Goal: Task Accomplishment & Management: Manage account settings

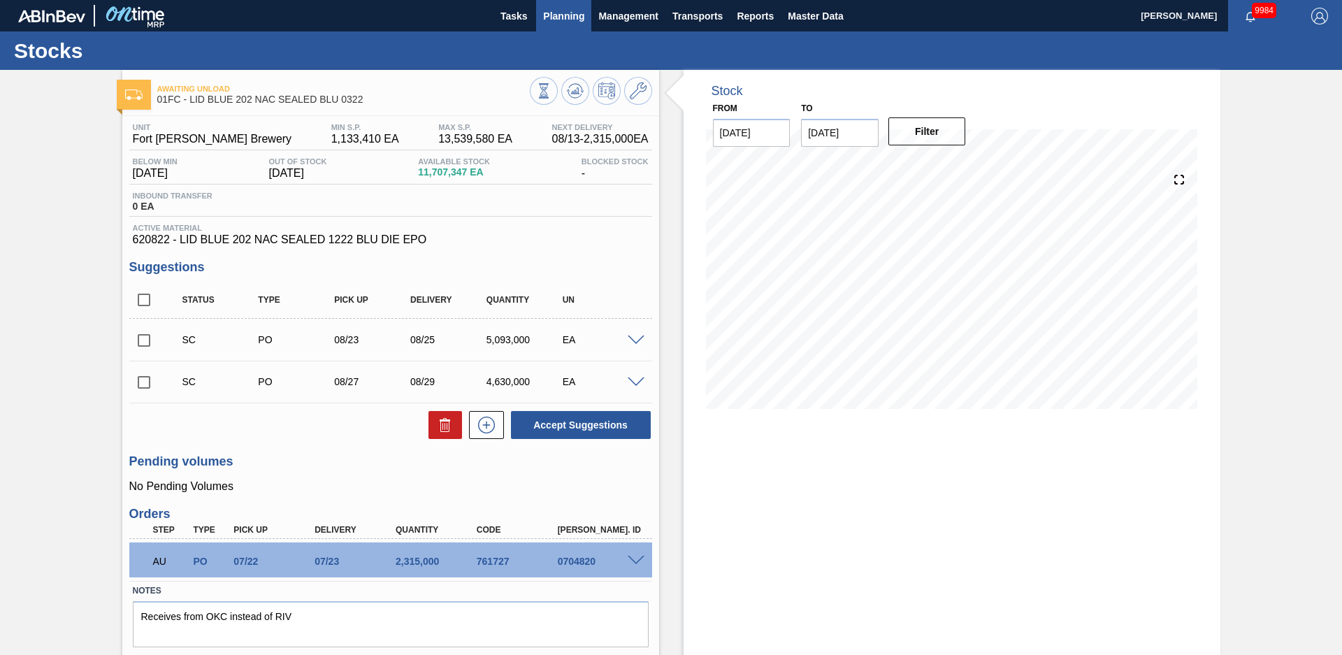
click at [558, 21] on span "Planning" at bounding box center [563, 16] width 41 height 17
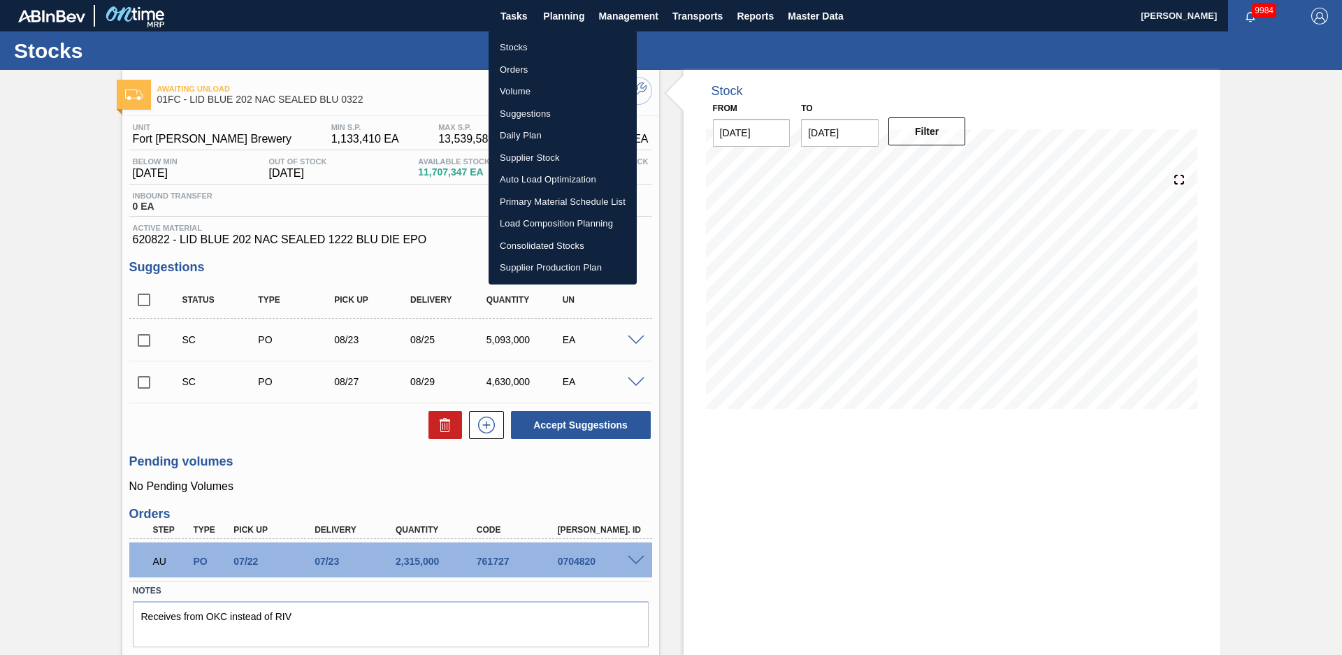
click at [539, 43] on li "Stocks" at bounding box center [563, 47] width 148 height 22
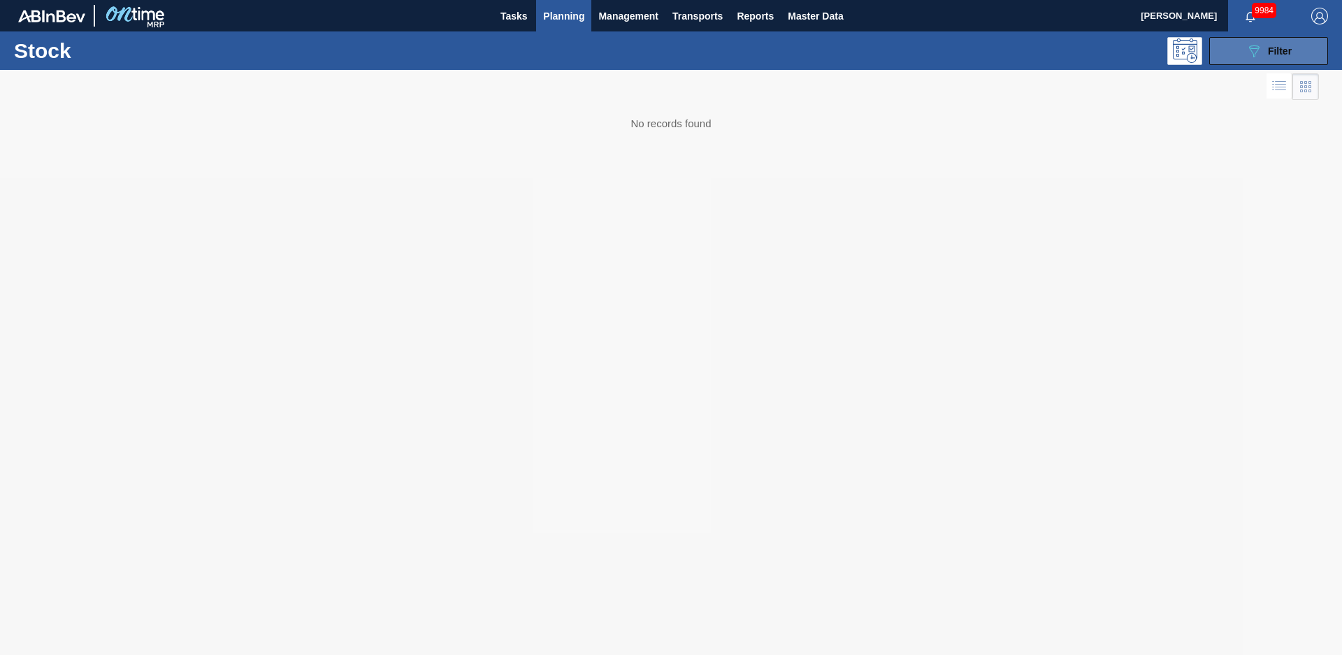
click at [1255, 54] on icon "089F7B8B-B2A5-4AFE-B5C0-19BA573D28AC" at bounding box center [1254, 51] width 17 height 17
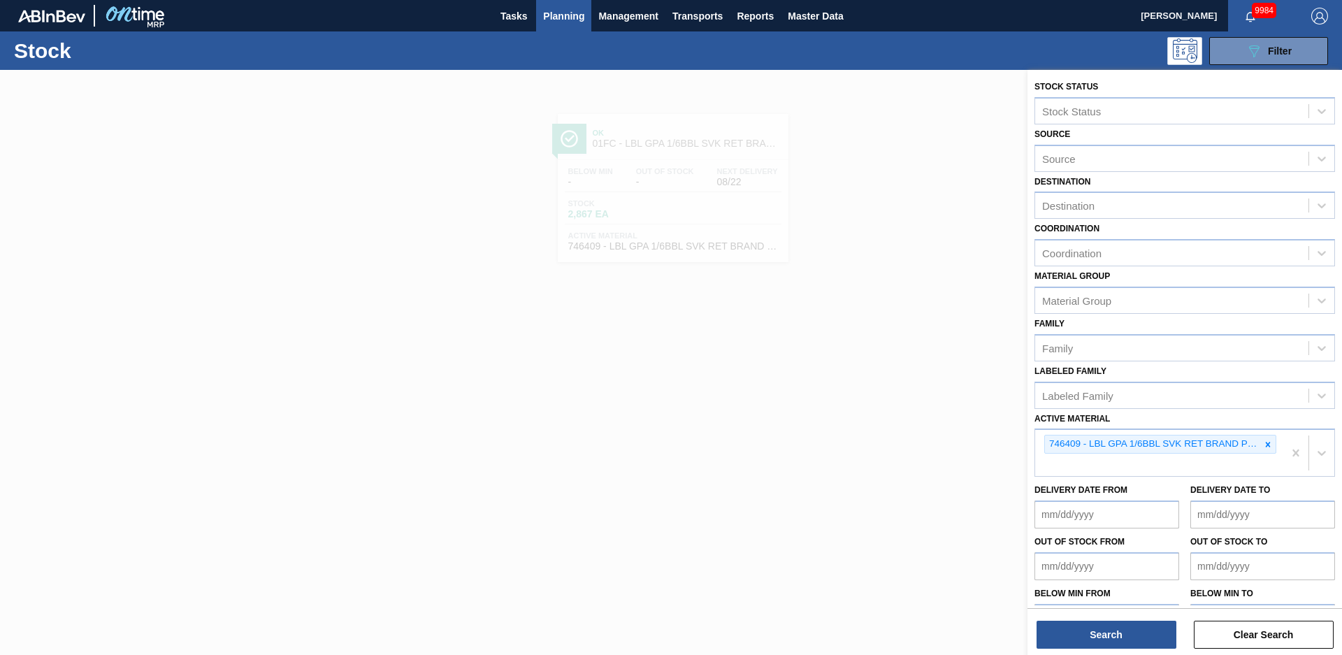
click at [1267, 446] on icon at bounding box center [1268, 444] width 5 height 5
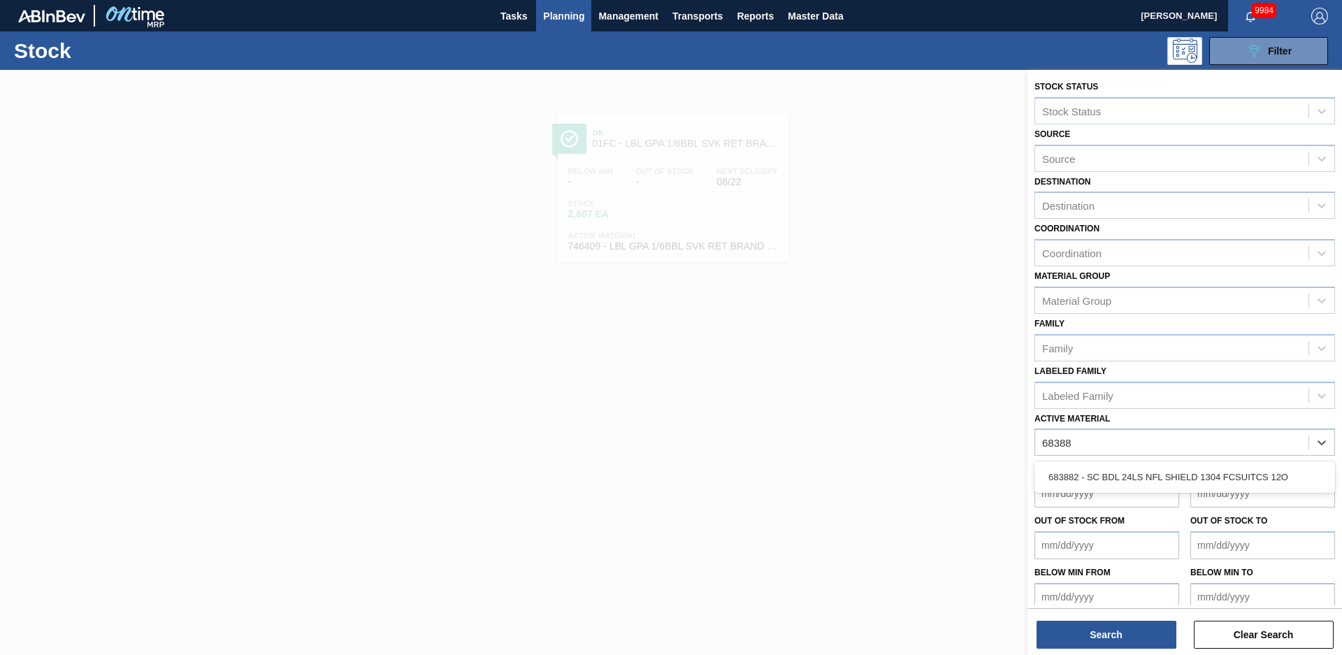
type Material "683882"
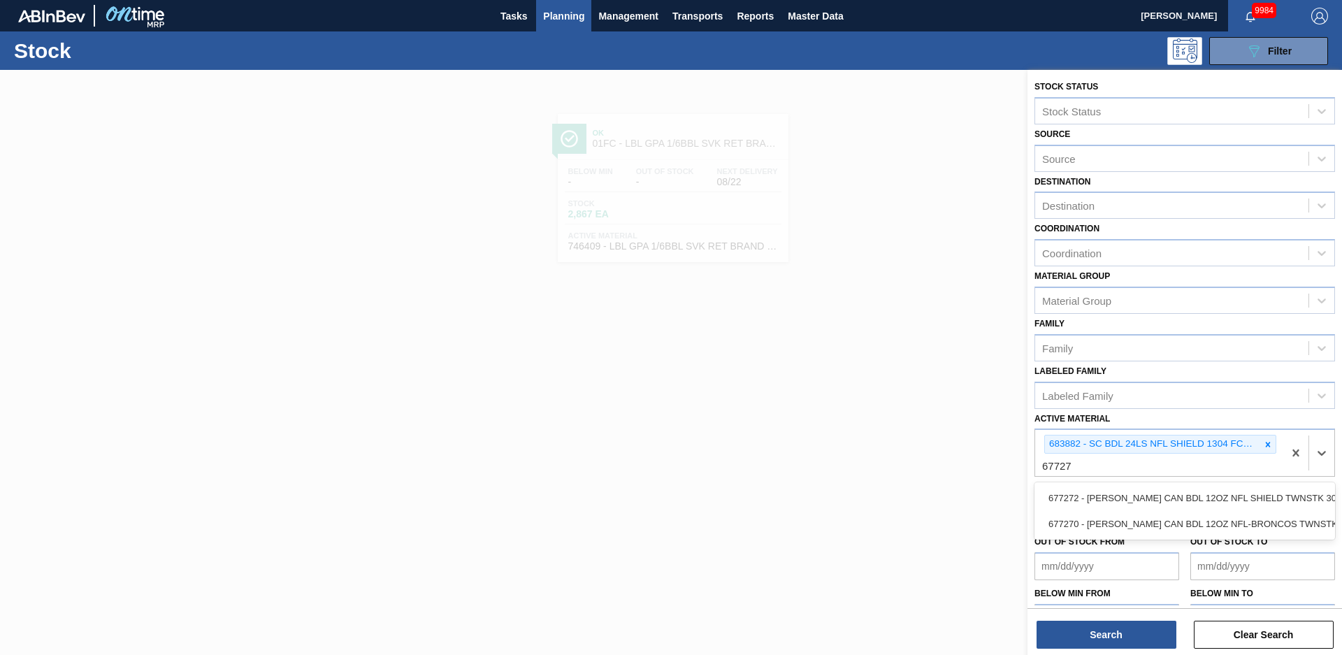
type Material "677272"
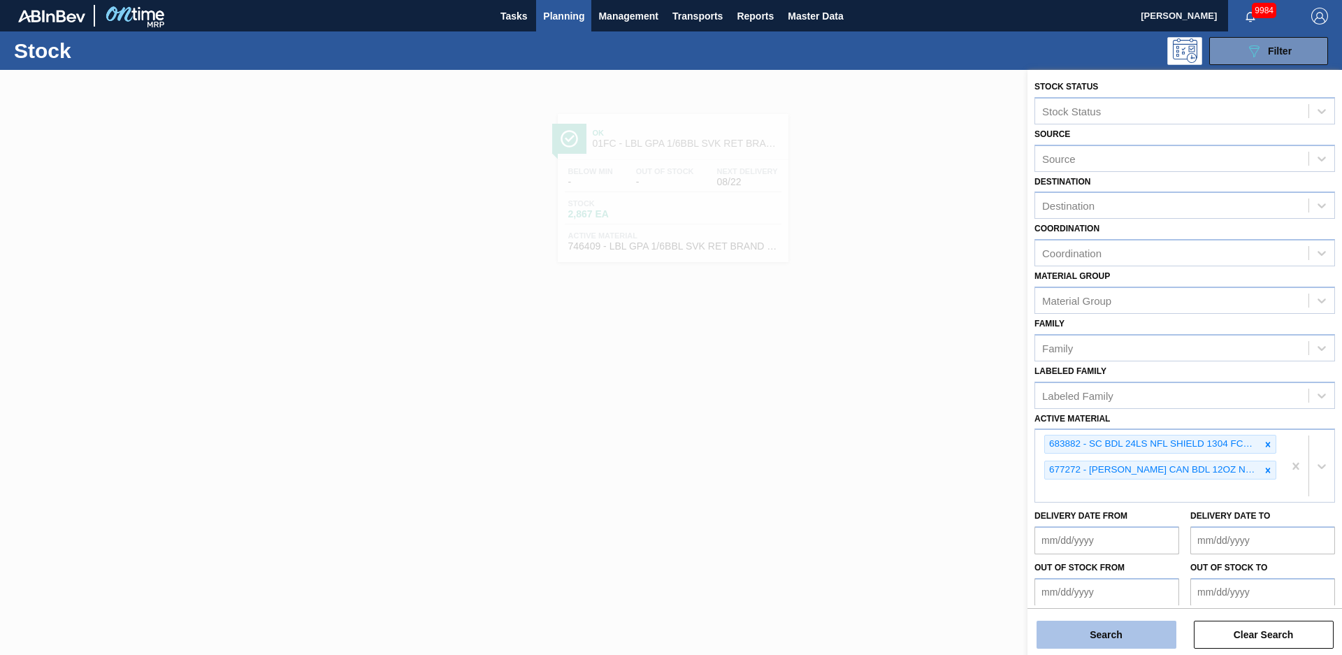
click at [1165, 626] on button "Search" at bounding box center [1107, 635] width 140 height 28
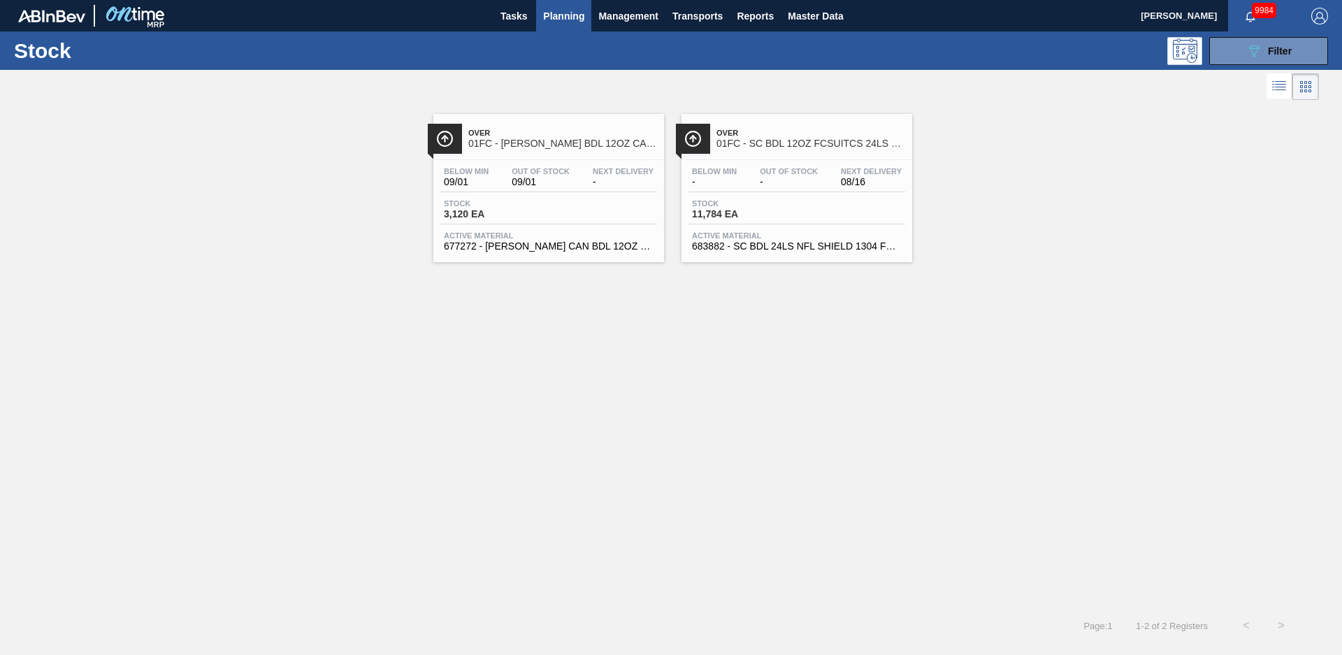
click at [570, 140] on span "01FC - [PERSON_NAME] BDL 12OZ CAN TWNSTK 30/12 CAN NFL-GENERIC SHIELD" at bounding box center [562, 143] width 189 height 10
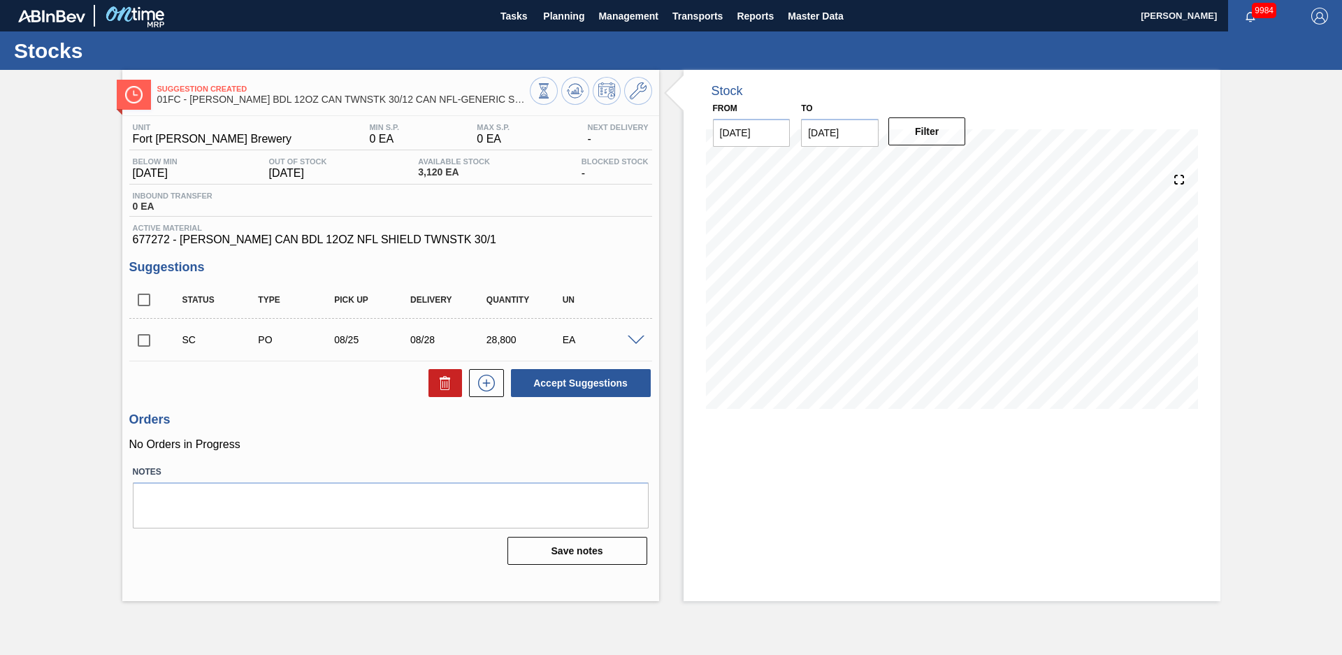
click at [673, 327] on div "Stock From [DATE] to [DATE] Filter 08/13 Stock Projection 3,120 SAP Planning 0 …" at bounding box center [939, 335] width 561 height 531
click at [640, 337] on span at bounding box center [636, 341] width 17 height 10
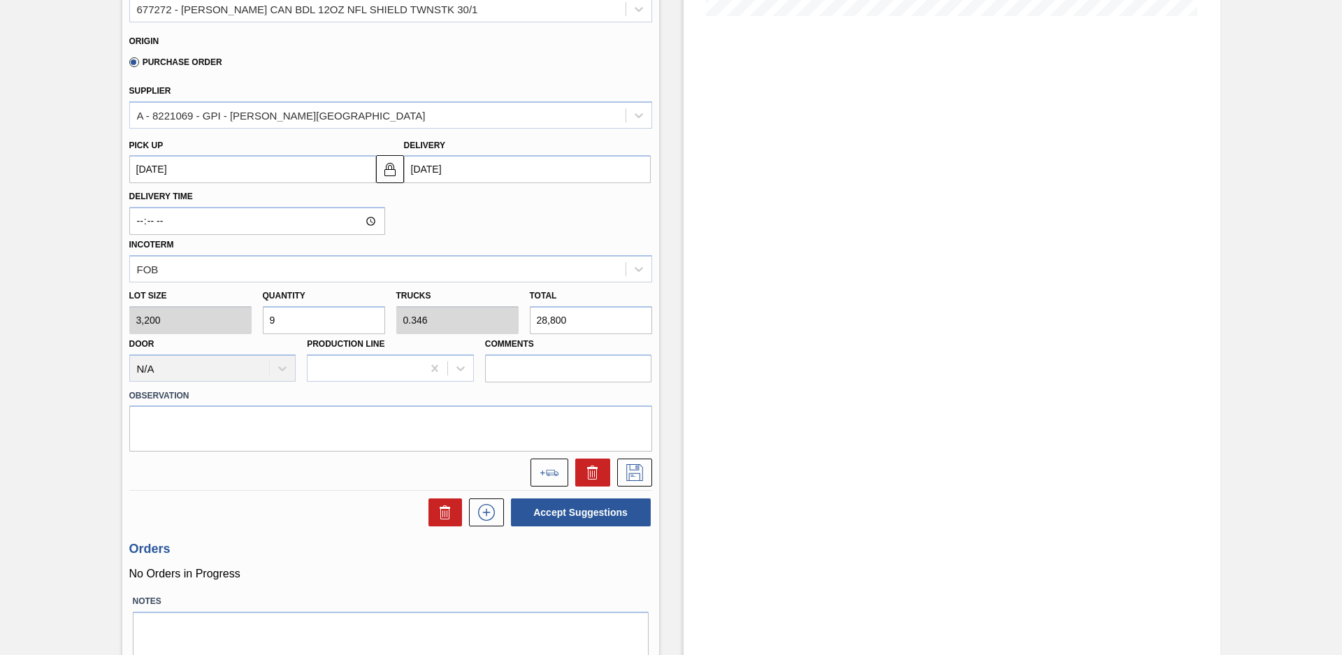
scroll to position [393, 0]
drag, startPoint x: 298, startPoint y: 321, endPoint x: 167, endPoint y: 329, distance: 131.0
click at [167, 329] on div "Lot size 3,200 Quantity 9 Trucks 0.346 Total 28,800 Door N/A Production Line Co…" at bounding box center [391, 332] width 534 height 100
type input "8"
type input "0.308"
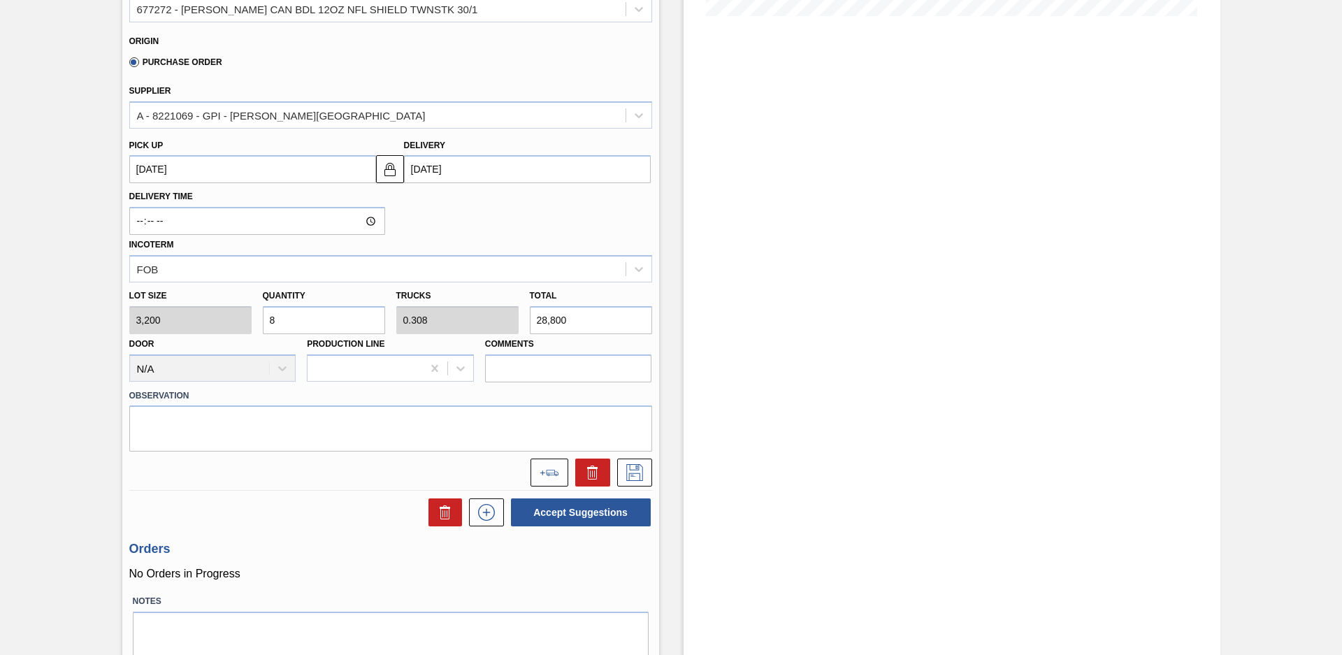
type input "25,600"
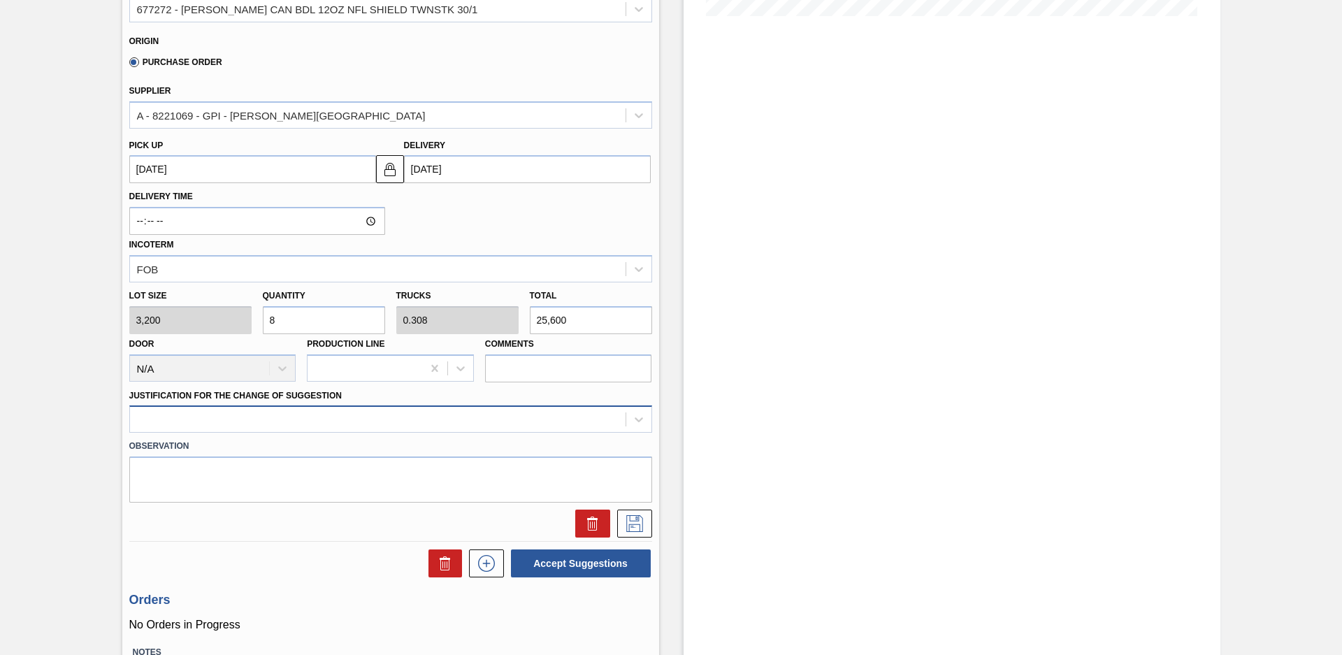
type input "8"
click at [257, 419] on div at bounding box center [378, 420] width 496 height 20
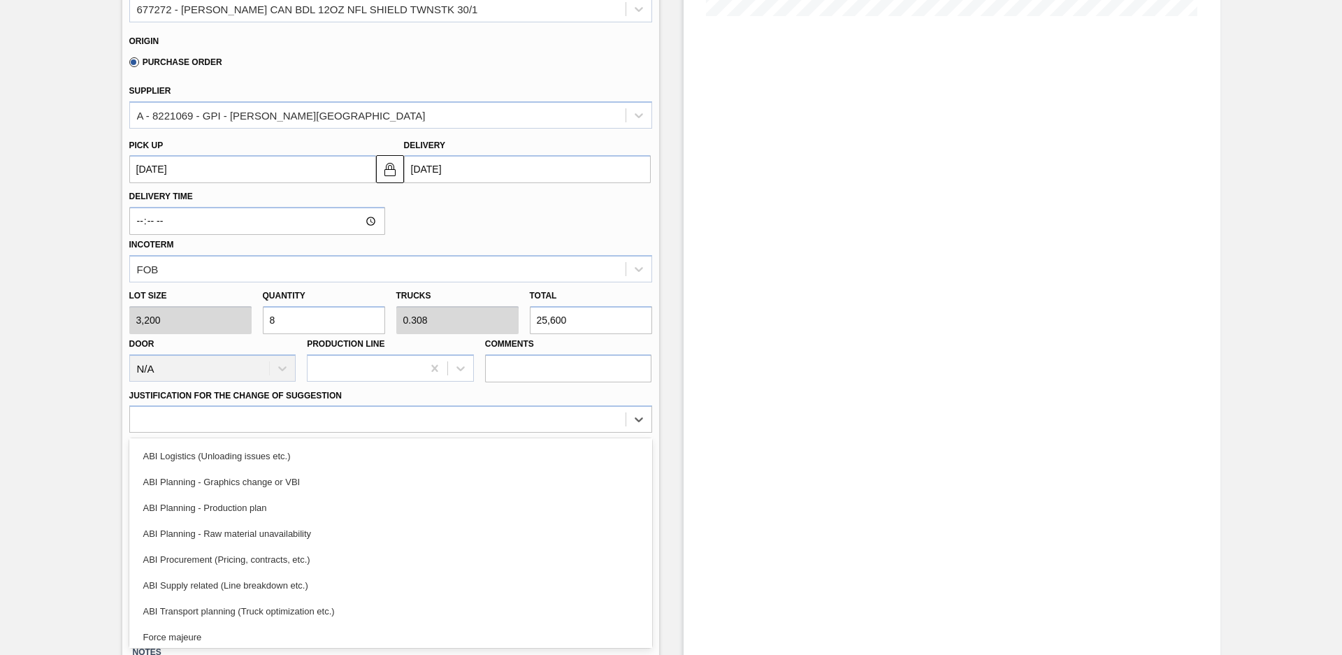
scroll to position [78, 0]
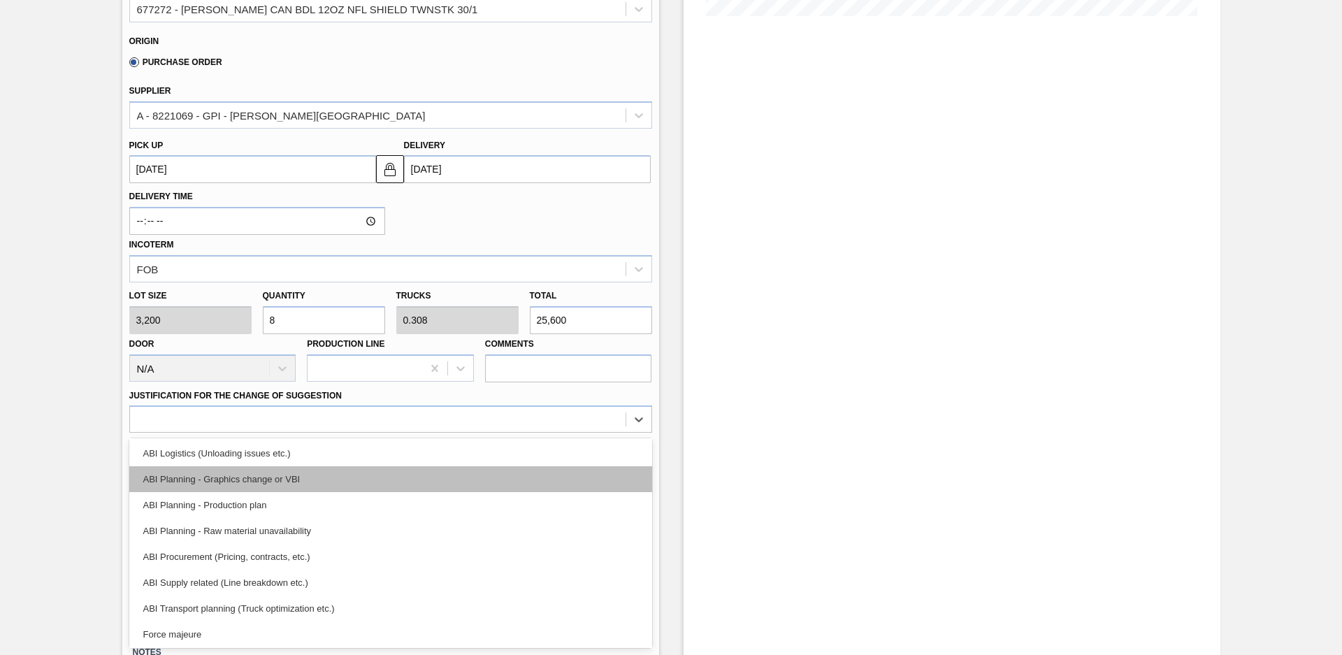
click at [434, 481] on div "ABI Planning - Graphics change or VBI" at bounding box center [390, 479] width 523 height 26
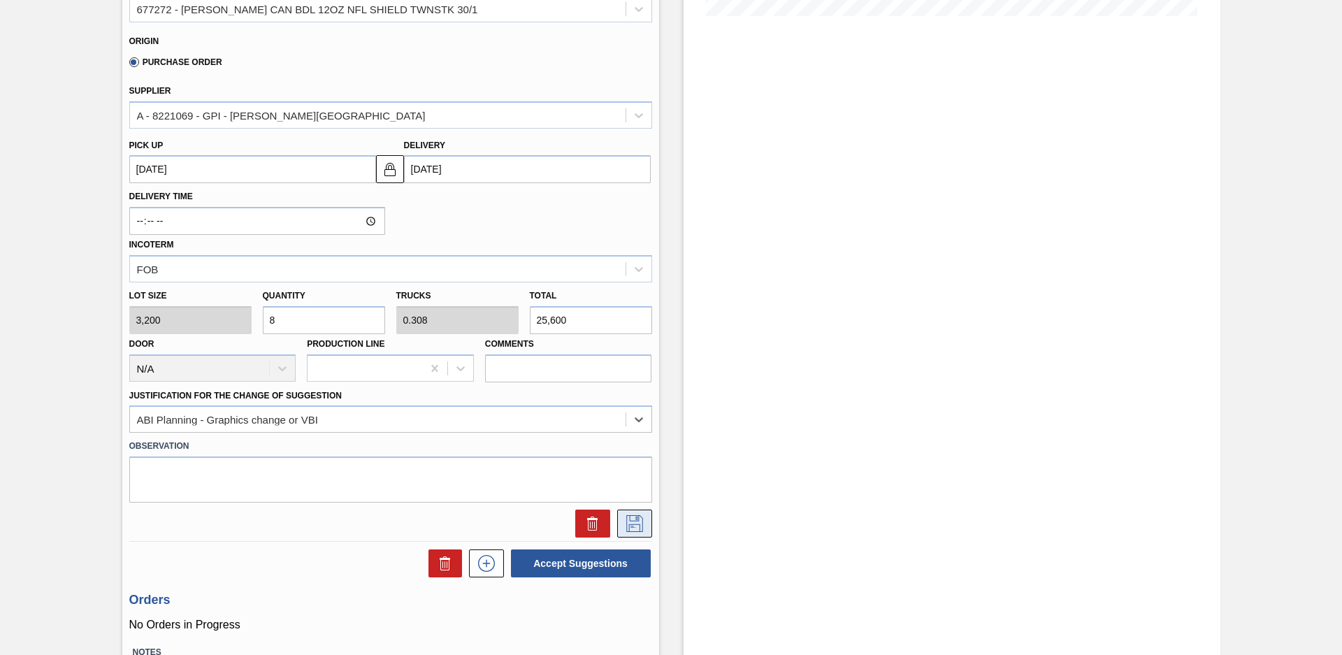
click at [626, 527] on icon at bounding box center [635, 523] width 22 height 17
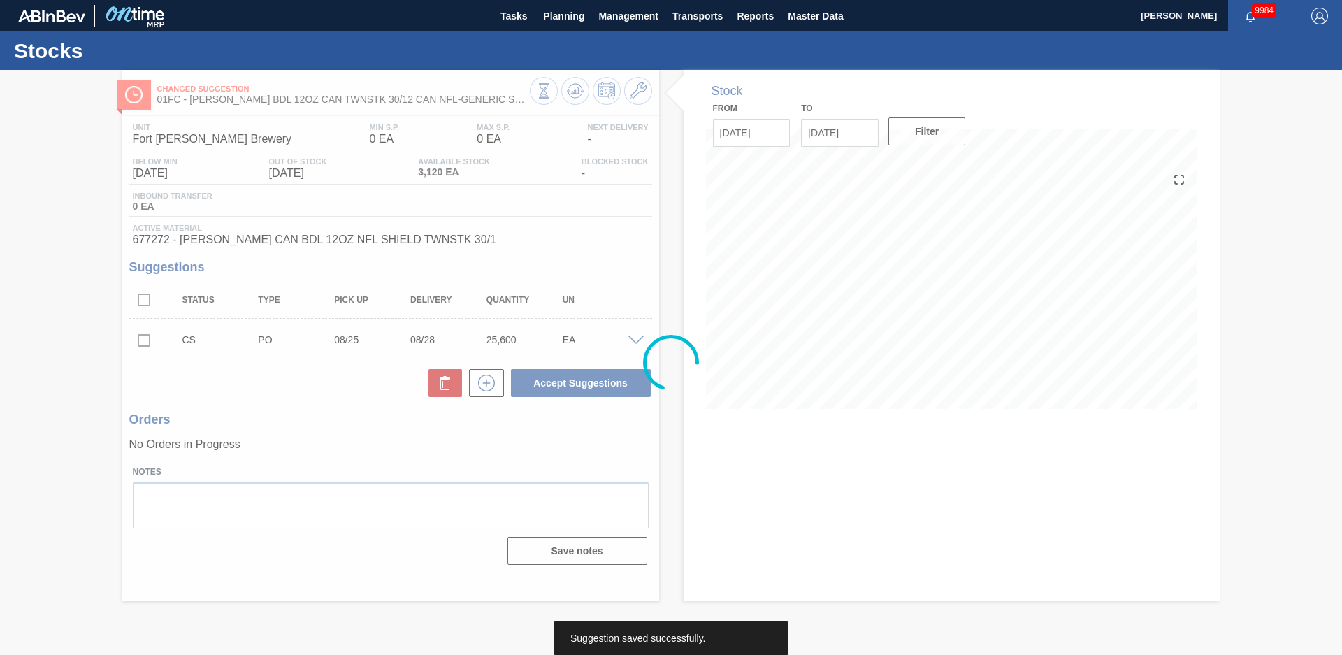
scroll to position [0, 0]
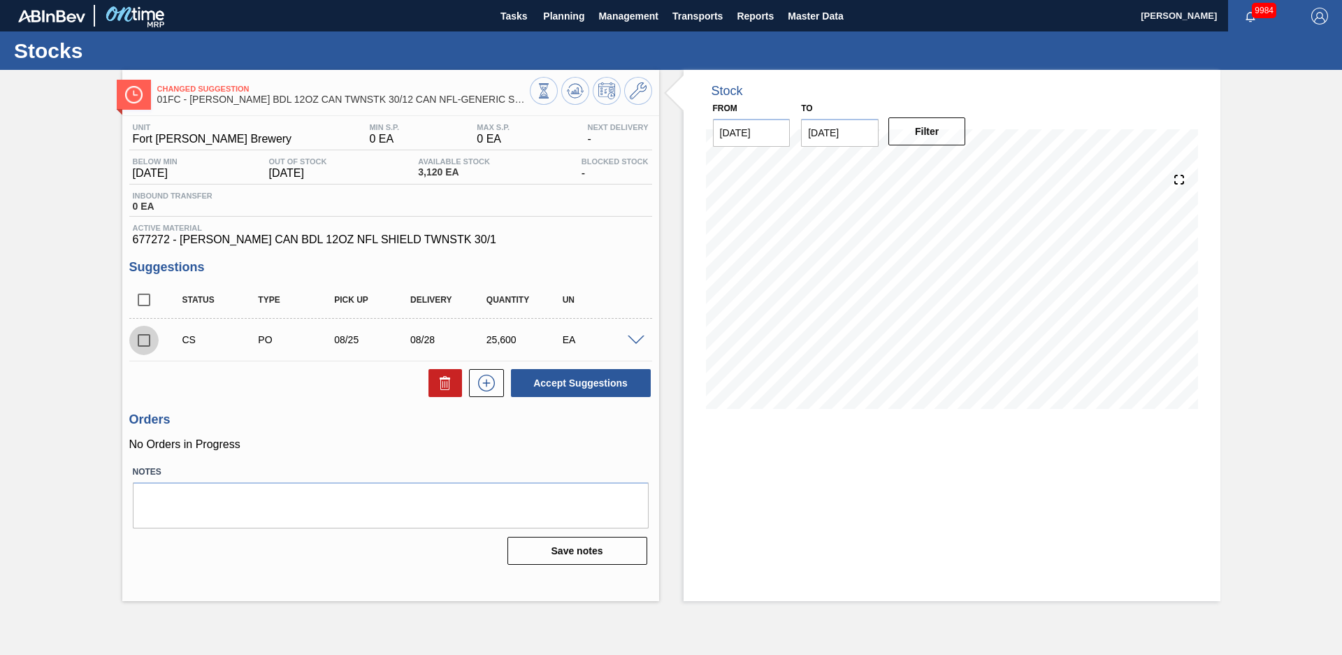
click at [141, 344] on input "checkbox" at bounding box center [143, 340] width 29 height 29
click at [614, 380] on button "Accept Suggestions" at bounding box center [581, 383] width 140 height 28
checkbox input "false"
click at [563, 24] on span "Planning" at bounding box center [563, 16] width 41 height 17
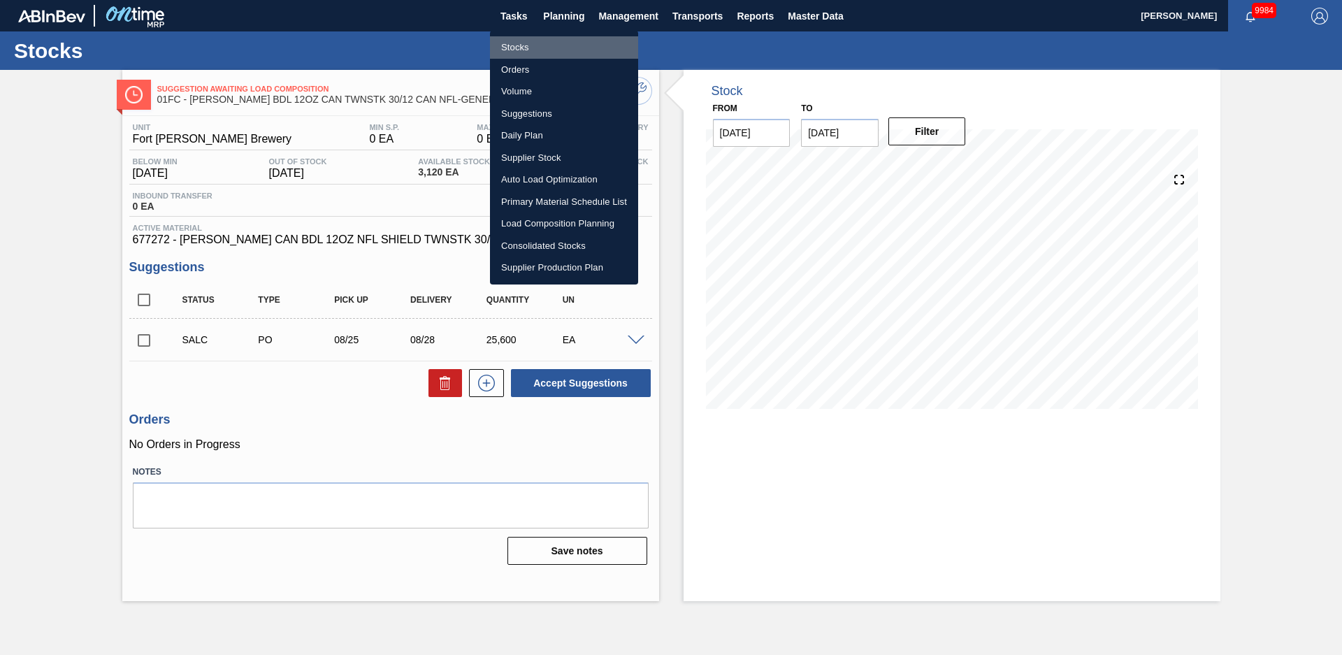
click at [533, 49] on li "Stocks" at bounding box center [564, 47] width 148 height 22
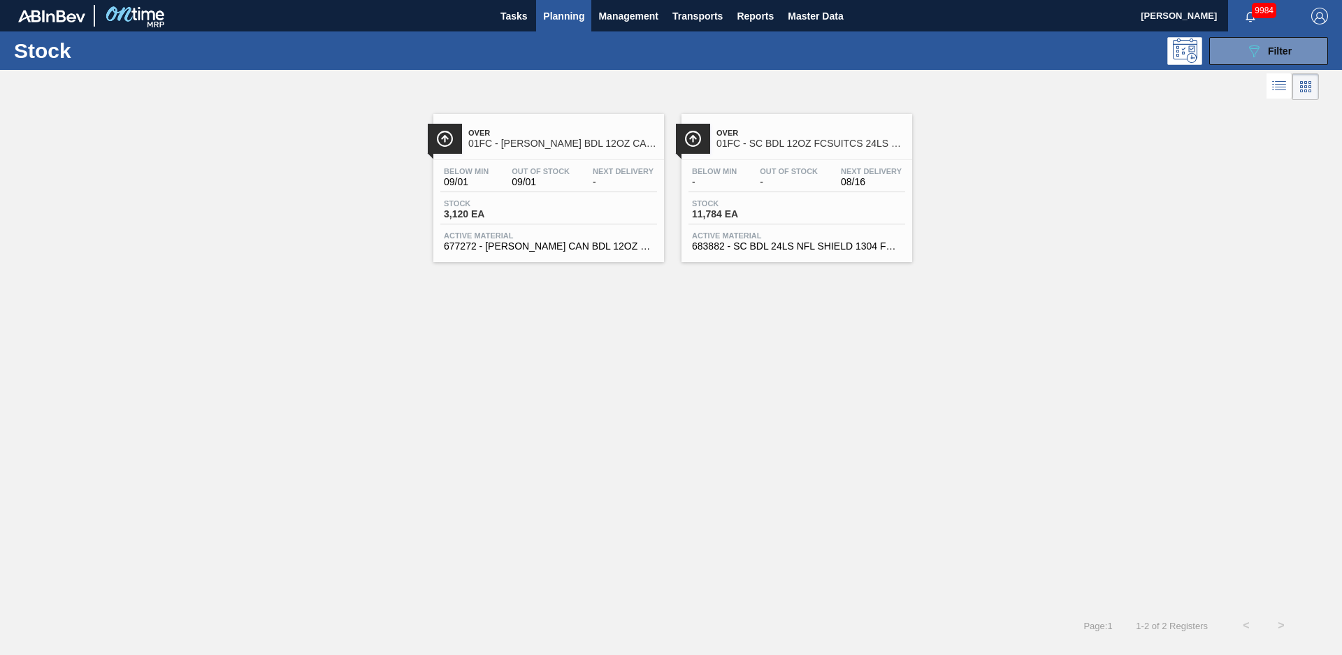
click at [735, 143] on span "01FC - SC BDL 12OZ FCSUITCS 24LS NFL-GENERIC SHIELD HULK HANDLE" at bounding box center [811, 143] width 189 height 10
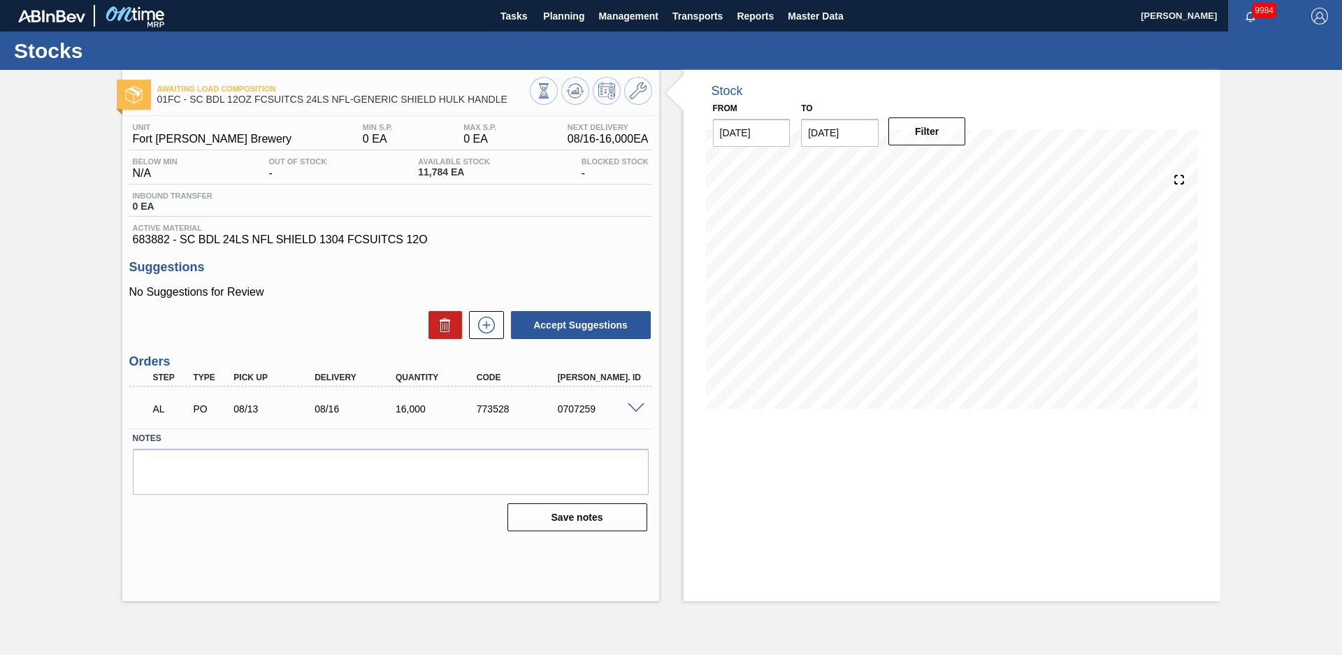
click at [675, 275] on div "Stock From [DATE] to [DATE] Filter" at bounding box center [939, 335] width 561 height 531
click at [494, 326] on icon at bounding box center [486, 325] width 17 height 17
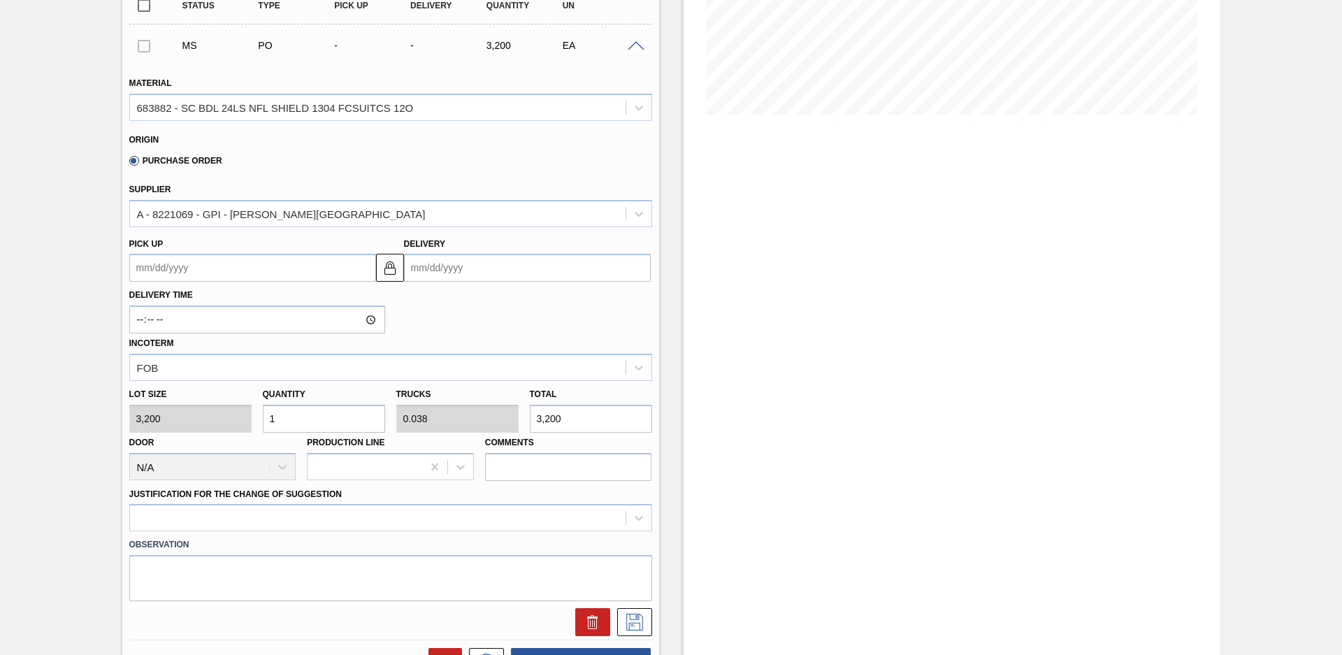
scroll to position [295, 0]
drag, startPoint x: 285, startPoint y: 417, endPoint x: 235, endPoint y: 417, distance: 50.3
click at [235, 417] on div "Lot size 3,200 Quantity 1 Trucks 0.038 Total 3,200 Door N/A Production Line Com…" at bounding box center [391, 430] width 534 height 100
type input "8"
type input "0.308"
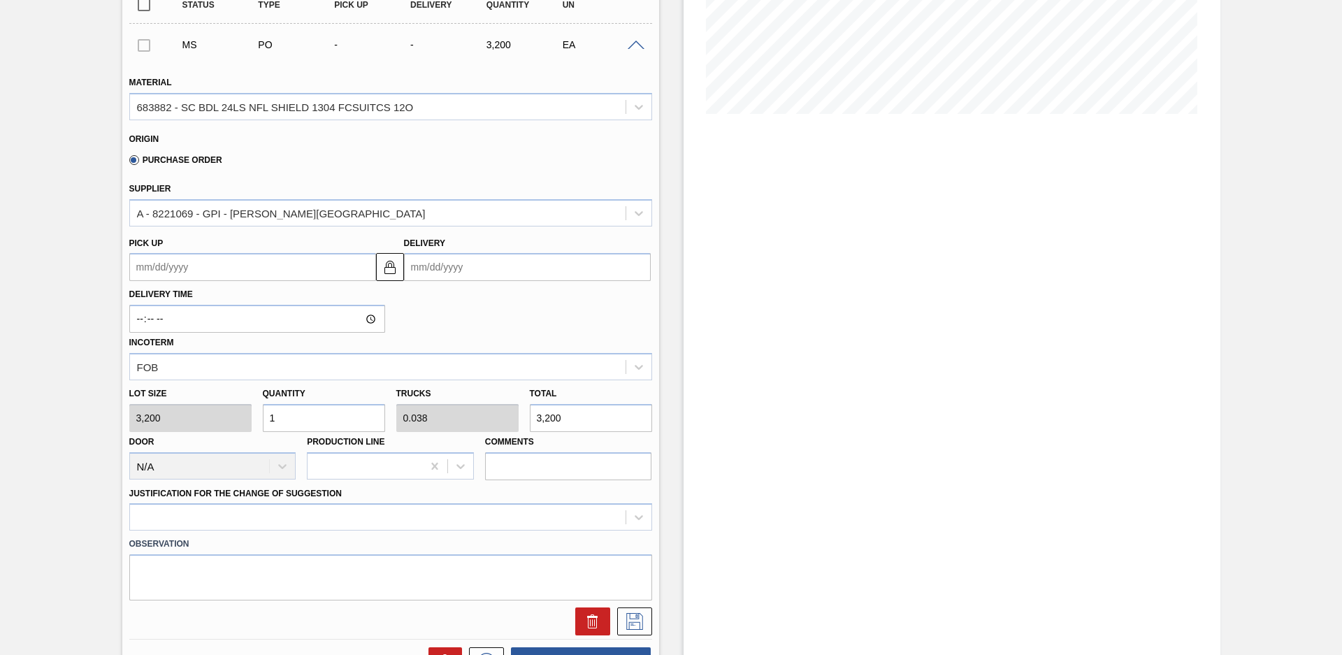
type input "25,600"
type input "0"
type input "1"
type input "0.038"
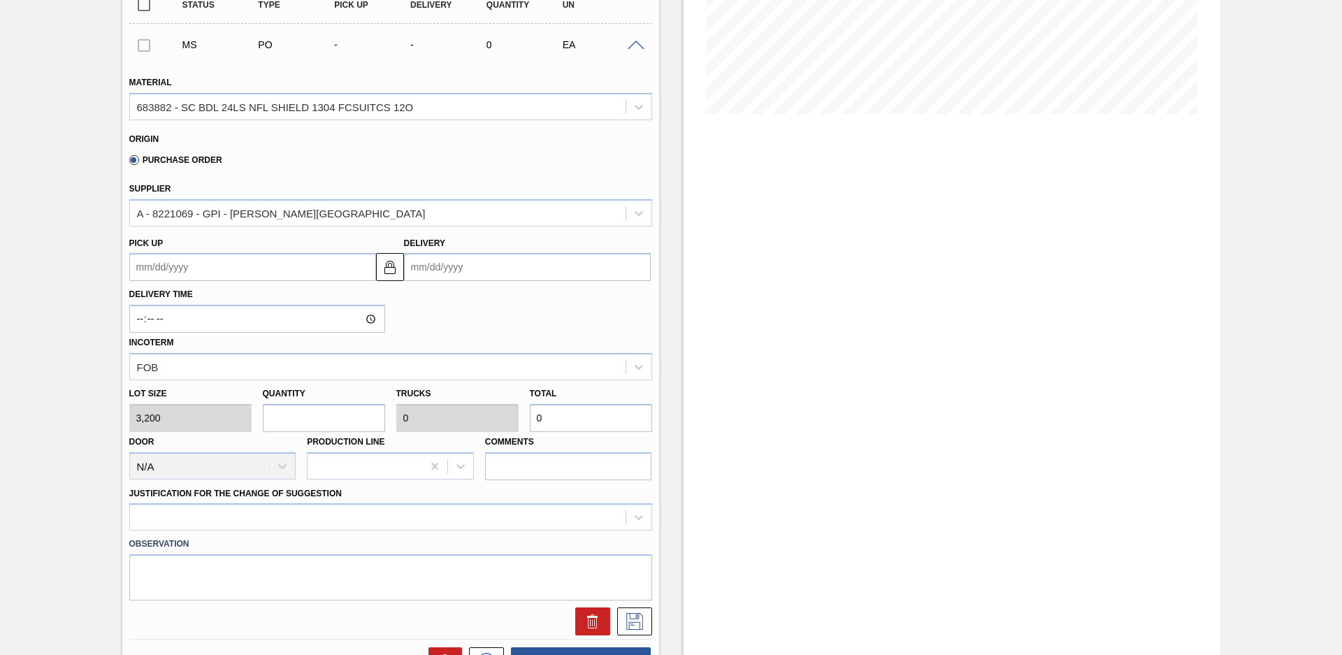
type input "3,200"
type input "10"
type input "0.385"
type input "32,000"
type input "1"
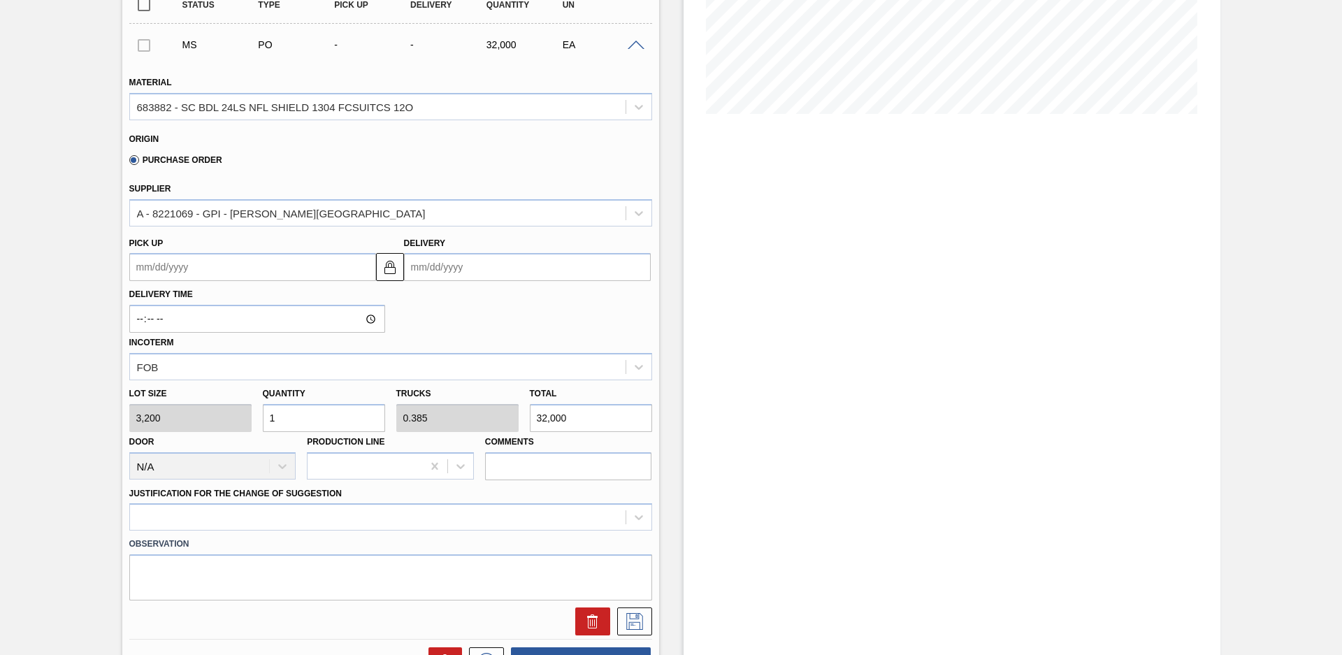
type input "0.038"
type input "3,200"
type input "12"
type input "0.462"
type input "38,400"
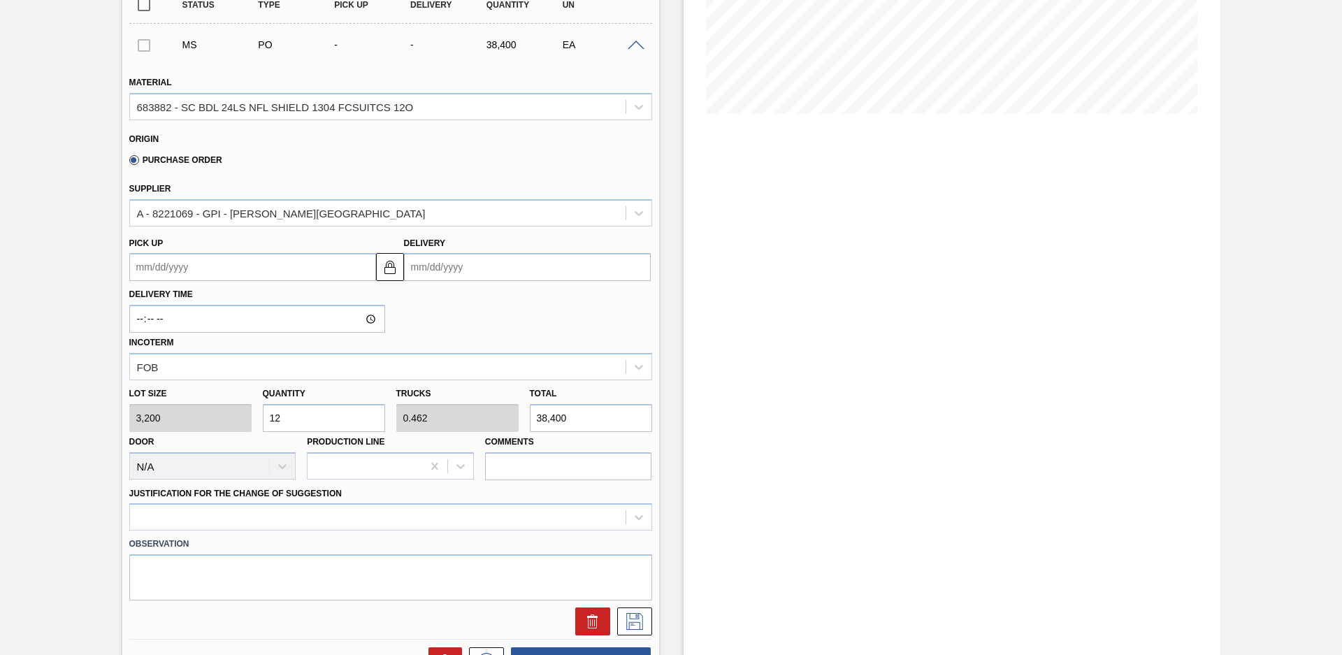
type input "1"
type input "0.038"
type input "3,200"
type input "11"
type input "0.423"
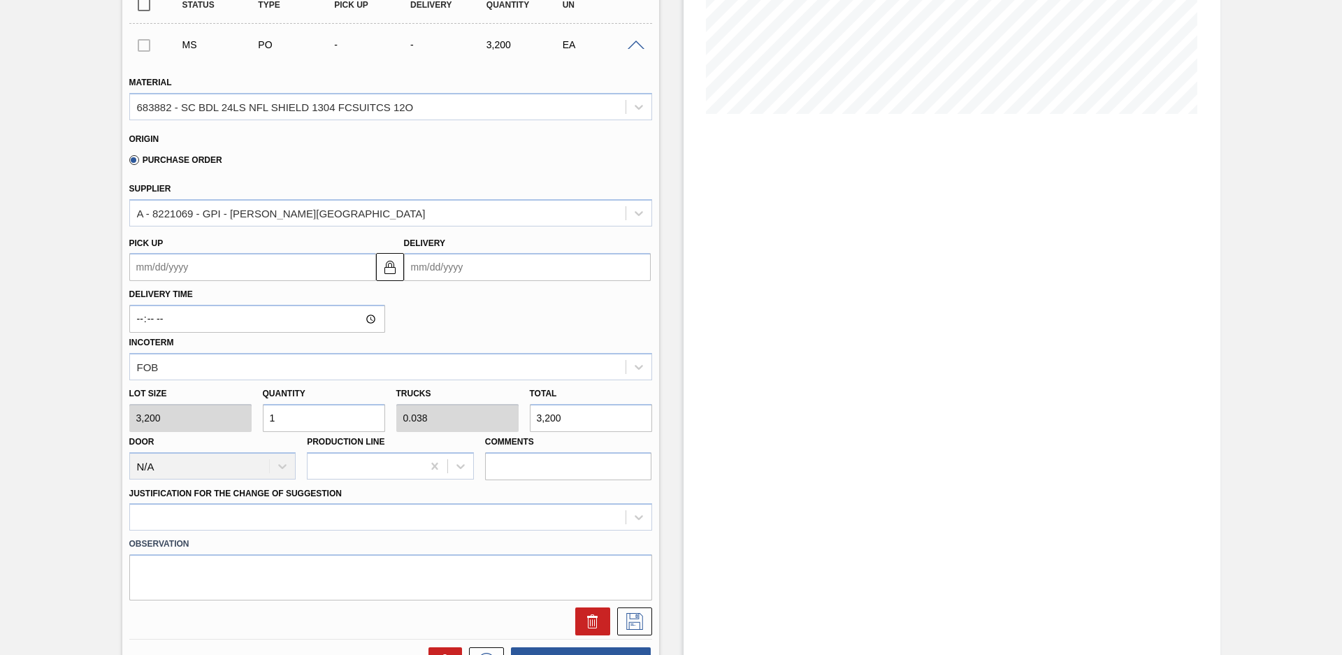
type input "35,200"
type input "1"
type input "0.038"
type input "3,200"
type input "12"
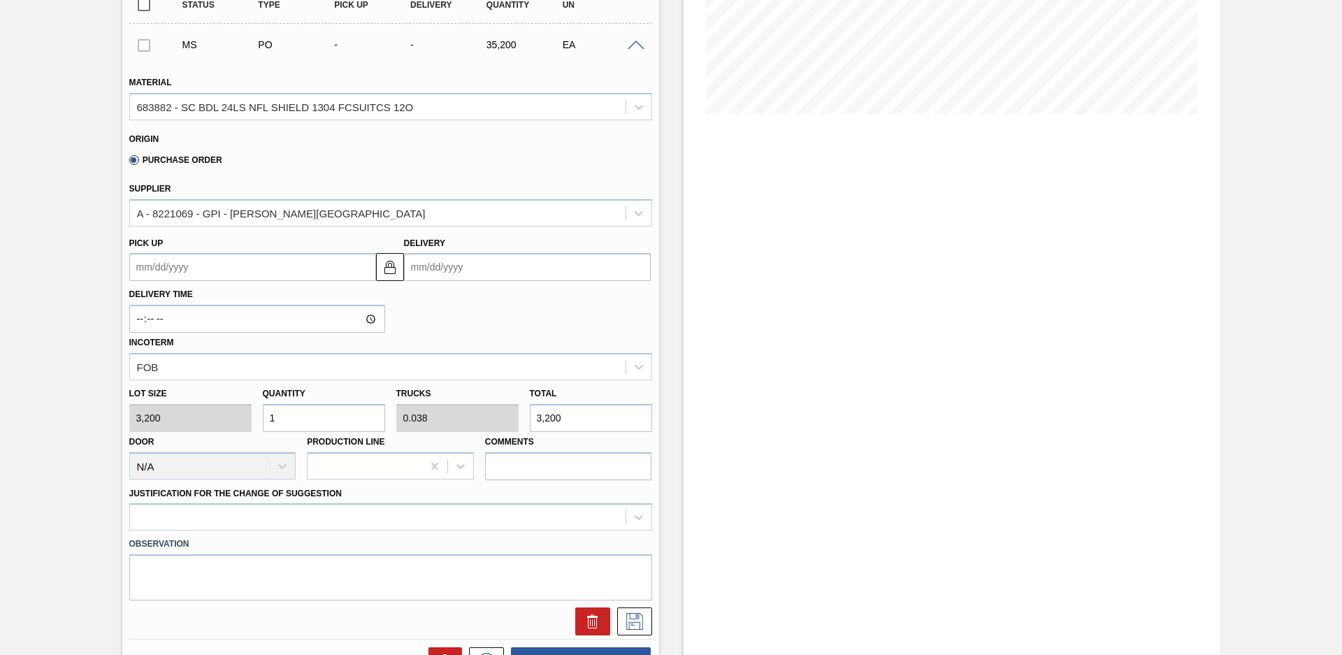
type input "0.462"
type input "38,400"
type input "12"
click at [324, 387] on div "Quantity 12" at bounding box center [324, 408] width 122 height 48
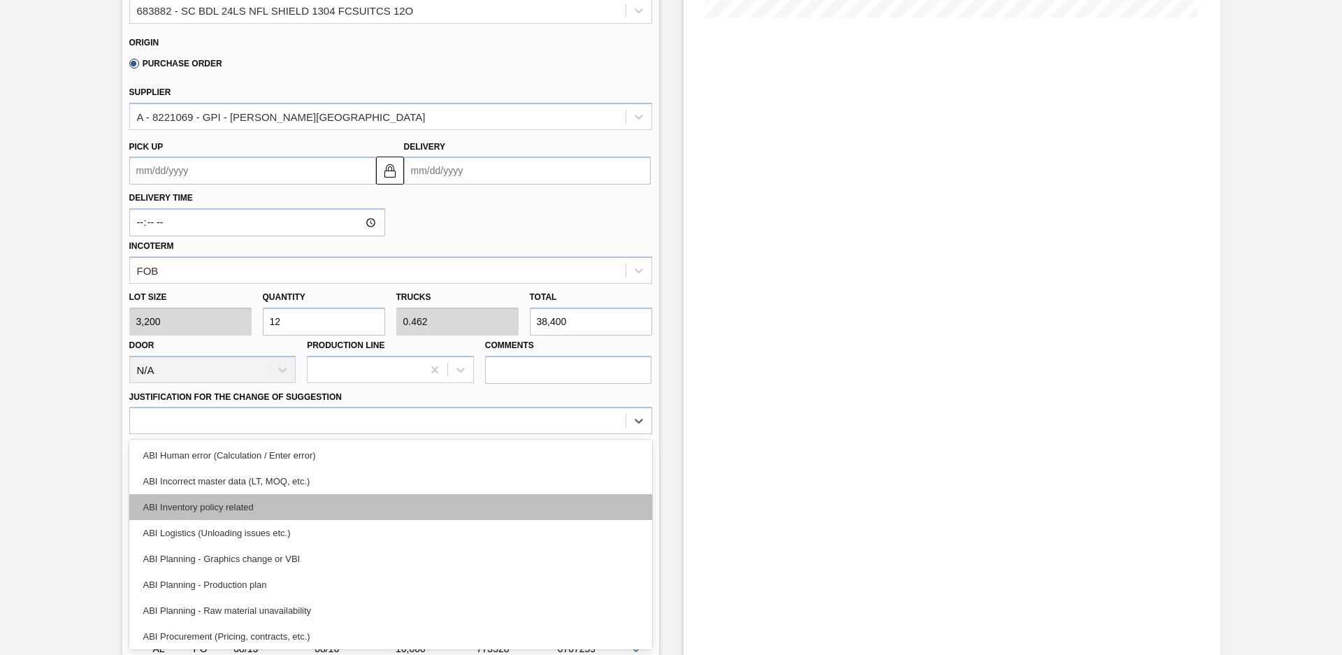
click at [368, 434] on div "option ABI Inventory policy related focused, 3 of 18. 18 results available. Use…" at bounding box center [390, 420] width 523 height 27
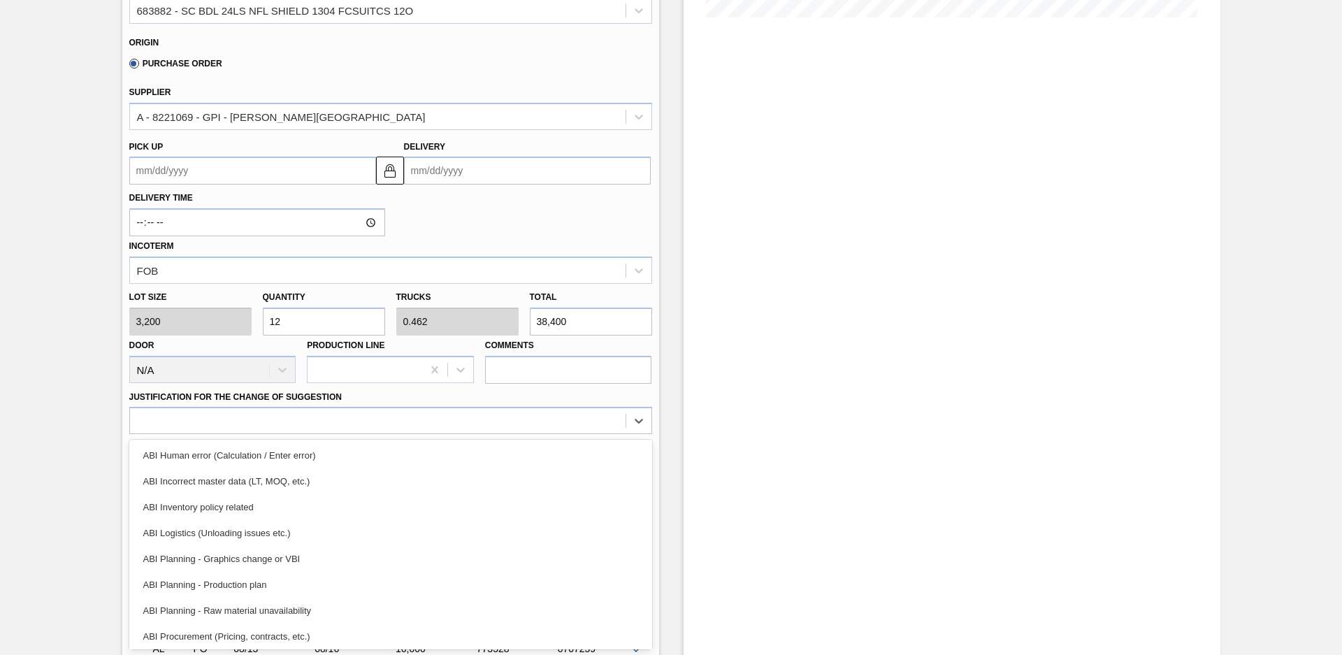
scroll to position [63, 0]
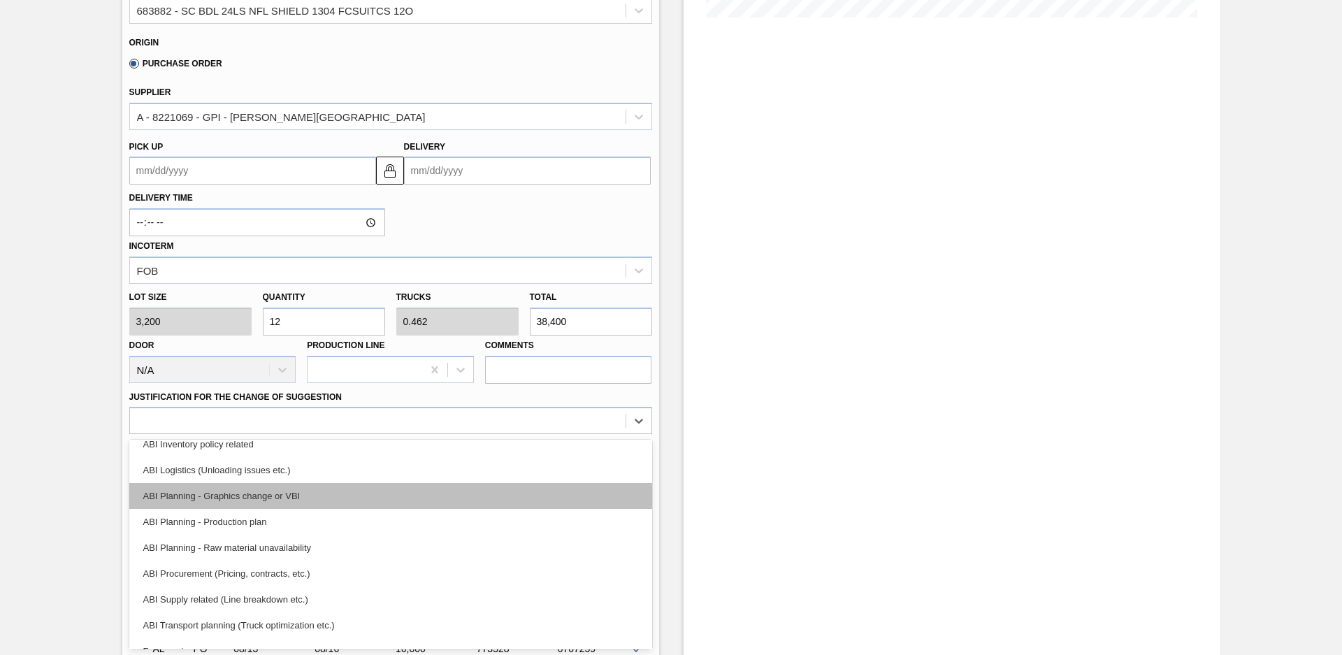
click at [291, 499] on div "ABI Planning - Graphics change or VBI" at bounding box center [390, 496] width 523 height 26
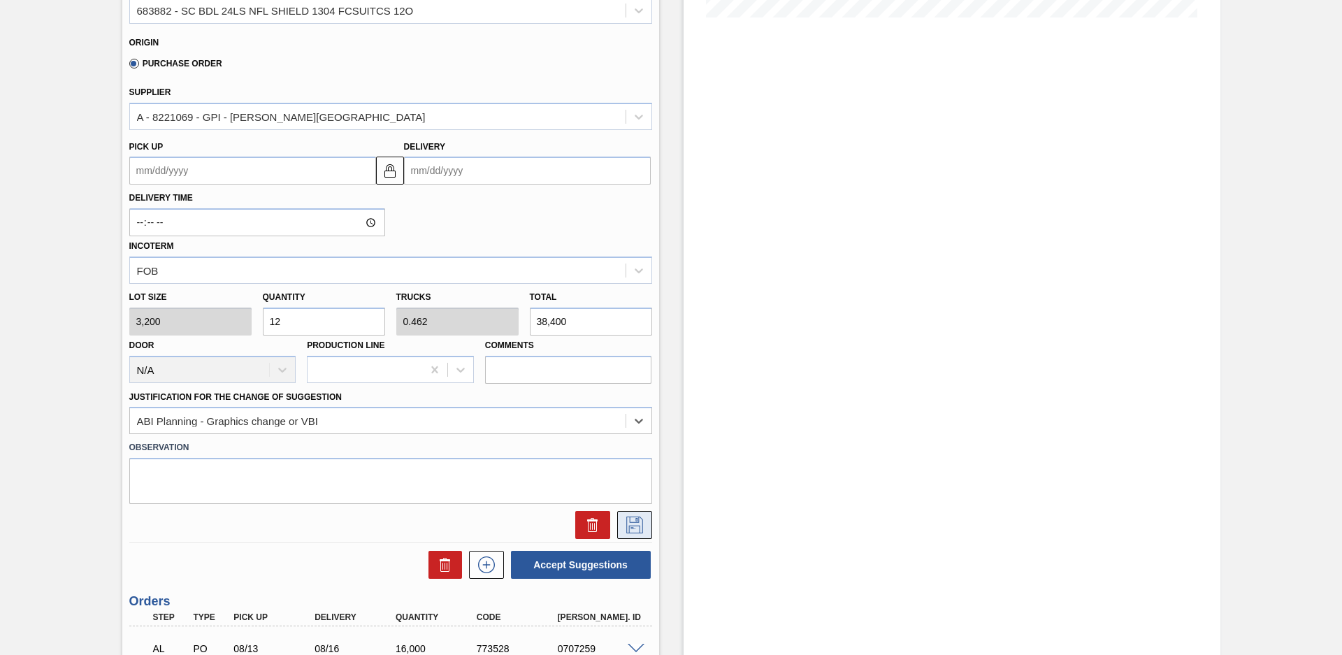
click at [638, 528] on icon at bounding box center [634, 525] width 17 height 17
click at [530, 153] on div "Delivery" at bounding box center [527, 161] width 247 height 48
click at [526, 168] on input "Delivery" at bounding box center [527, 171] width 247 height 28
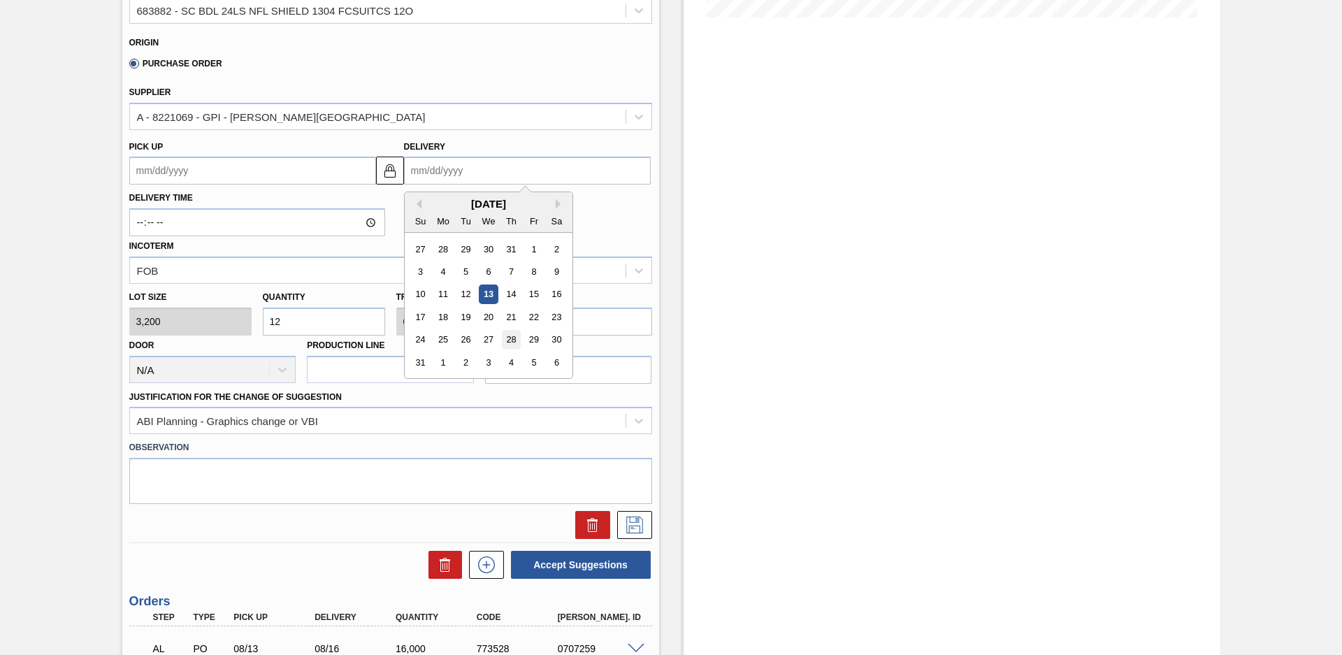
click at [512, 343] on div "28" at bounding box center [510, 340] width 19 height 19
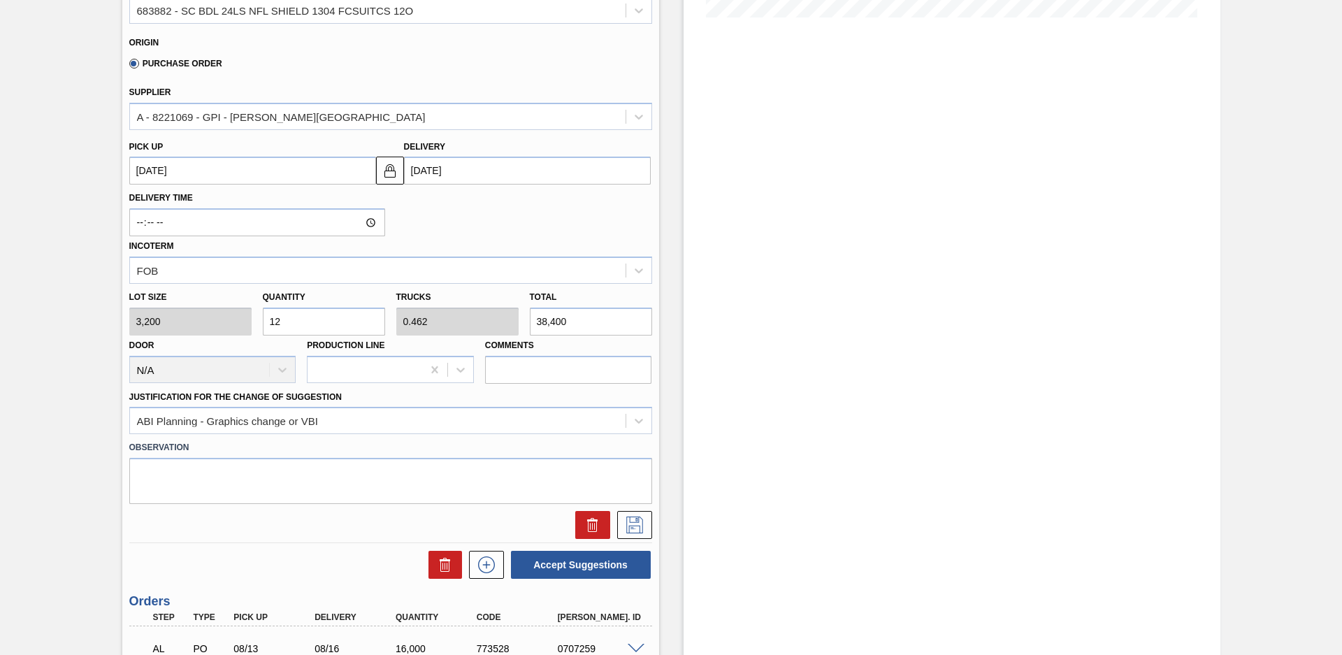
type up "[DATE]"
type input "[DATE]"
click at [631, 521] on icon at bounding box center [635, 525] width 22 height 17
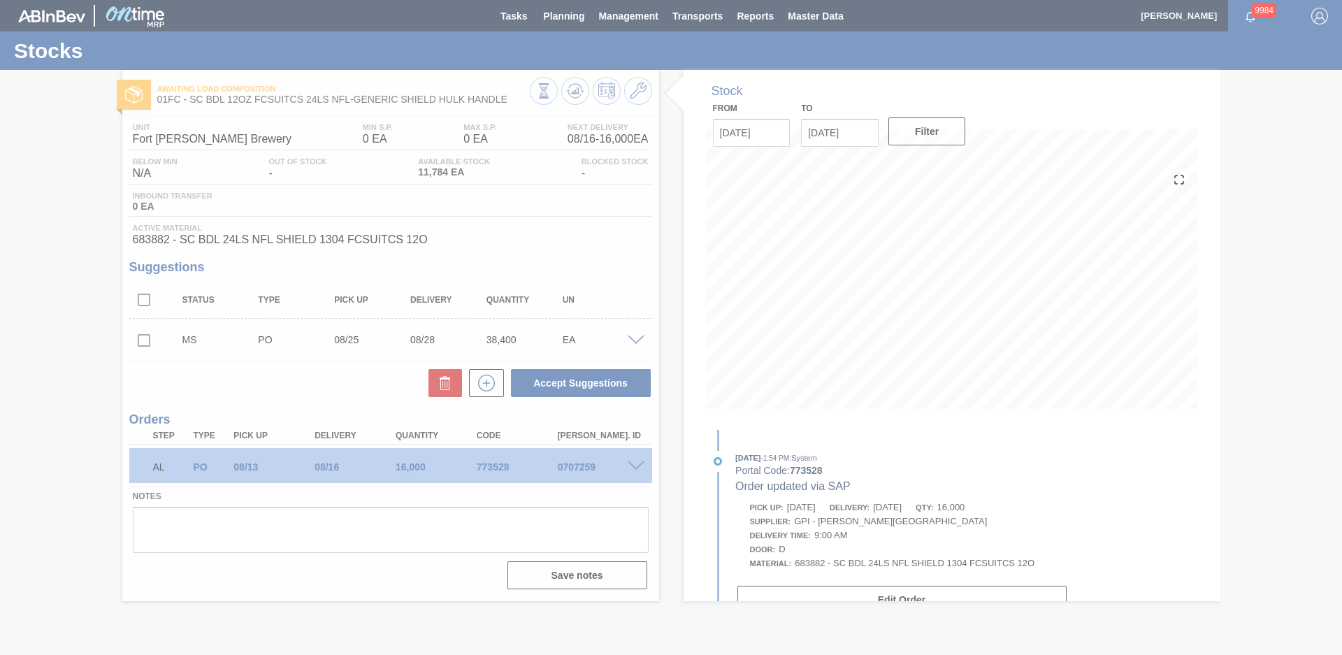
scroll to position [0, 0]
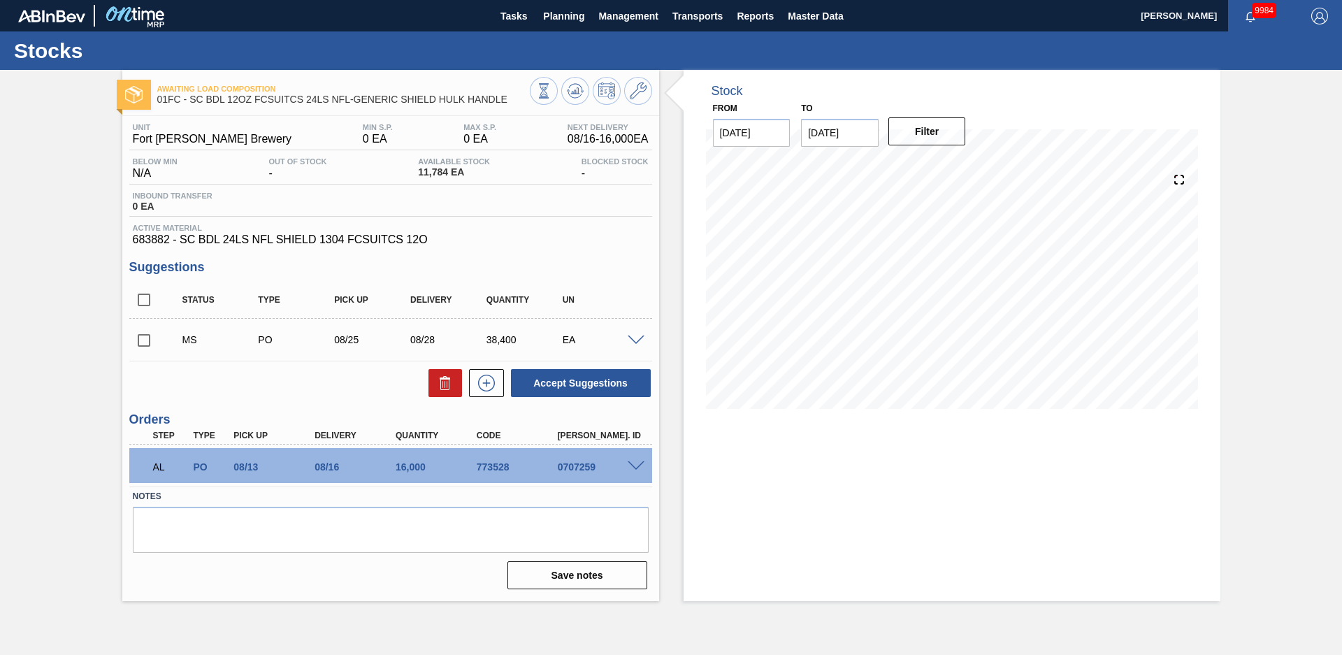
click at [633, 338] on span at bounding box center [636, 341] width 17 height 10
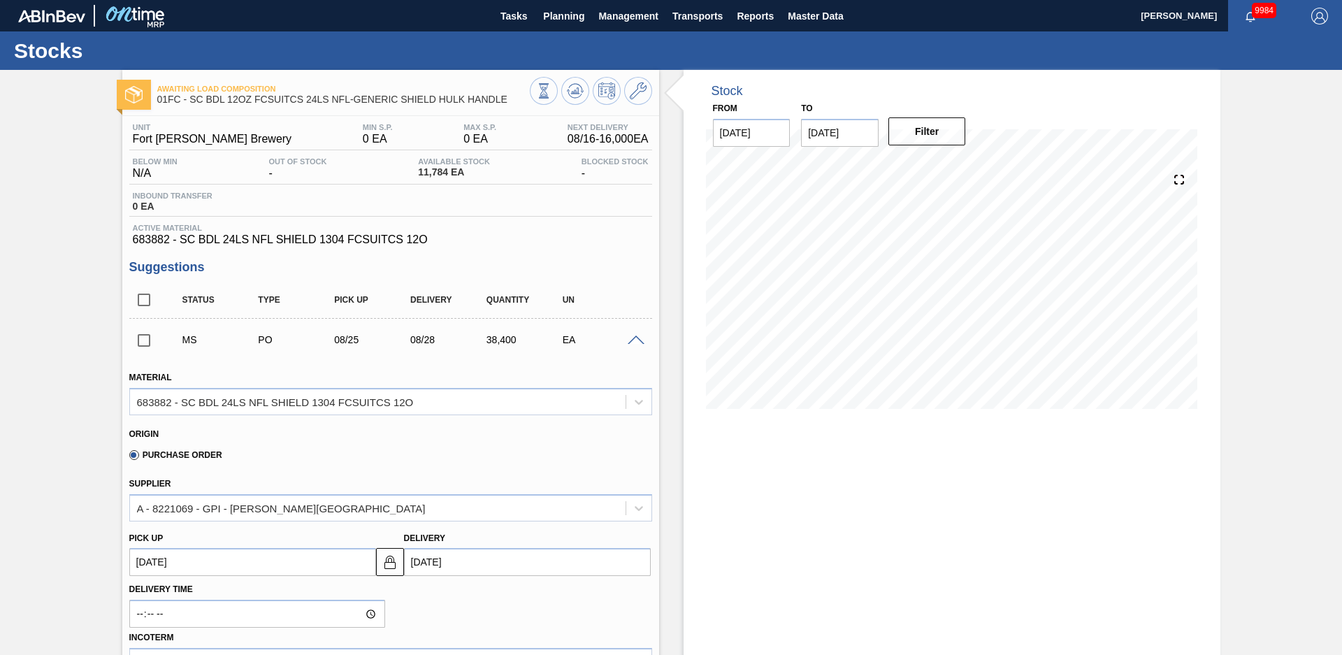
click at [633, 338] on span at bounding box center [636, 341] width 17 height 10
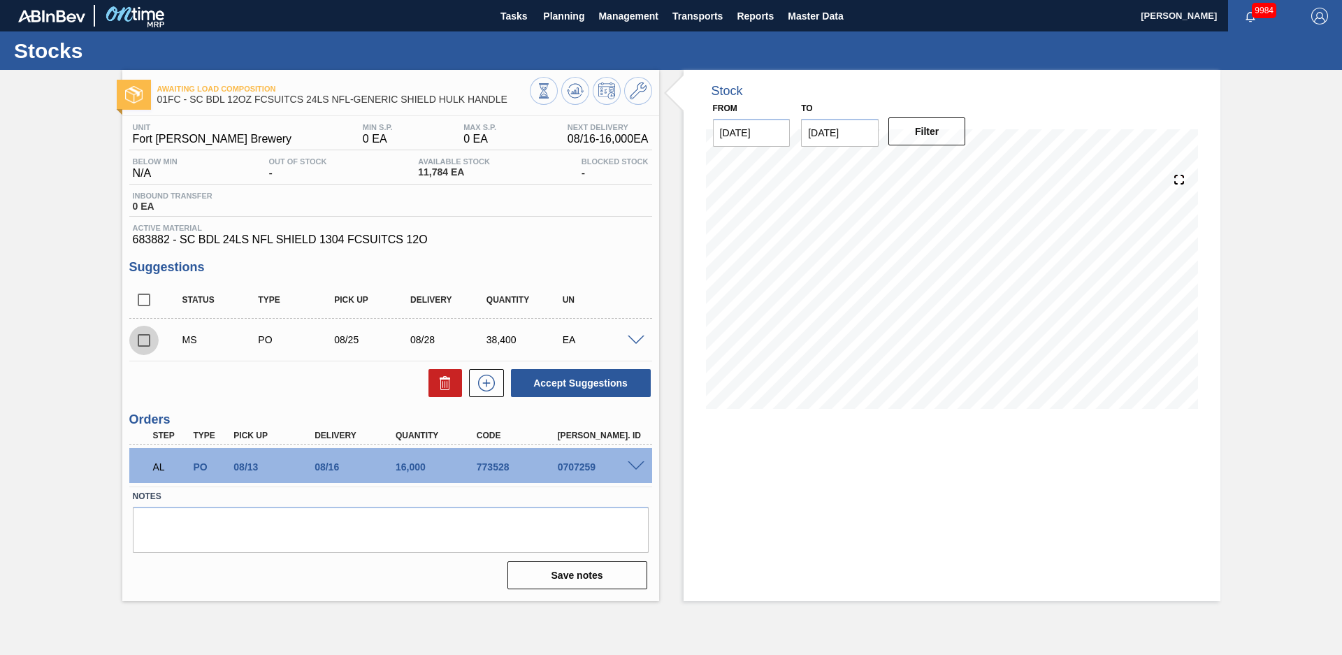
click at [140, 344] on input "checkbox" at bounding box center [143, 340] width 29 height 29
click at [572, 382] on button "Accept Suggestions" at bounding box center [581, 383] width 140 height 28
checkbox input "false"
click at [88, 284] on div "Awaiting Load Composition 01FC - SC BDL 12OZ FCSUITCS 24LS NFL-GENERIC SHIELD H…" at bounding box center [671, 335] width 1342 height 531
click at [640, 340] on span at bounding box center [636, 341] width 17 height 10
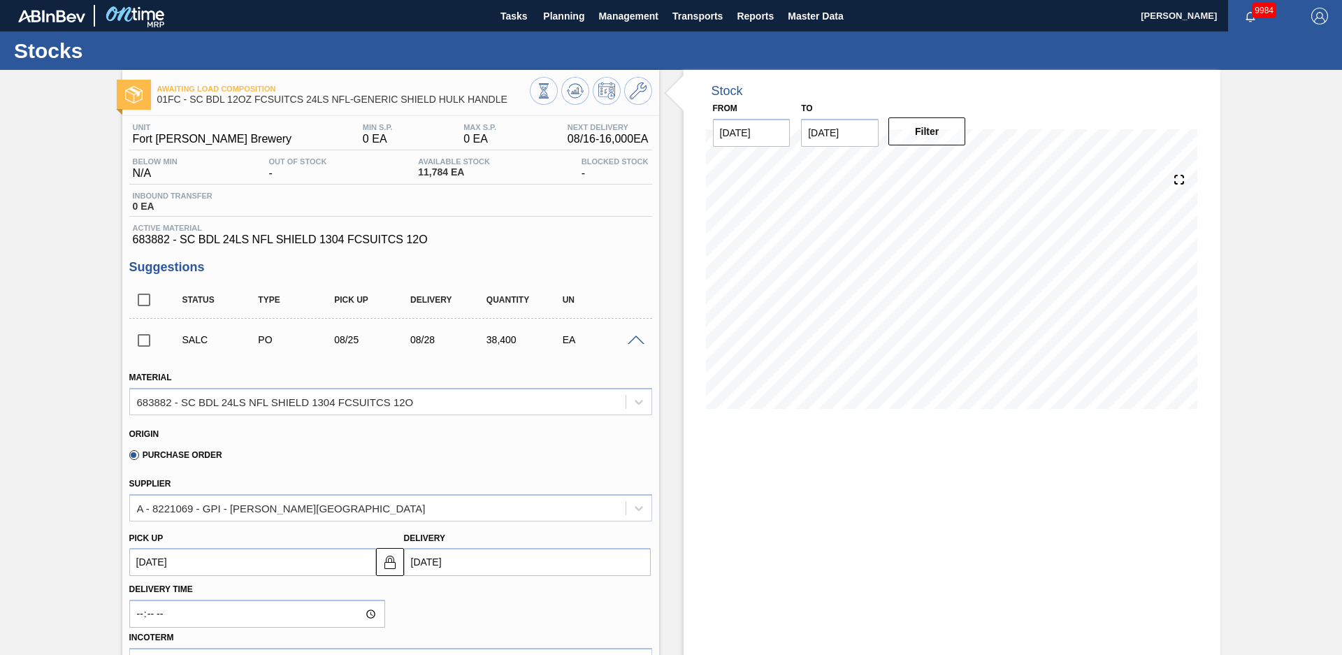
click at [640, 340] on span at bounding box center [636, 341] width 17 height 10
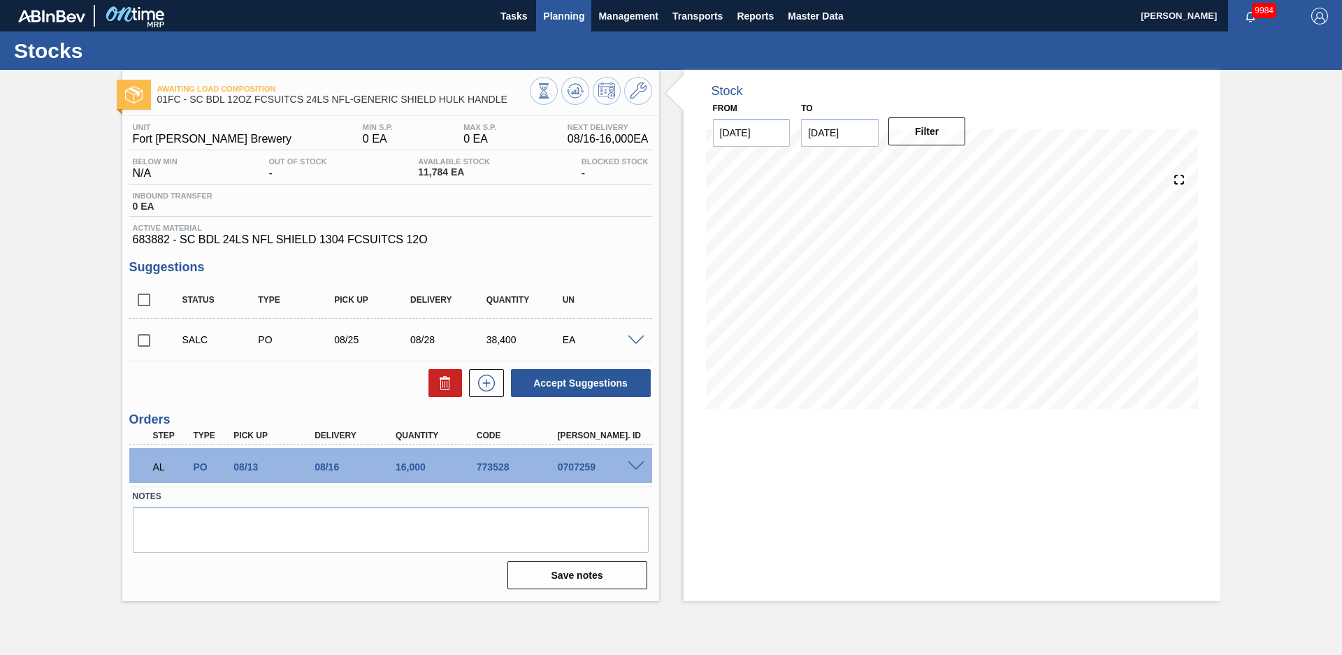
click at [554, 20] on span "Planning" at bounding box center [563, 16] width 41 height 17
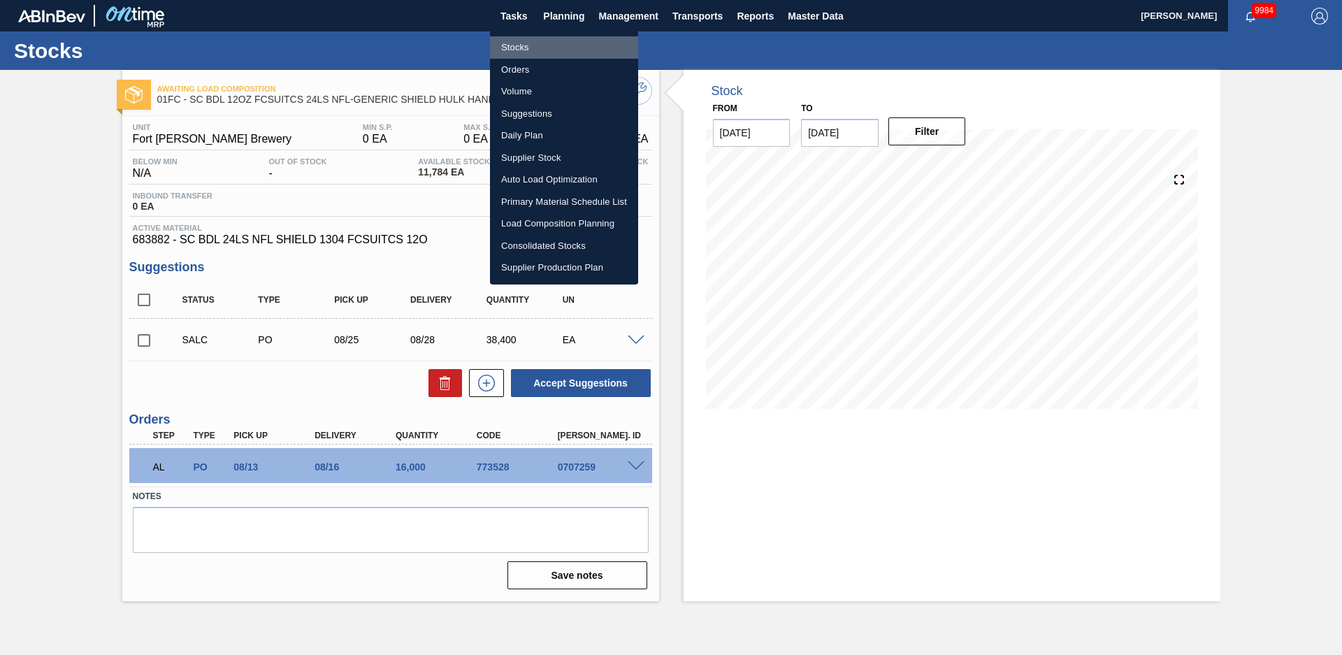
click at [530, 45] on li "Stocks" at bounding box center [564, 47] width 148 height 22
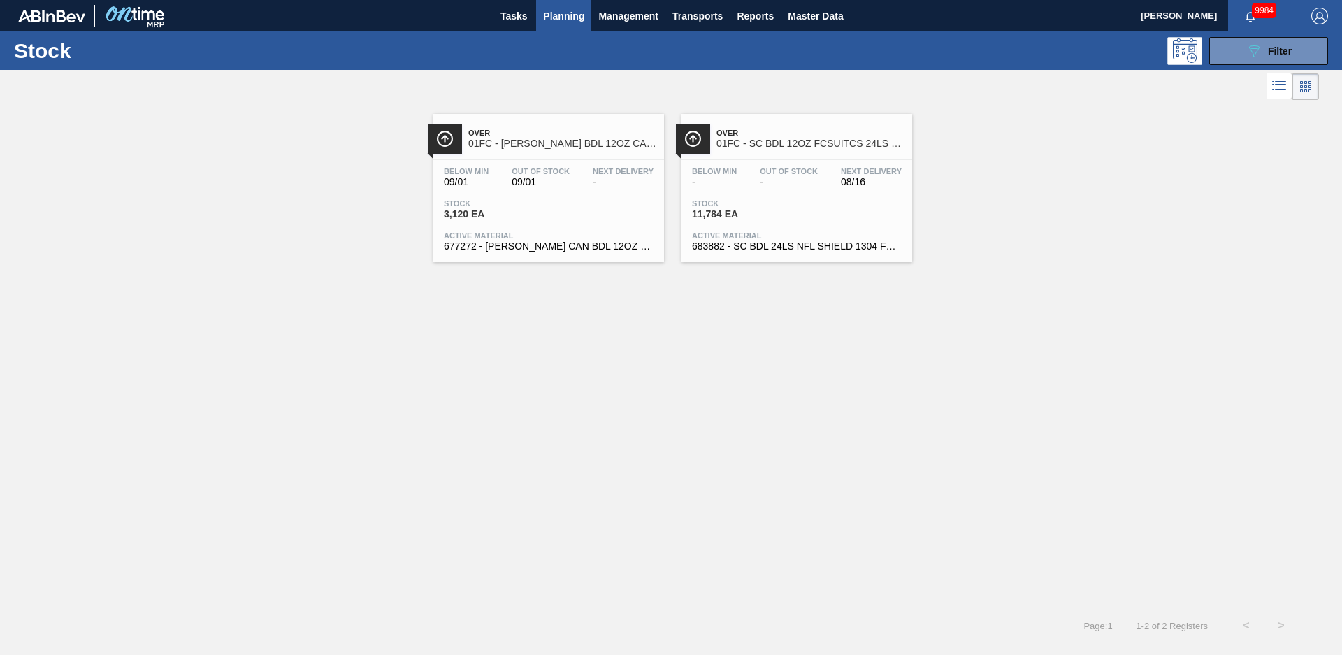
click at [564, 130] on span "Over" at bounding box center [562, 133] width 189 height 8
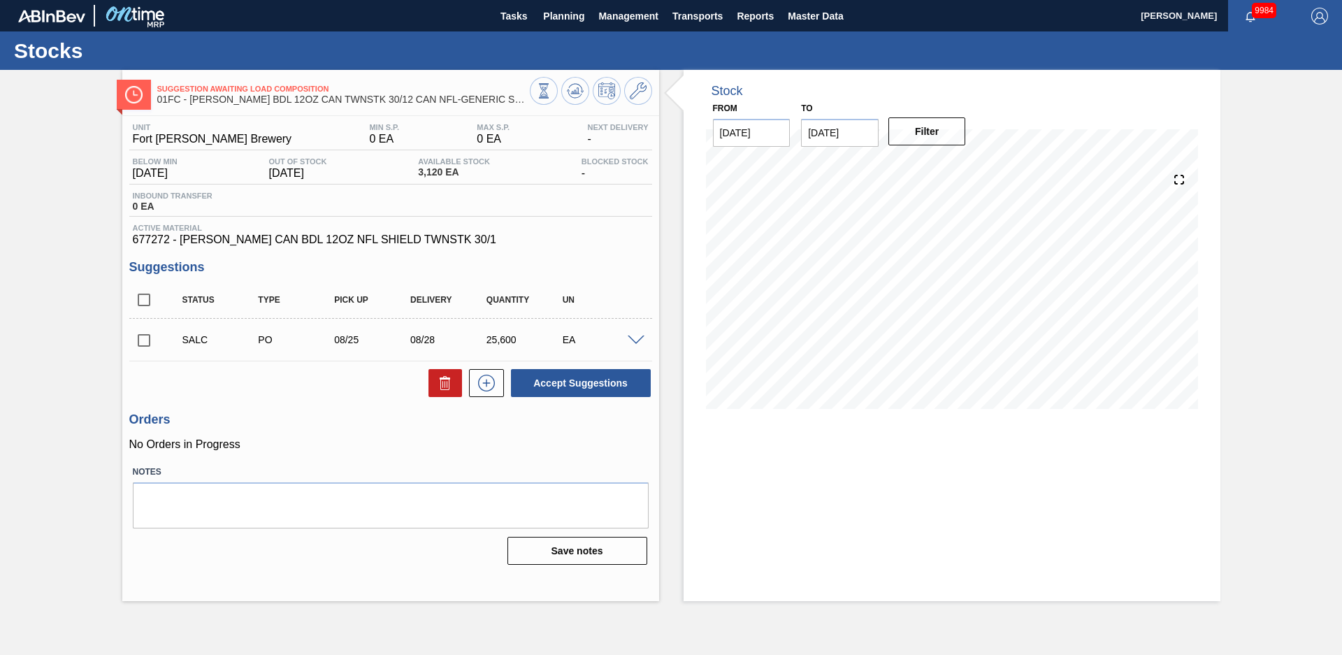
click at [635, 340] on span at bounding box center [636, 341] width 17 height 10
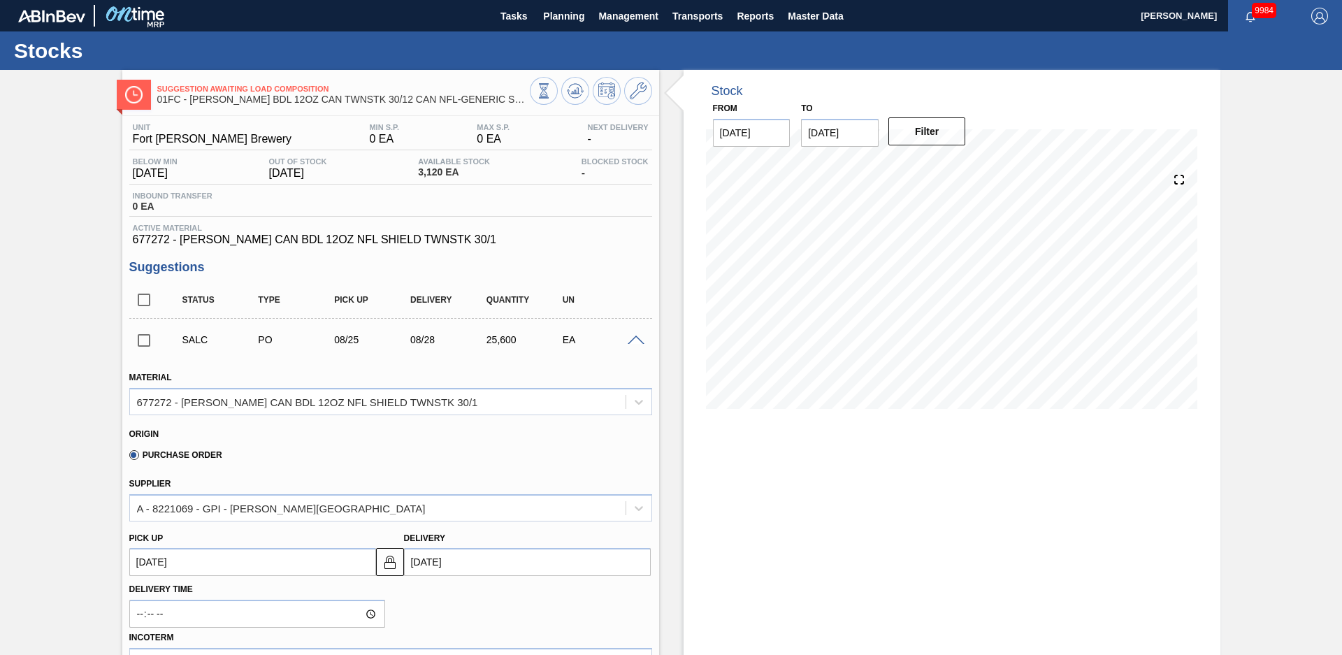
click at [635, 341] on span at bounding box center [636, 341] width 17 height 10
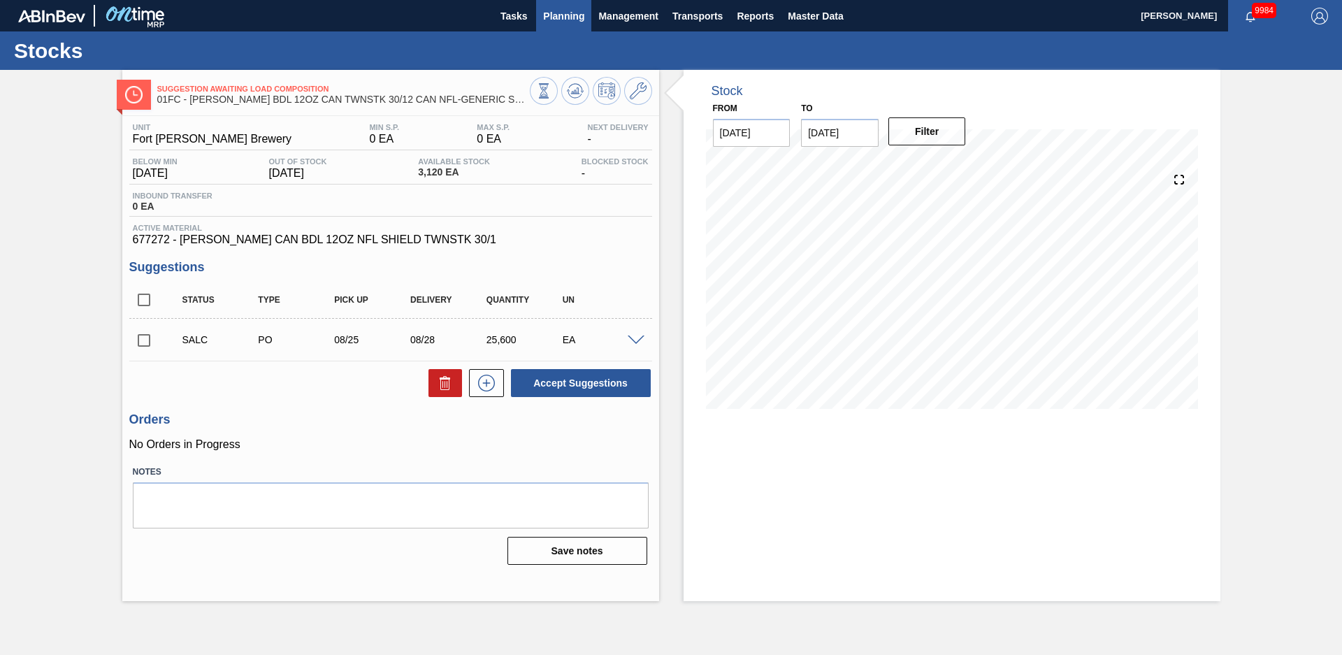
click at [565, 17] on span "Planning" at bounding box center [563, 16] width 41 height 17
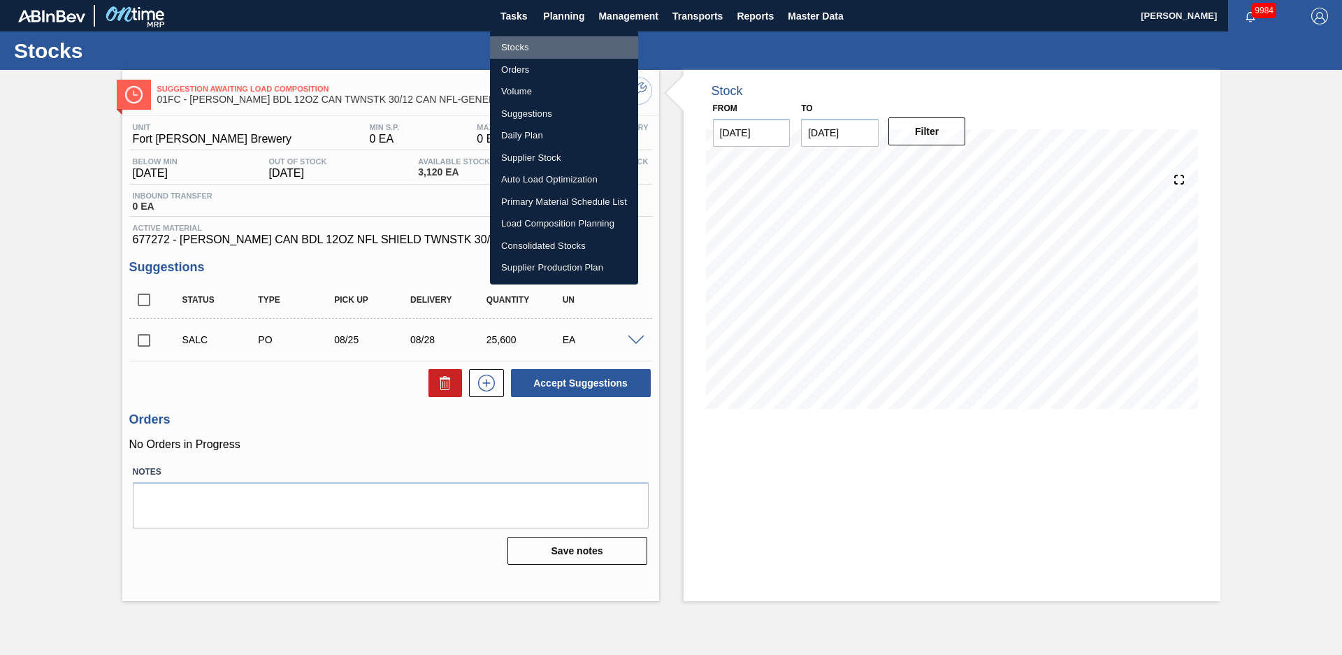
click at [526, 48] on li "Stocks" at bounding box center [564, 47] width 148 height 22
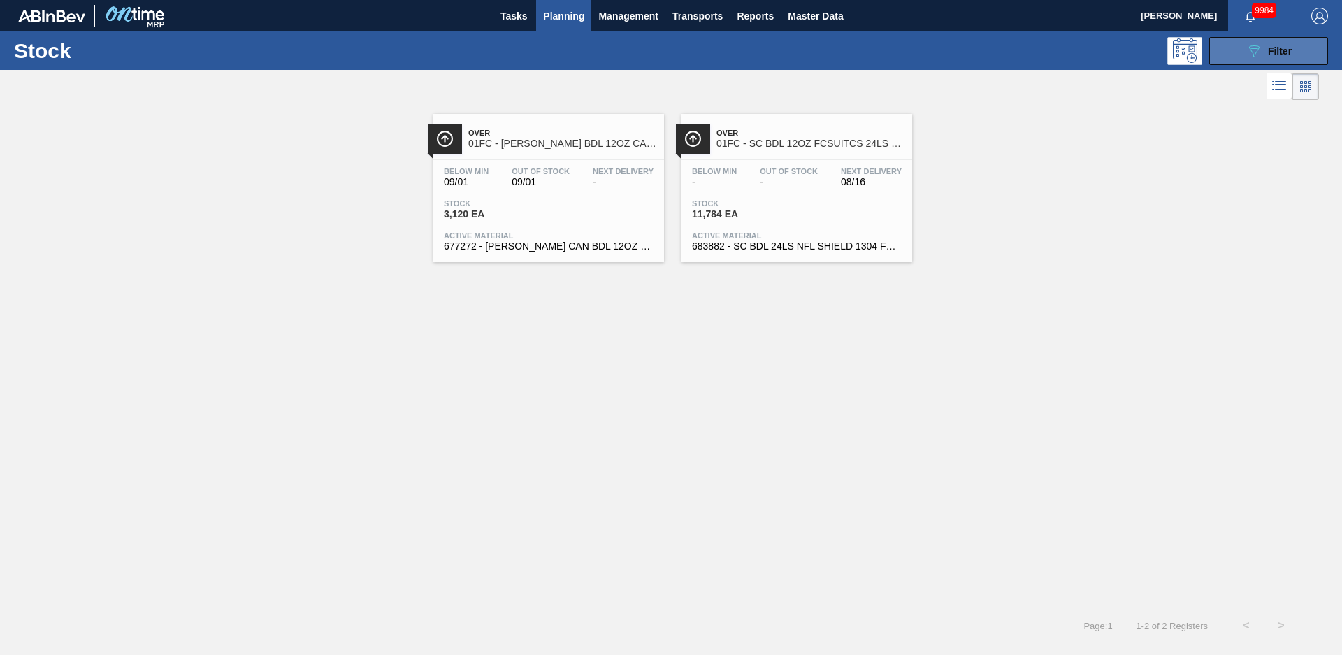
click at [1260, 43] on icon "089F7B8B-B2A5-4AFE-B5C0-19BA573D28AC" at bounding box center [1254, 51] width 17 height 17
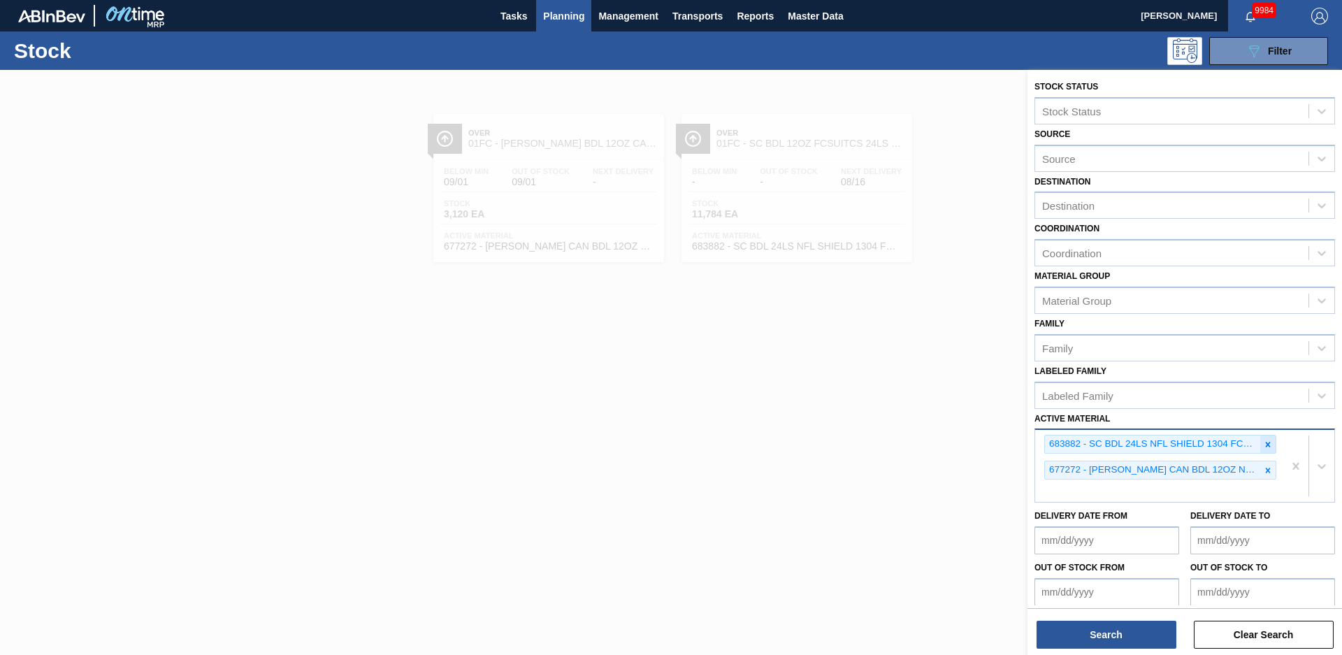
click at [1260, 445] on div at bounding box center [1267, 444] width 15 height 17
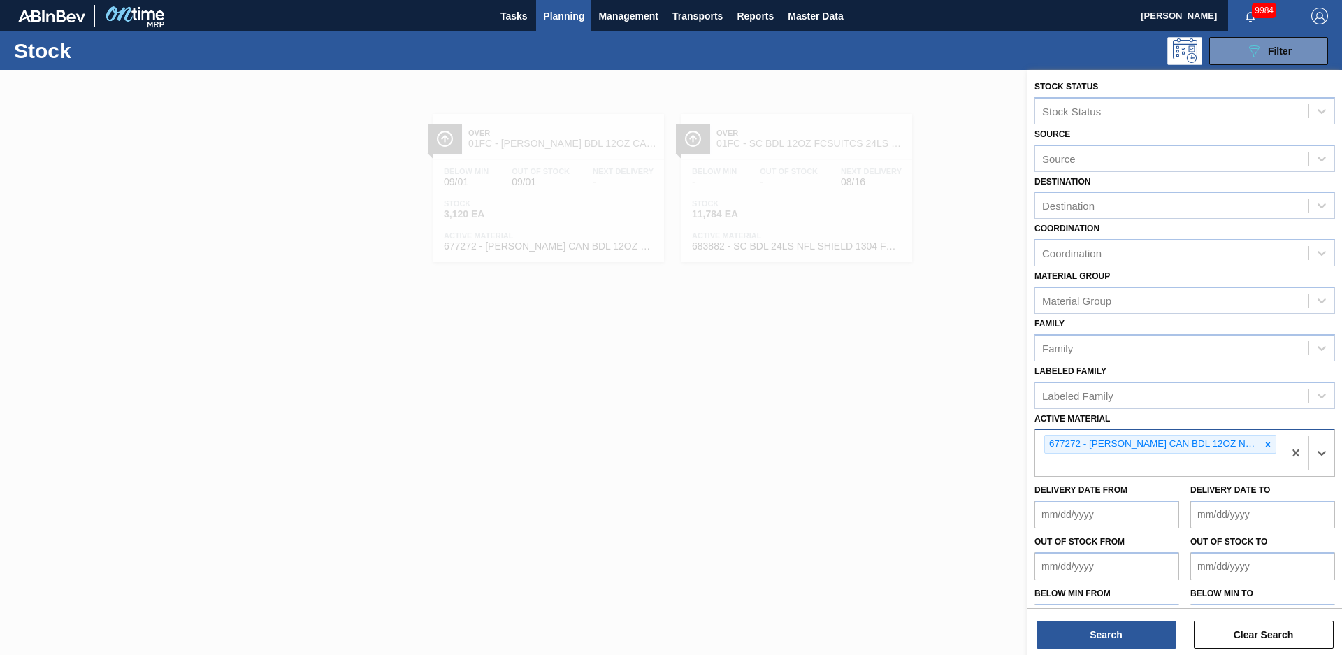
click at [1260, 445] on div at bounding box center [1267, 444] width 15 height 17
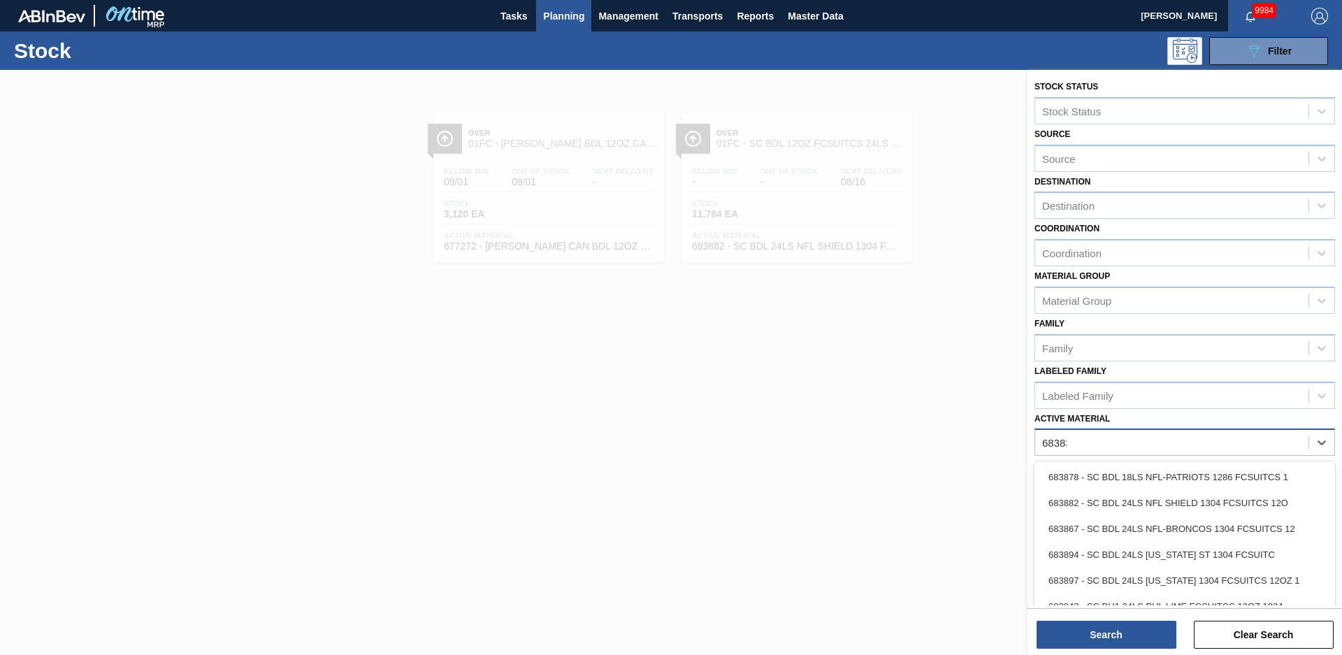
type Material "683837"
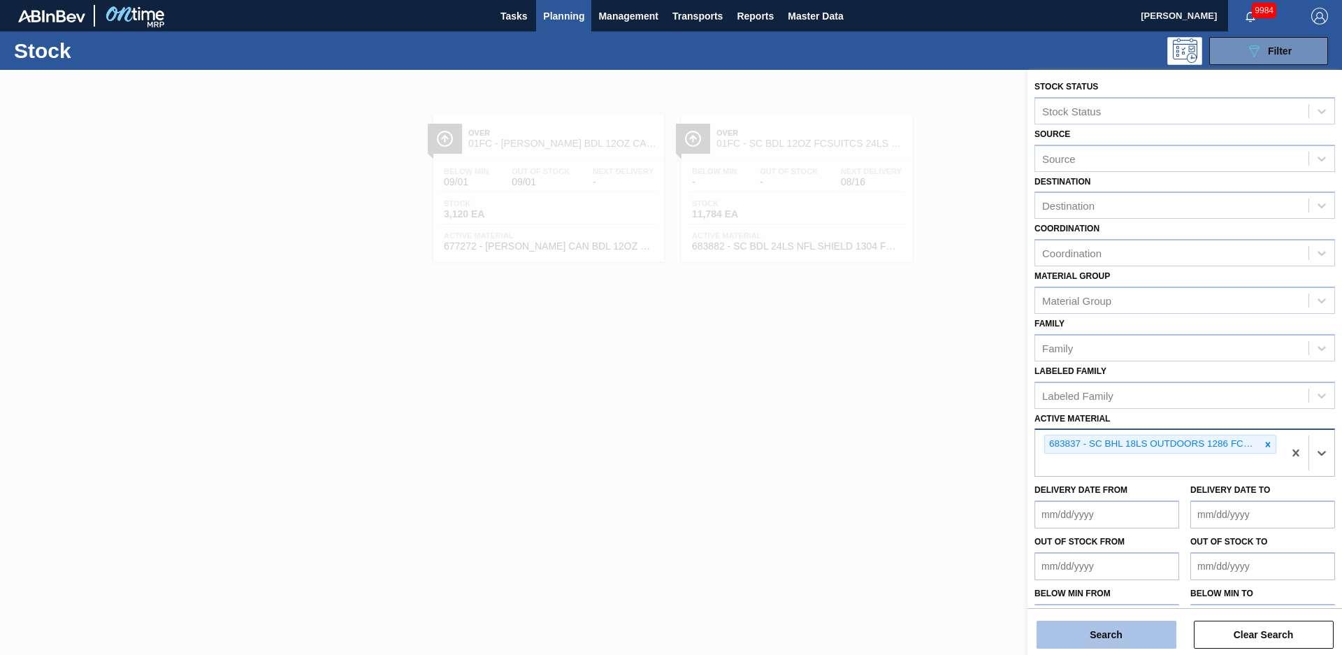
click at [1109, 633] on button "Search" at bounding box center [1107, 635] width 140 height 28
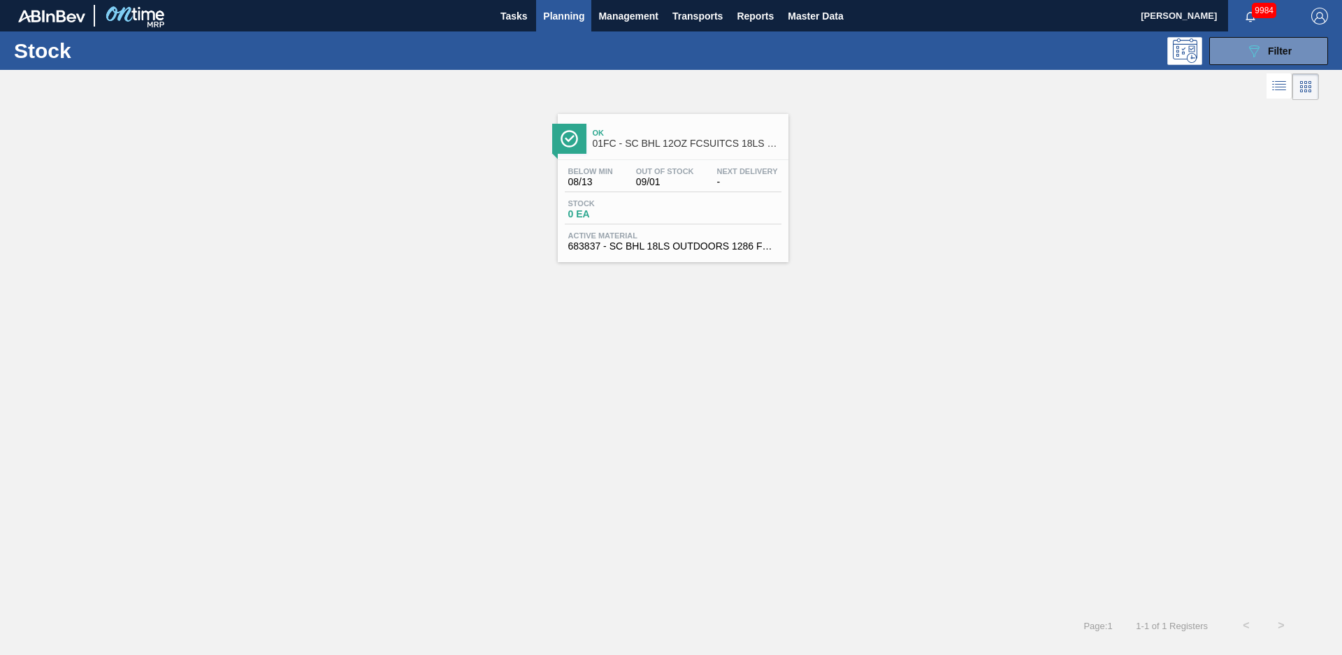
click at [640, 138] on div "Ok 01FC - SC BHL 12OZ FCSUITCS 18LS OUTDOOR" at bounding box center [687, 138] width 189 height 31
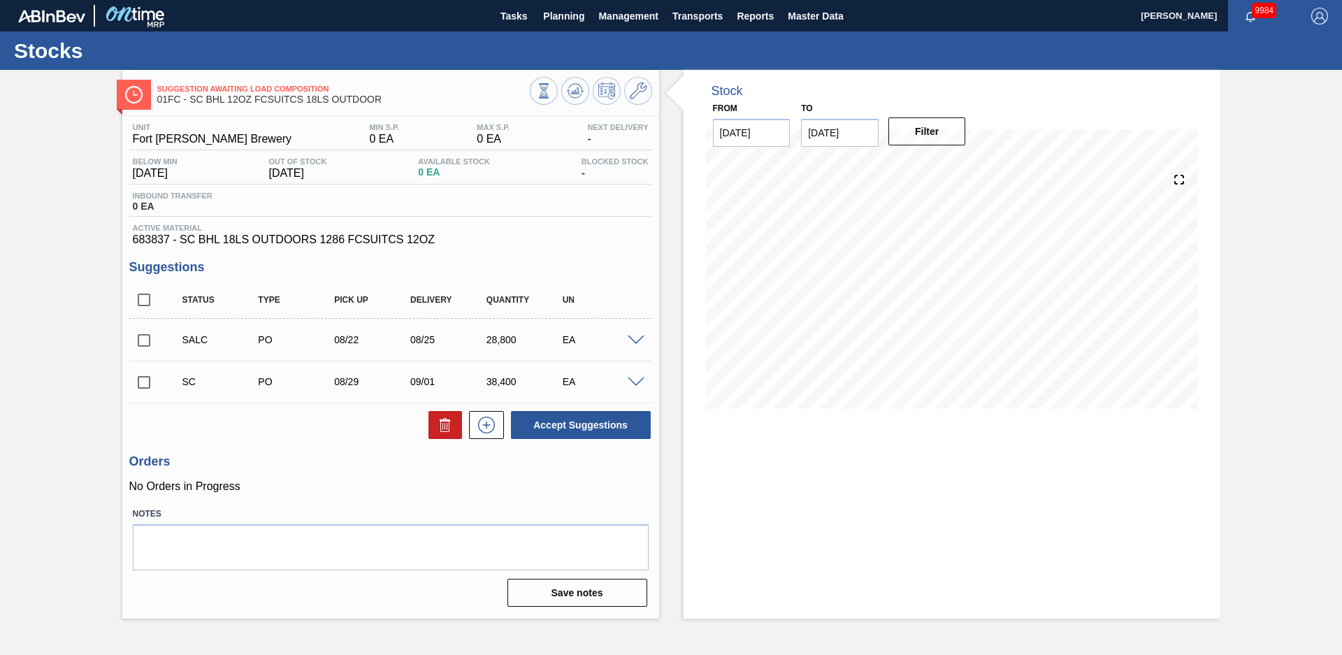
click at [641, 336] on span at bounding box center [636, 341] width 17 height 10
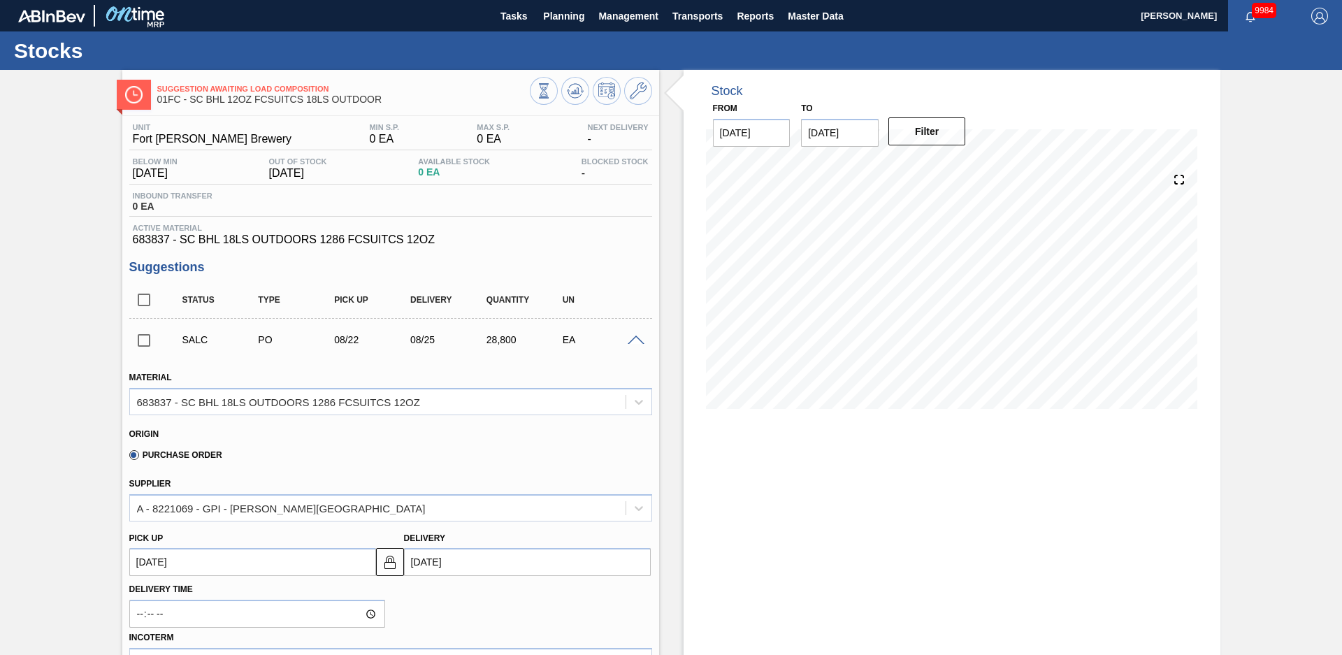
click at [641, 336] on span at bounding box center [636, 341] width 17 height 10
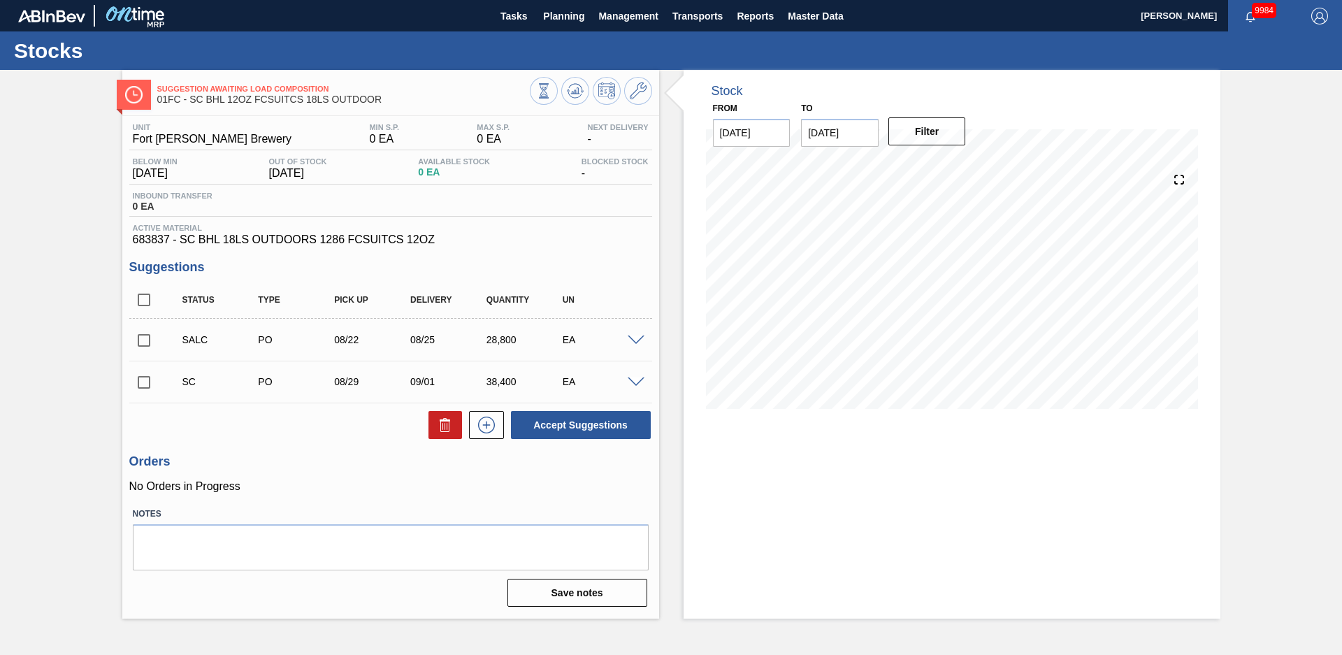
click at [143, 340] on input "checkbox" at bounding box center [143, 340] width 29 height 29
click at [446, 428] on icon at bounding box center [445, 425] width 17 height 17
checkbox input "false"
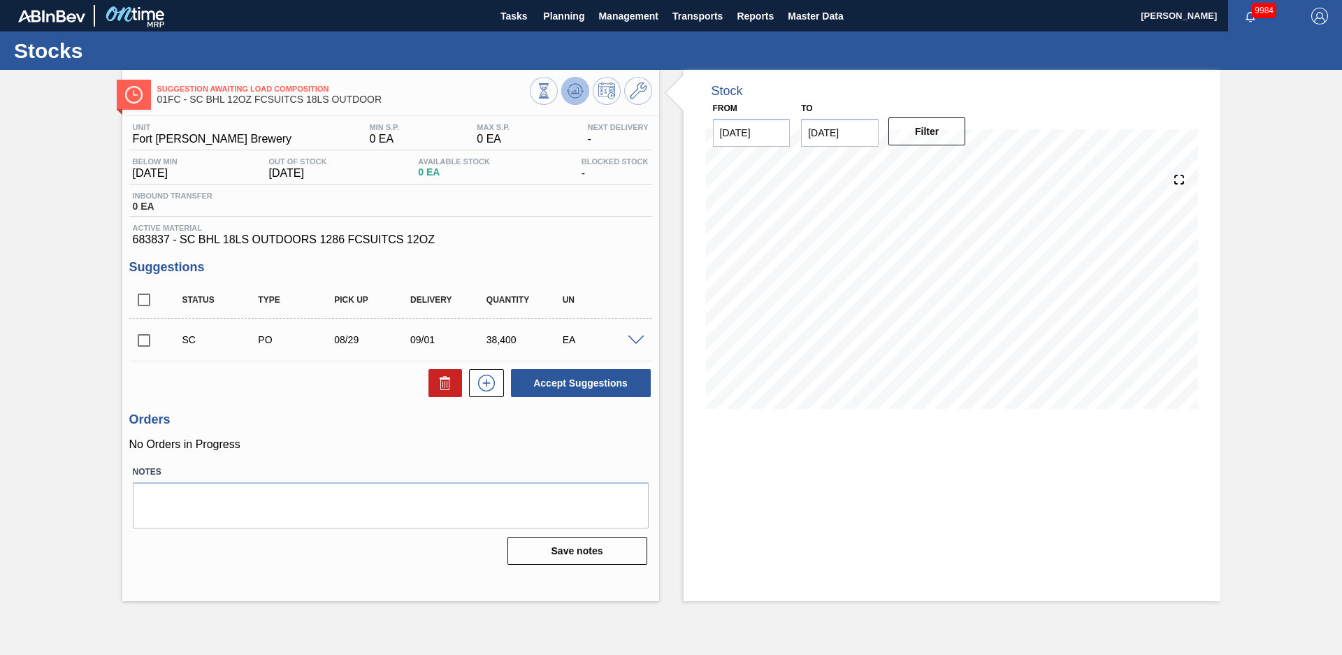
click at [552, 89] on icon at bounding box center [543, 90] width 15 height 15
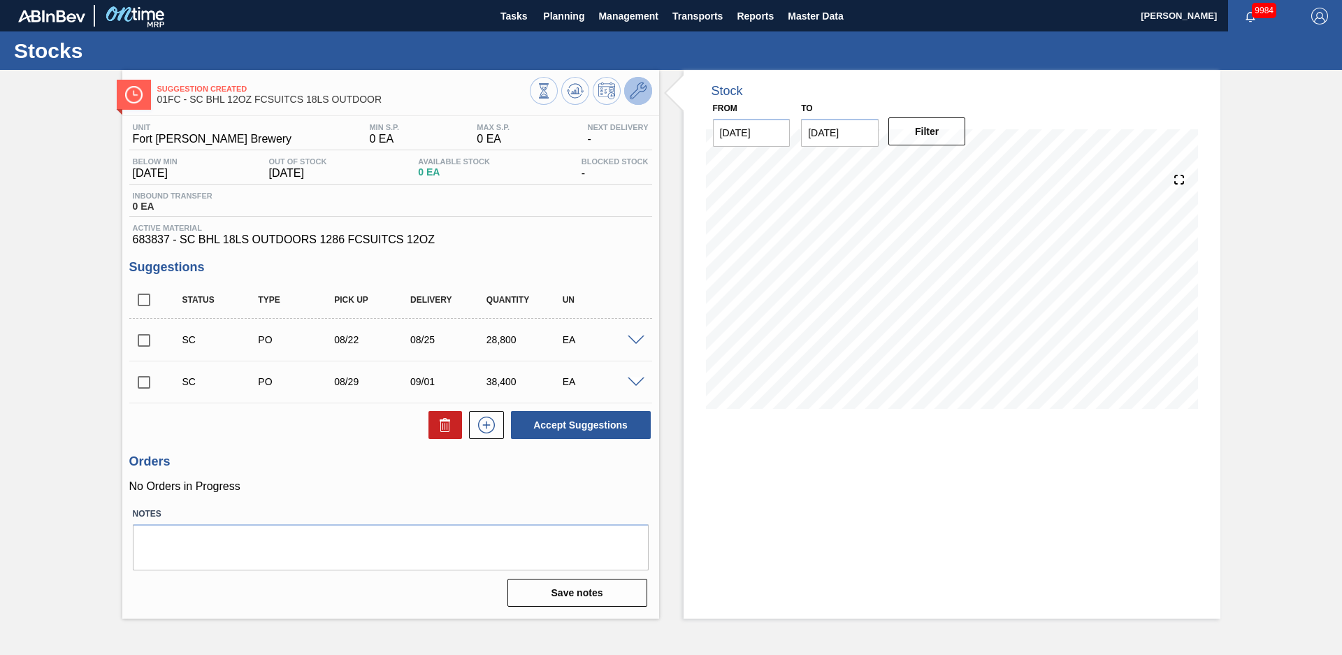
click at [628, 94] on button at bounding box center [638, 91] width 28 height 28
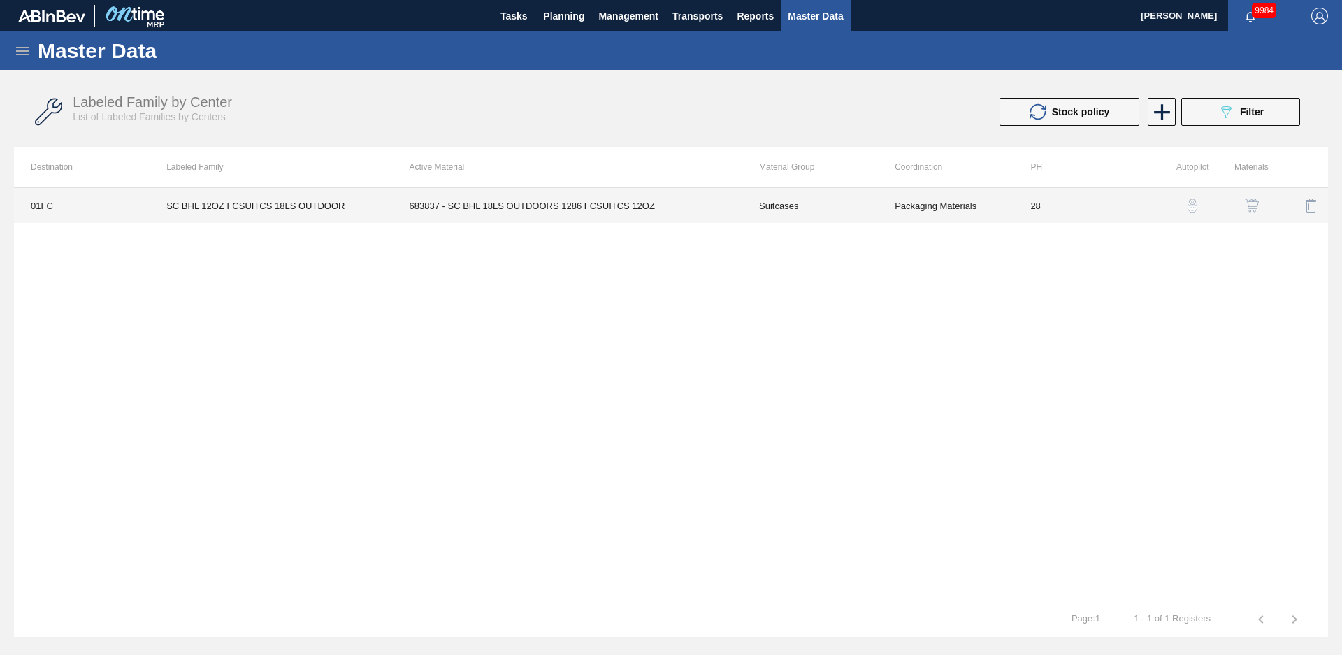
click at [666, 206] on td "683837 - SC BHL 18LS OUTDOORS 1286 FCSUITCS 12OZ" at bounding box center [568, 205] width 350 height 35
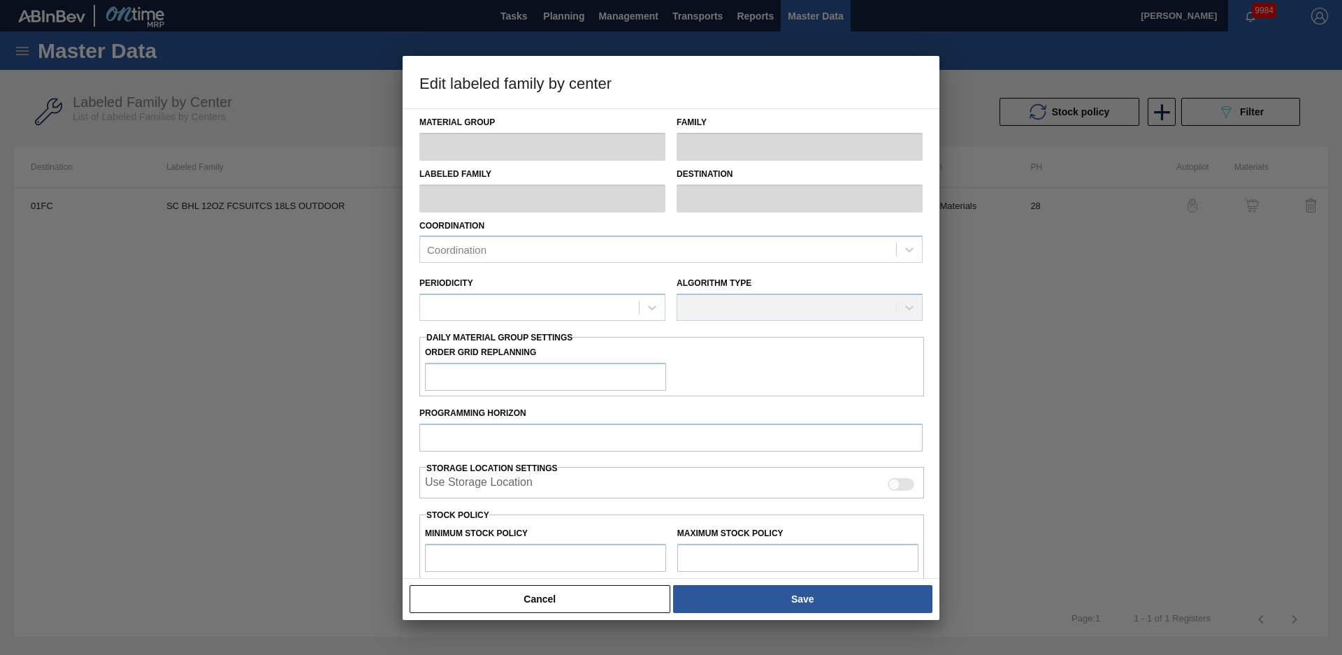
type input "Suitcases"
type input "SC BHL 12OZ FCSUITCS 18LS OUTDOOR"
type input "01FC - Fort [PERSON_NAME] Brewery"
type input "28"
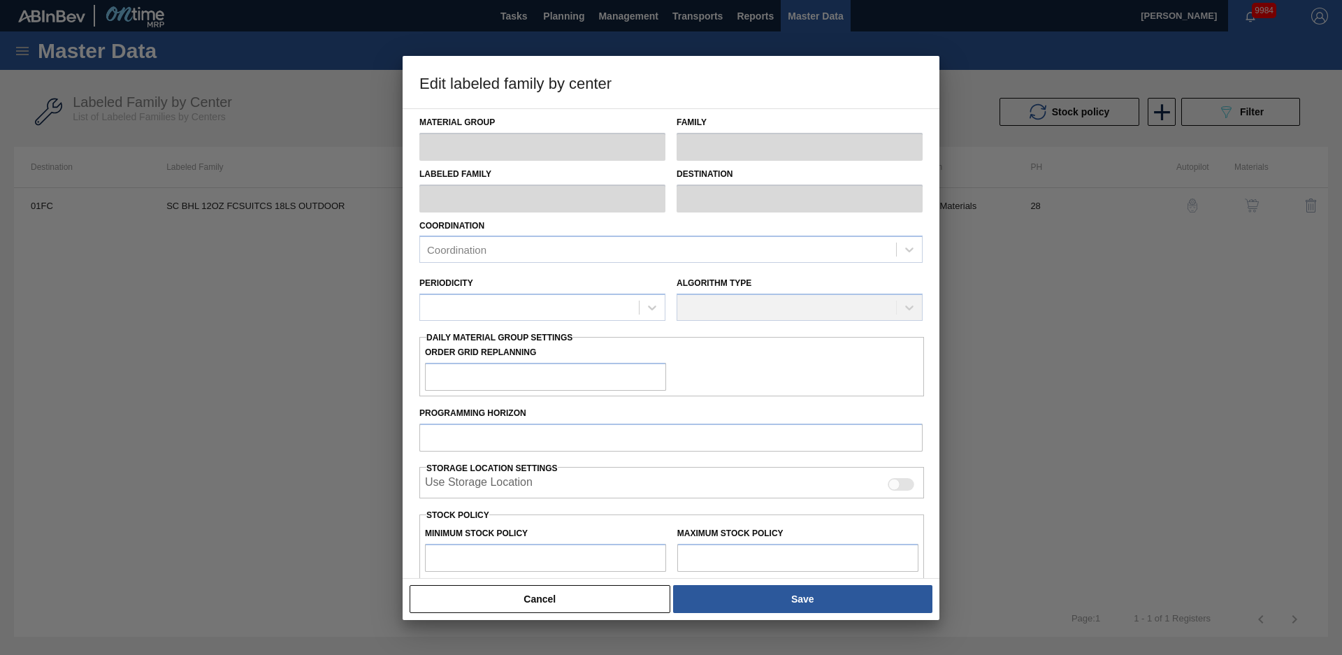
type input "0"
type input "100"
type input "0"
checkbox input "true"
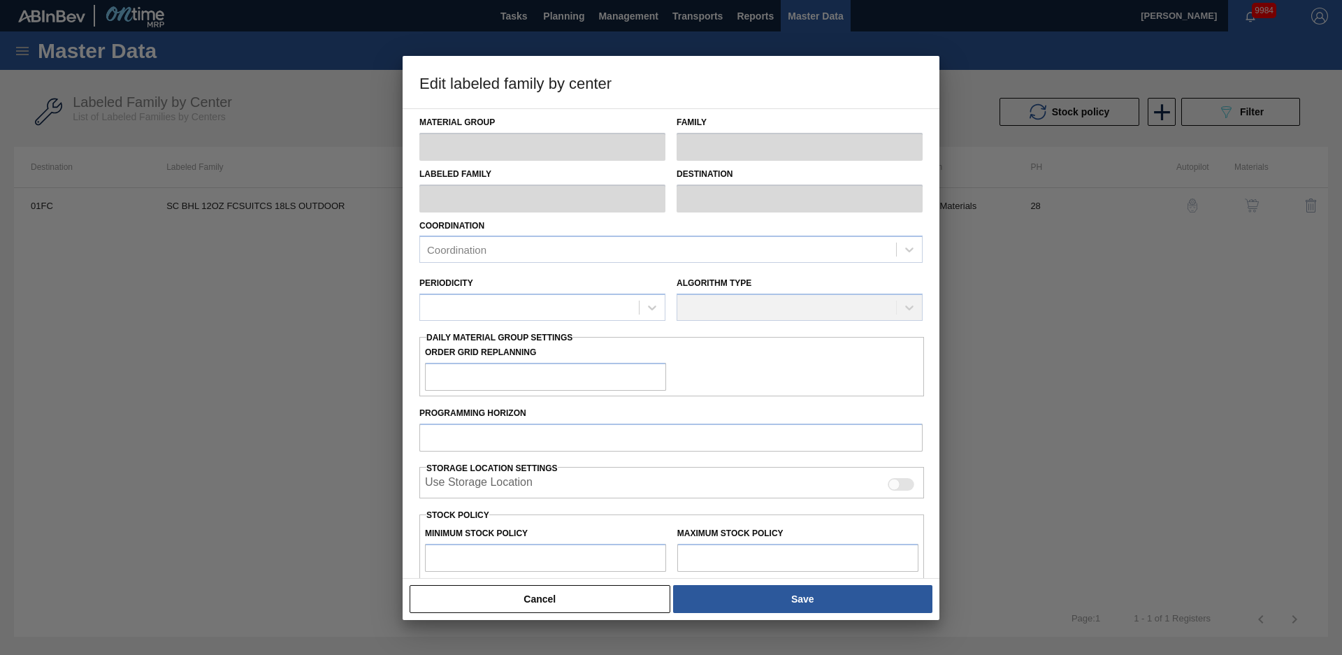
checkbox input "true"
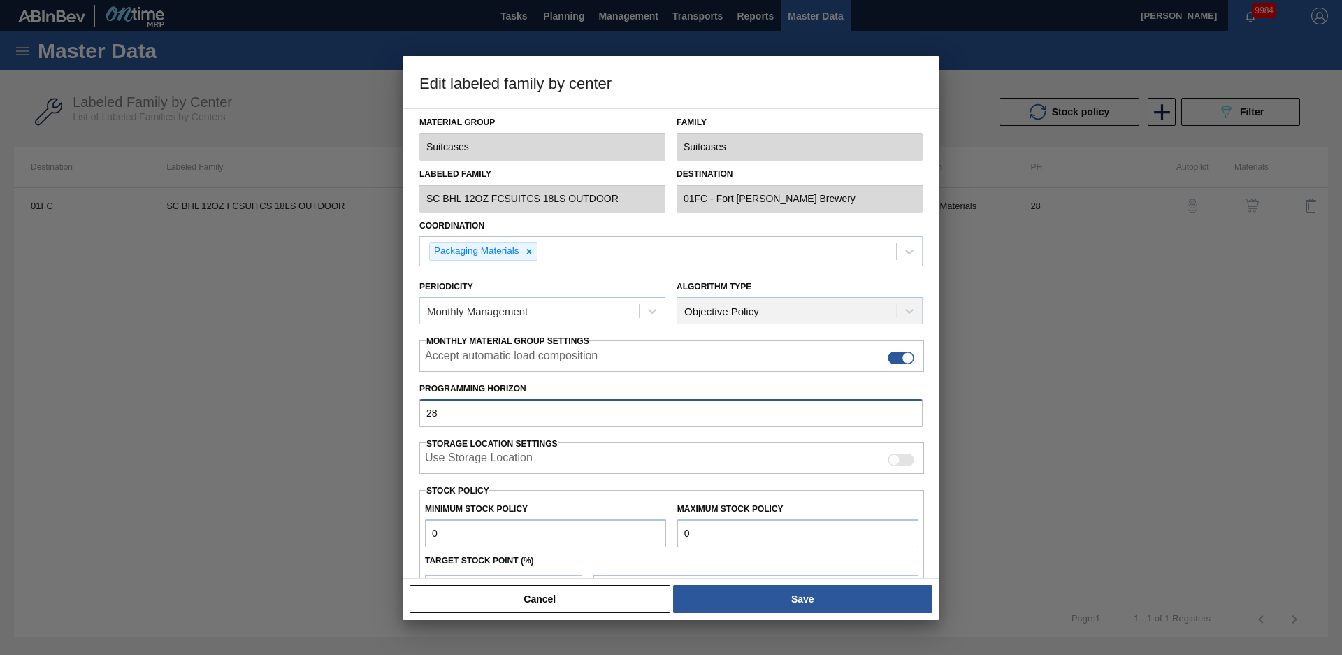
click at [508, 420] on input "28" at bounding box center [670, 413] width 503 height 28
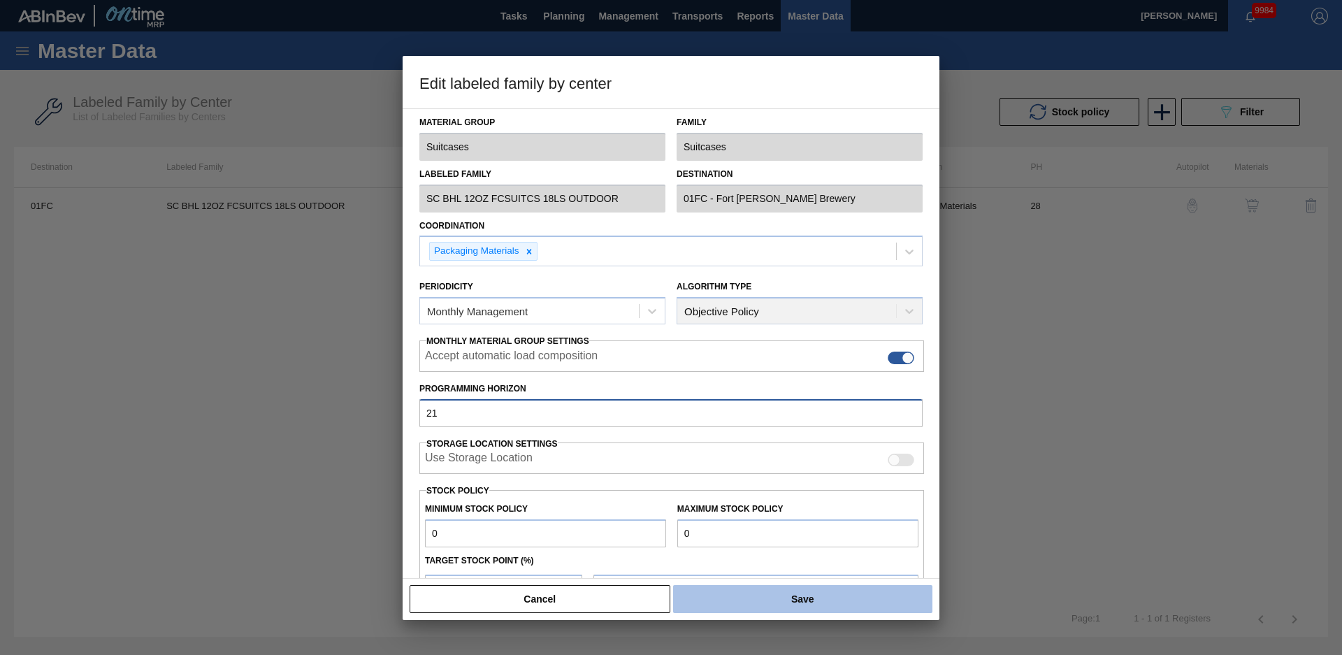
type input "21"
click at [707, 605] on button "Save" at bounding box center [802, 599] width 259 height 28
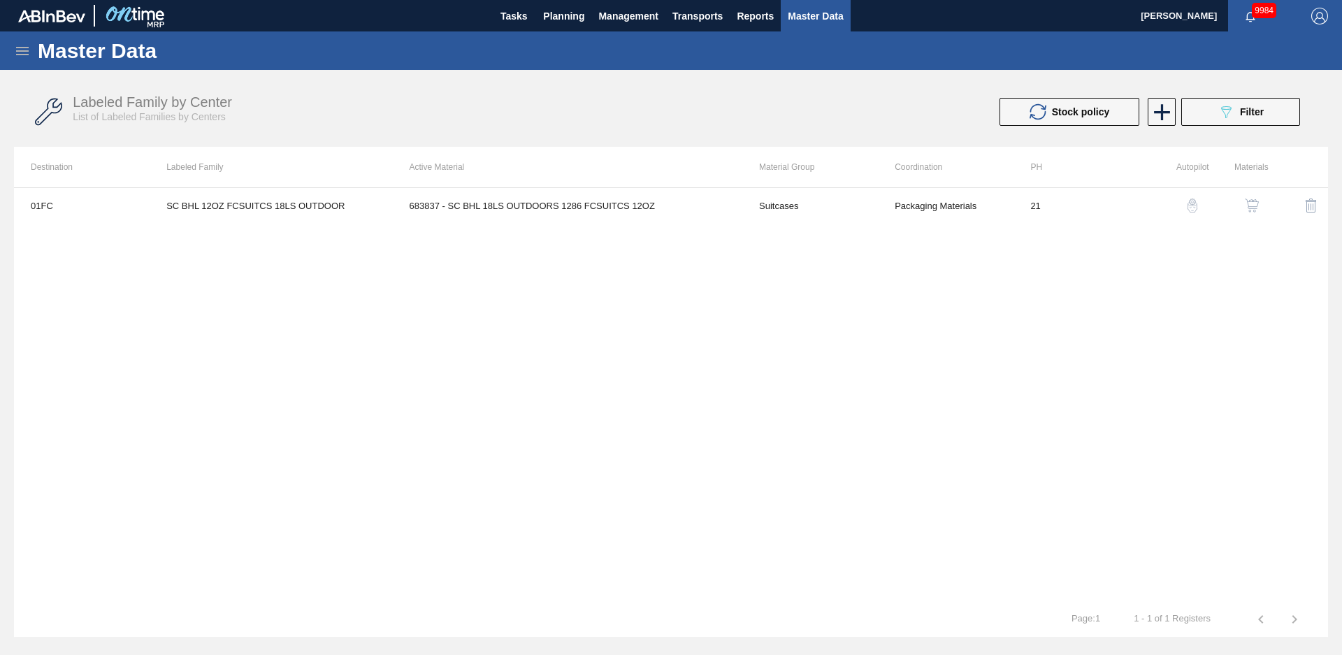
click at [1193, 209] on img "button" at bounding box center [1193, 206] width 14 height 14
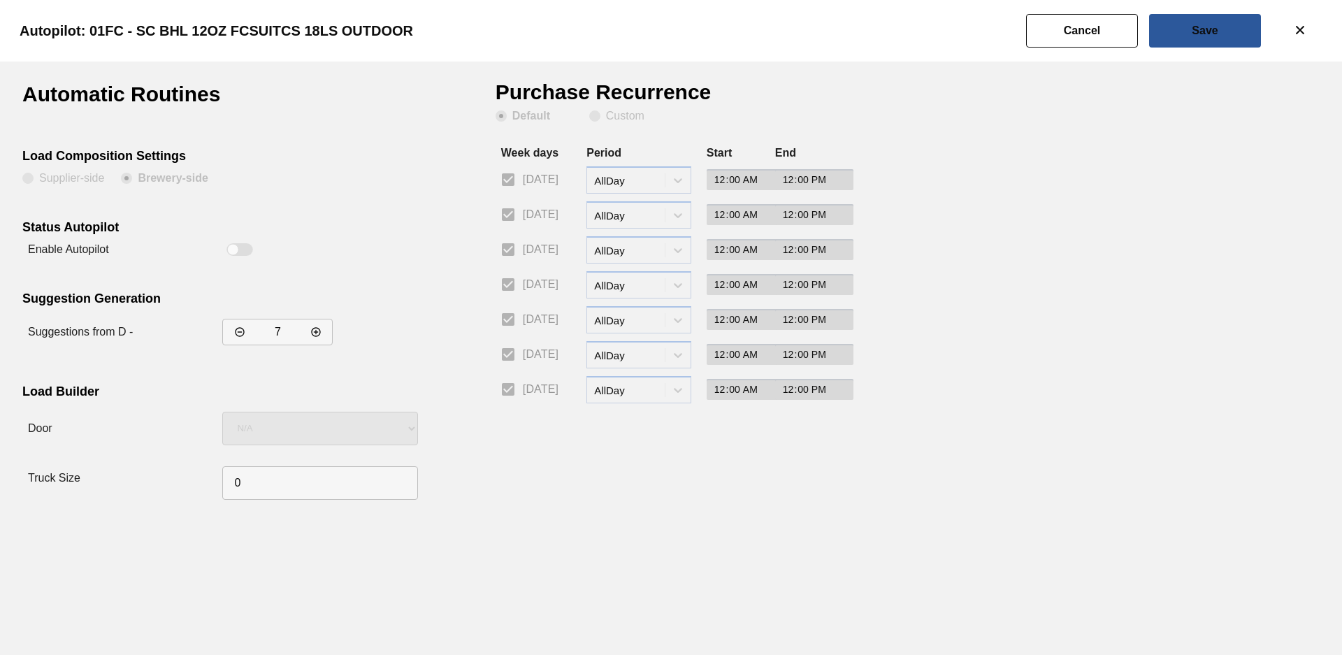
click at [213, 324] on div "Suggestions from D -" at bounding box center [216, 332] width 389 height 38
click at [234, 328] on button "incrementar valor" at bounding box center [239, 331] width 25 height 25
click at [234, 328] on icon "incrementar valor" at bounding box center [239, 331] width 11 height 11
click at [236, 328] on icon "incrementar valor" at bounding box center [239, 331] width 11 height 11
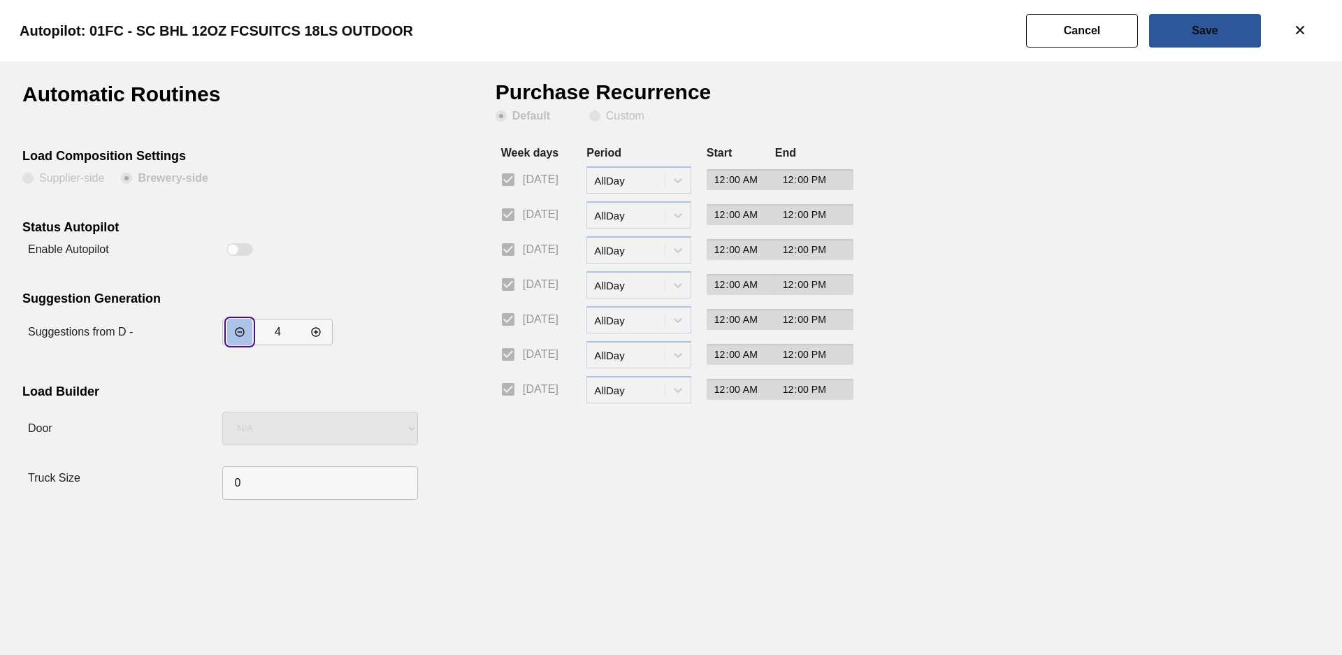
type input "3"
click at [1214, 39] on button "Save" at bounding box center [1205, 31] width 112 height 34
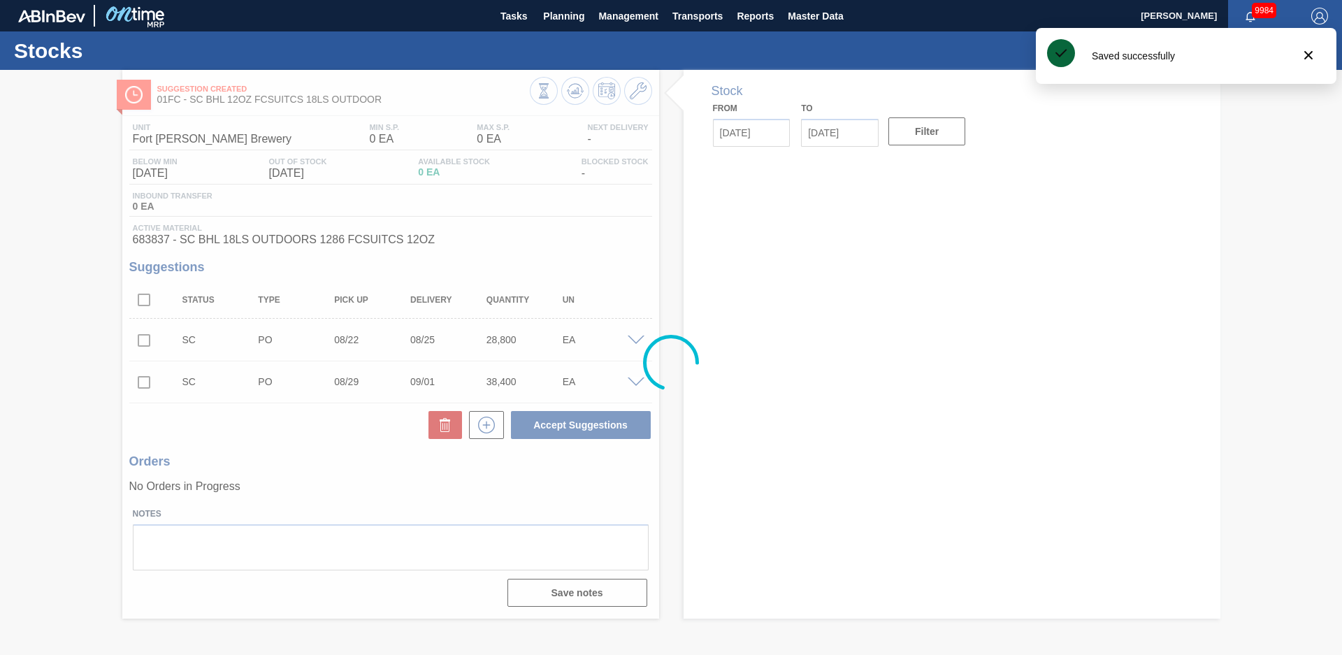
type input "[DATE]"
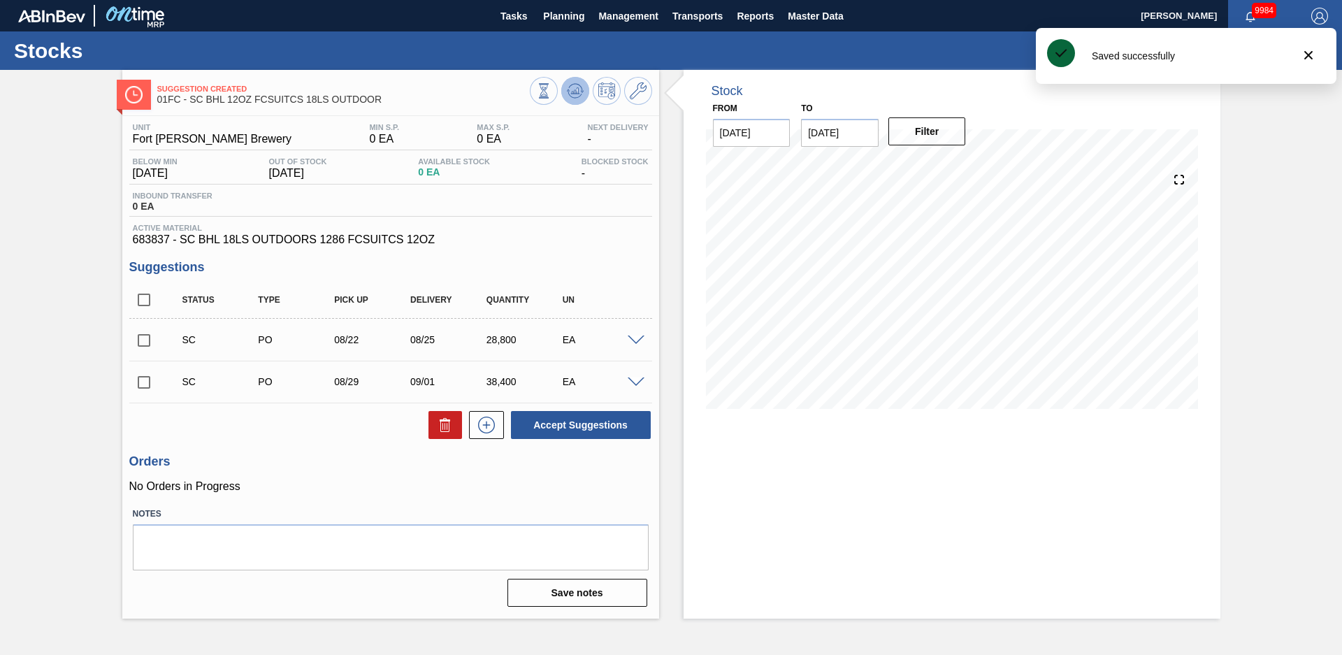
click at [574, 93] on icon at bounding box center [574, 90] width 9 height 6
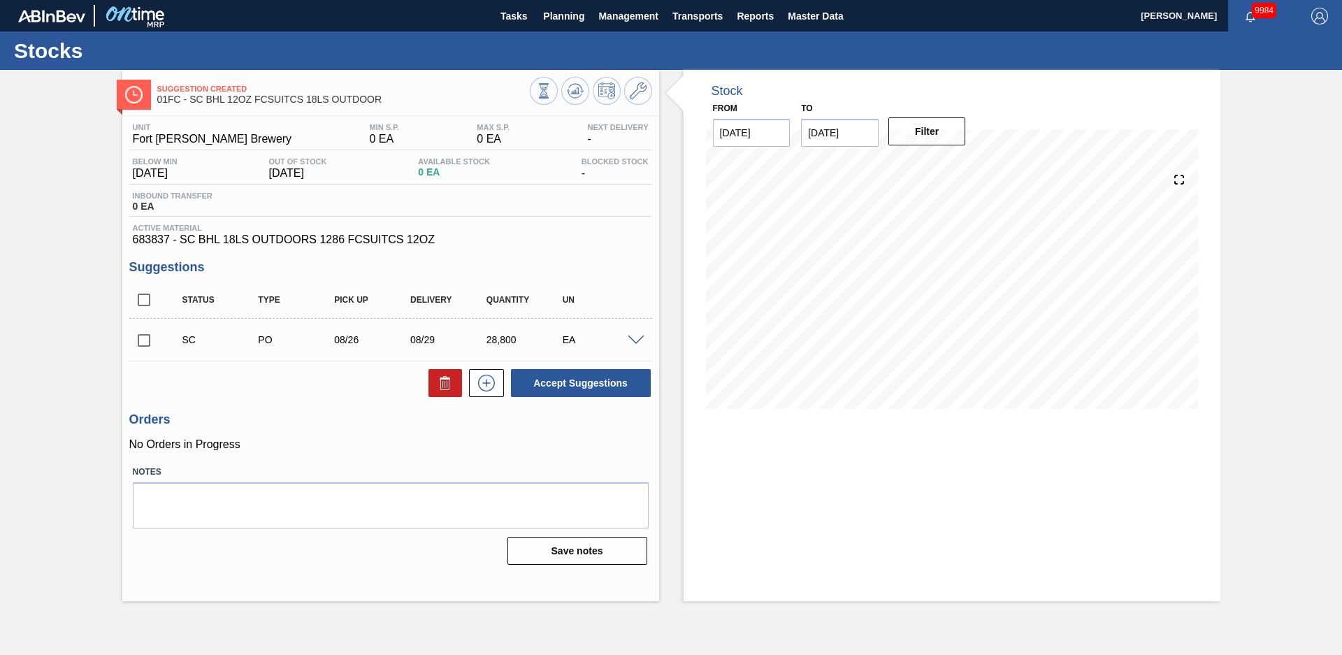
click at [667, 148] on div "Stock From [DATE] to [DATE] Filter" at bounding box center [939, 335] width 561 height 531
click at [643, 336] on span at bounding box center [636, 341] width 17 height 10
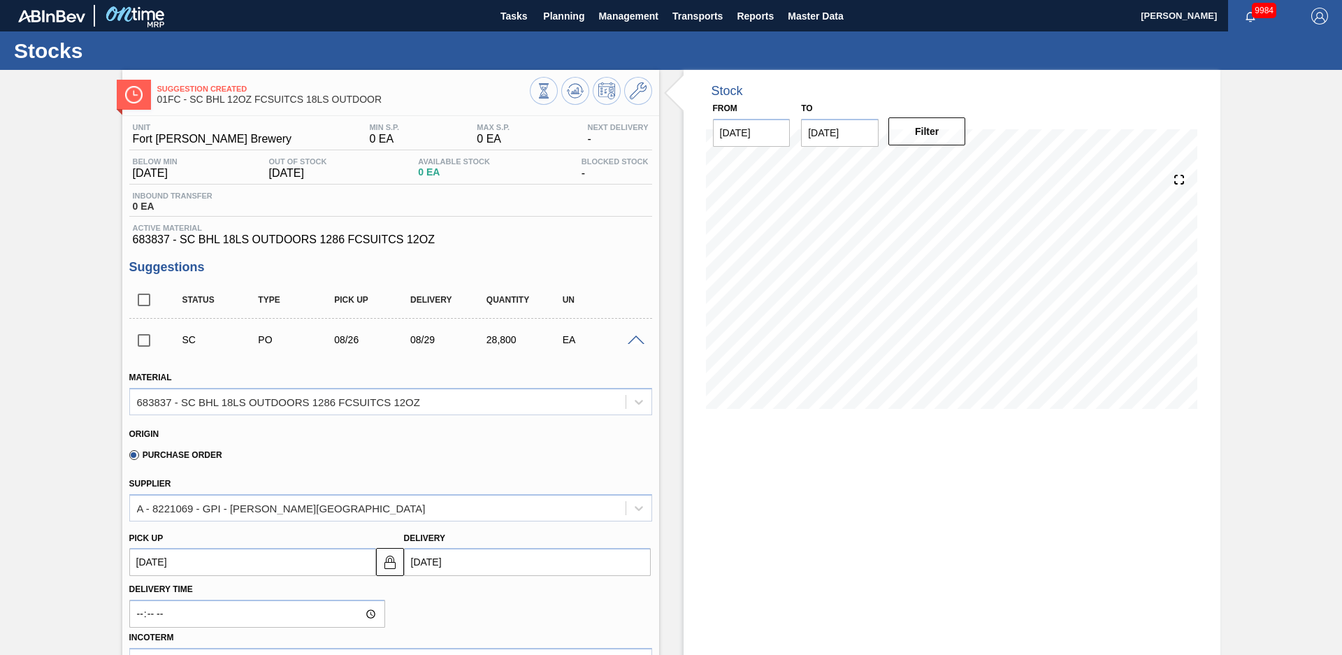
click at [640, 340] on span at bounding box center [636, 341] width 17 height 10
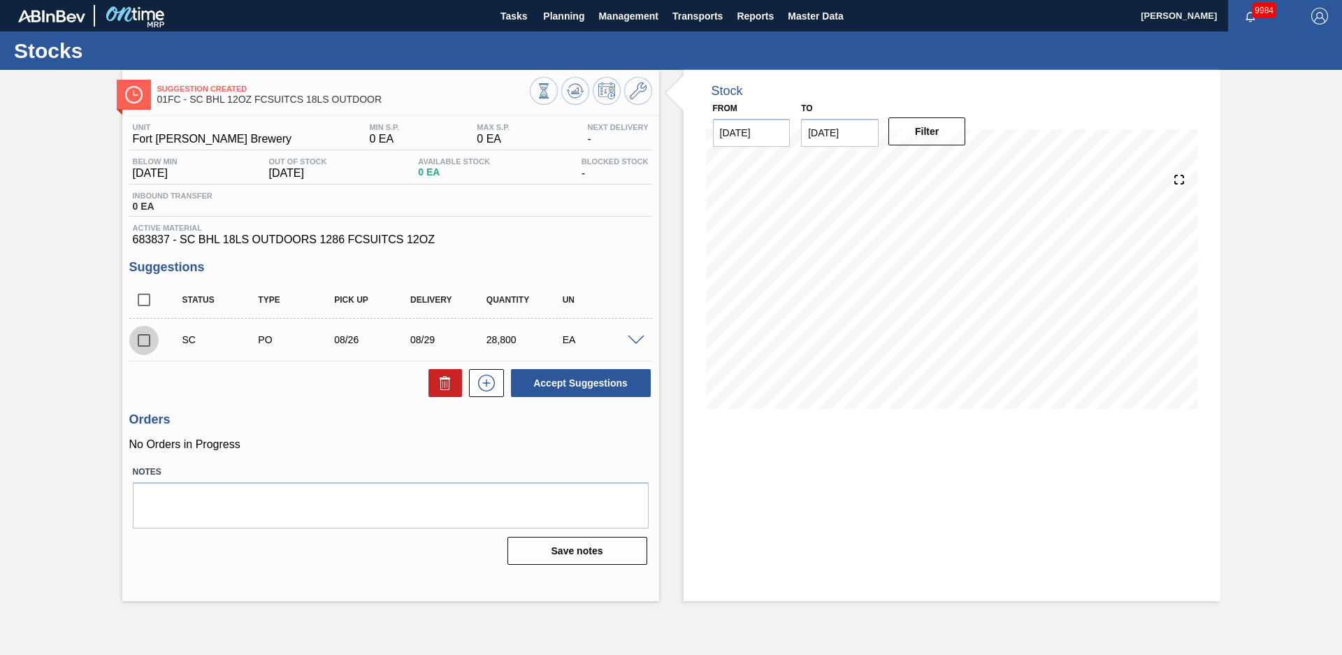
click at [143, 334] on input "checkbox" at bounding box center [143, 340] width 29 height 29
click at [538, 371] on button "Accept Suggestions" at bounding box center [581, 383] width 140 height 28
checkbox input "false"
click at [572, 23] on span "Planning" at bounding box center [563, 16] width 41 height 17
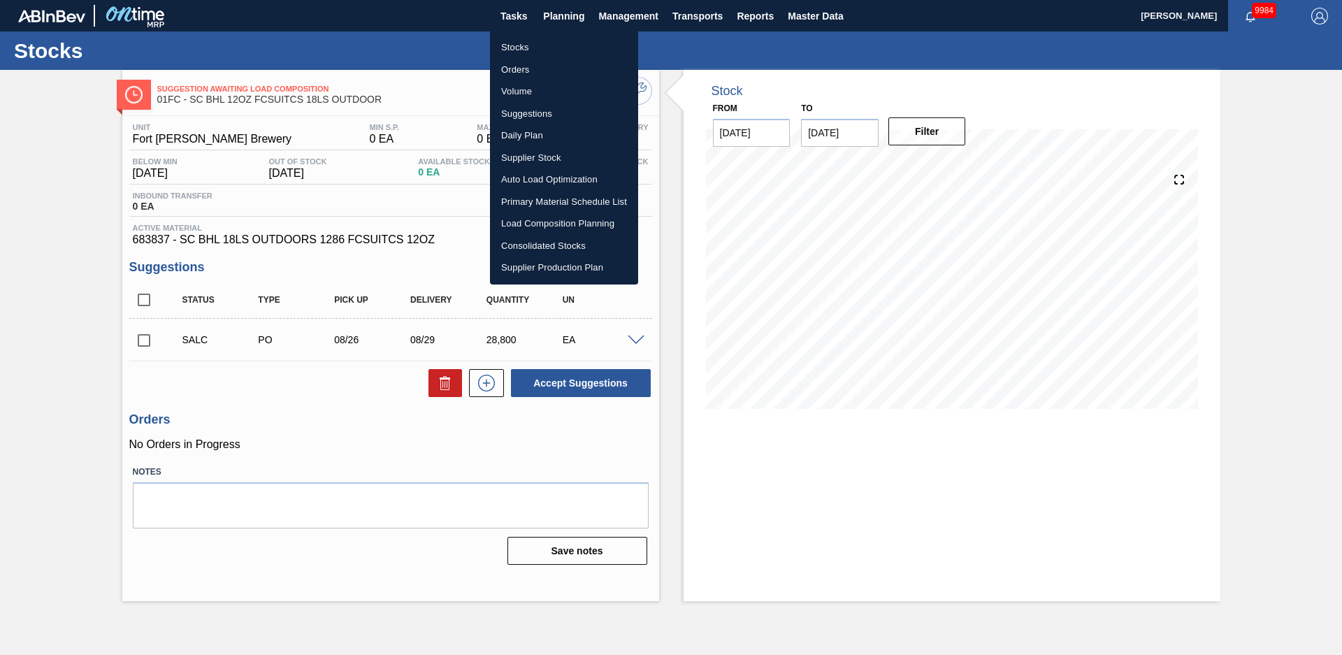
click at [542, 220] on li "Load Composition Planning" at bounding box center [564, 224] width 148 height 22
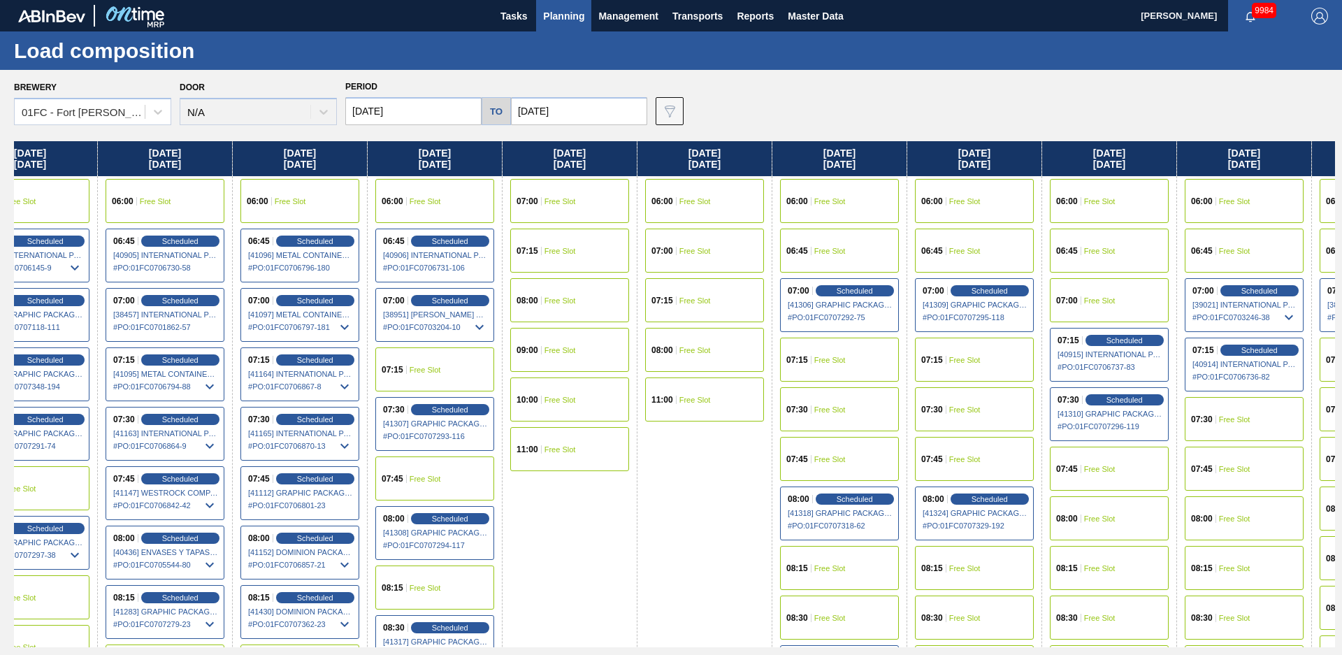
drag, startPoint x: 794, startPoint y: 494, endPoint x: 919, endPoint y: 459, distance: 129.1
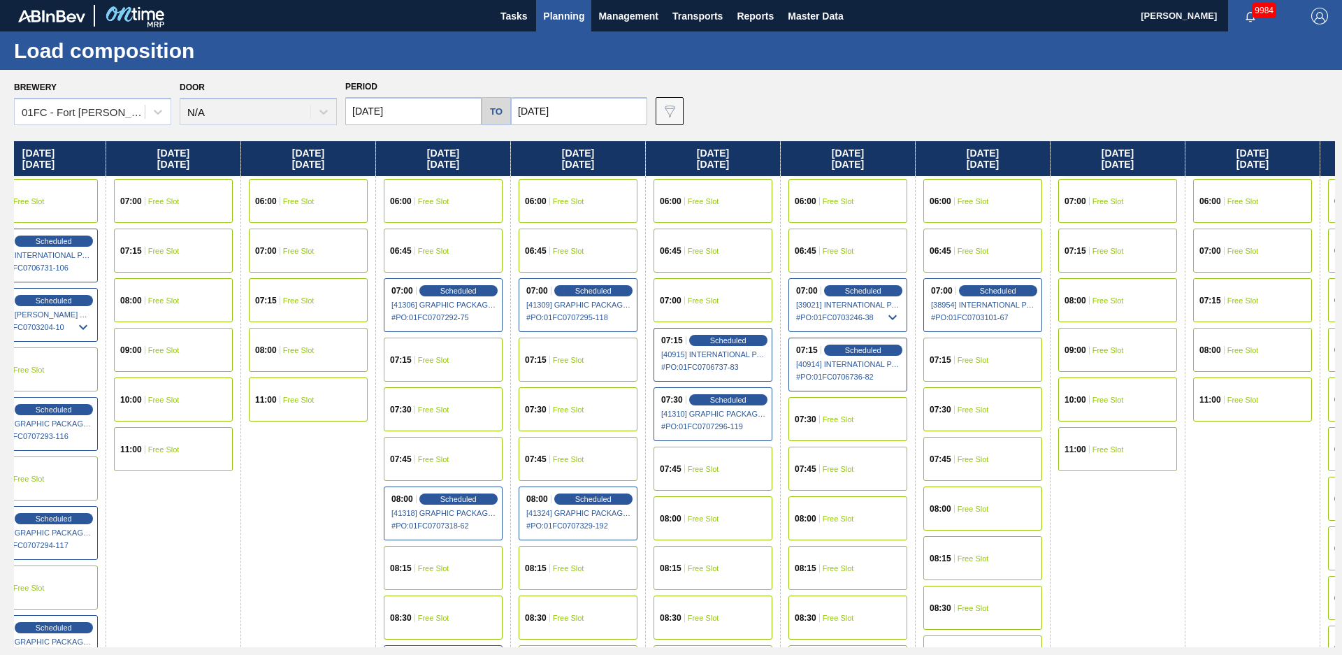
click at [862, 424] on div "07:30 Free Slot" at bounding box center [848, 419] width 119 height 44
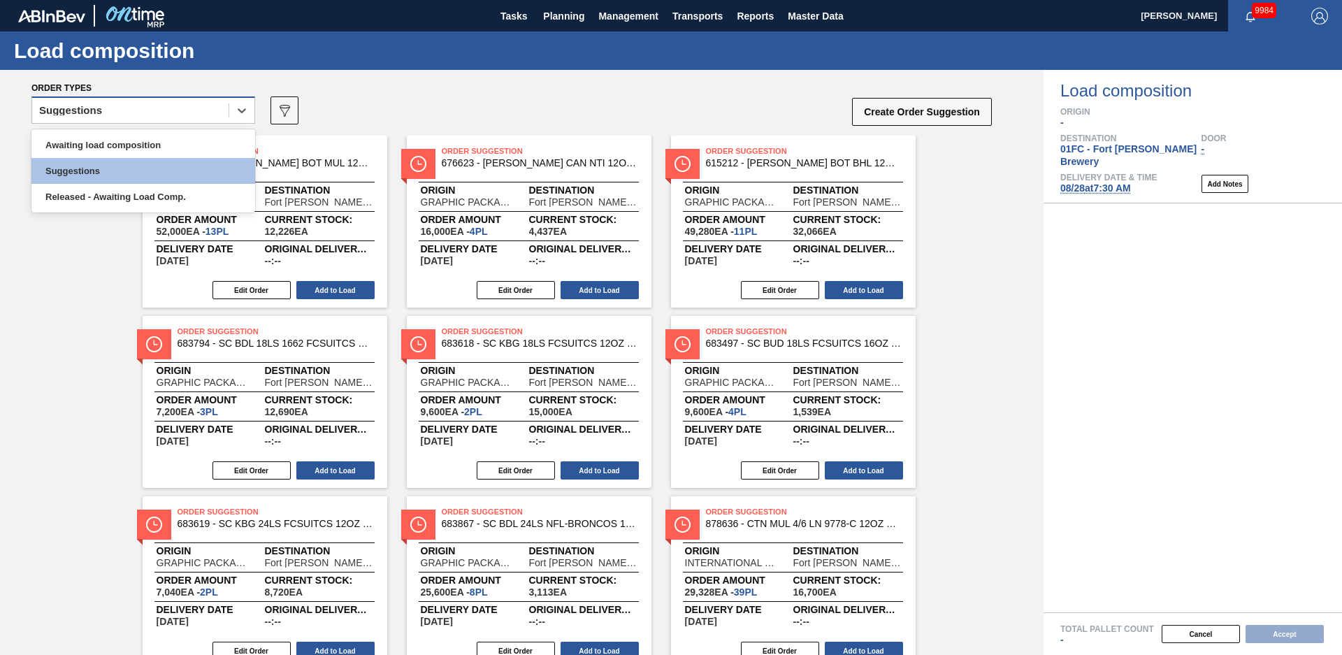
click at [206, 117] on div "Suggestions" at bounding box center [130, 111] width 196 height 20
click at [153, 141] on div "Awaiting load composition" at bounding box center [143, 145] width 224 height 26
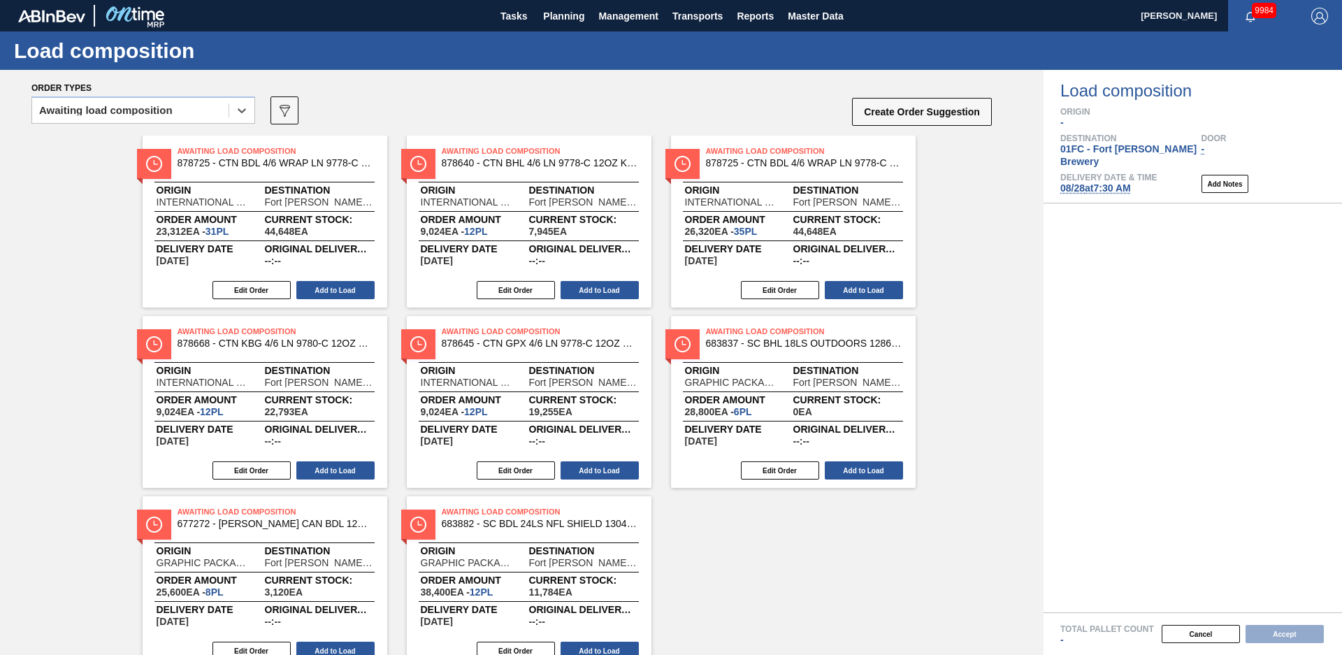
scroll to position [55, 0]
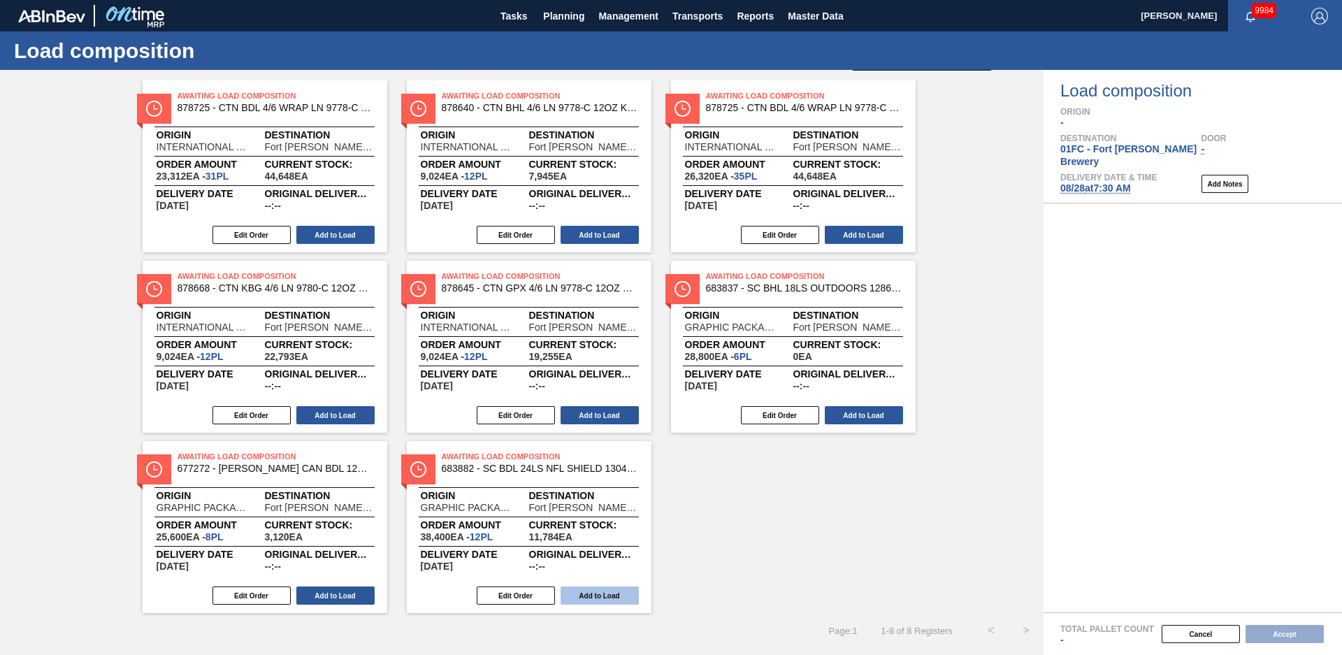
click at [594, 595] on button "Add to Load" at bounding box center [600, 596] width 78 height 18
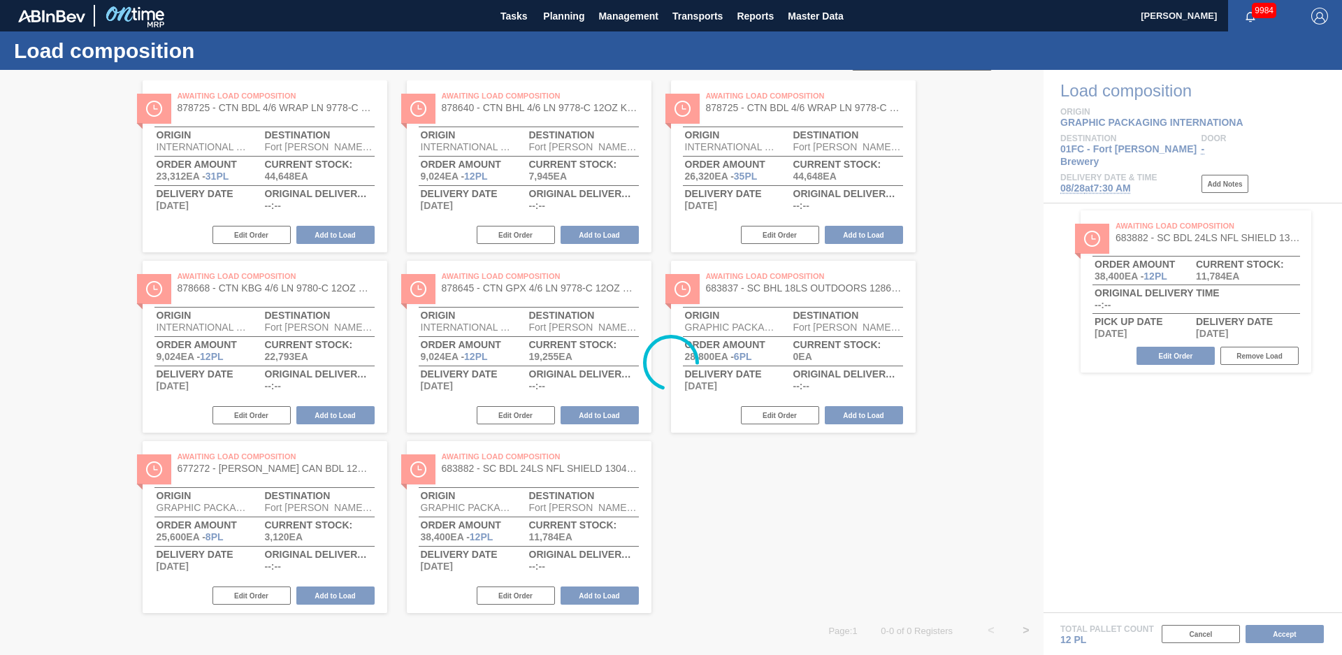
scroll to position [0, 0]
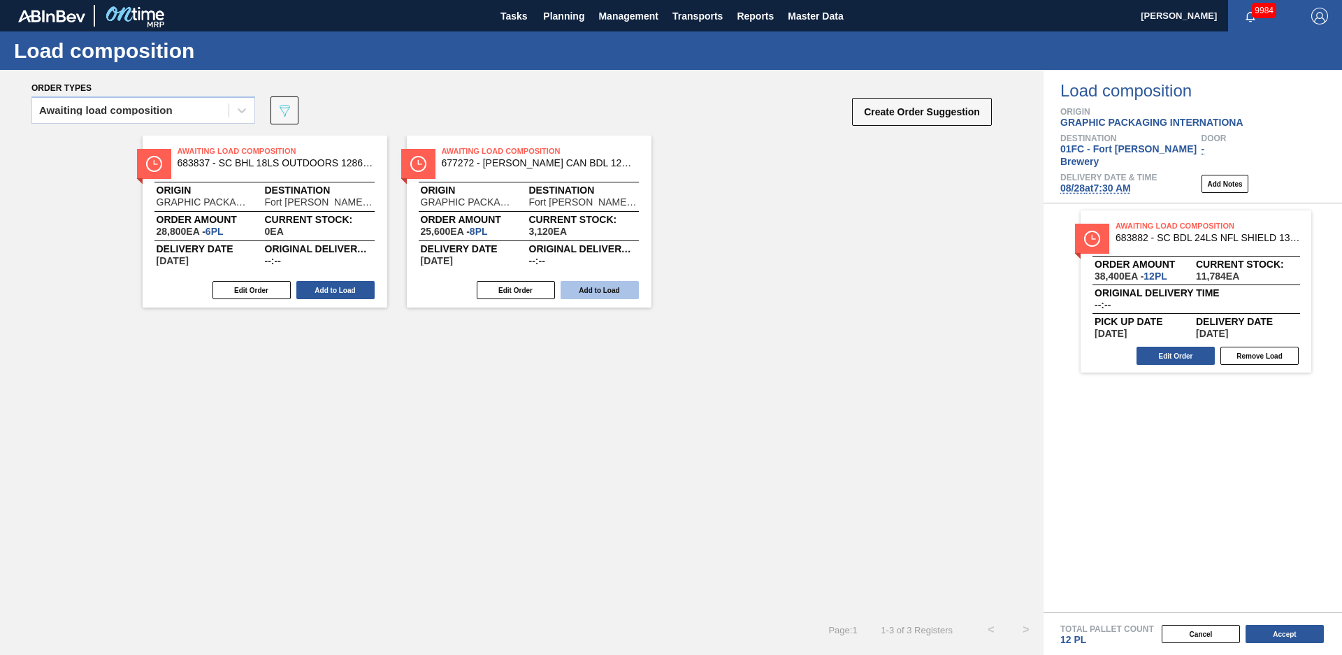
click at [611, 288] on button "Add to Load" at bounding box center [600, 290] width 78 height 18
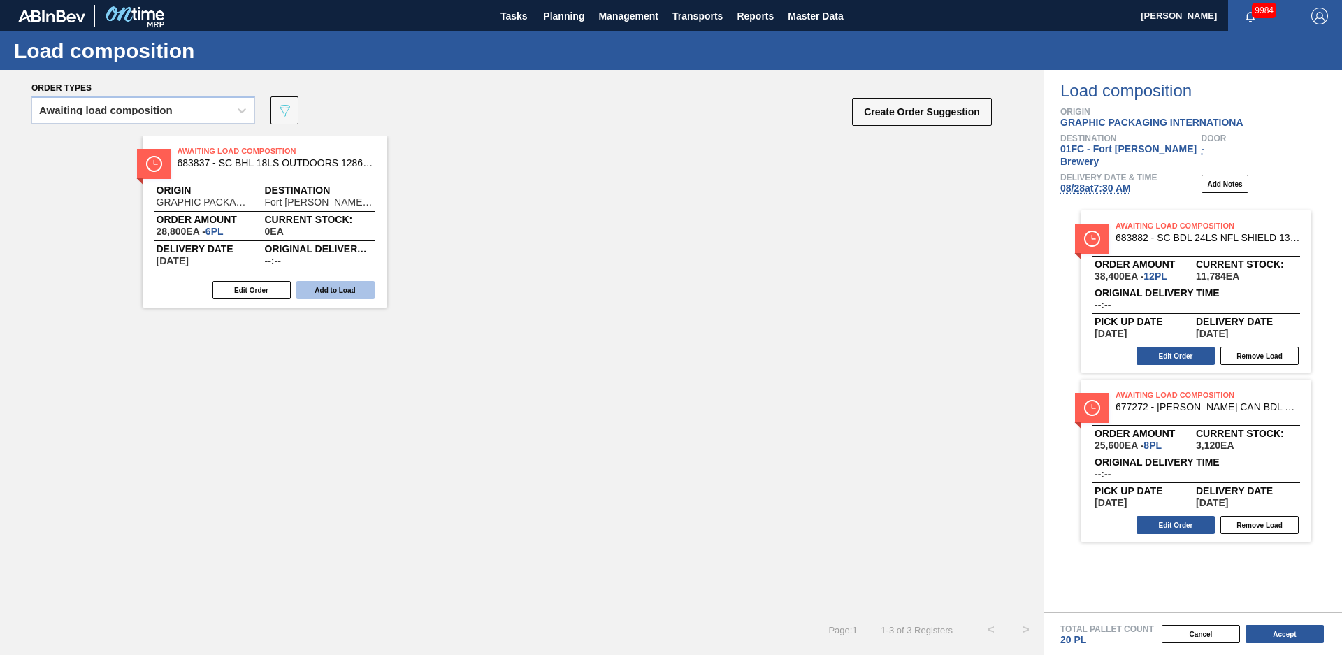
click at [335, 287] on button "Add to Load" at bounding box center [335, 290] width 78 height 18
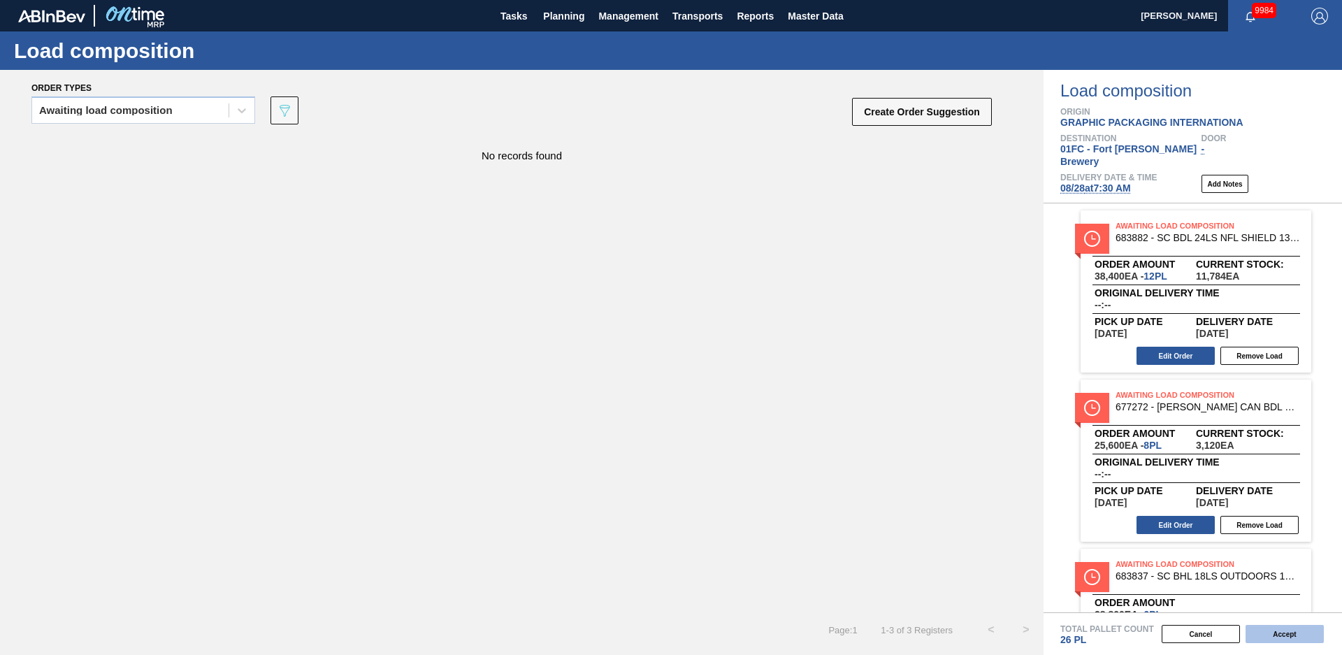
click at [1278, 631] on button "Accept" at bounding box center [1285, 634] width 78 height 18
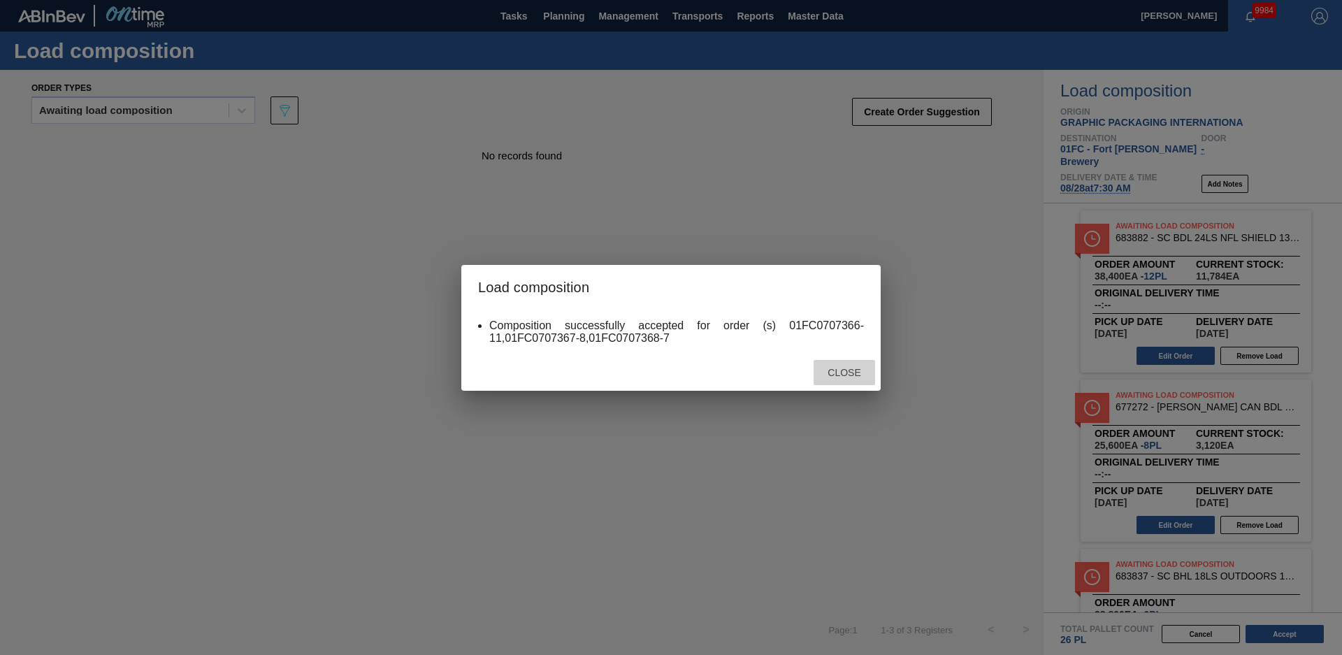
click at [860, 372] on span "Close" at bounding box center [844, 372] width 55 height 11
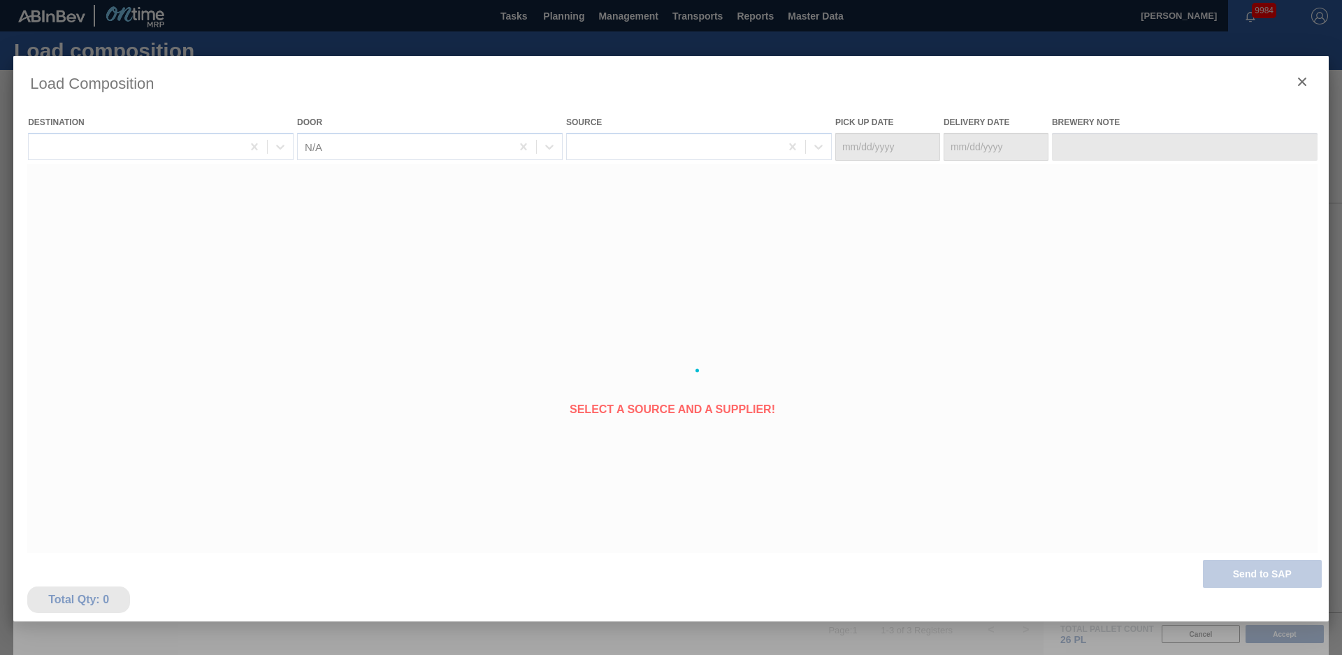
type Date "[DATE]"
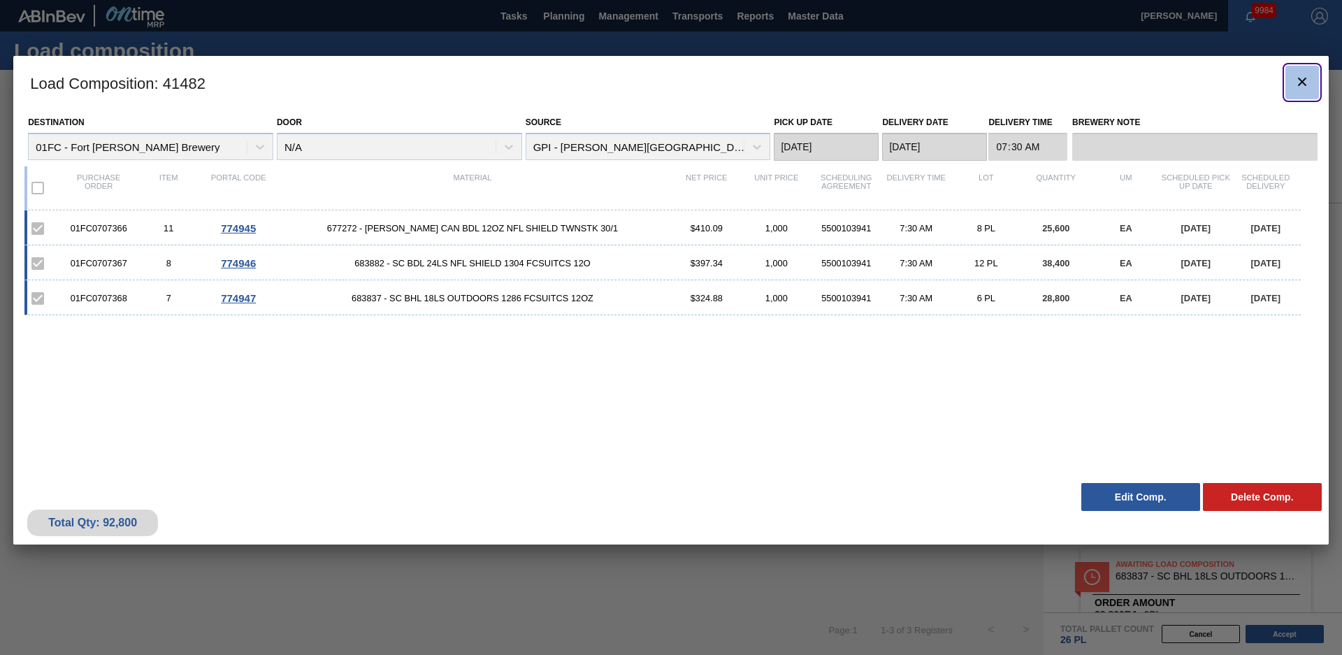
click at [1293, 80] on button "botão de ícone" at bounding box center [1303, 83] width 34 height 34
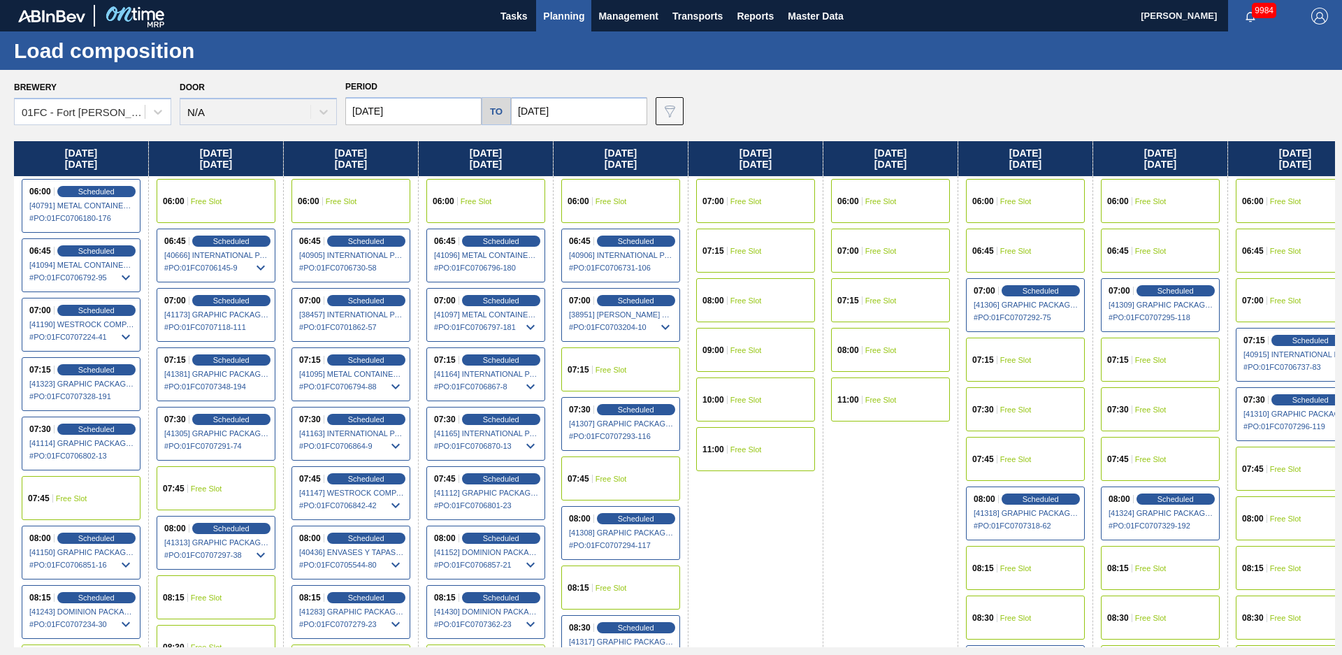
click at [433, 64] on div "Load composition" at bounding box center [671, 50] width 1342 height 38
click at [576, 15] on span "Planning" at bounding box center [563, 16] width 41 height 17
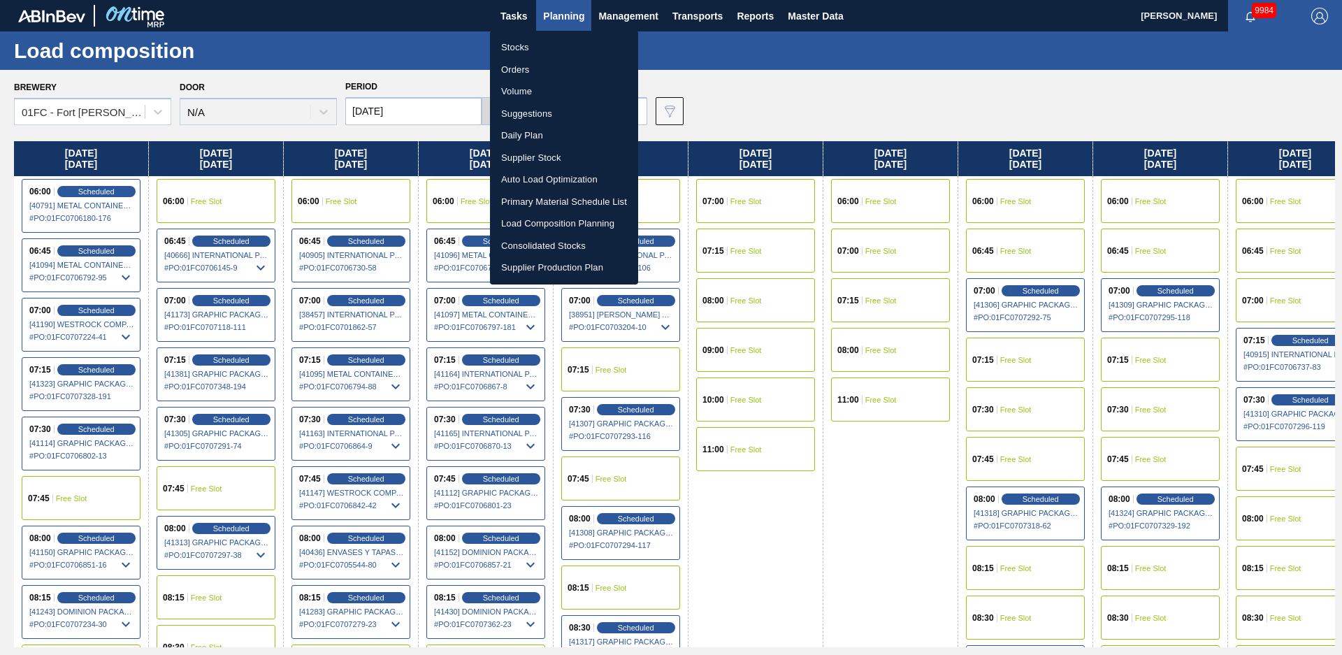
click at [657, 36] on div at bounding box center [671, 327] width 1342 height 655
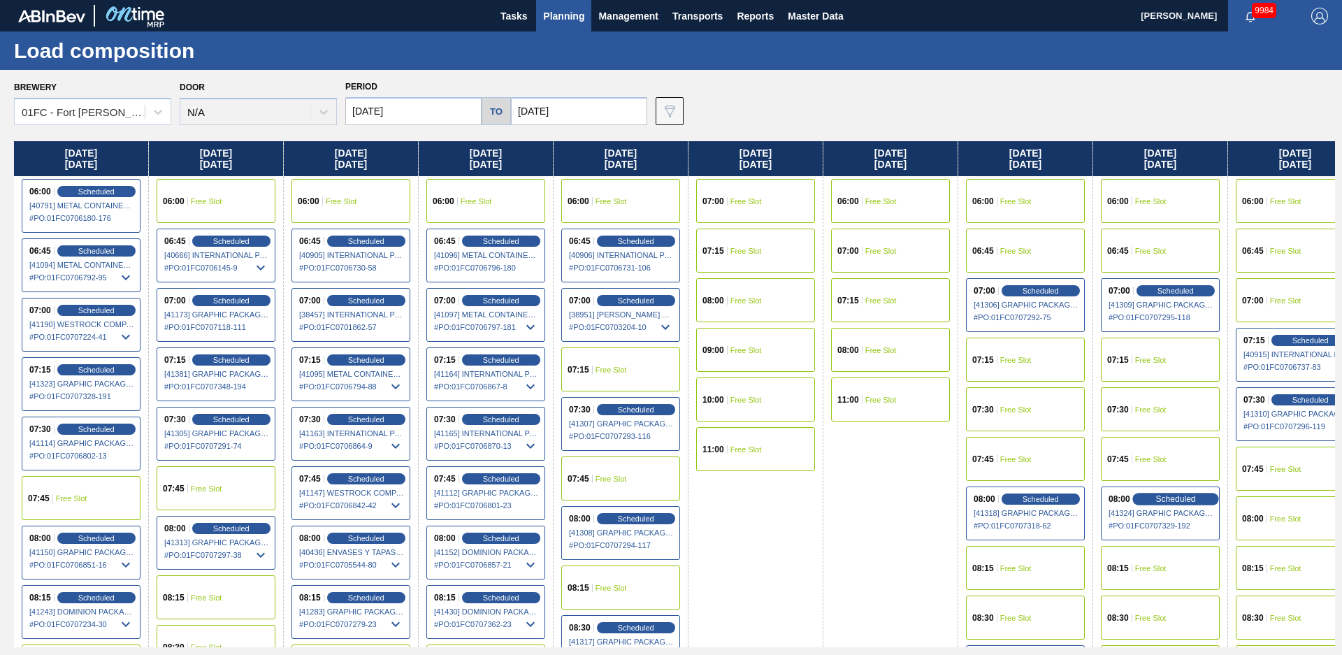
click at [1181, 496] on span "Scheduled" at bounding box center [1176, 498] width 40 height 9
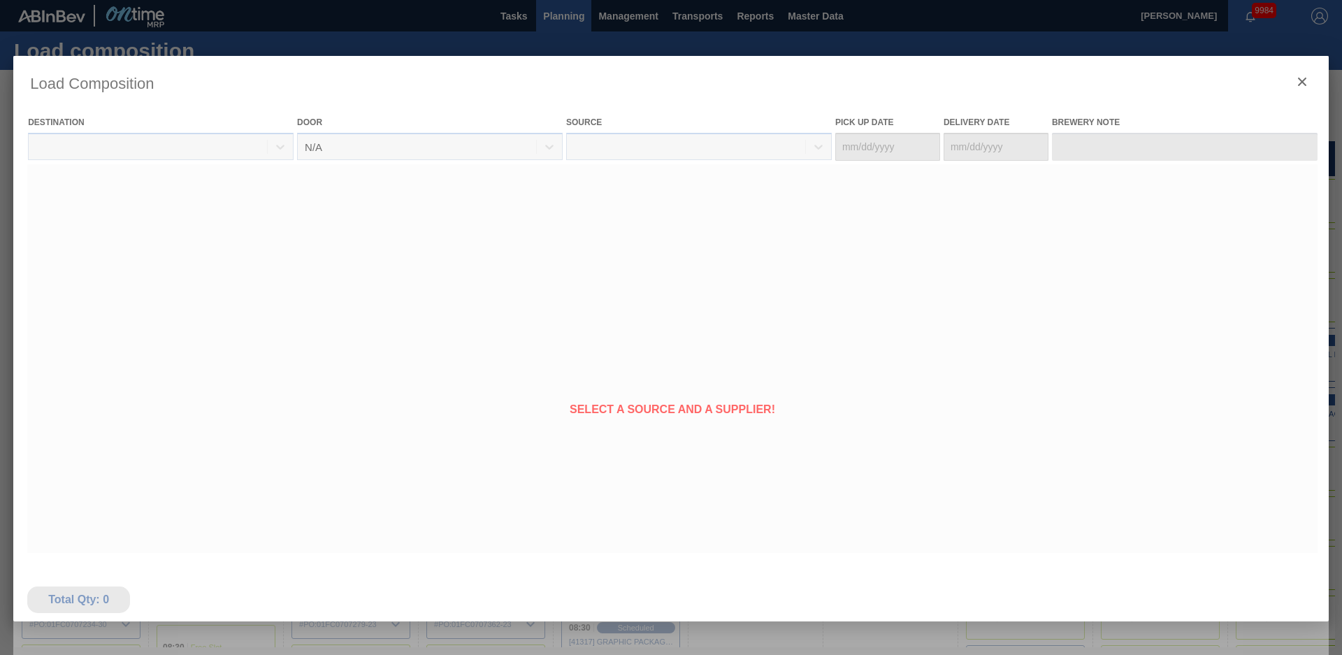
type Date "[DATE]"
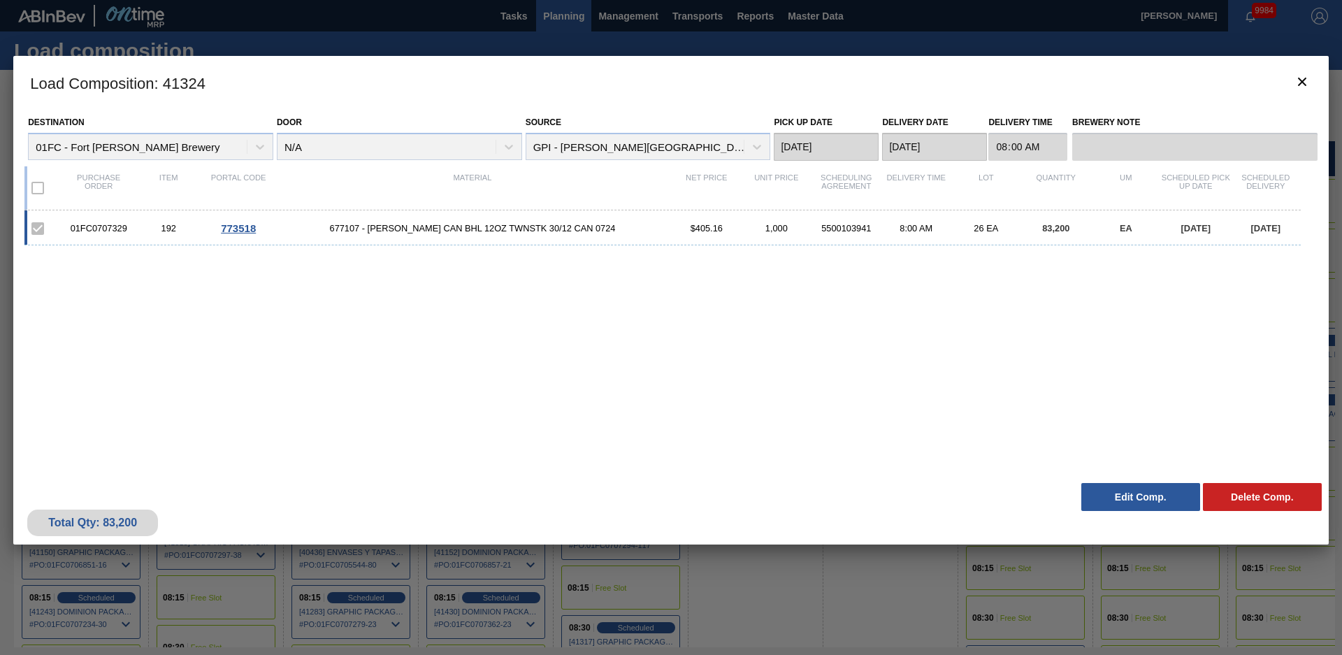
click at [1251, 498] on button "Delete Comp." at bounding box center [1262, 497] width 119 height 28
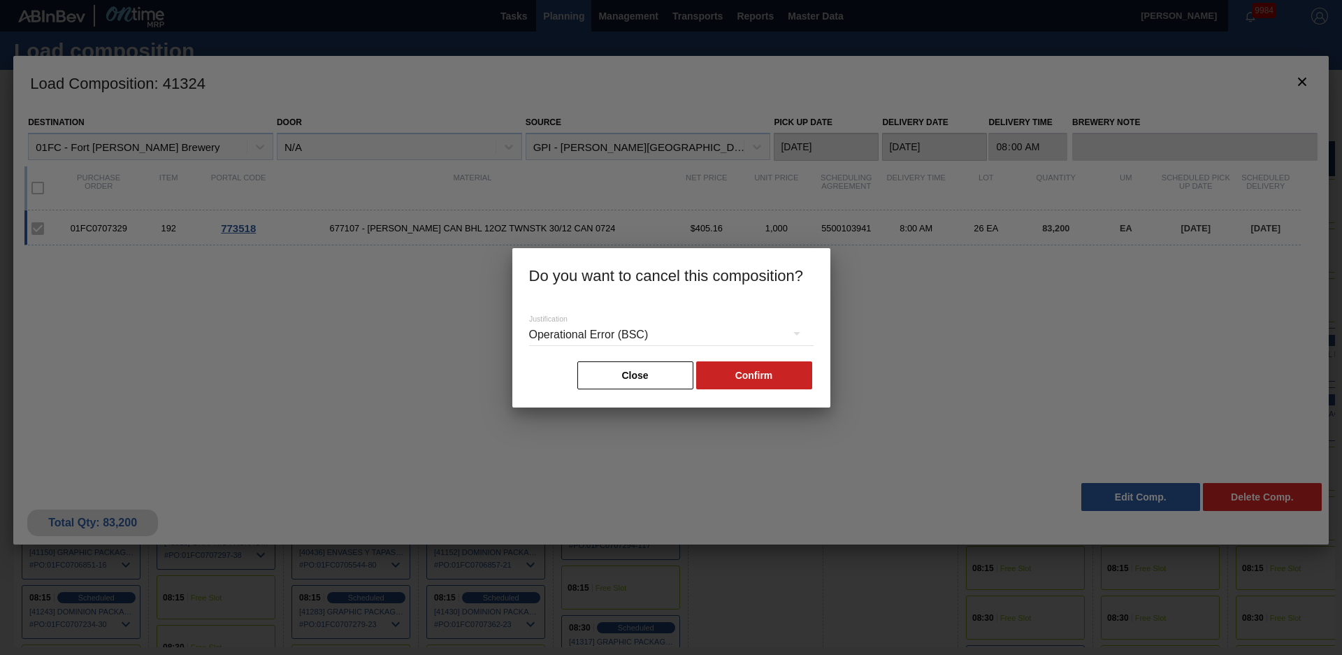
click at [706, 338] on div "Operational Error (BSC)" at bounding box center [671, 334] width 285 height 39
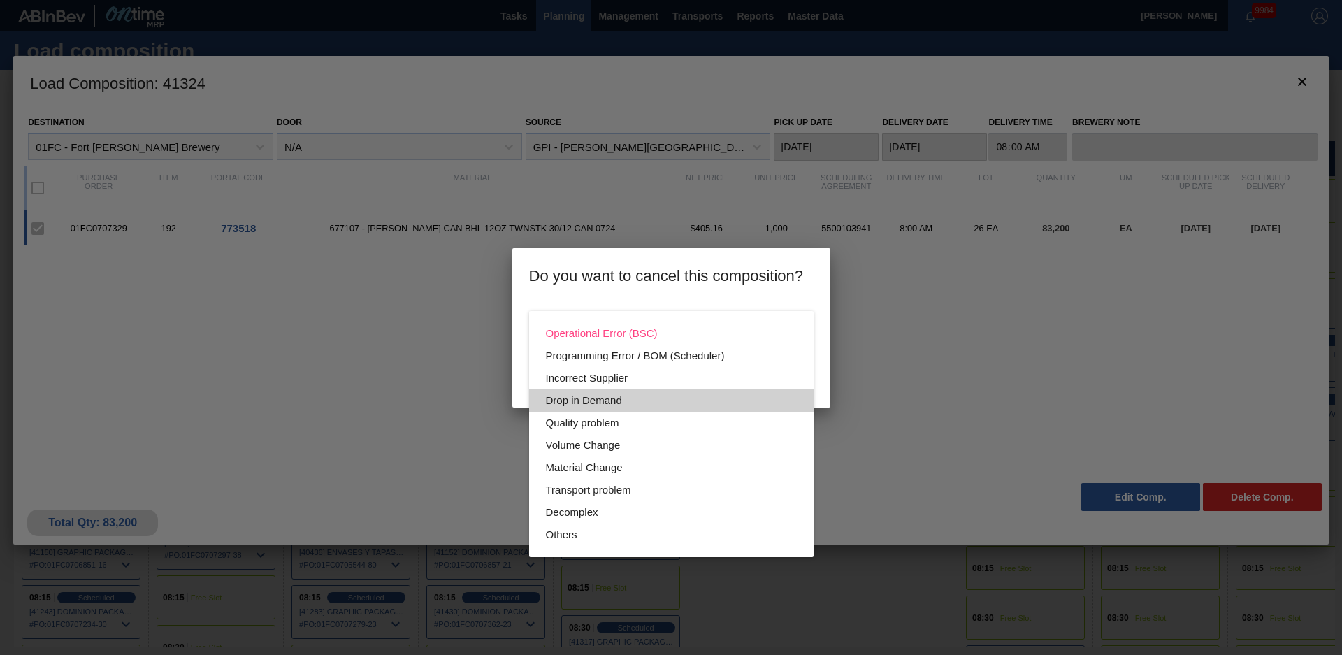
click at [621, 405] on div "Drop in Demand" at bounding box center [671, 400] width 251 height 22
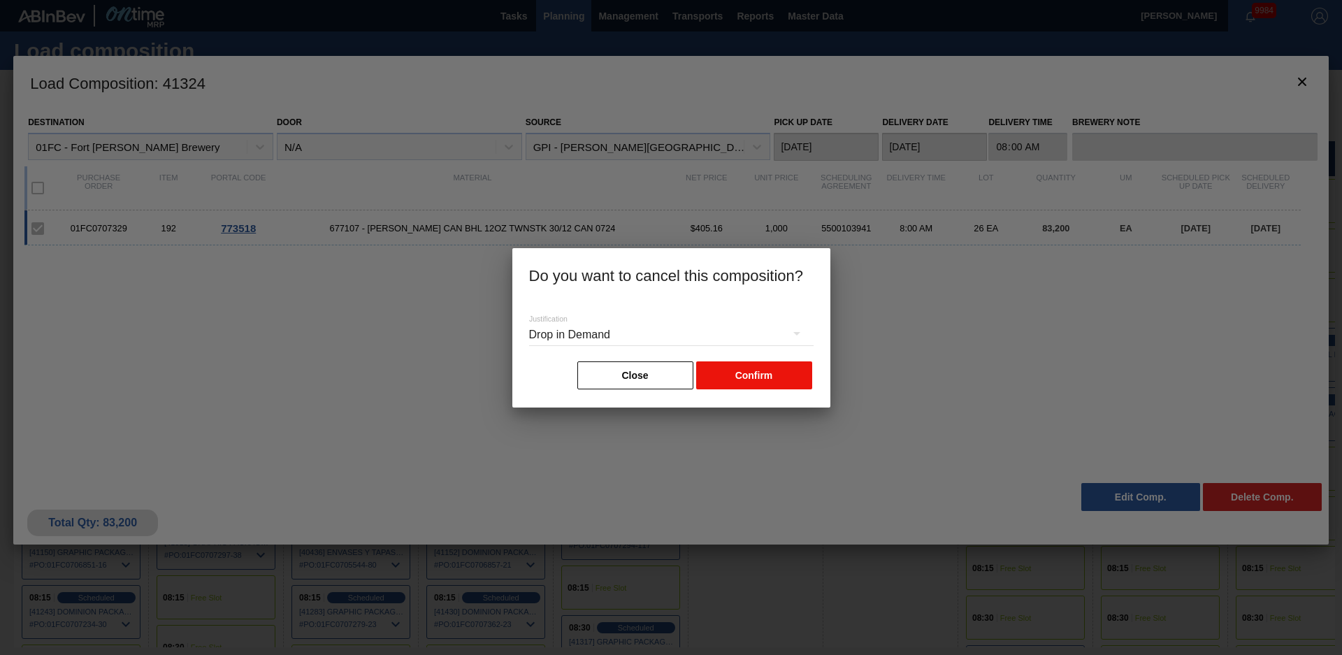
click at [761, 371] on button "Confirm" at bounding box center [754, 375] width 116 height 28
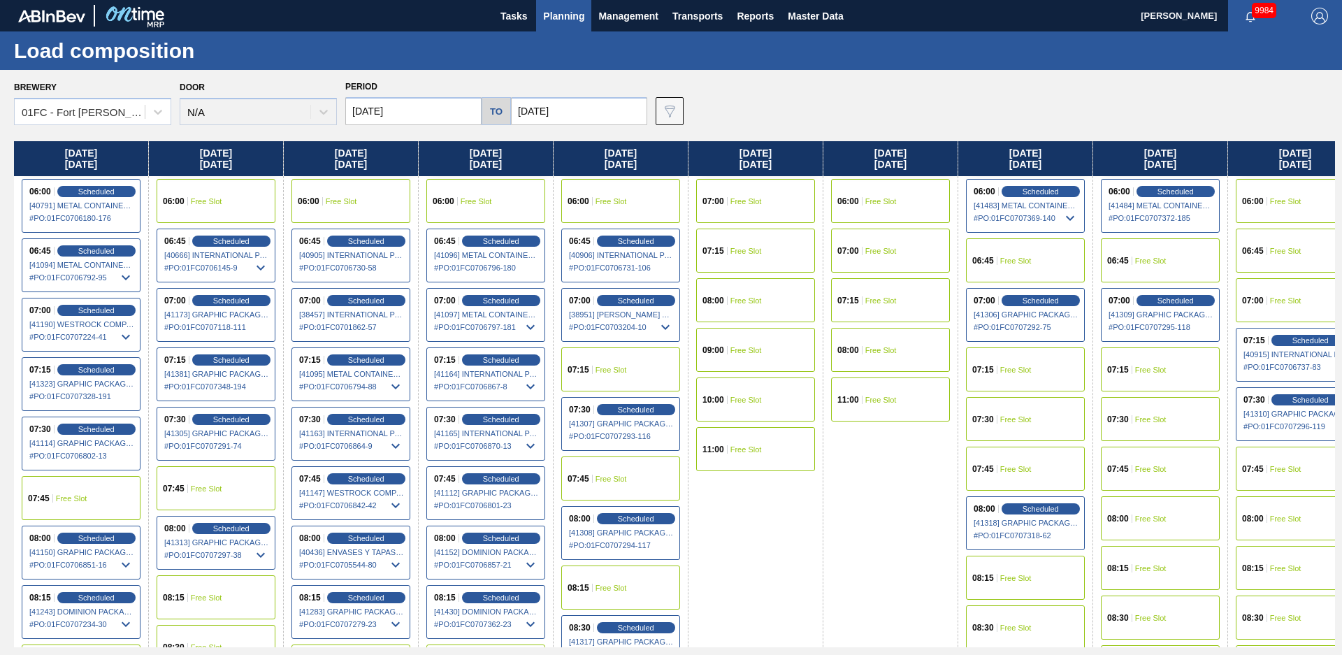
click at [686, 89] on div "Brewery 01FC - [GEOGRAPHIC_DATA][PERSON_NAME] Brewery Door N/A Period [DATE] to…" at bounding box center [674, 101] width 1321 height 48
click at [566, 9] on span "Planning" at bounding box center [563, 16] width 41 height 17
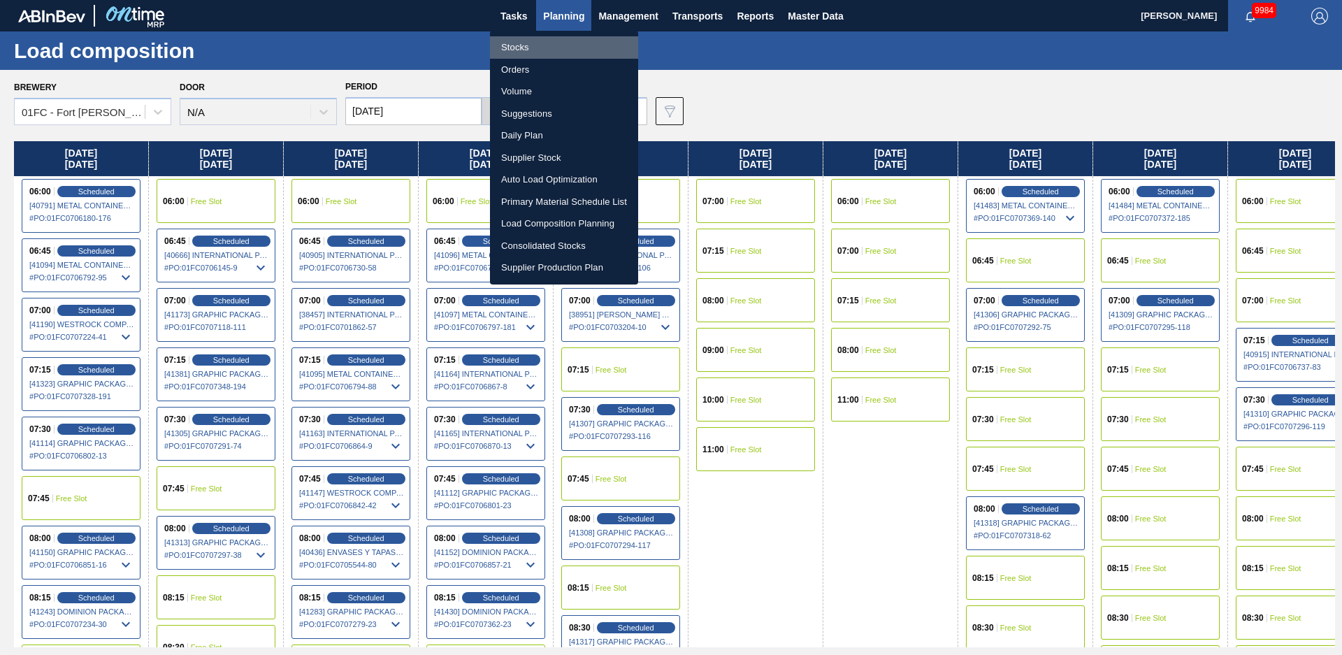
click at [543, 39] on li "Stocks" at bounding box center [564, 47] width 148 height 22
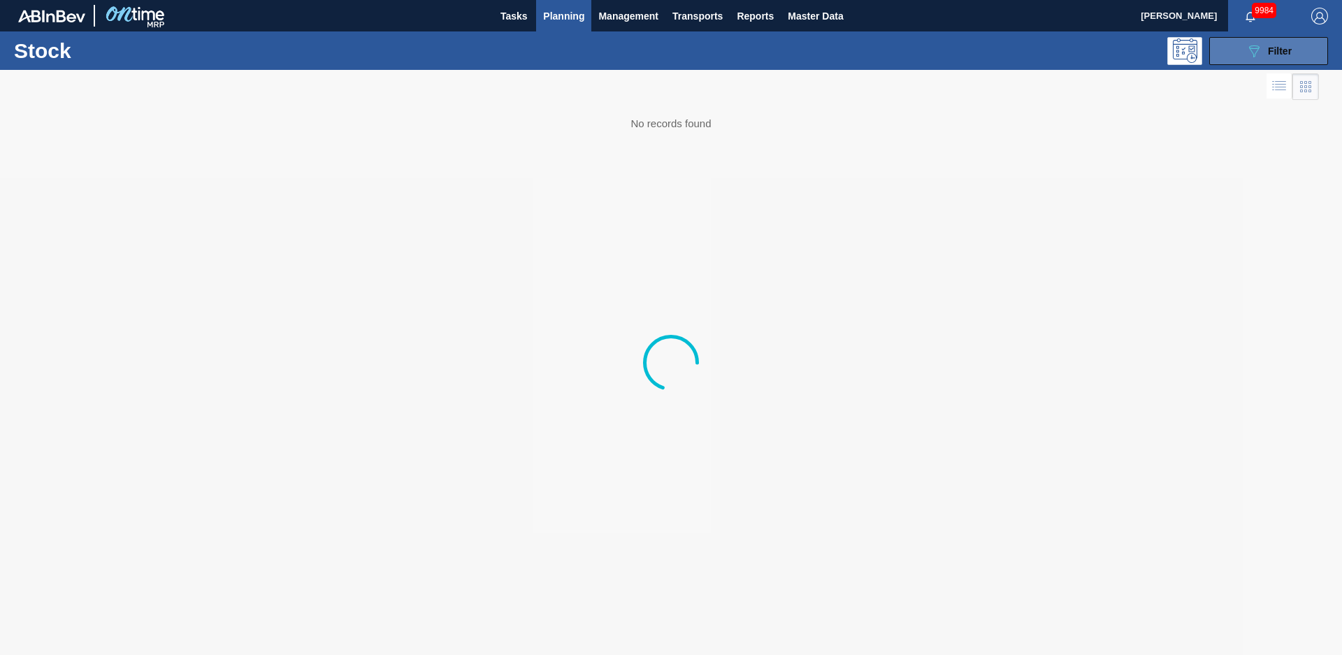
click at [1277, 50] on span "Filter" at bounding box center [1280, 50] width 24 height 11
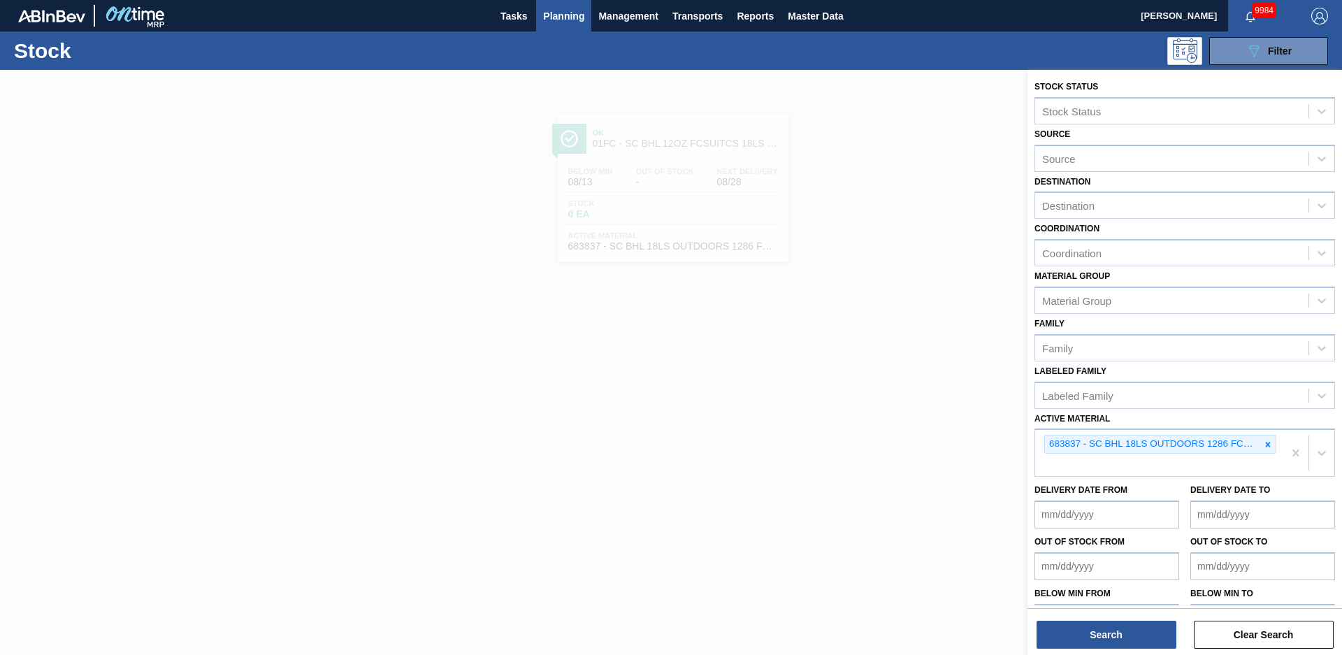
click at [1266, 445] on icon at bounding box center [1268, 444] width 5 height 5
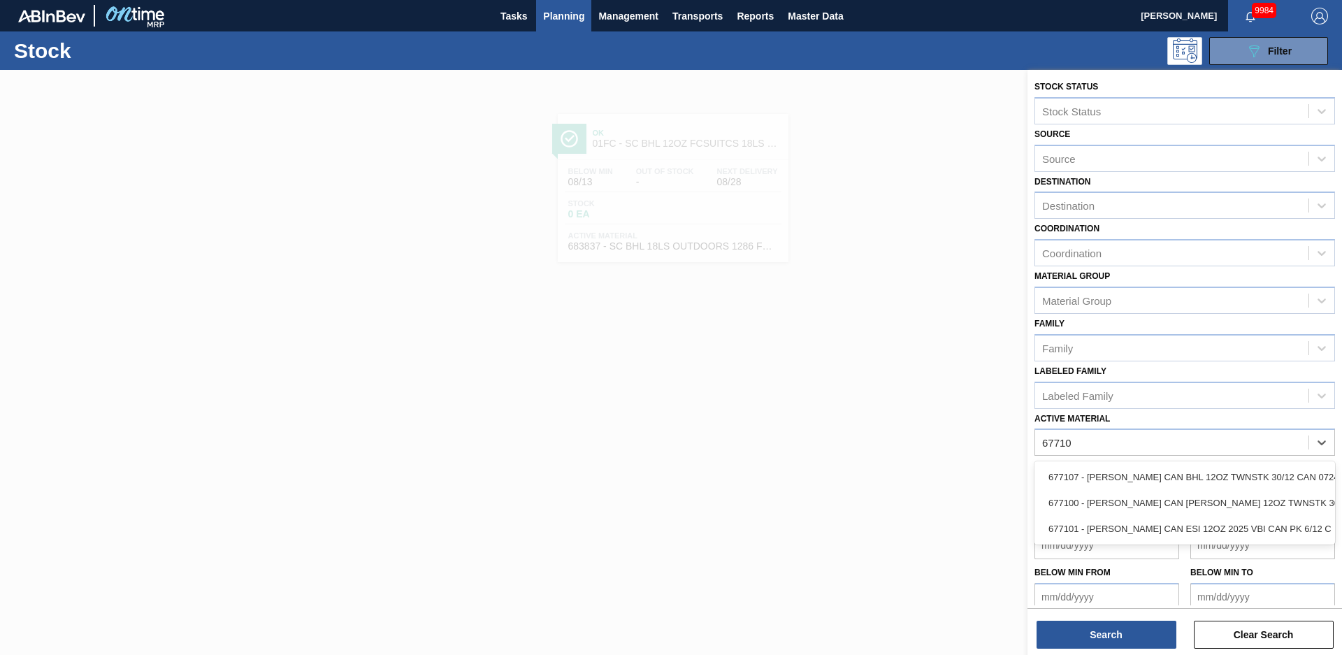
type Material "677107"
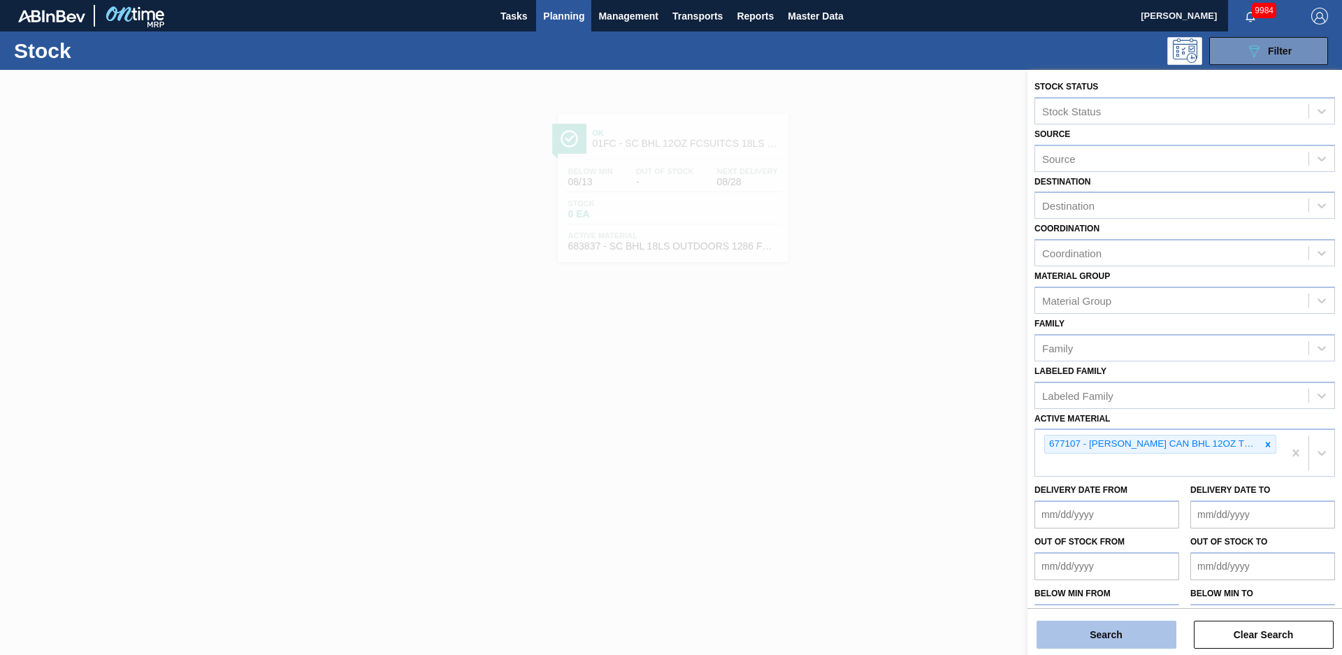
click at [1117, 637] on button "Search" at bounding box center [1107, 635] width 140 height 28
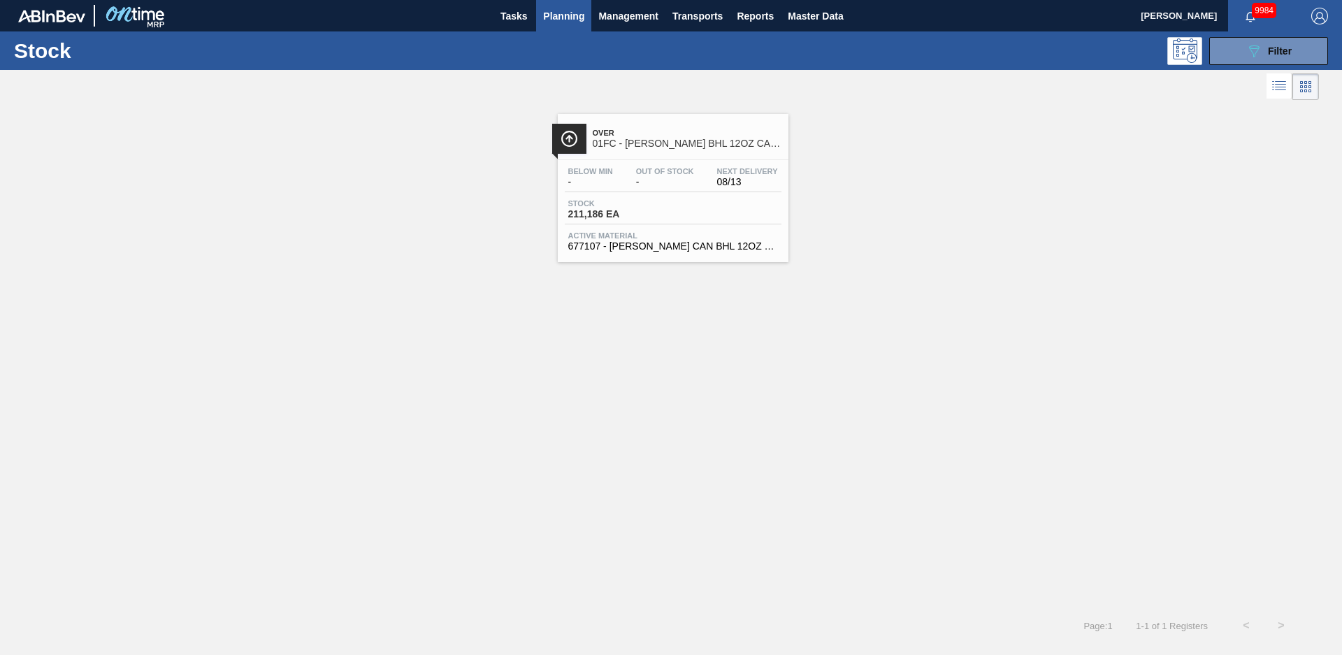
click at [646, 142] on span "01FC - [PERSON_NAME] BHL 12OZ CAN TWNSTK 30/12 CAN AQUEOUS" at bounding box center [687, 143] width 189 height 10
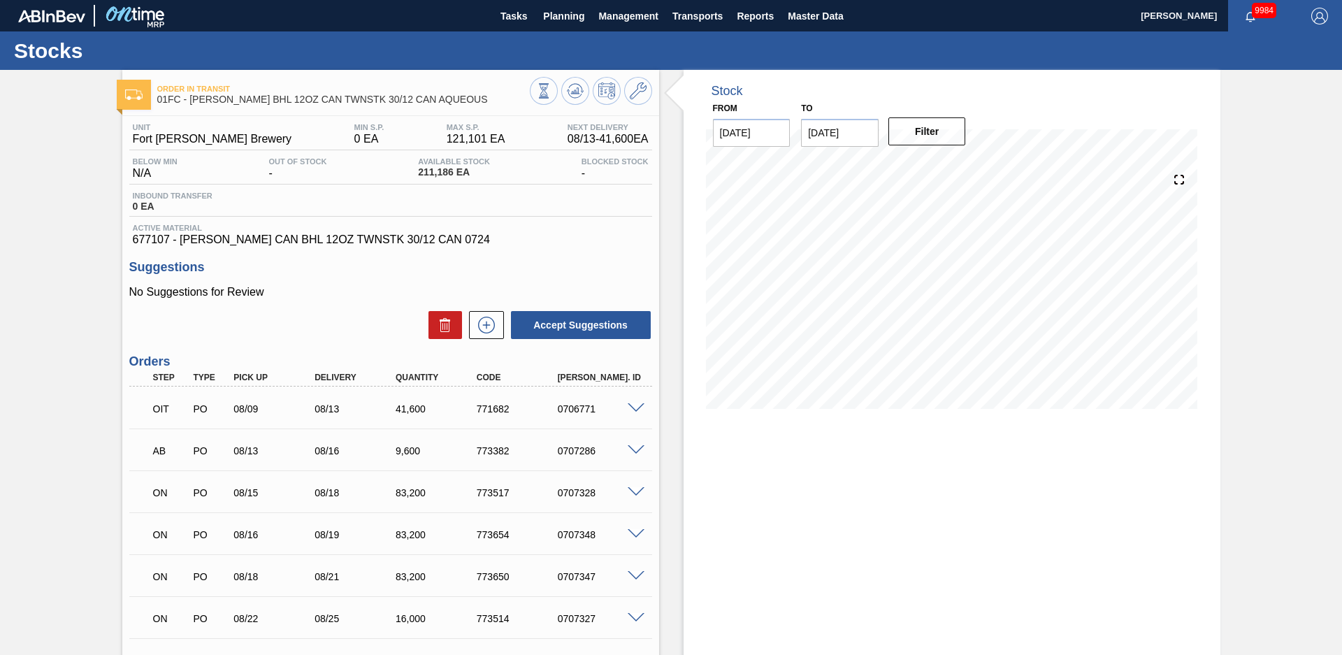
scroll to position [140, 0]
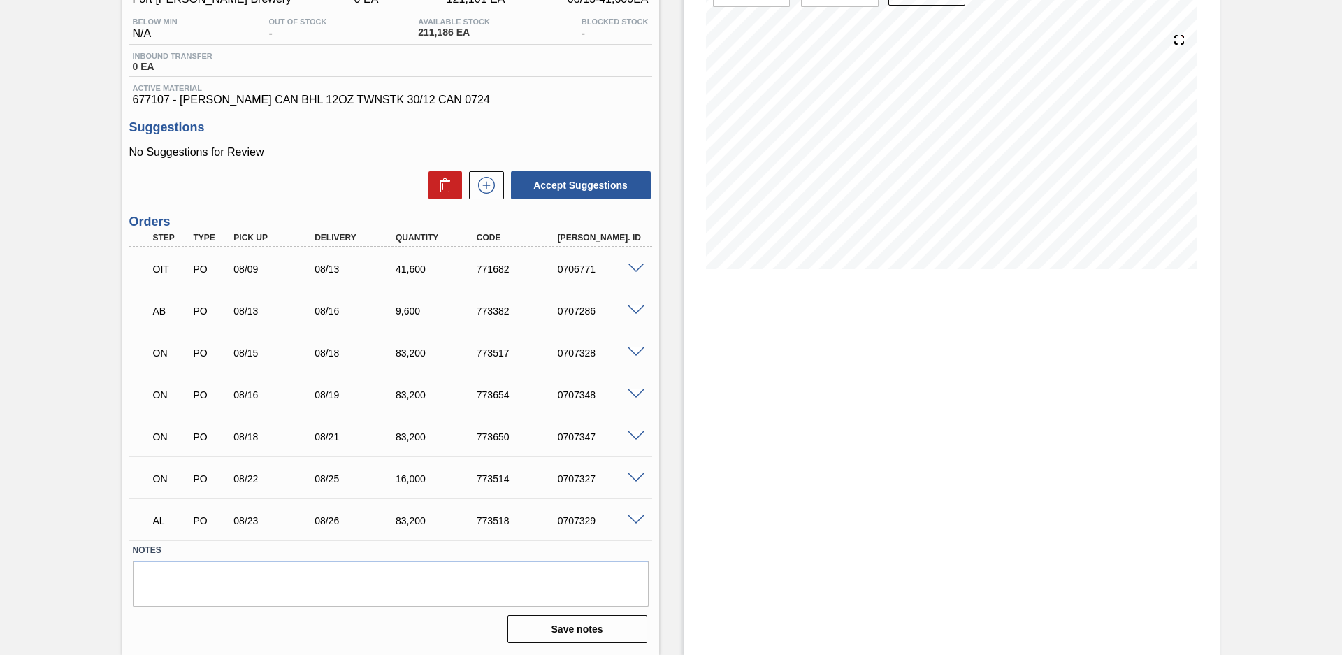
click at [635, 520] on span at bounding box center [636, 520] width 17 height 10
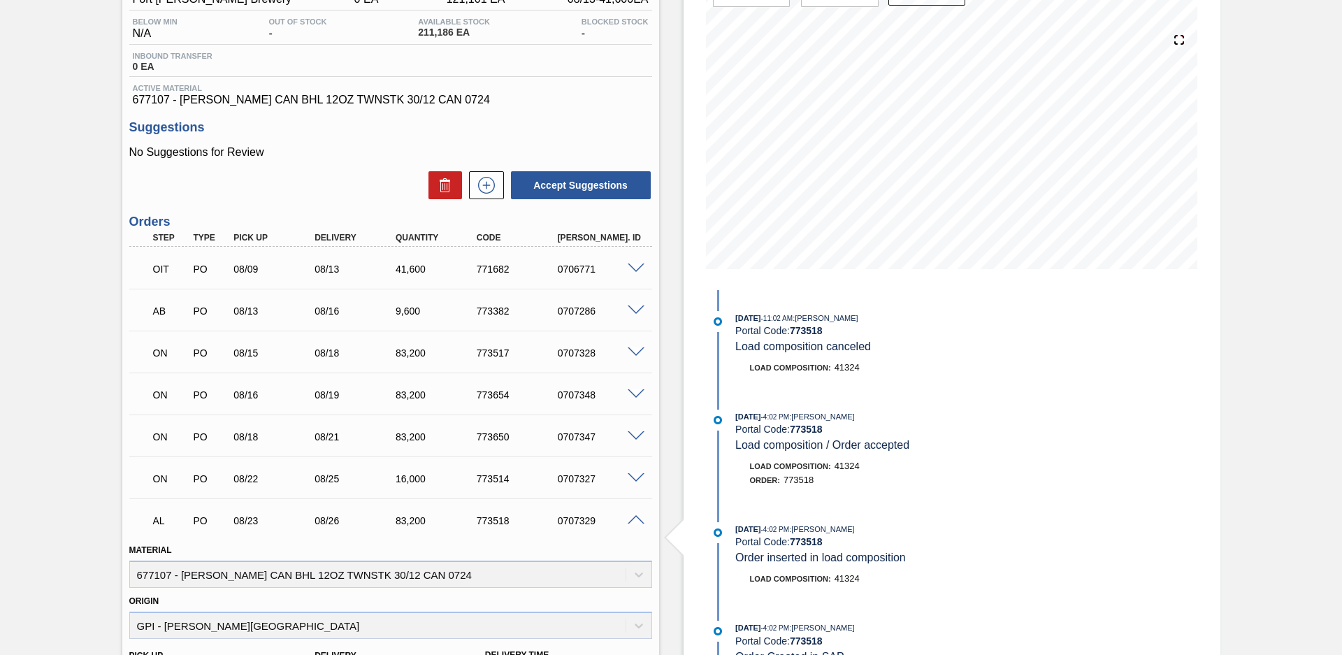
scroll to position [479, 0]
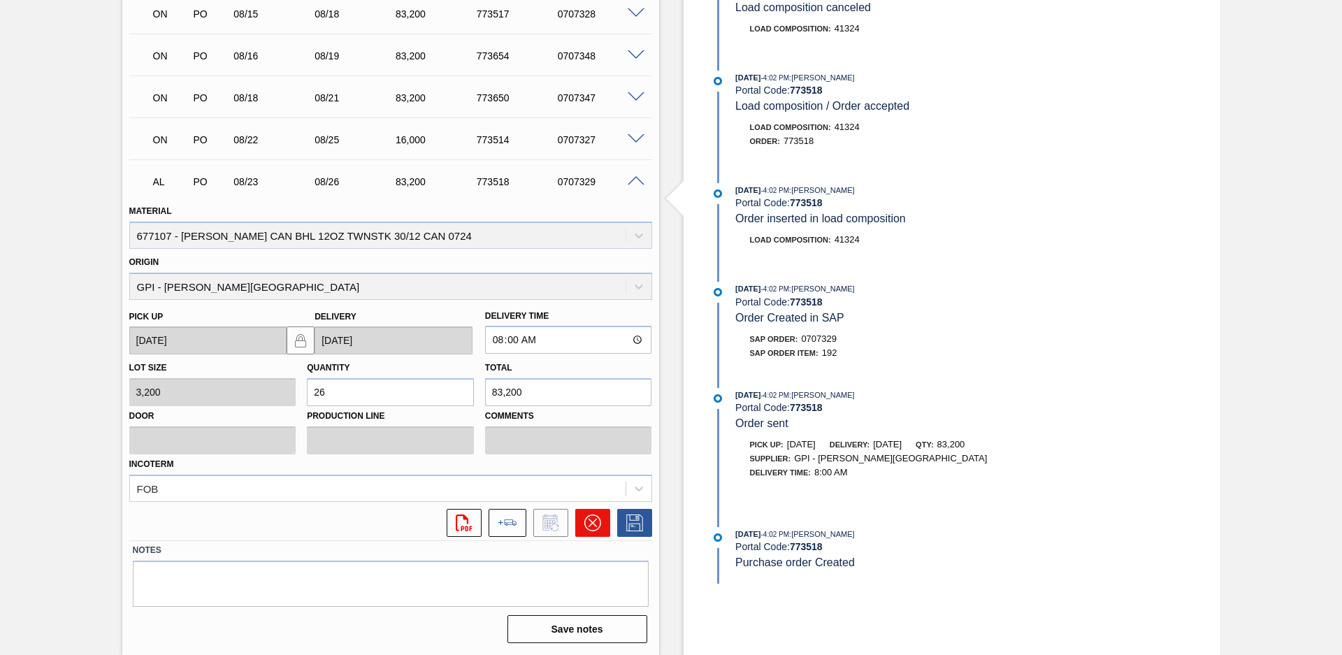
click at [584, 526] on icon at bounding box center [592, 523] width 17 height 17
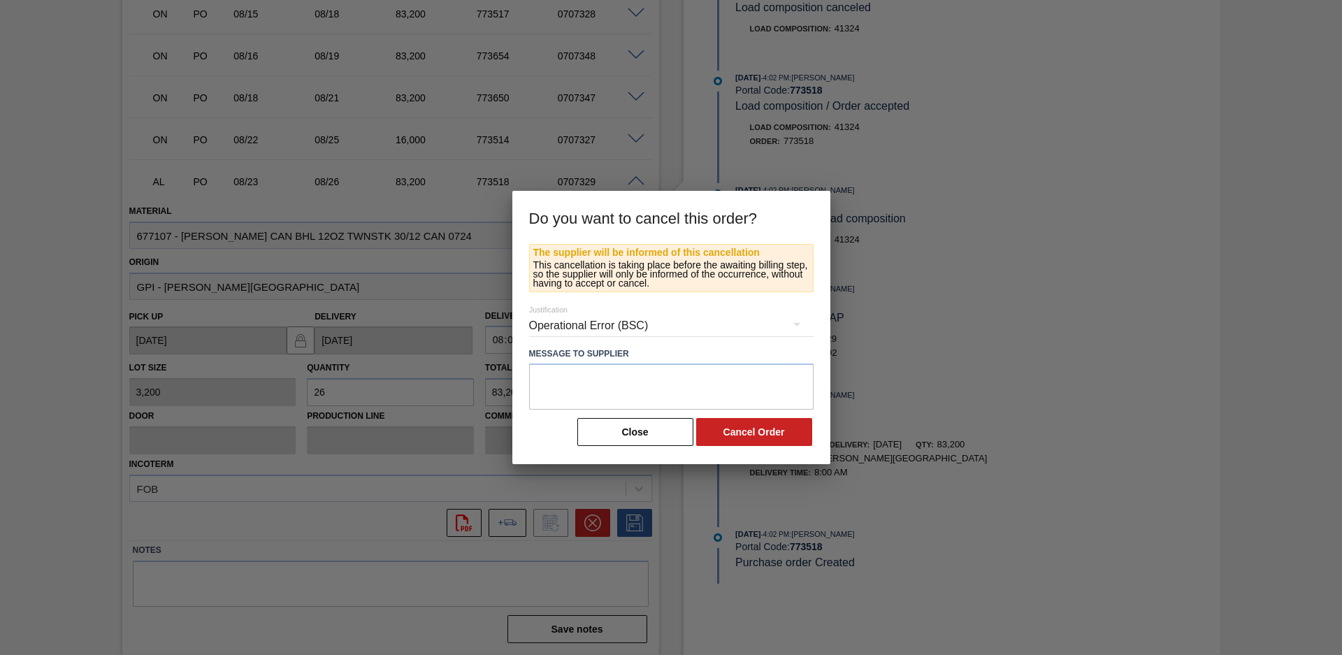
click at [679, 331] on div "Operational Error (BSC)" at bounding box center [671, 325] width 285 height 39
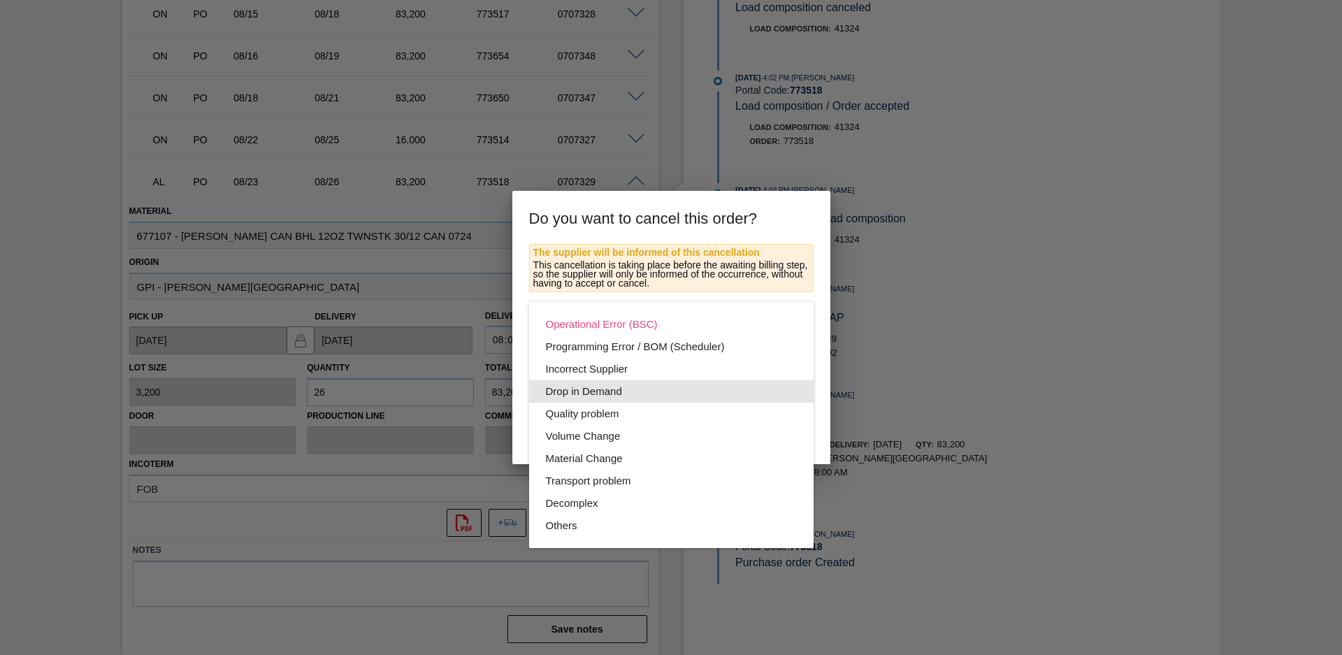
click at [630, 391] on div "Drop in Demand" at bounding box center [671, 391] width 251 height 22
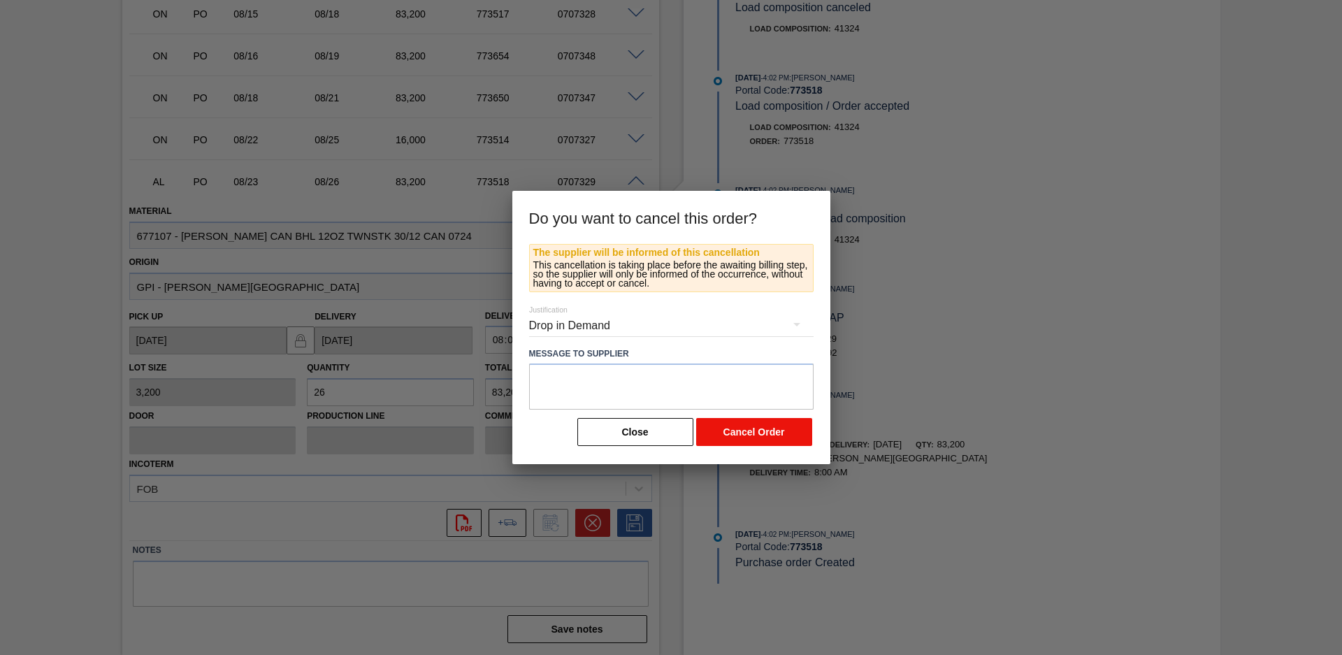
click at [737, 436] on div "Operational Error (BSC) Programming Error / BOM (Scheduler) Incorrect Supplier …" at bounding box center [671, 327] width 1342 height 655
click at [706, 439] on button "Cancel Order" at bounding box center [754, 432] width 116 height 28
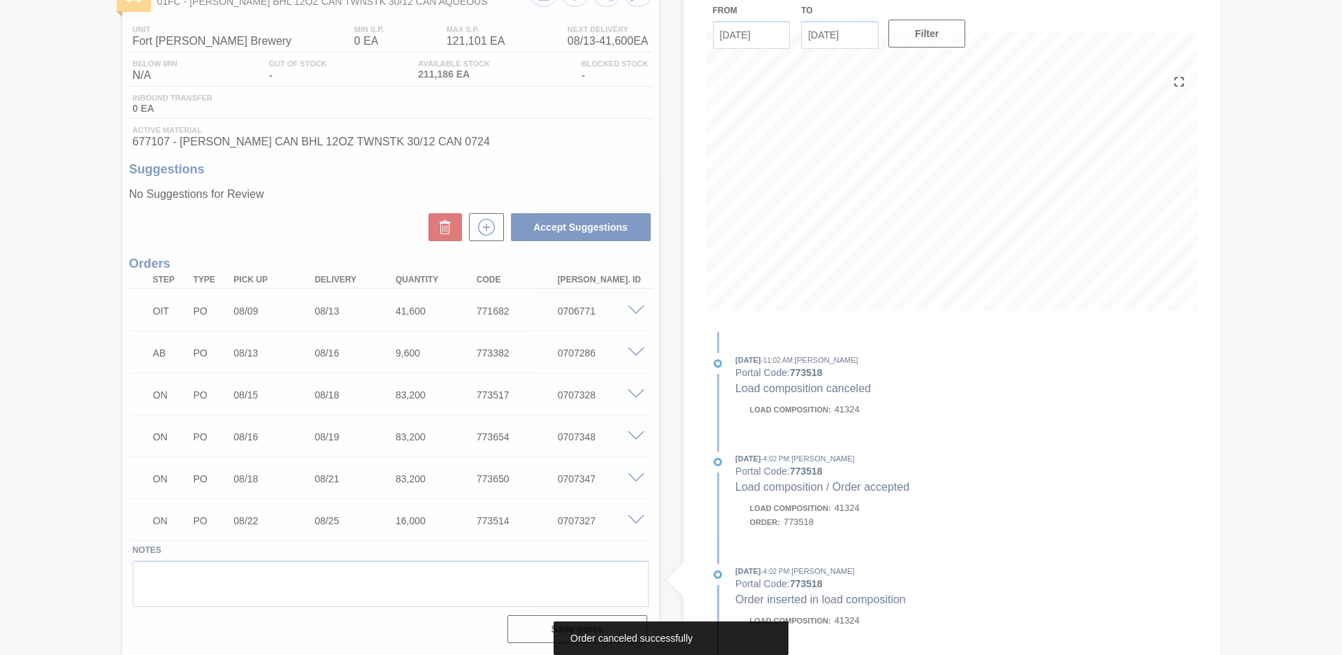
scroll to position [98, 0]
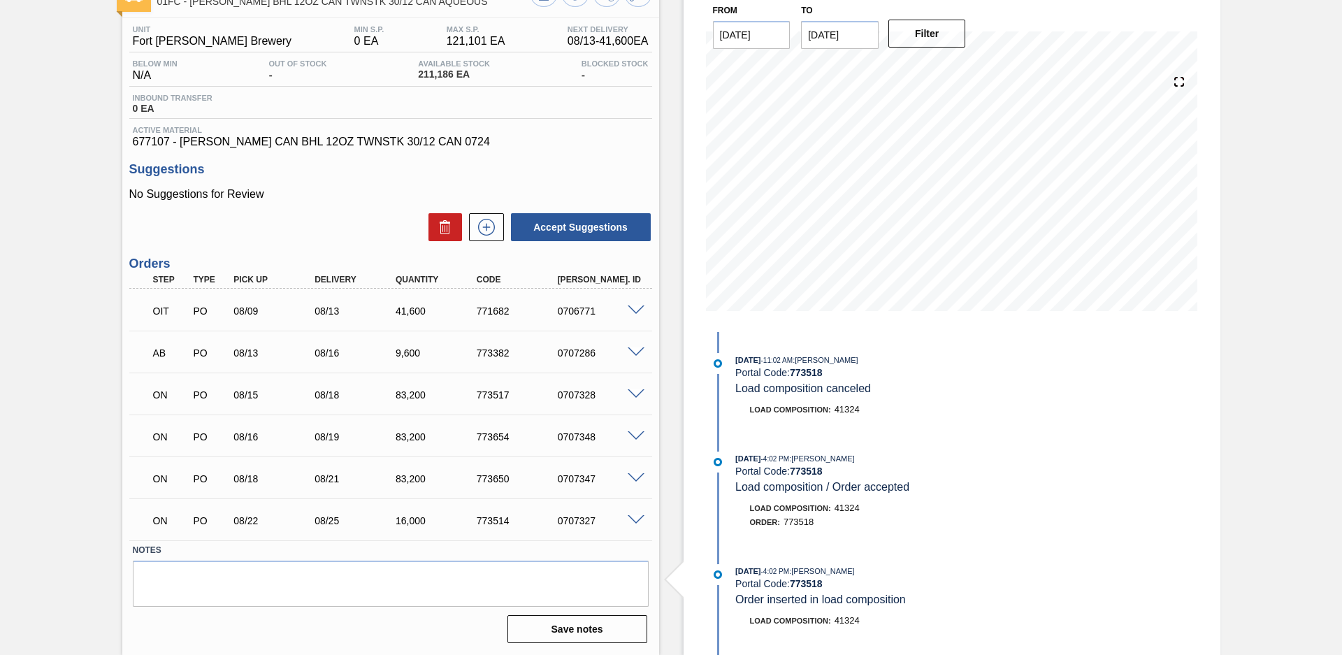
click at [1272, 280] on div "Order in transit 01FC - [PERSON_NAME] BHL 12OZ CAN TWNSTK 30/12 CAN AQUEOUS Uni…" at bounding box center [671, 313] width 1342 height 683
click at [60, 182] on div "Order in transit 01FC - [PERSON_NAME] BHL 12OZ CAN TWNSTK 30/12 CAN AQUEOUS Uni…" at bounding box center [671, 313] width 1342 height 683
click at [51, 126] on div "Order in transit 01FC - [PERSON_NAME] BHL 12OZ CAN TWNSTK 30/12 CAN AQUEOUS Uni…" at bounding box center [671, 313] width 1342 height 683
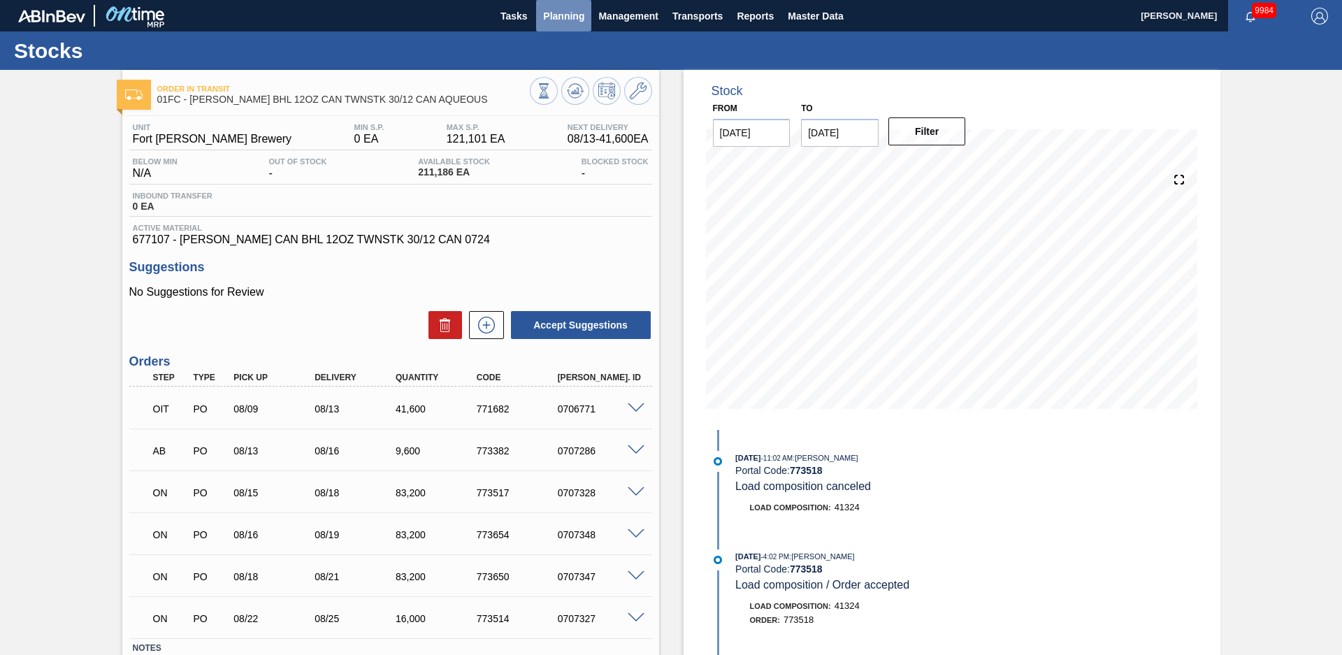
click at [554, 23] on span "Planning" at bounding box center [563, 16] width 41 height 17
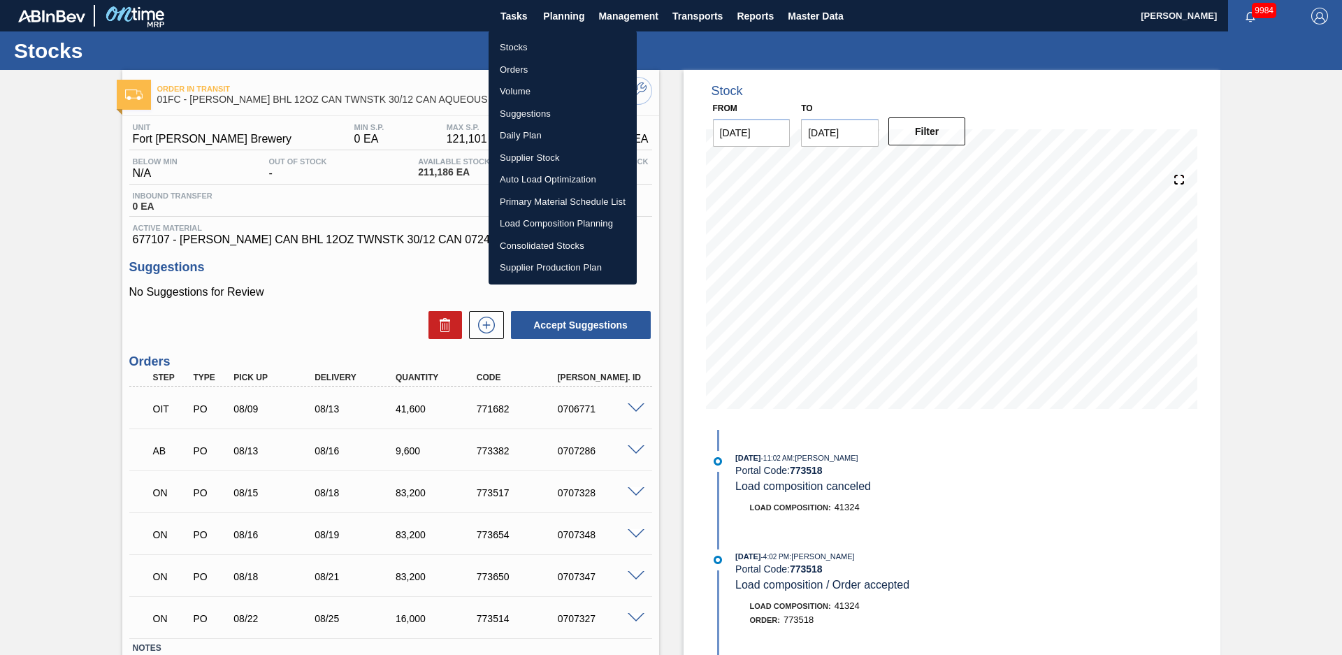
click at [529, 42] on li "Stocks" at bounding box center [563, 47] width 148 height 22
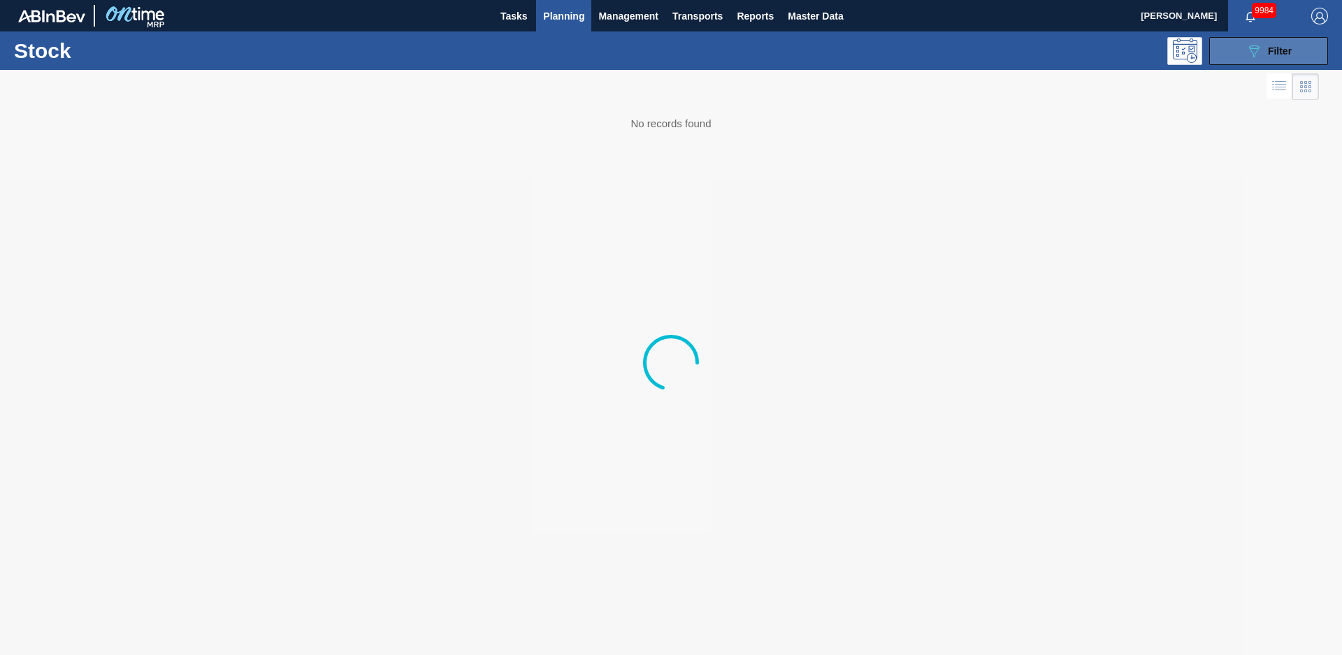
click at [1253, 53] on icon "089F7B8B-B2A5-4AFE-B5C0-19BA573D28AC" at bounding box center [1254, 51] width 17 height 17
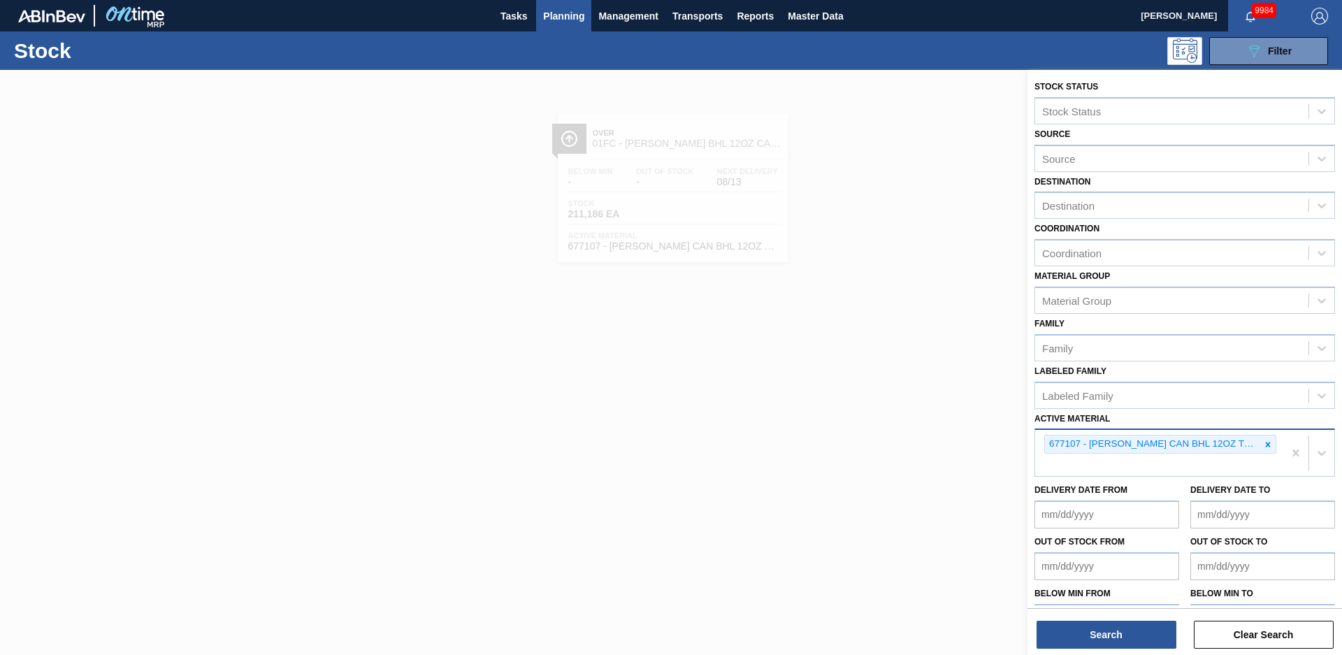
click at [1265, 443] on icon at bounding box center [1268, 445] width 10 height 10
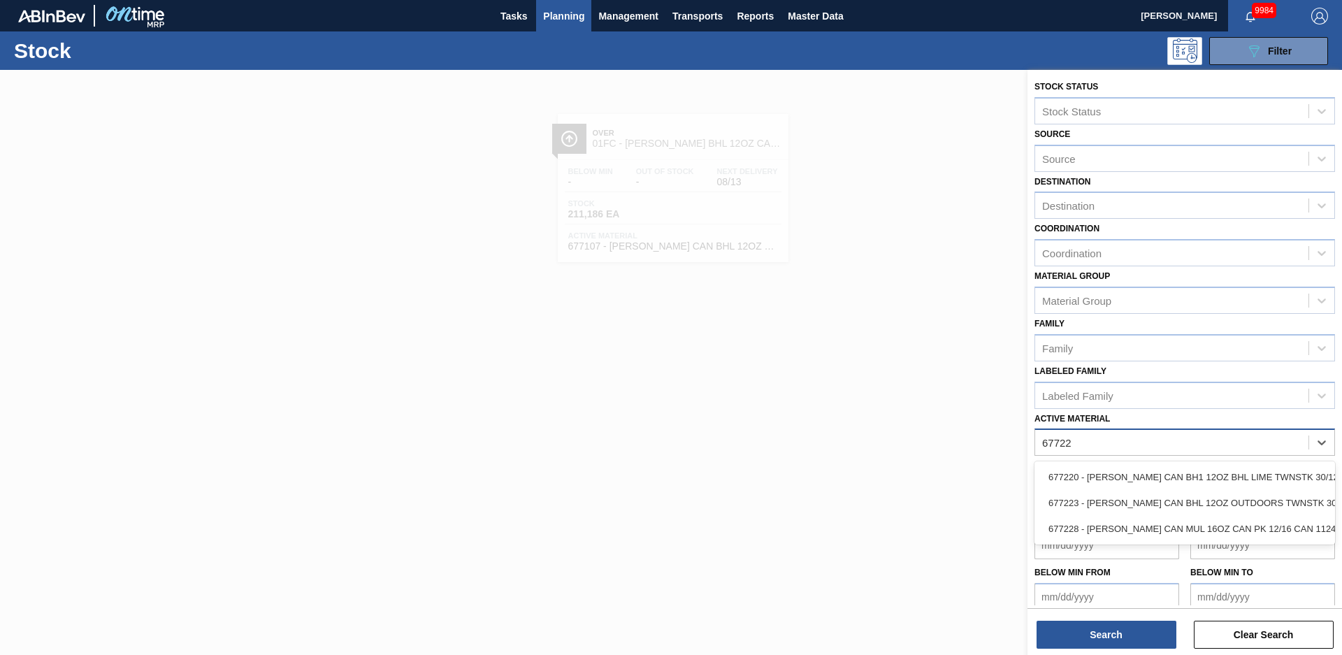
type Material "677223"
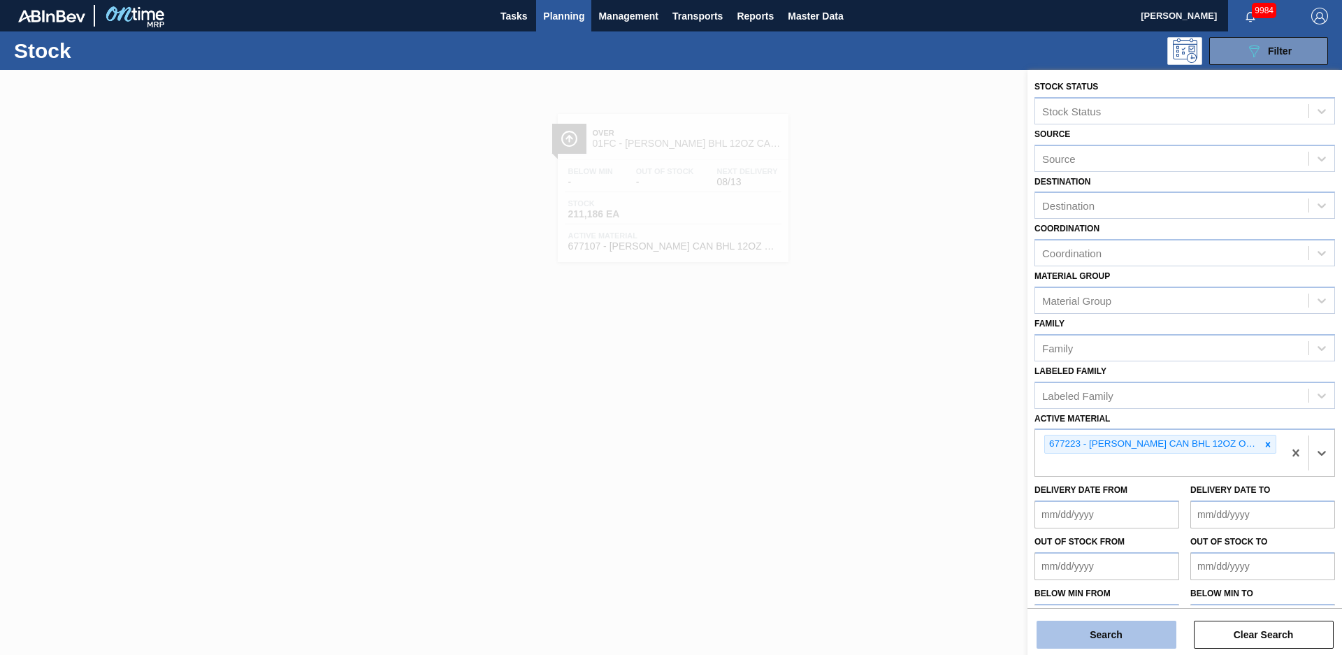
click at [1150, 628] on button "Search" at bounding box center [1107, 635] width 140 height 28
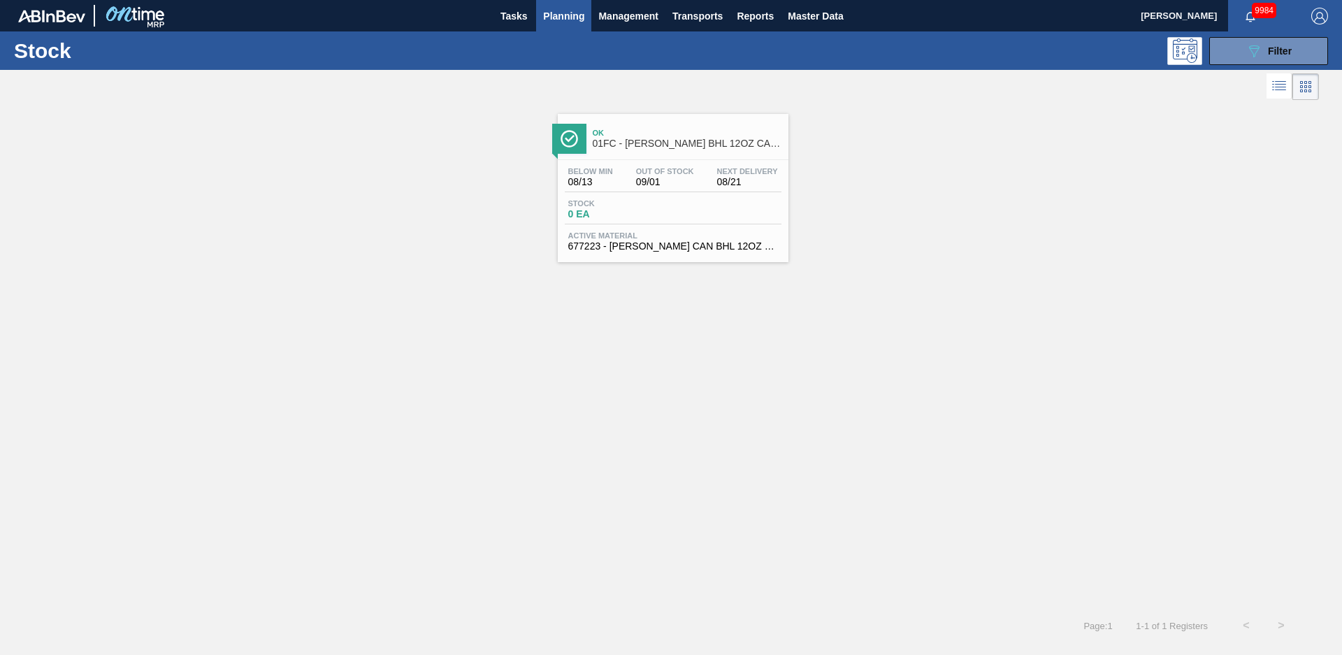
click at [680, 140] on span "01FC - [PERSON_NAME] BHL 12OZ CAN TWNSTK 30/12 CAN CAN OUTDOOR PROMO" at bounding box center [687, 143] width 189 height 10
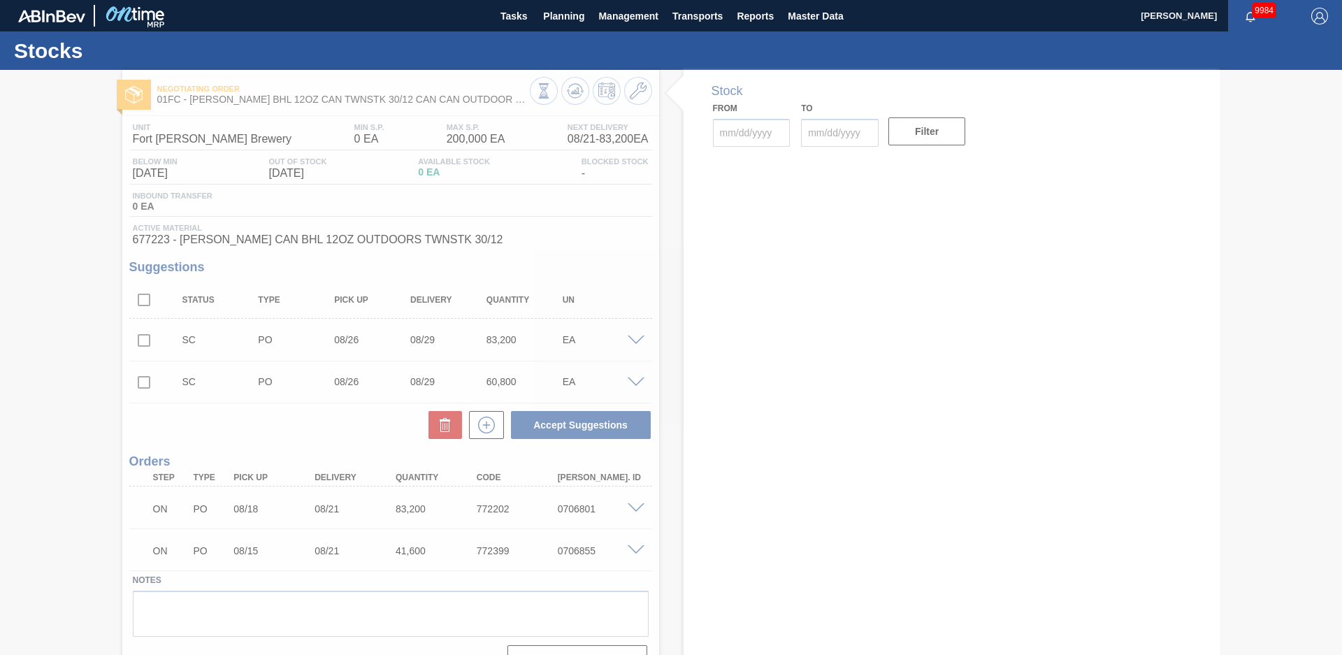
type input "[DATE]"
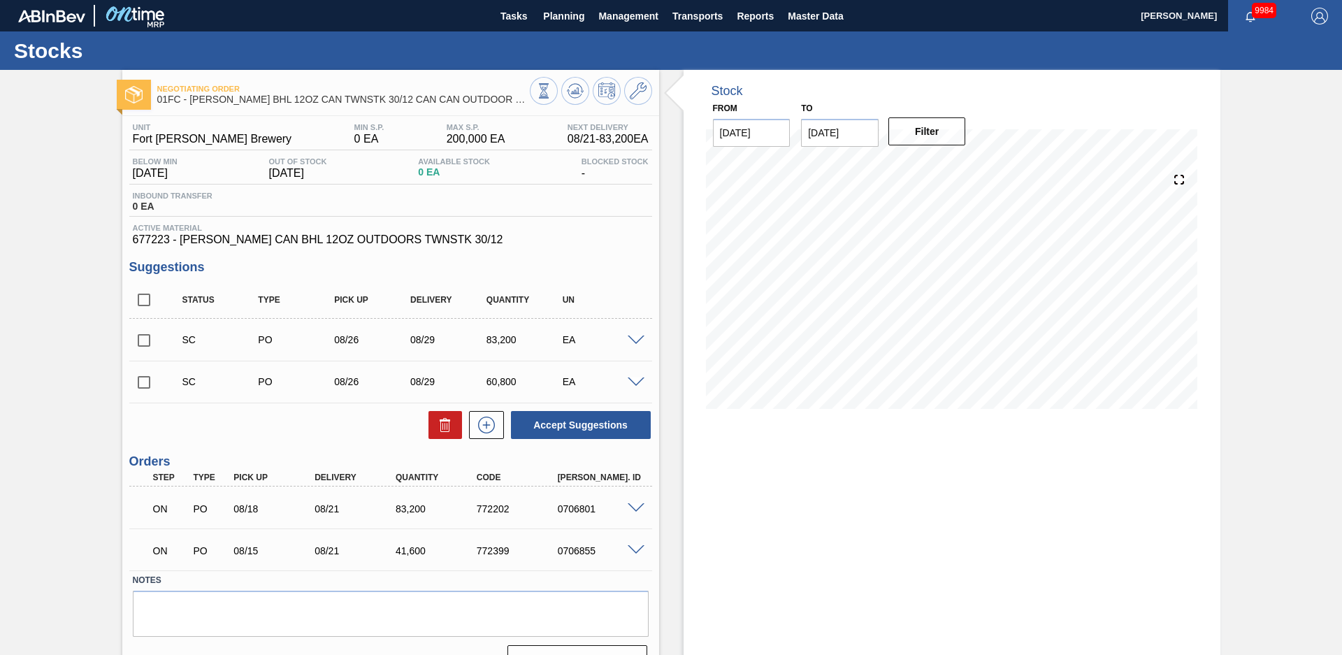
click at [143, 338] on input "checkbox" at bounding box center [143, 340] width 29 height 29
click at [593, 424] on button "Accept Suggestions" at bounding box center [581, 425] width 140 height 28
checkbox input "false"
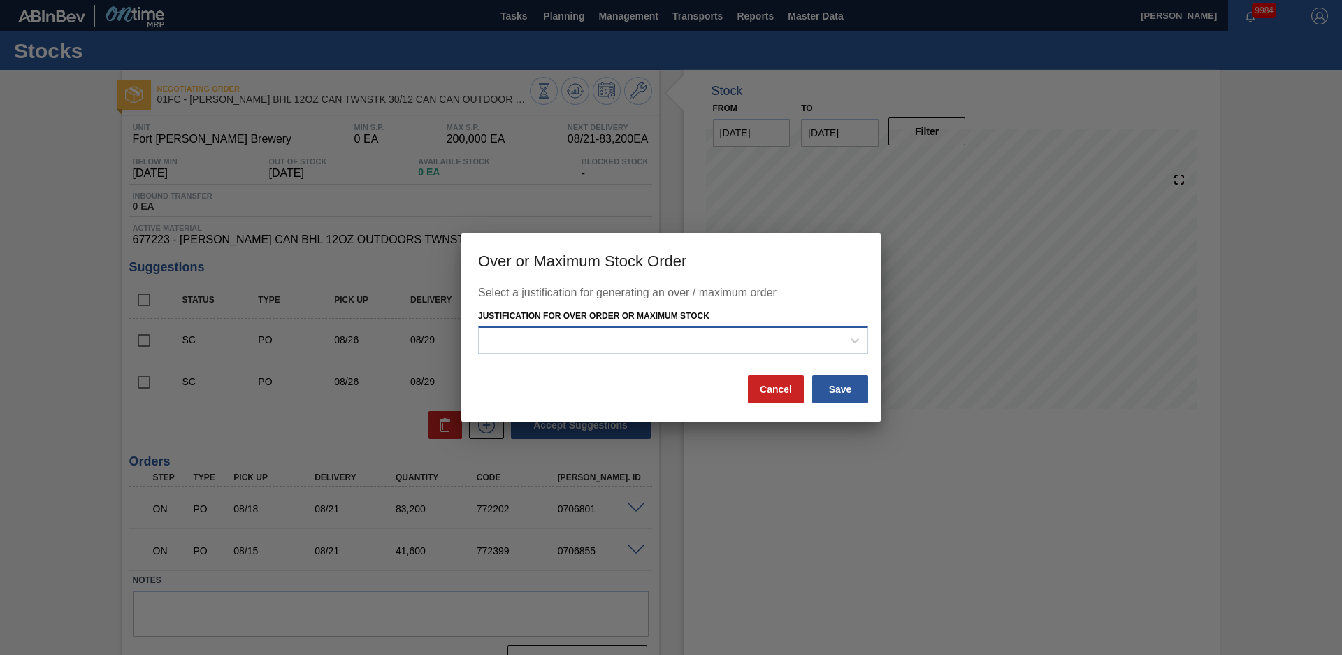
click at [730, 339] on div at bounding box center [660, 340] width 363 height 20
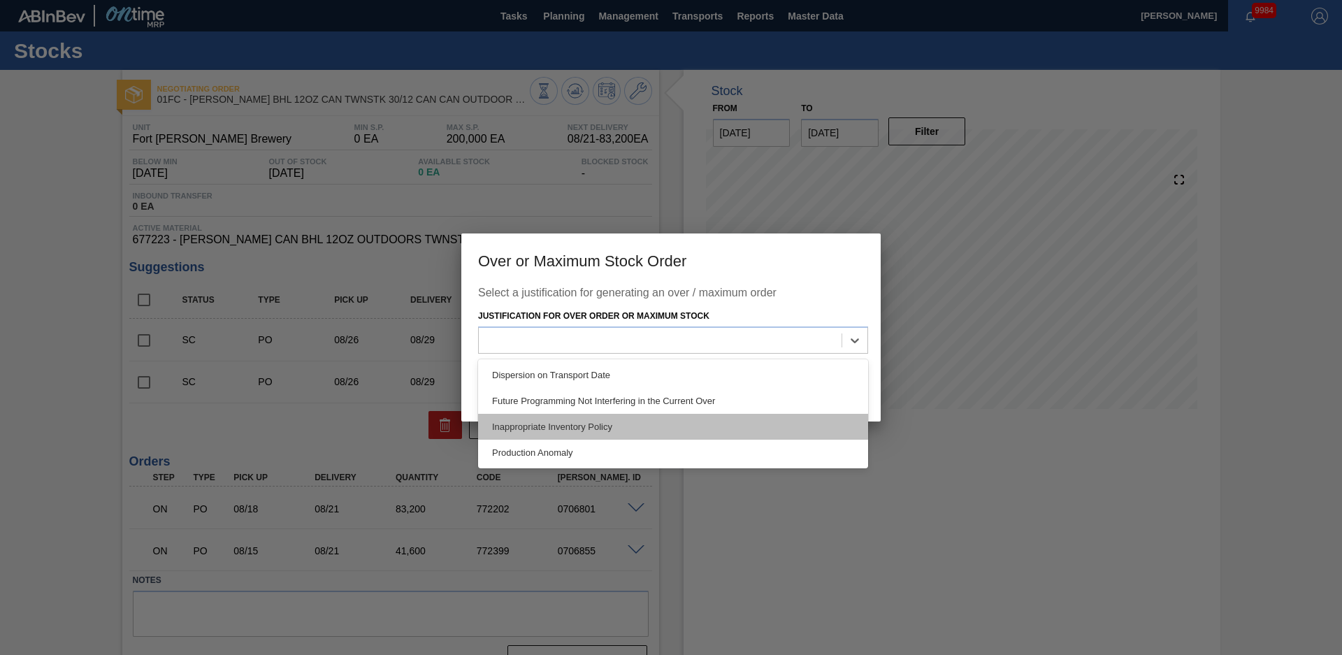
click at [617, 427] on div "Inappropriate Inventory Policy" at bounding box center [673, 427] width 390 height 26
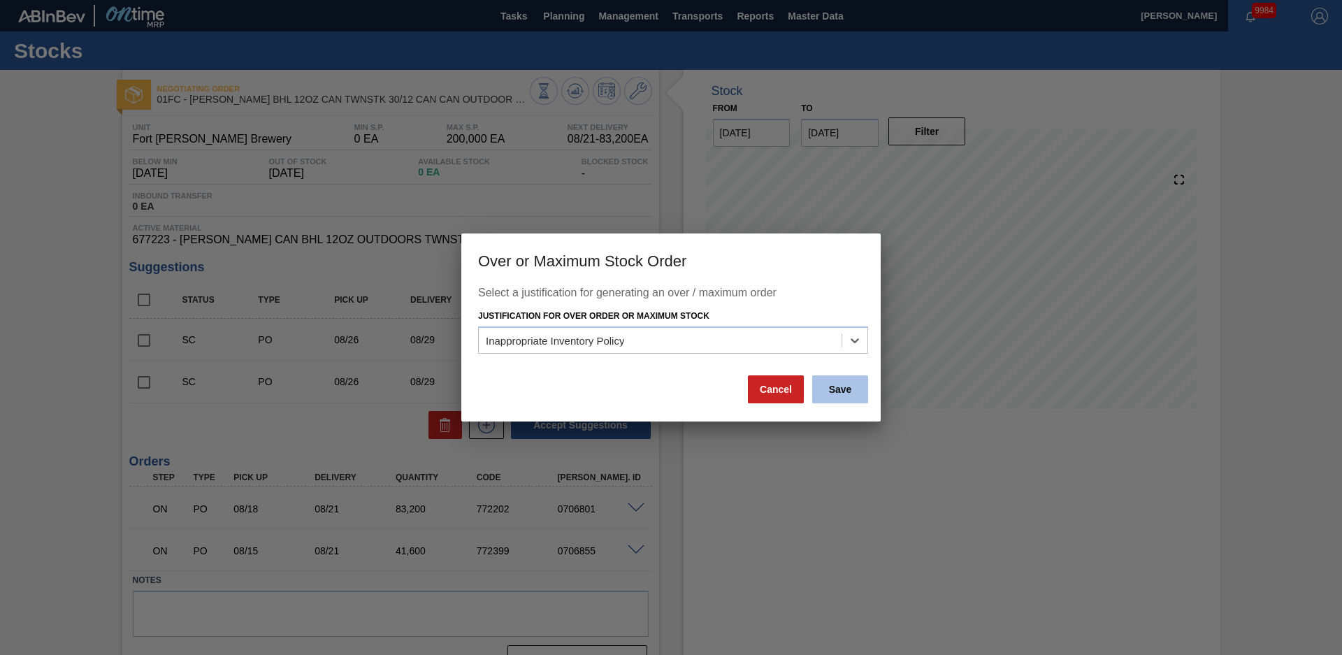
click at [842, 387] on button "Save" at bounding box center [840, 389] width 56 height 28
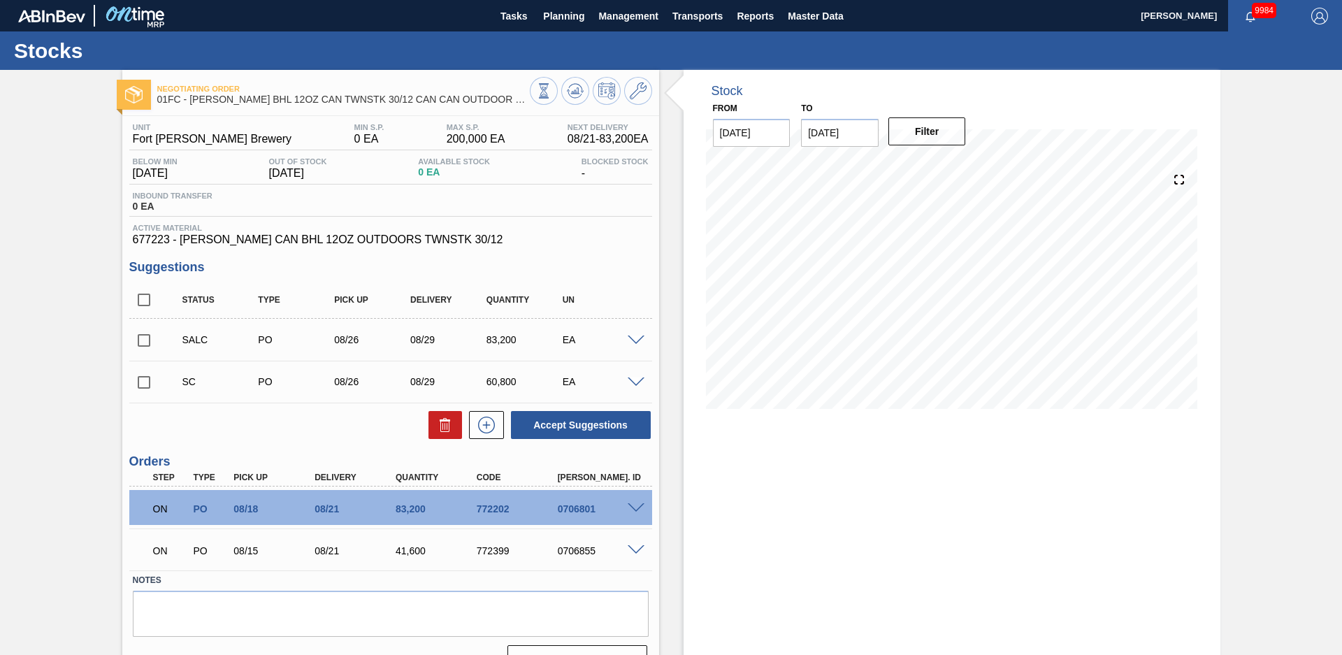
click at [636, 337] on span at bounding box center [636, 341] width 17 height 10
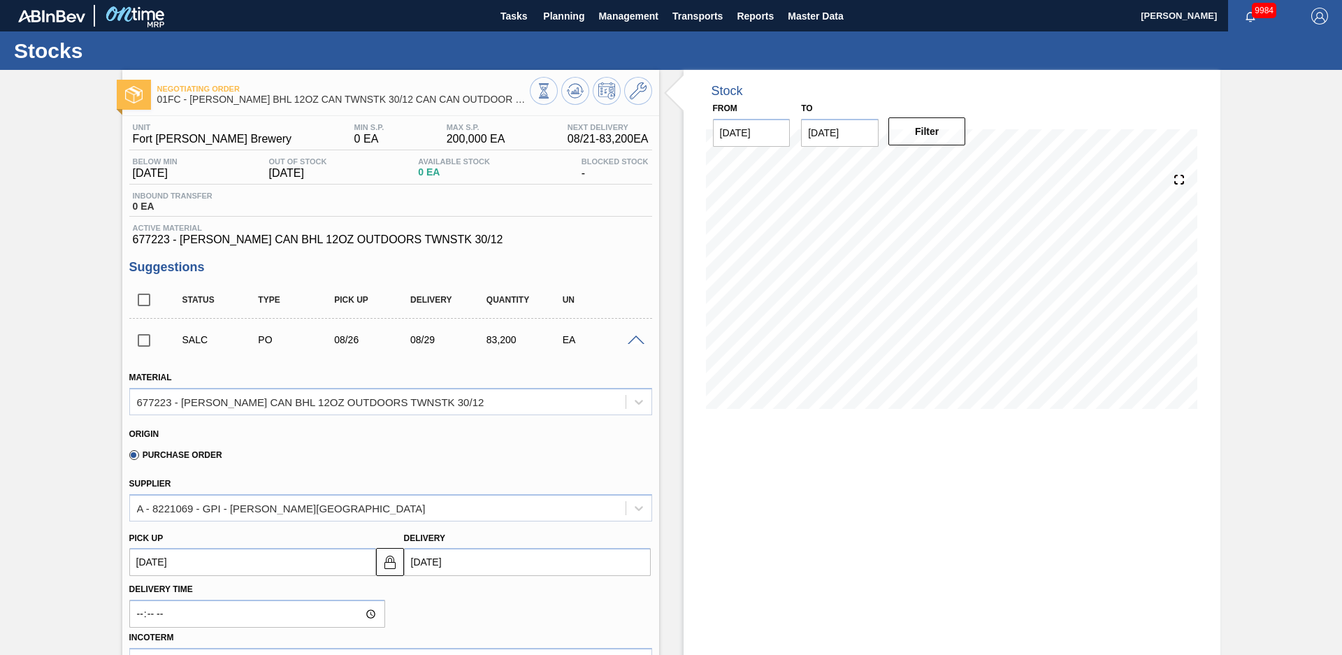
scroll to position [294, 0]
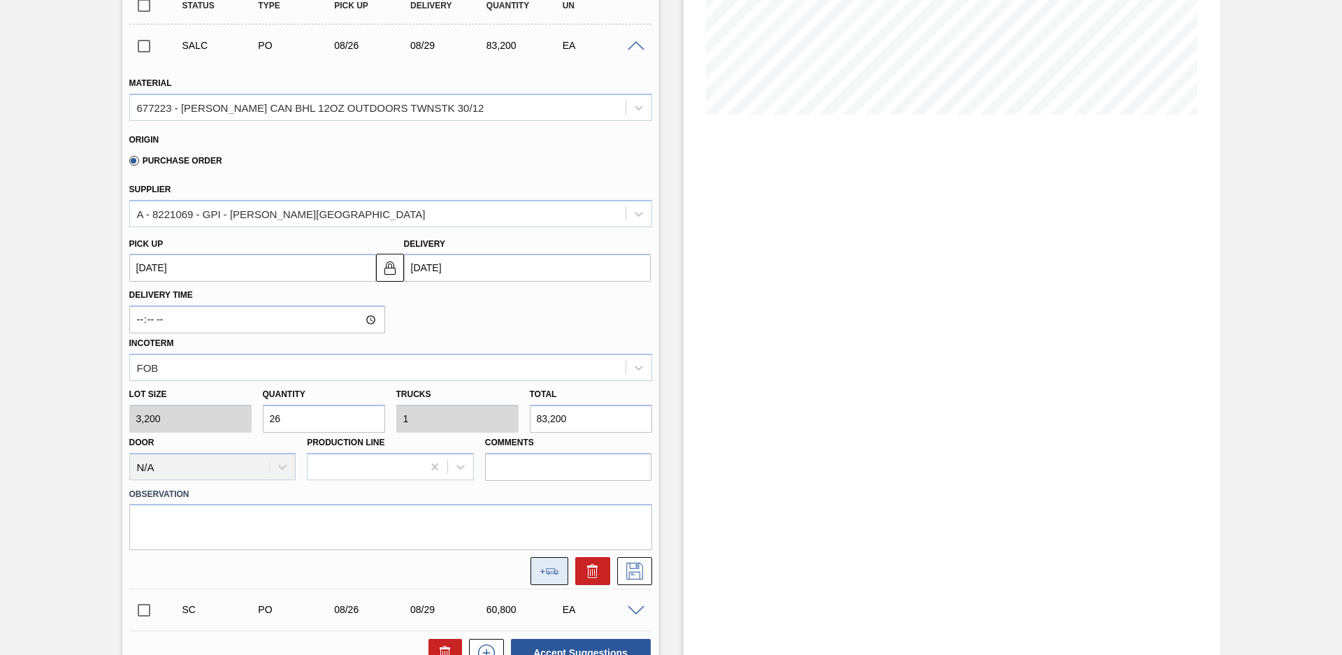
click at [565, 575] on button at bounding box center [550, 571] width 38 height 28
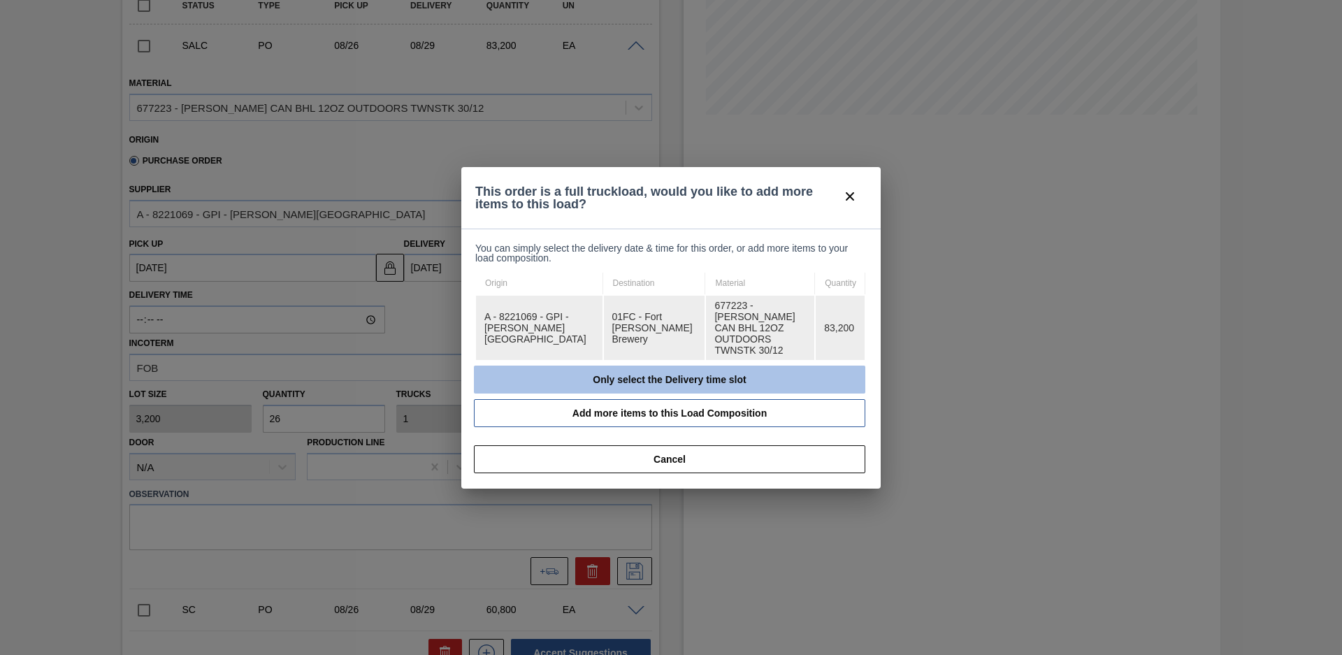
click at [611, 373] on button "Only select the Delivery time slot" at bounding box center [669, 380] width 391 height 28
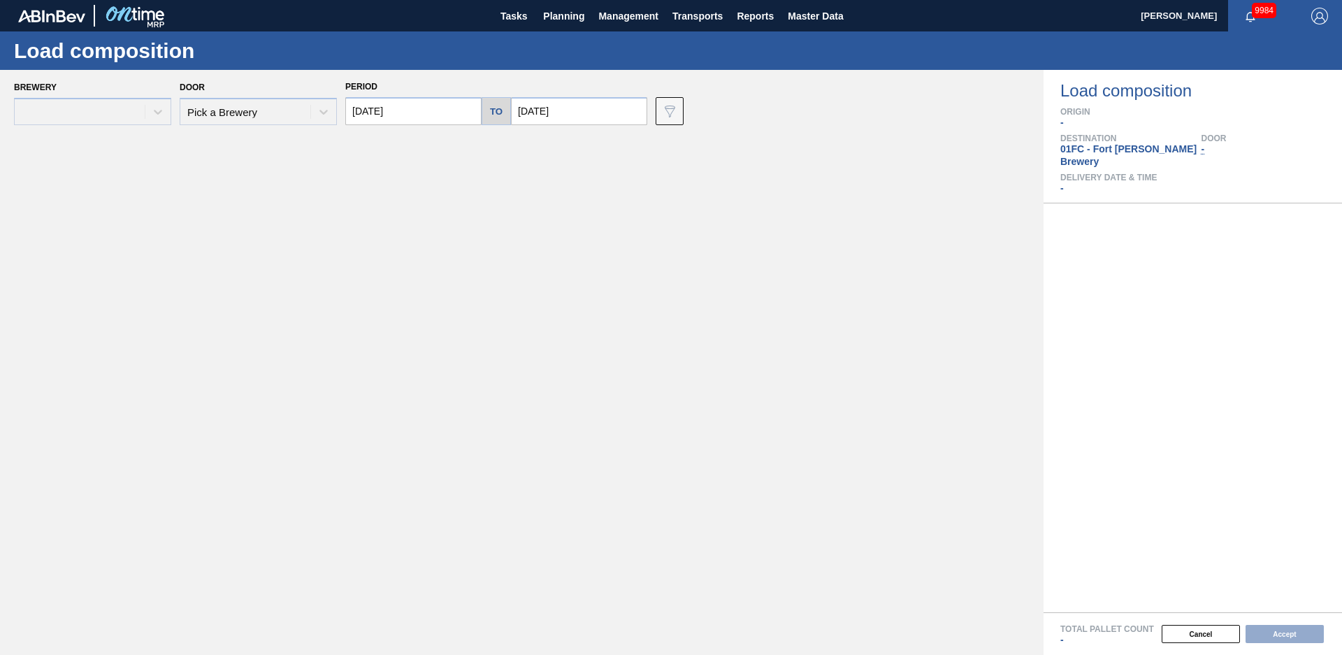
type input "[DATE]"
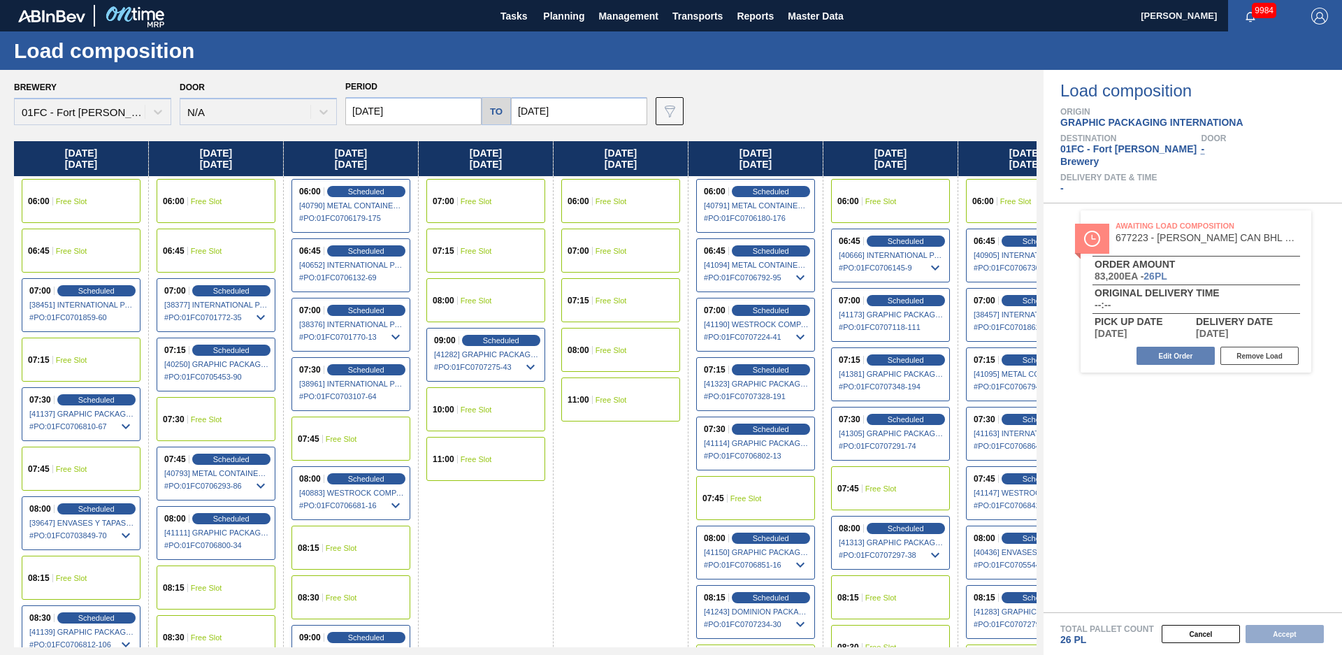
scroll to position [0, 57]
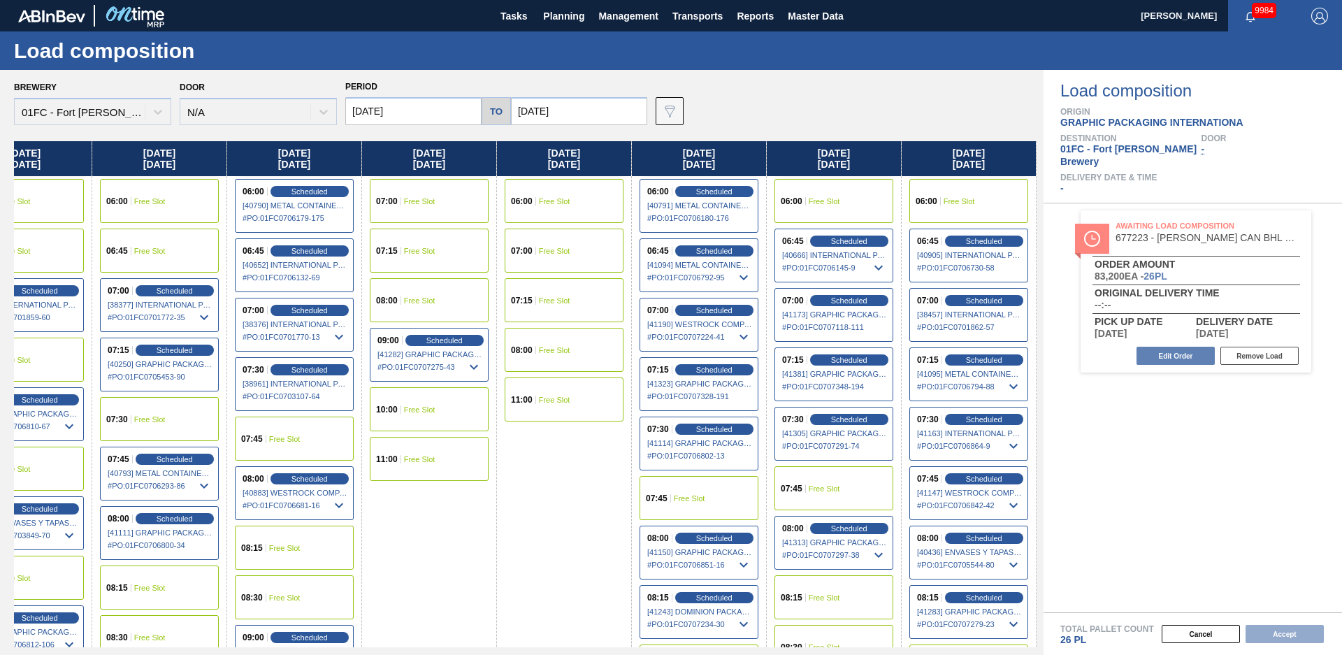
drag, startPoint x: 567, startPoint y: 508, endPoint x: 1018, endPoint y: 441, distance: 455.8
click at [560, 100] on input "[DATE]" at bounding box center [579, 111] width 136 height 28
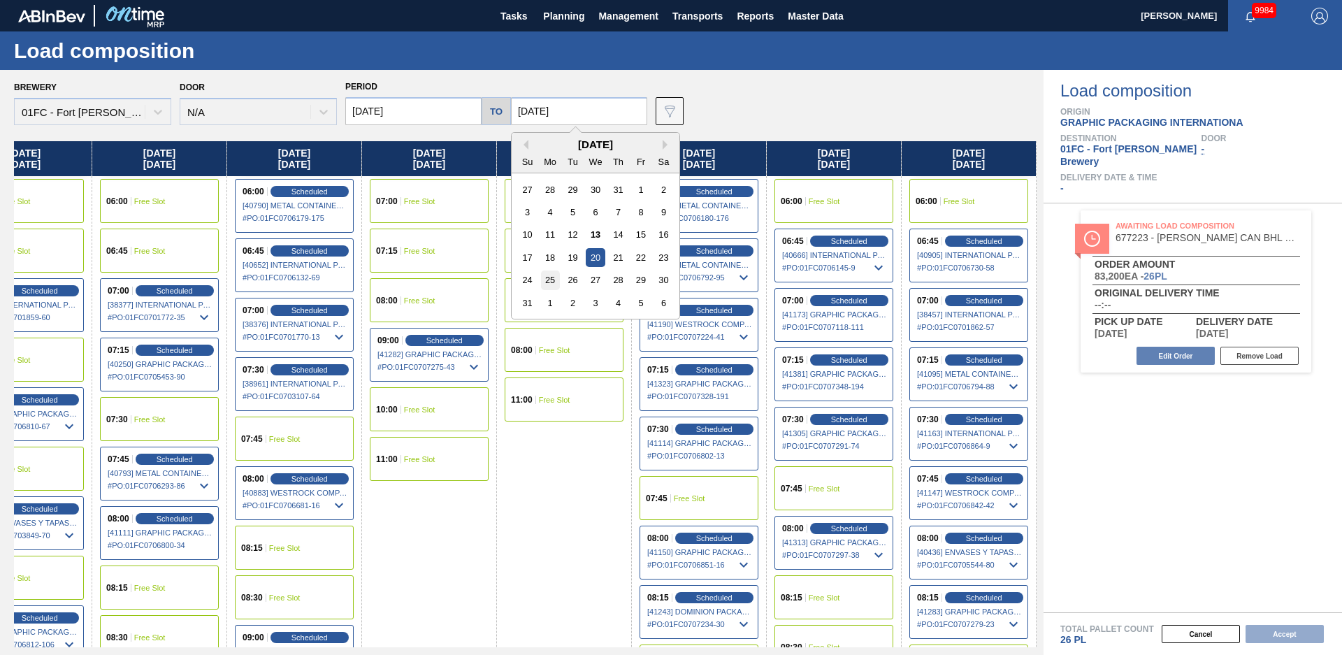
click at [554, 275] on div "25" at bounding box center [550, 280] width 19 height 19
type input "[DATE]"
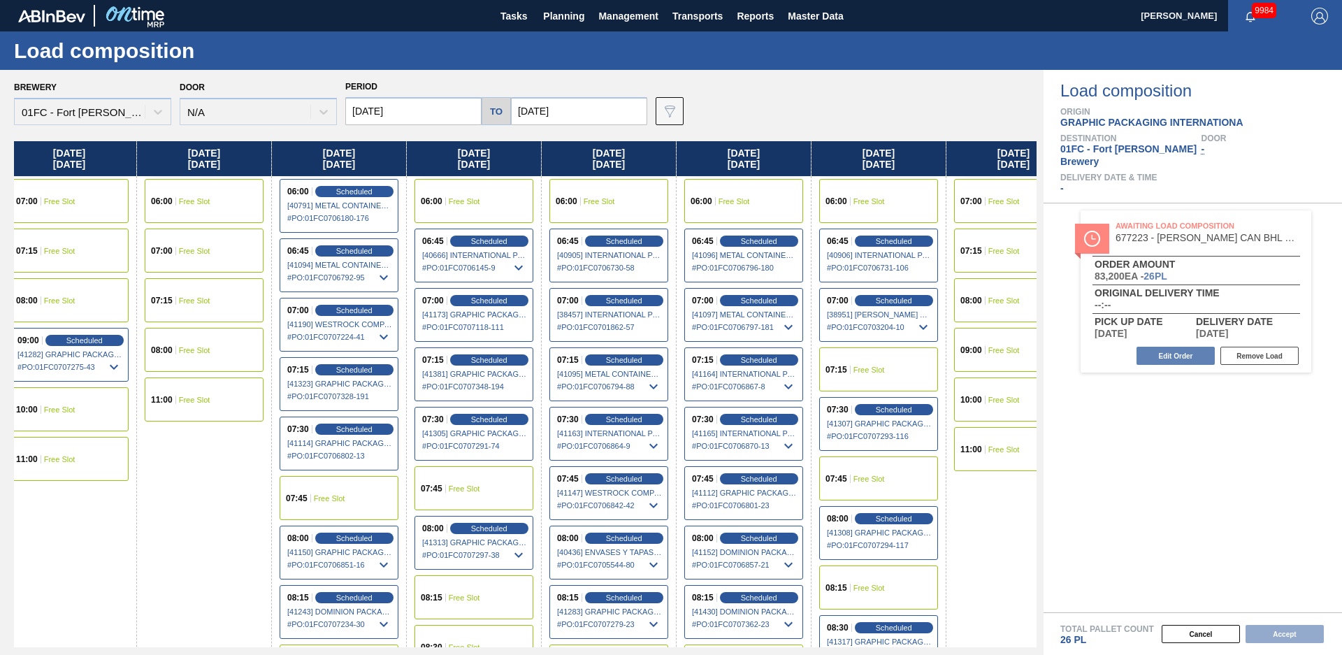
scroll to position [0, 731]
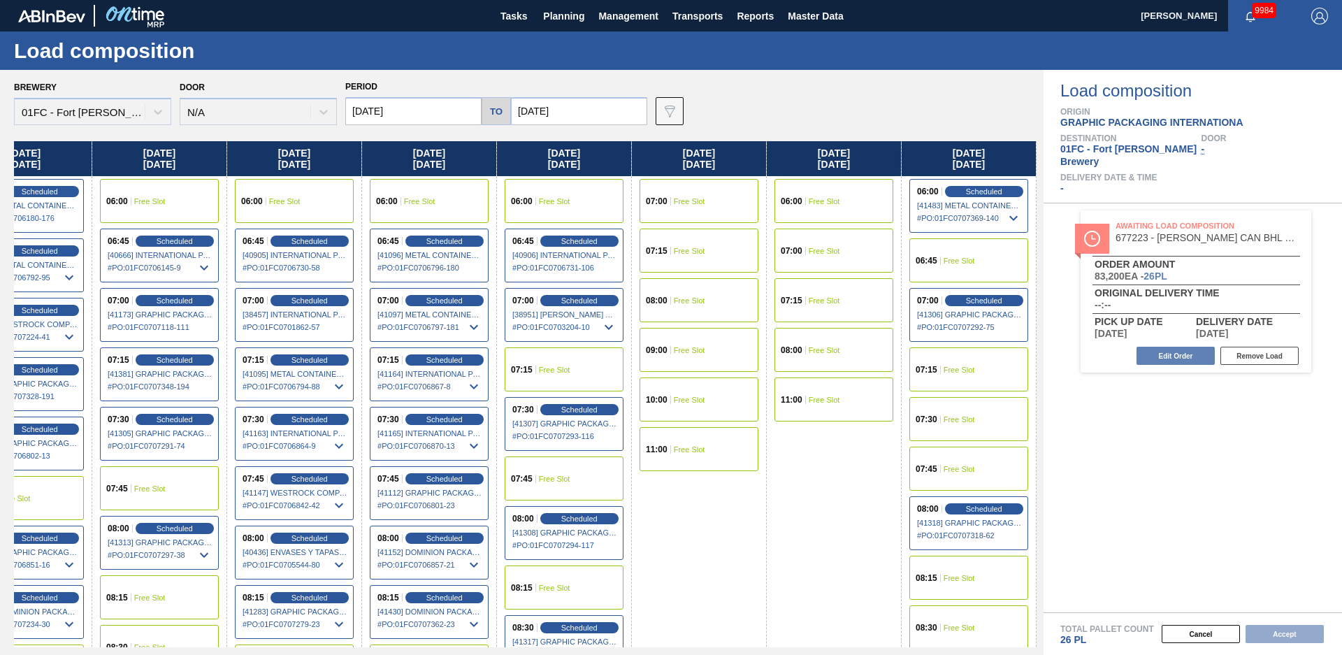
drag, startPoint x: 631, startPoint y: 531, endPoint x: 1157, endPoint y: 394, distance: 543.3
click at [964, 417] on span "Free Slot" at bounding box center [959, 419] width 31 height 8
click at [1280, 630] on button "Accept" at bounding box center [1285, 634] width 78 height 18
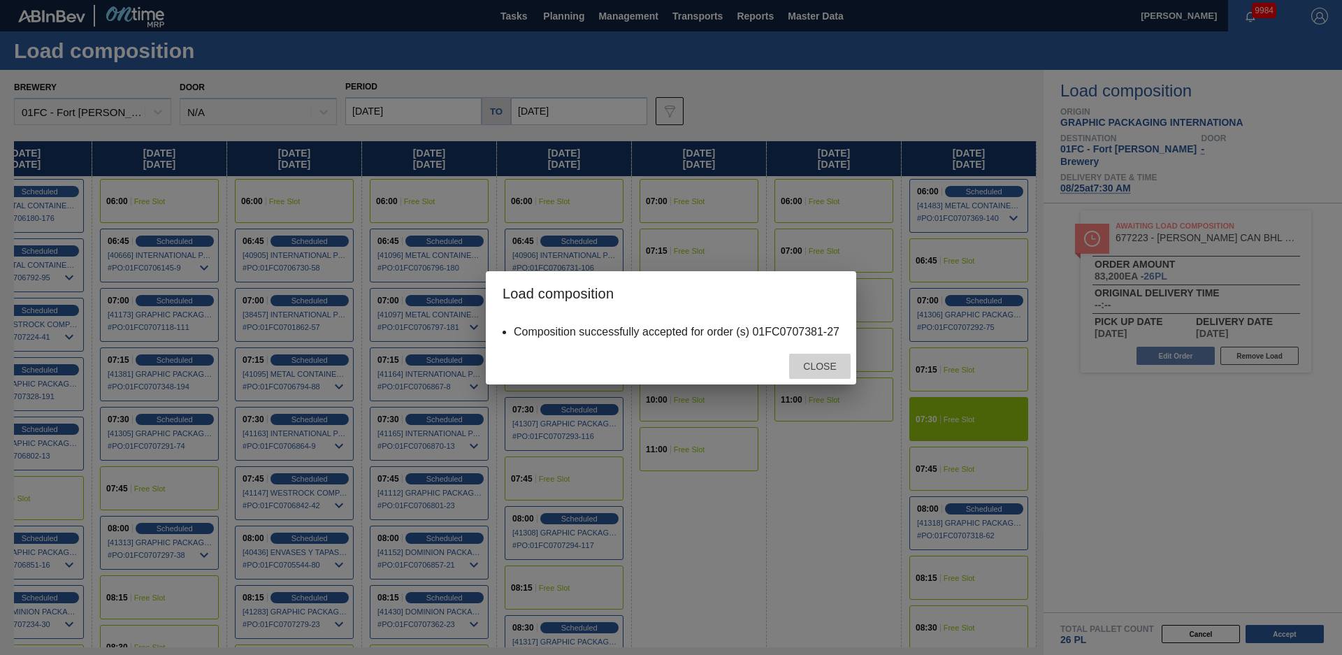
click at [830, 360] on div "Close" at bounding box center [820, 367] width 62 height 26
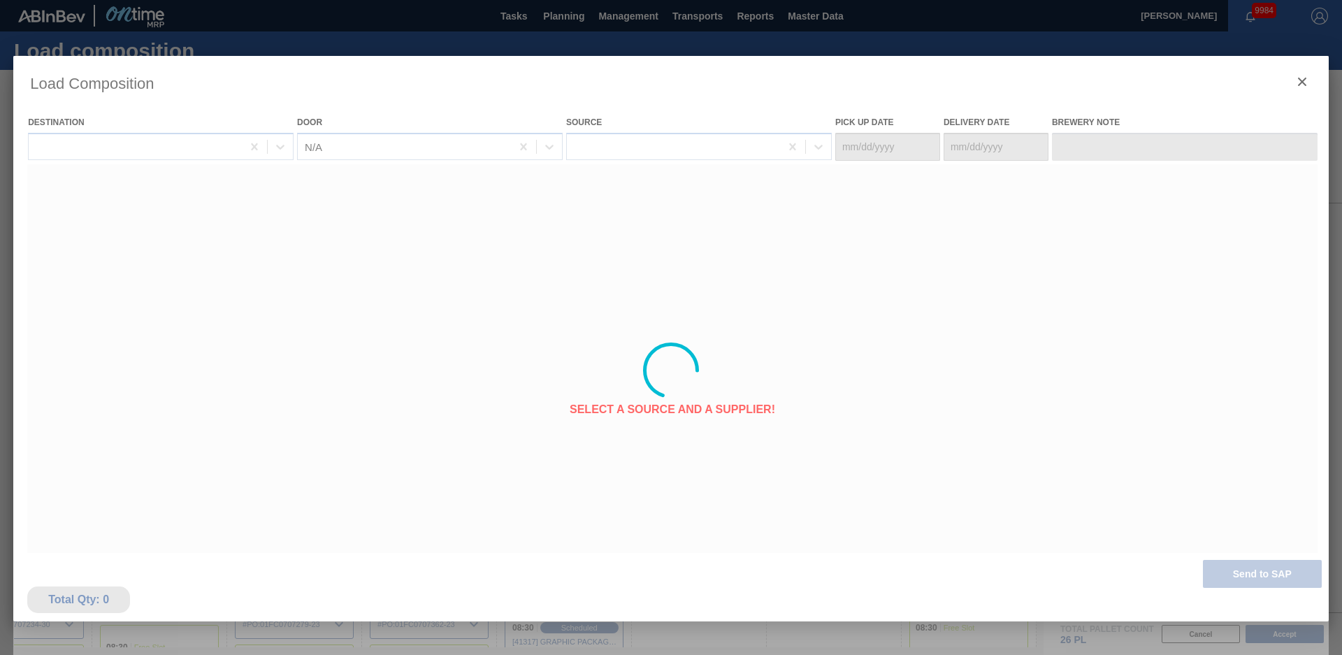
type Date "[DATE]"
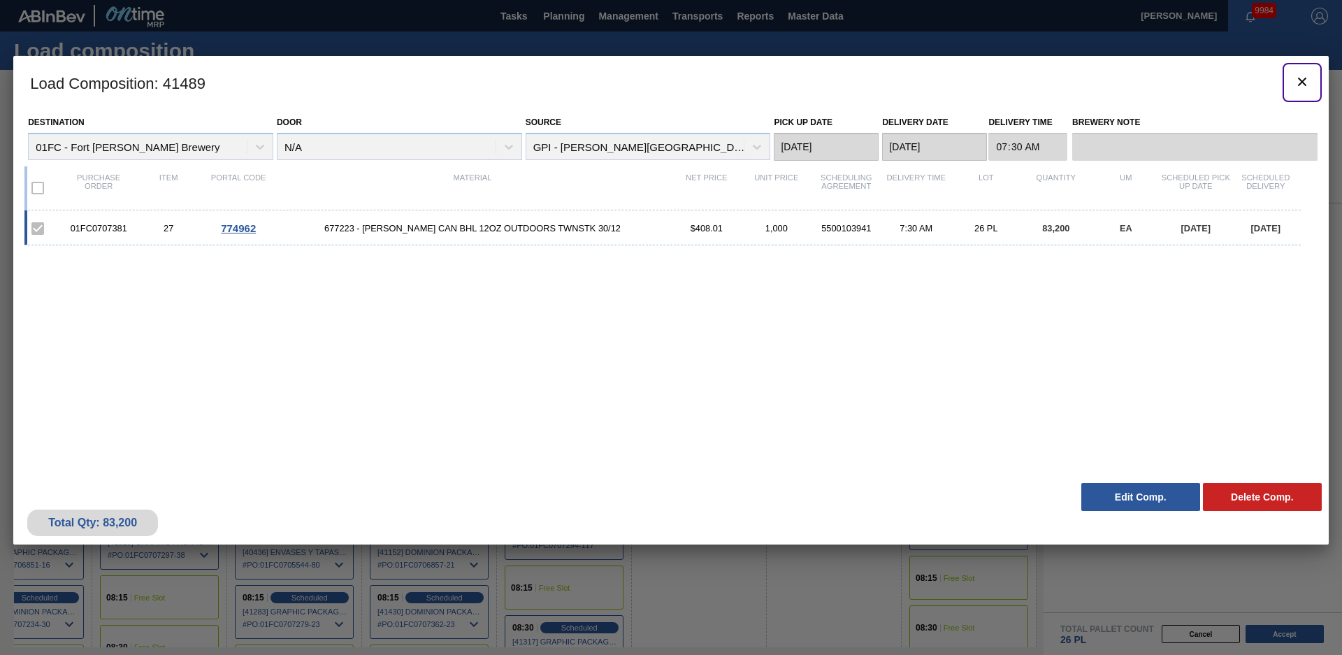
click at [1302, 83] on icon "botão de ícone" at bounding box center [1302, 81] width 17 height 17
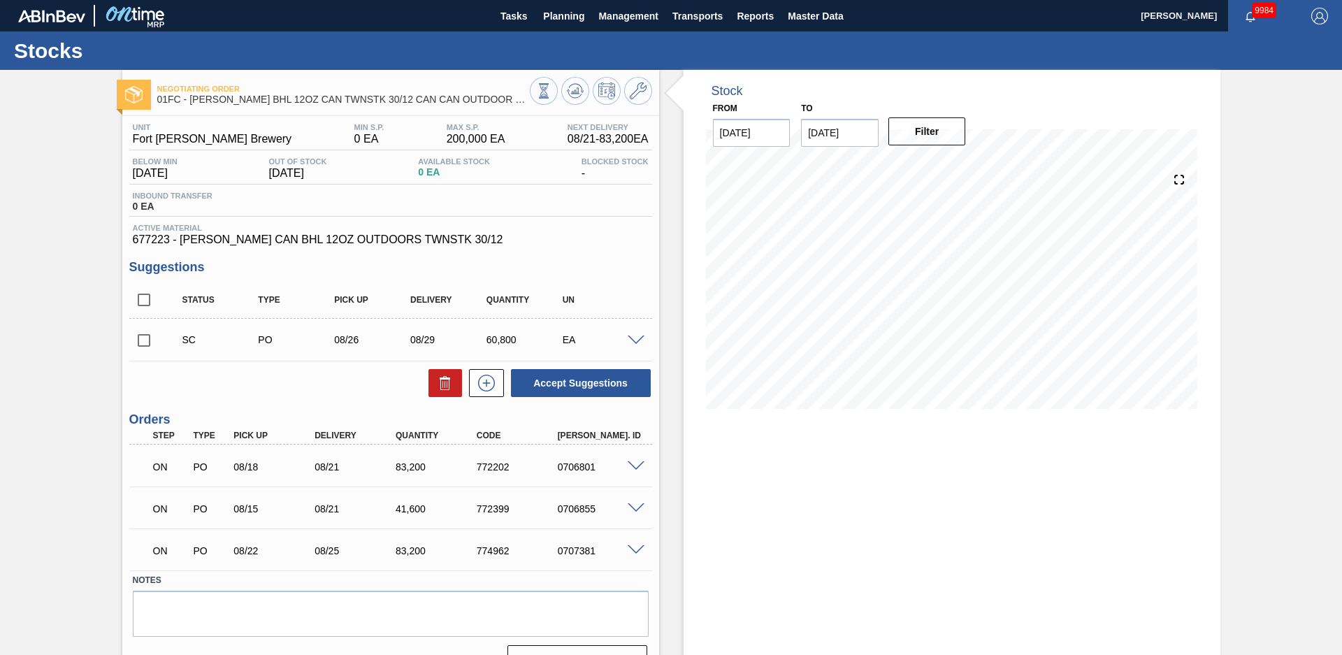
click at [83, 363] on div "Negotiating Order 01FC - [PERSON_NAME] BHL 12OZ CAN TWNSTK 30/12 CAN CAN OUTDOO…" at bounding box center [671, 377] width 1342 height 615
click at [635, 340] on span at bounding box center [636, 341] width 17 height 10
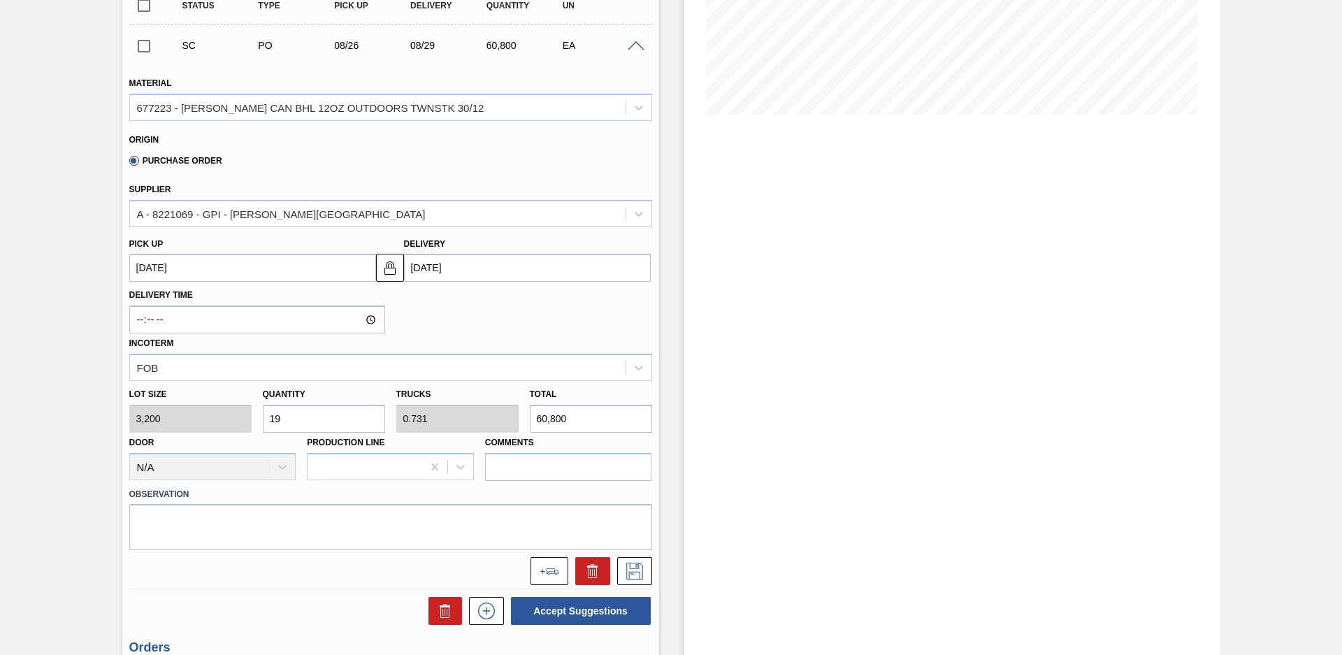
scroll to position [295, 0]
drag, startPoint x: 254, startPoint y: 418, endPoint x: 188, endPoint y: 421, distance: 65.8
click at [188, 421] on div "Lot size 3,200 Quantity 19 Trucks 0.731 Total 60,800 Door N/A Production Line C…" at bounding box center [391, 430] width 534 height 100
type input "2"
type input "0.077"
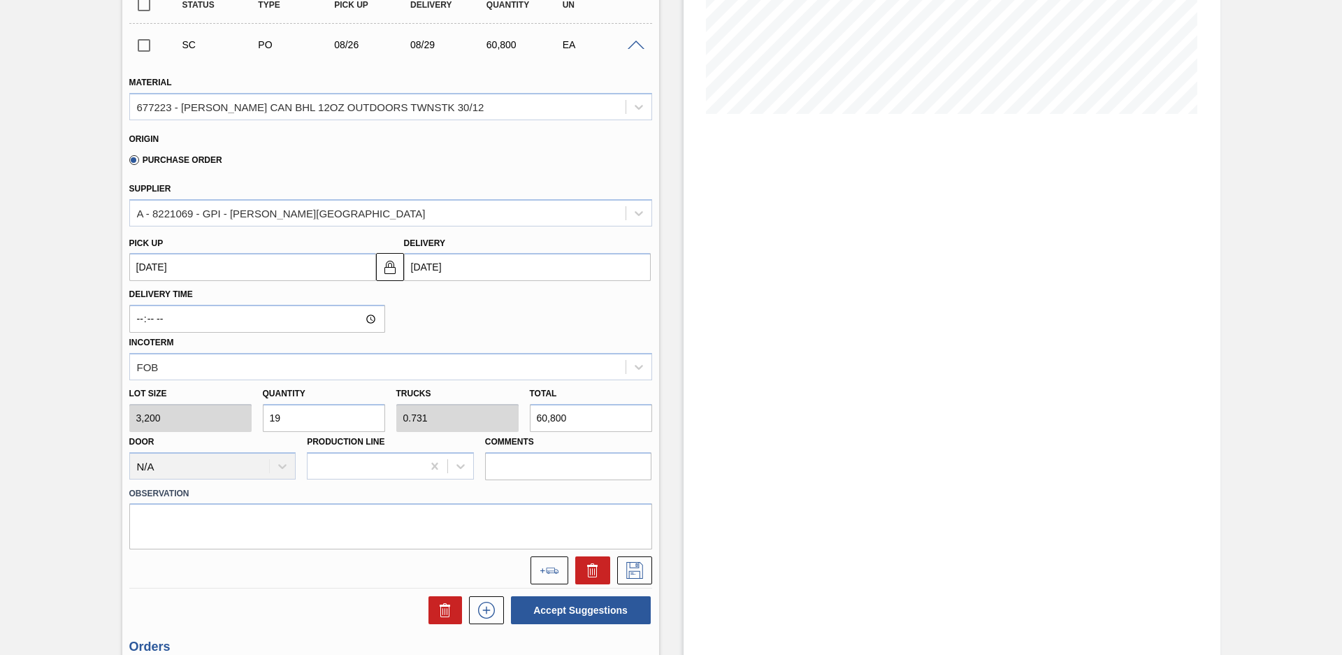
type input "6,400"
type input "26"
type input "1"
type input "83,200"
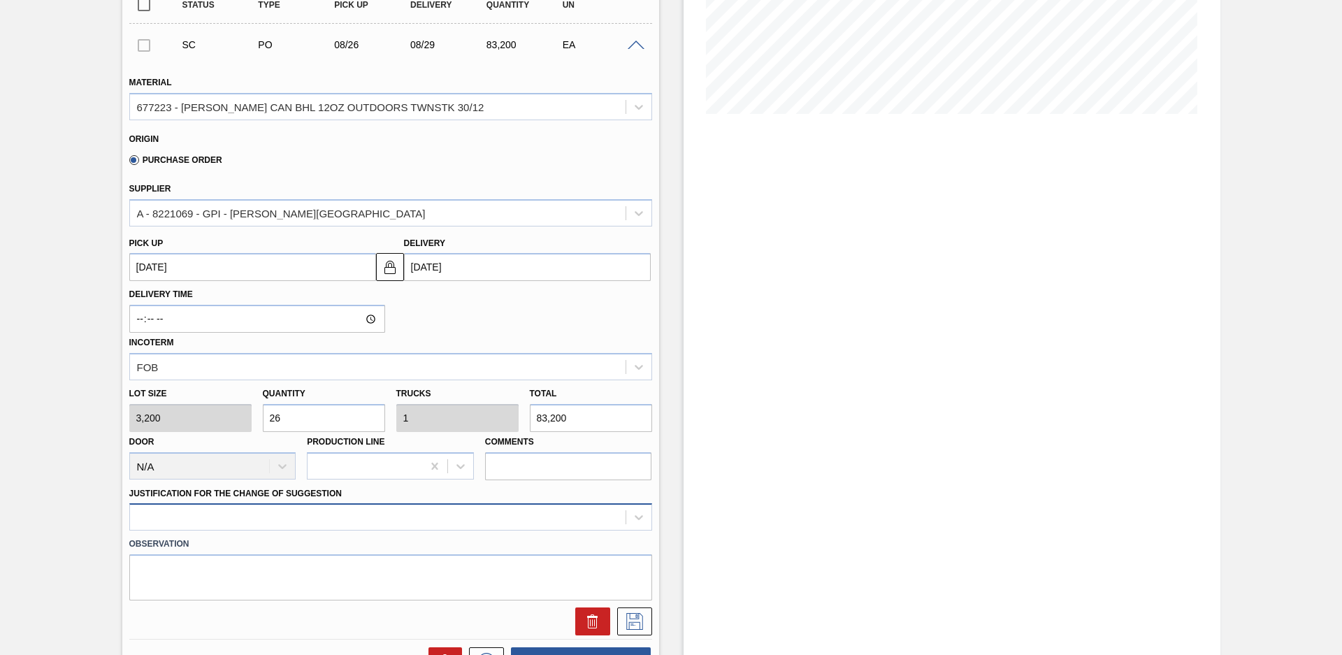
type input "26"
click at [341, 520] on div at bounding box center [390, 516] width 523 height 27
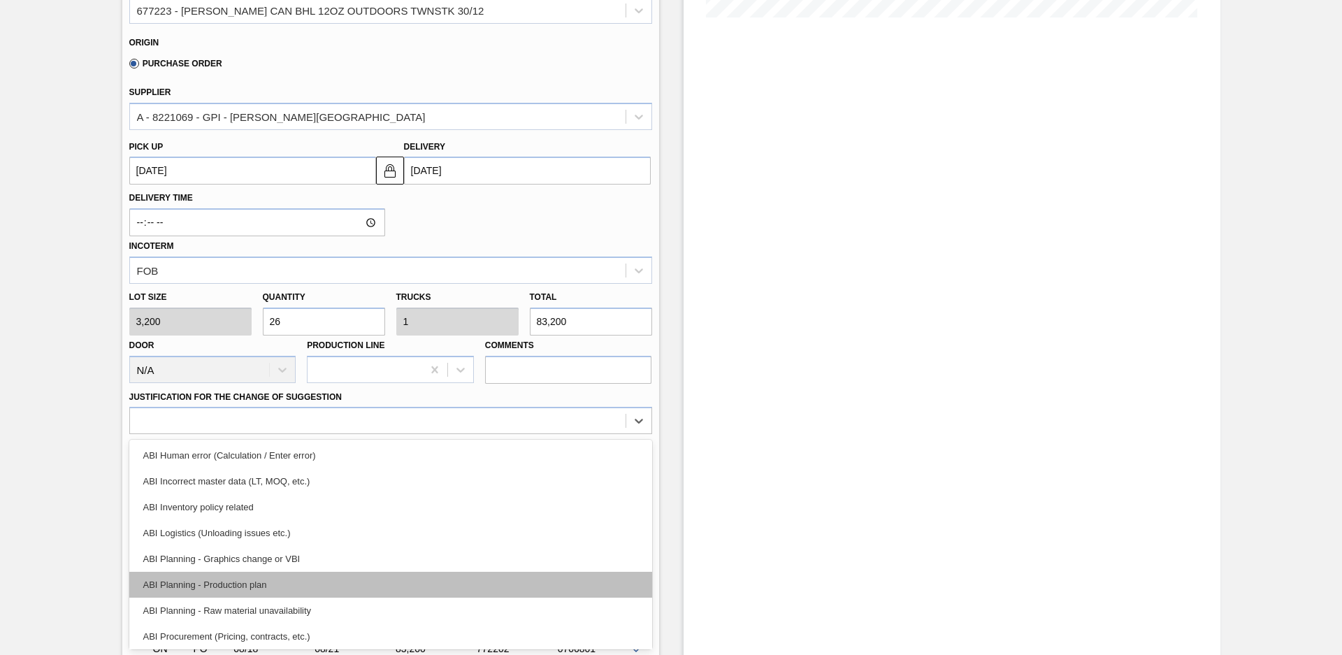
click at [293, 588] on div "ABI Planning - Production plan" at bounding box center [390, 585] width 523 height 26
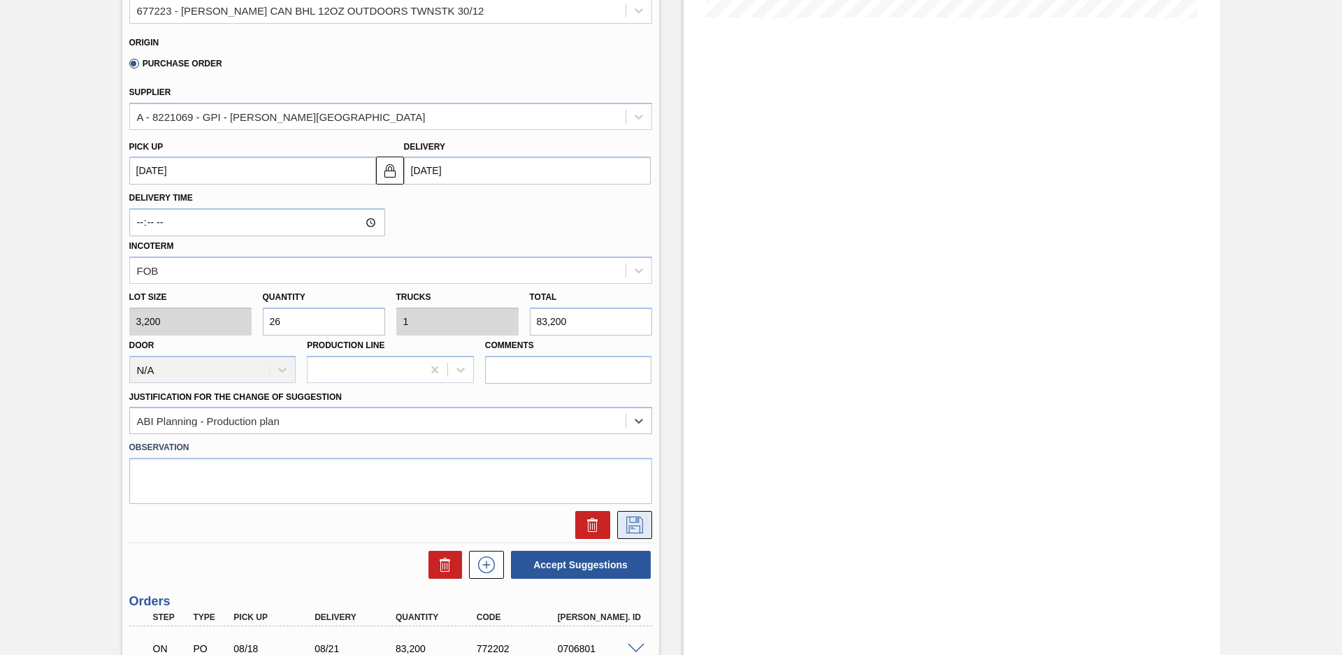
click at [638, 526] on icon at bounding box center [635, 525] width 22 height 17
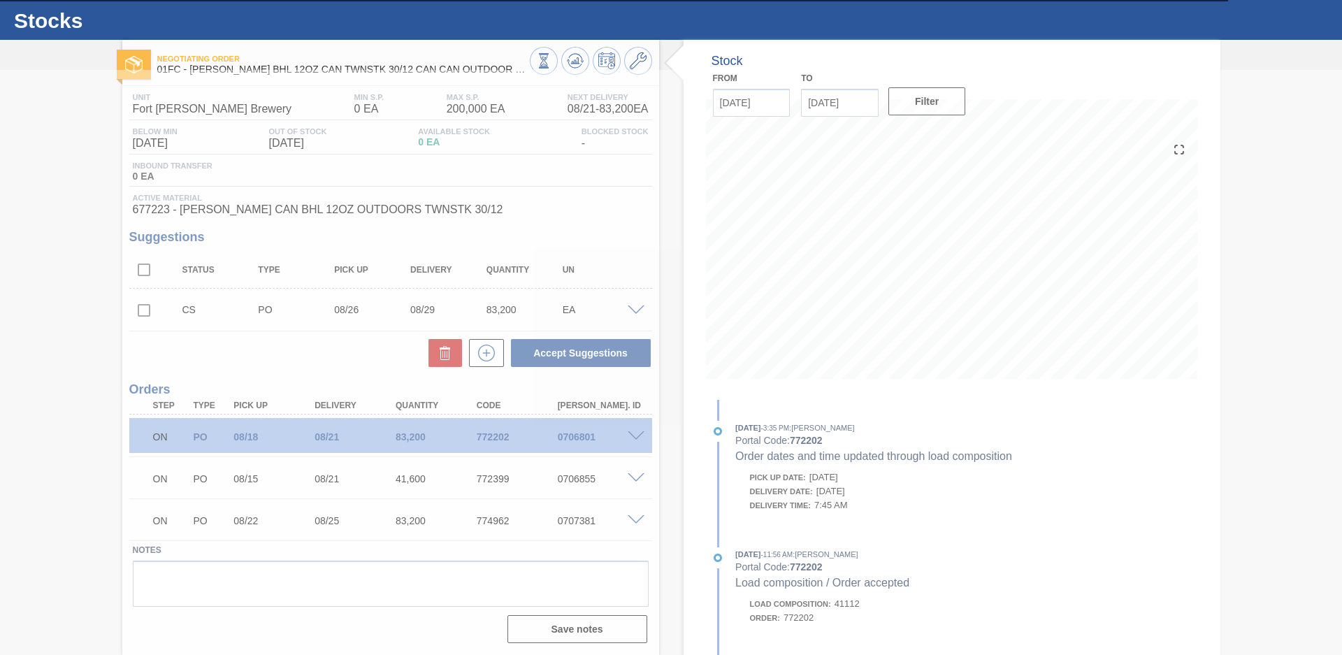
scroll to position [30, 0]
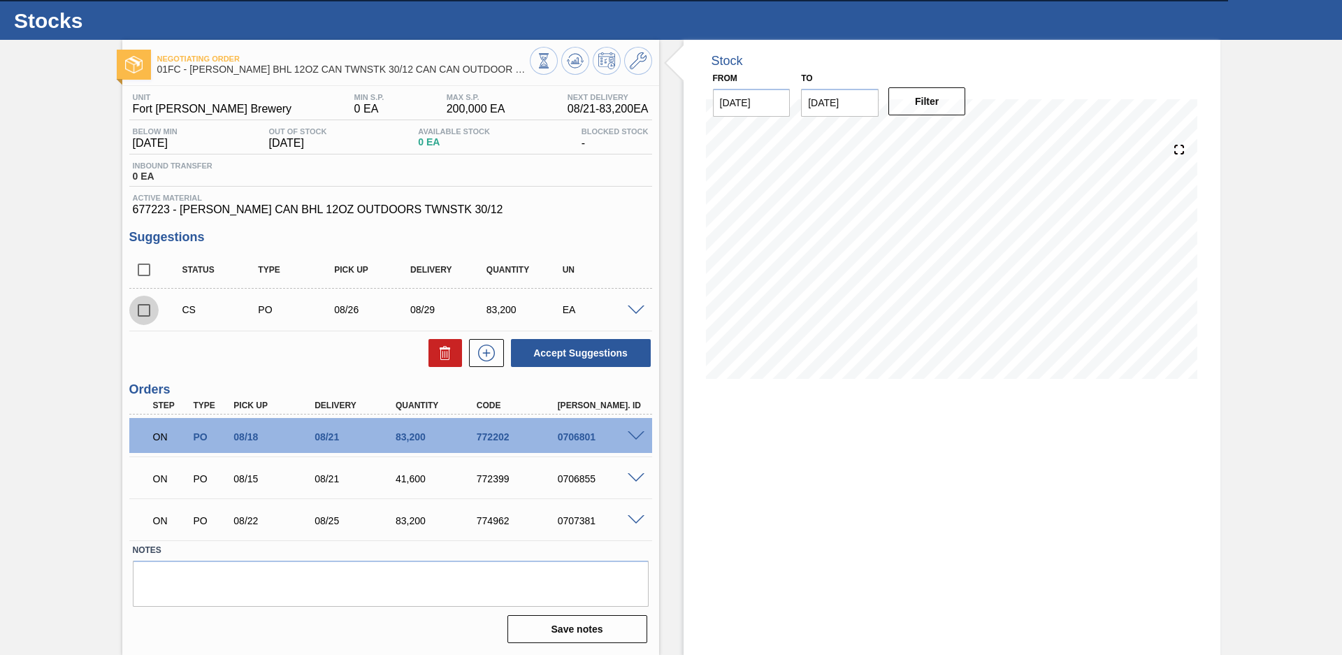
click at [143, 310] on input "checkbox" at bounding box center [143, 310] width 29 height 29
click at [554, 352] on button "Accept Suggestions" at bounding box center [581, 353] width 140 height 28
checkbox input "false"
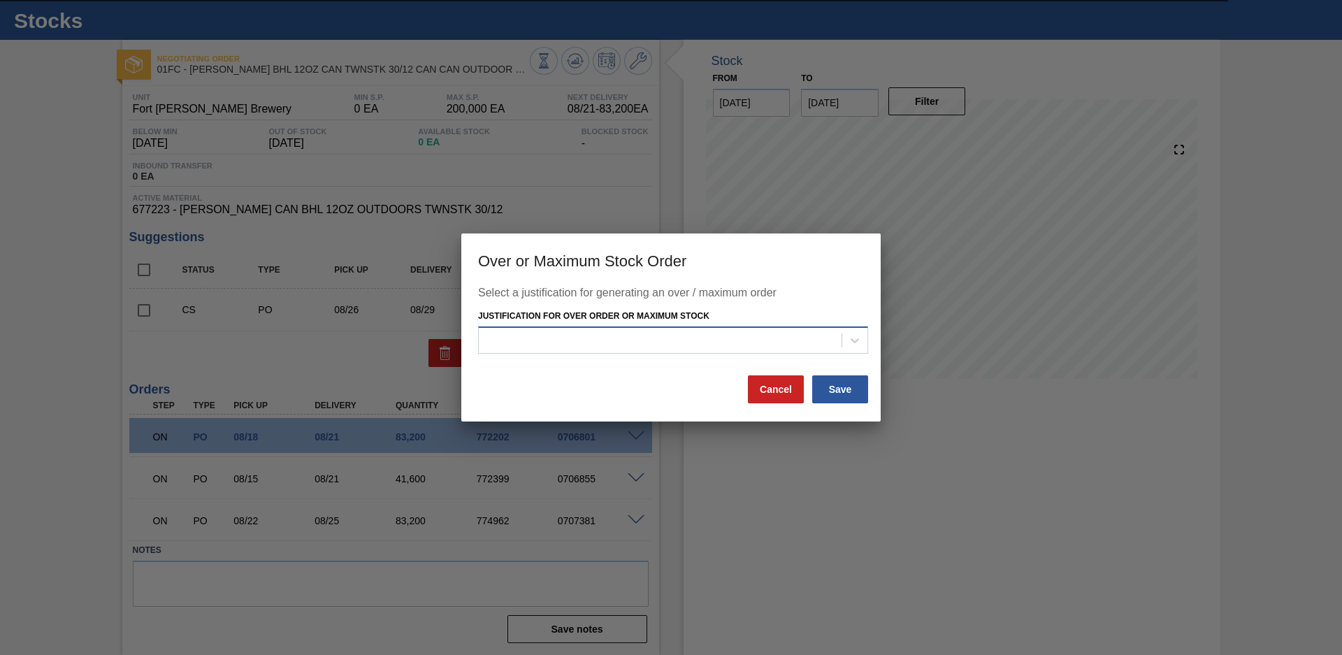
click at [592, 348] on div at bounding box center [660, 340] width 363 height 20
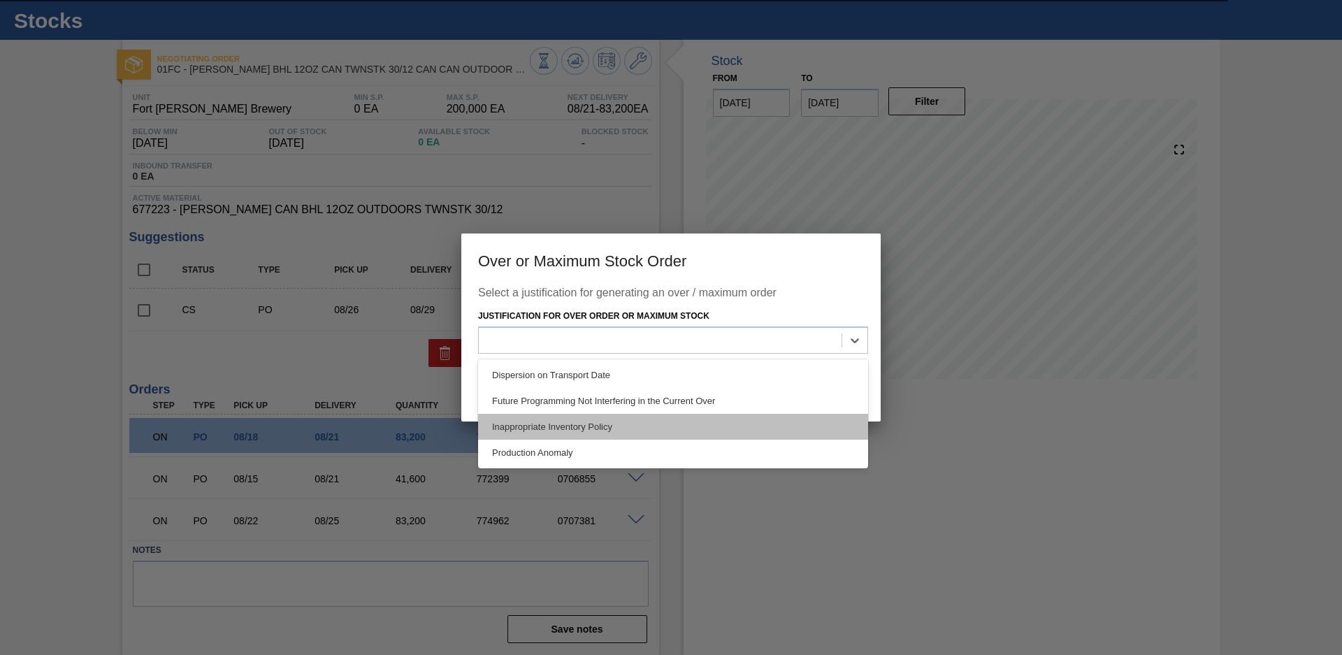
click at [556, 424] on div "Inappropriate Inventory Policy" at bounding box center [673, 427] width 390 height 26
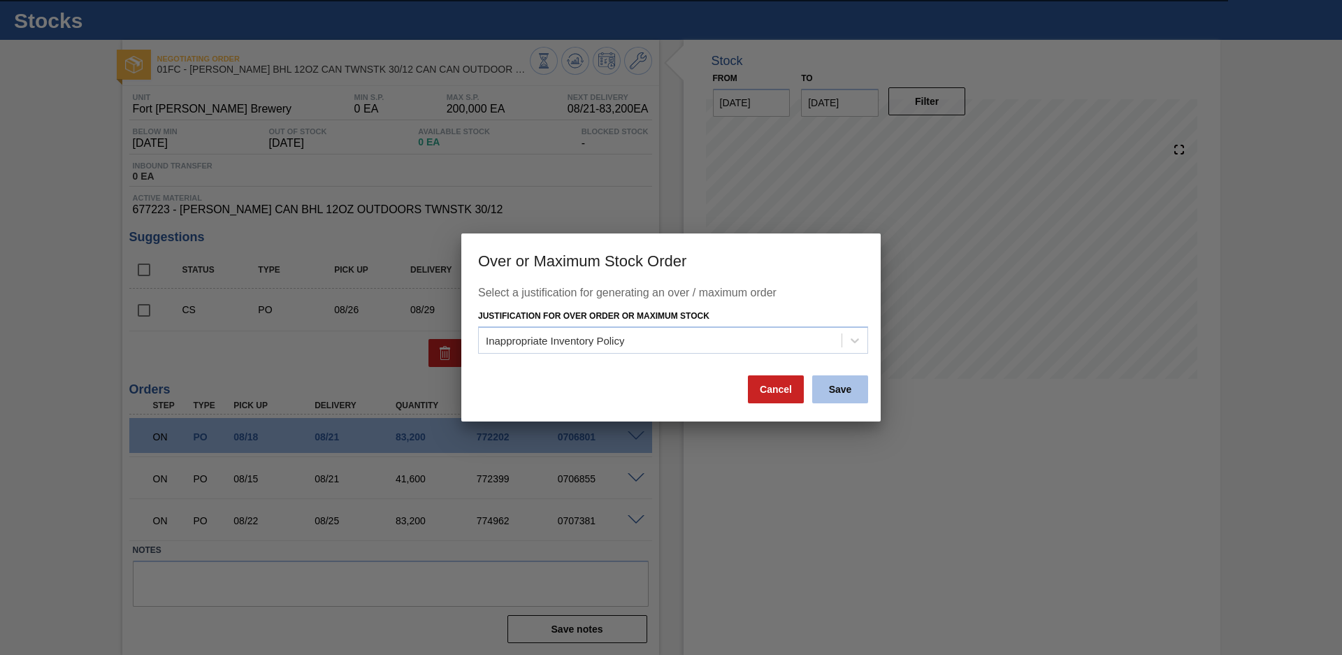
click at [835, 390] on button "Save" at bounding box center [840, 389] width 56 height 28
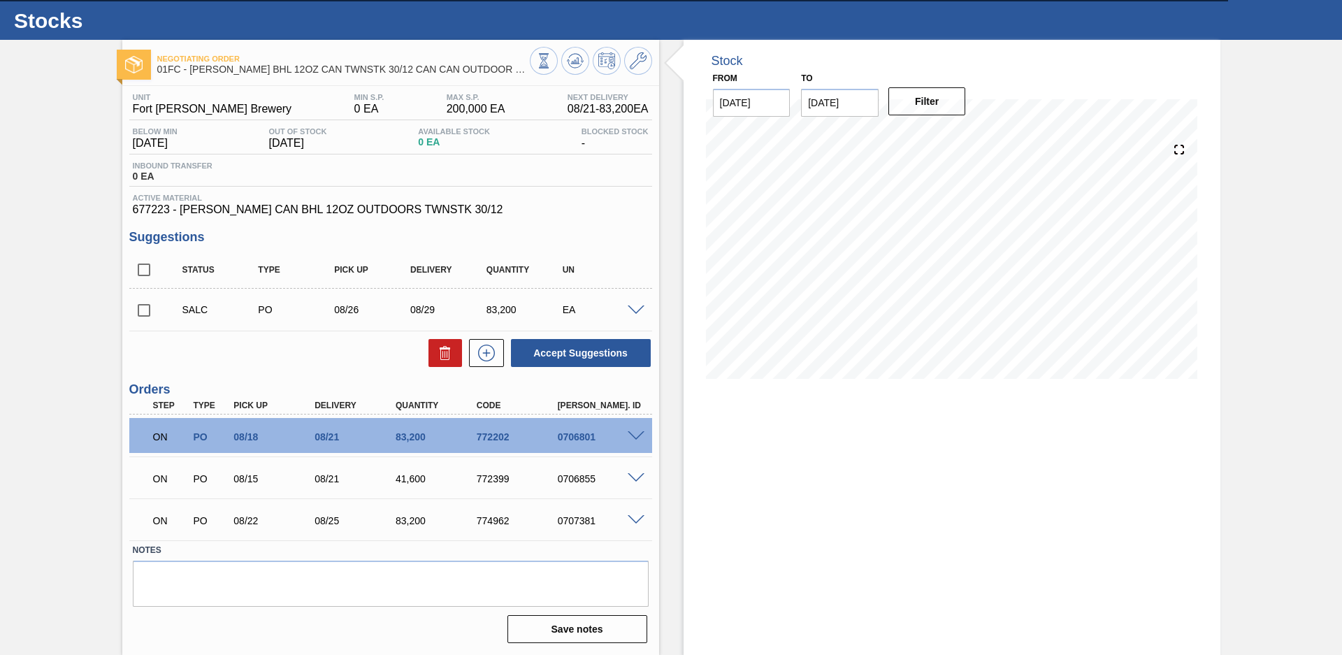
click at [634, 310] on span at bounding box center [636, 310] width 17 height 10
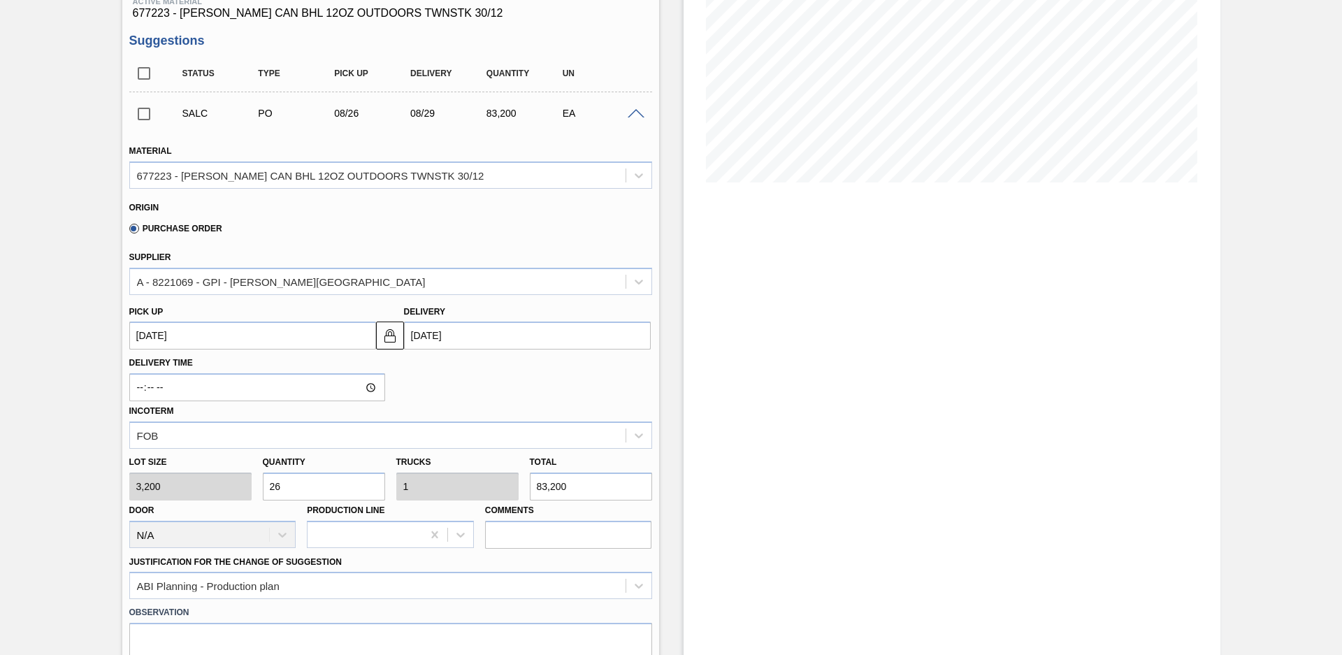
scroll to position [324, 0]
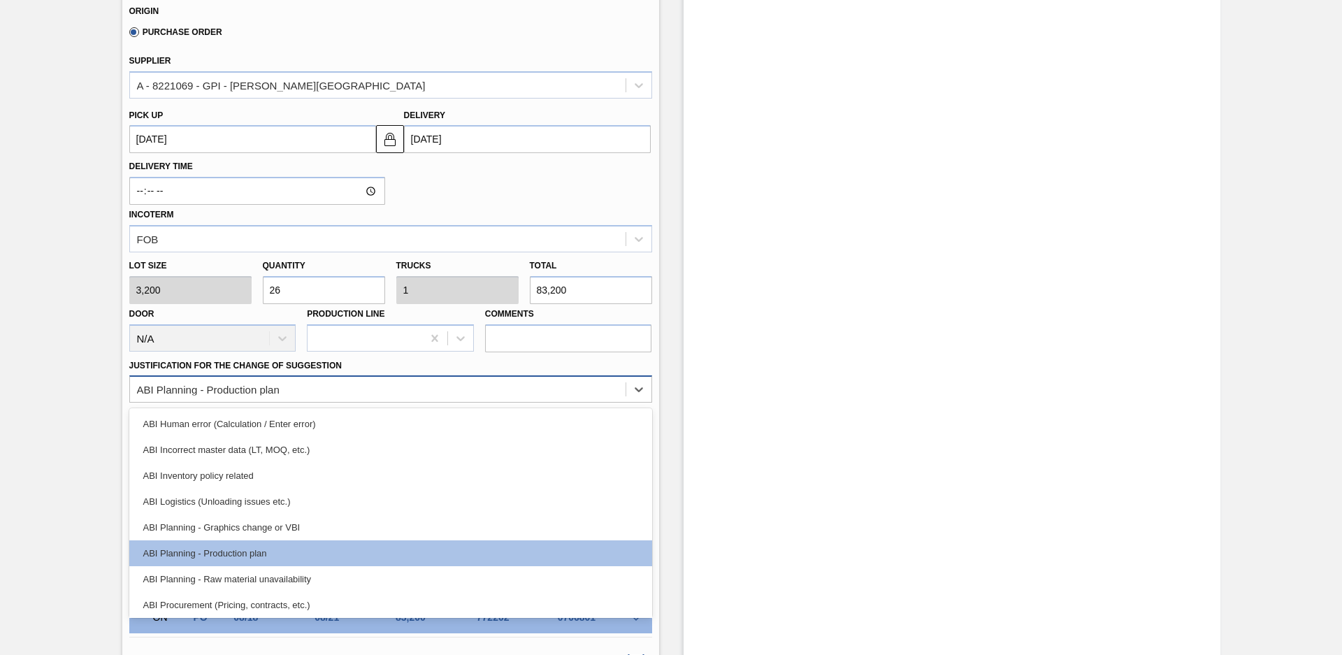
click at [469, 393] on div "ABI Planning - Production plan" at bounding box center [378, 390] width 496 height 20
click at [400, 383] on div "ABI Planning - Production plan" at bounding box center [378, 390] width 496 height 20
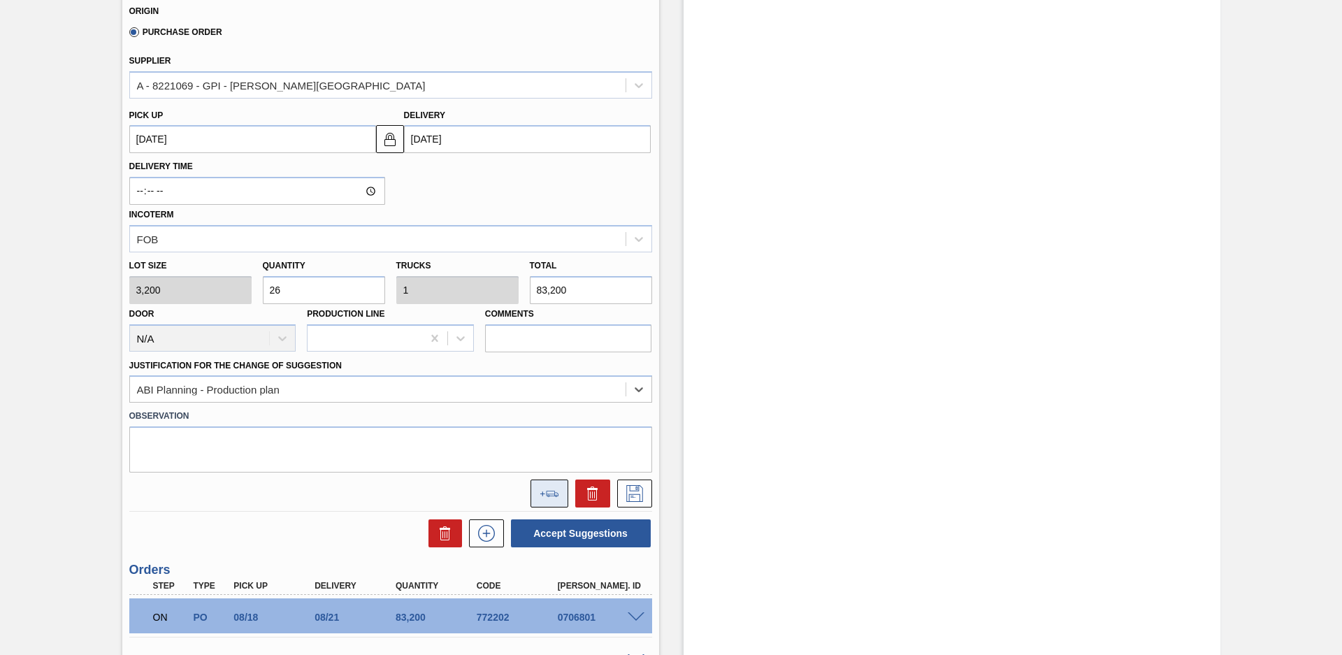
click at [538, 489] on button at bounding box center [550, 494] width 38 height 28
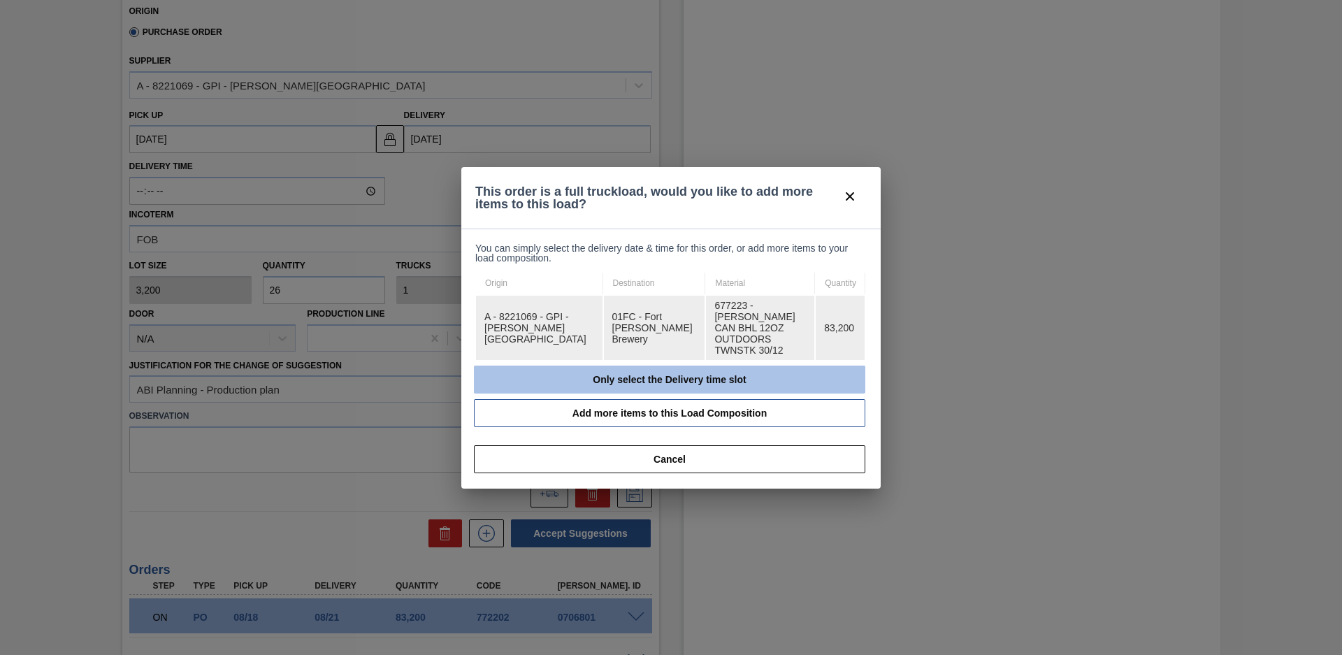
click at [573, 372] on button "Only select the Delivery time slot" at bounding box center [669, 380] width 391 height 28
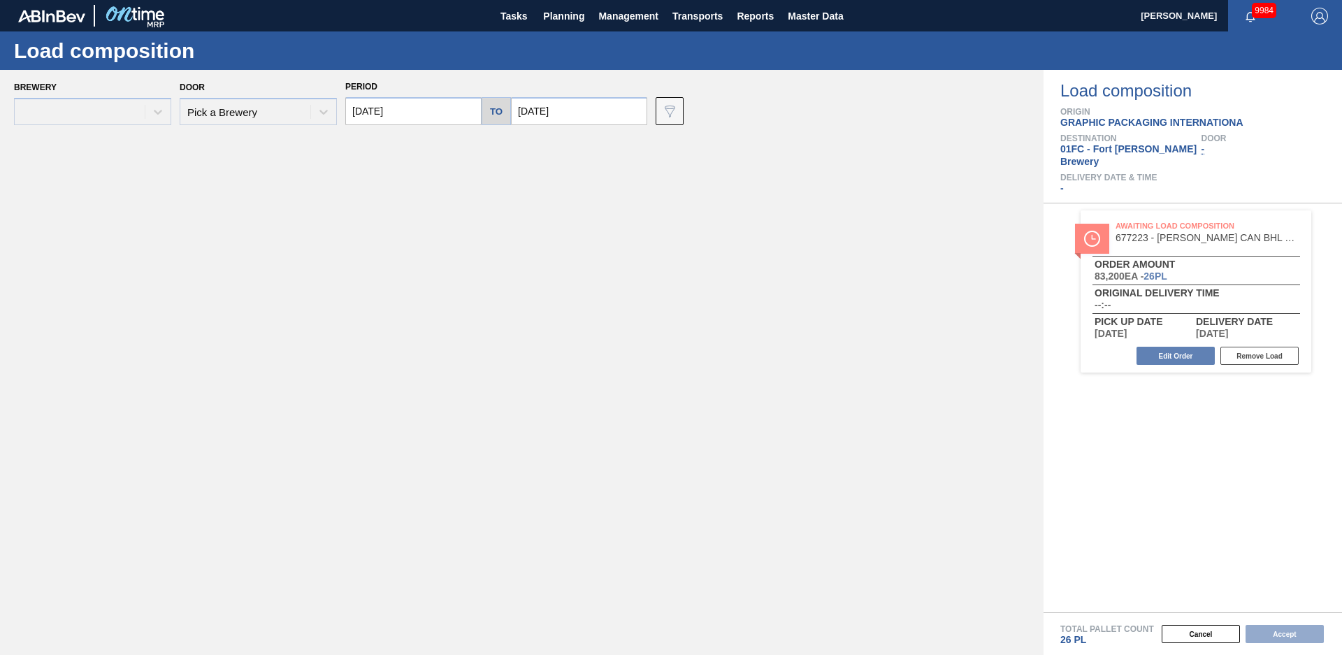
type input "[DATE]"
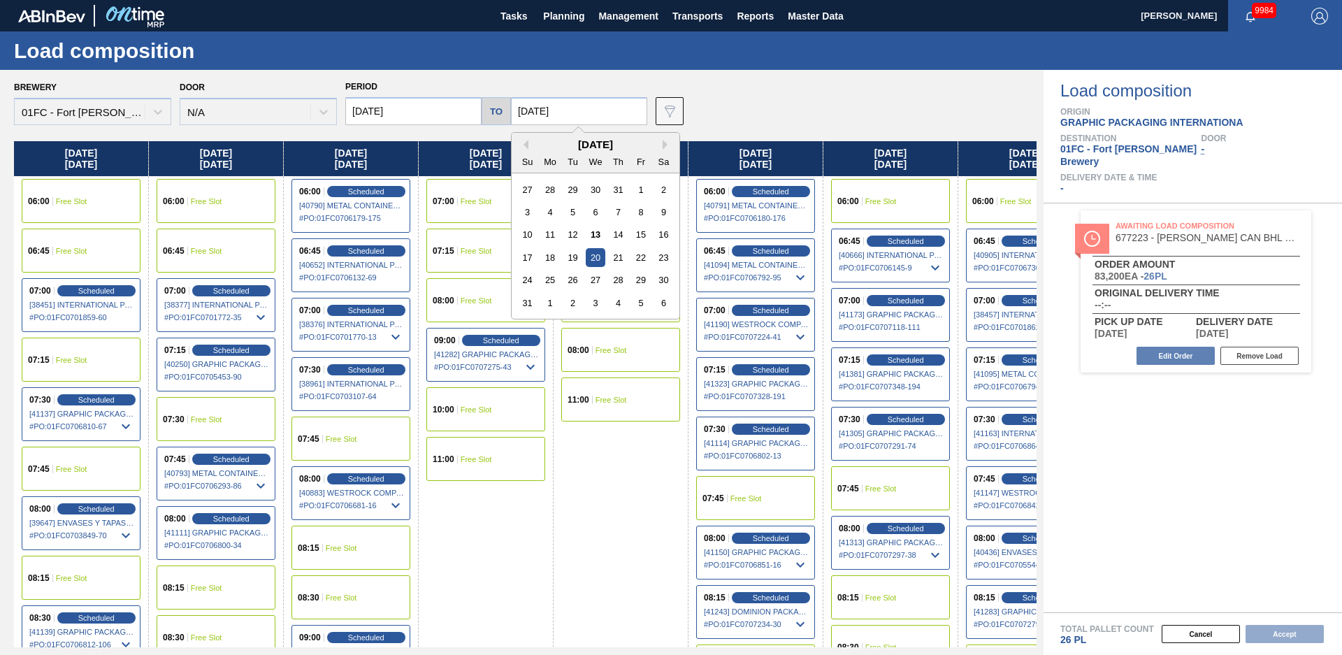
click at [580, 106] on input "[DATE]" at bounding box center [579, 111] width 136 height 28
click at [640, 256] on div "22" at bounding box center [640, 257] width 19 height 19
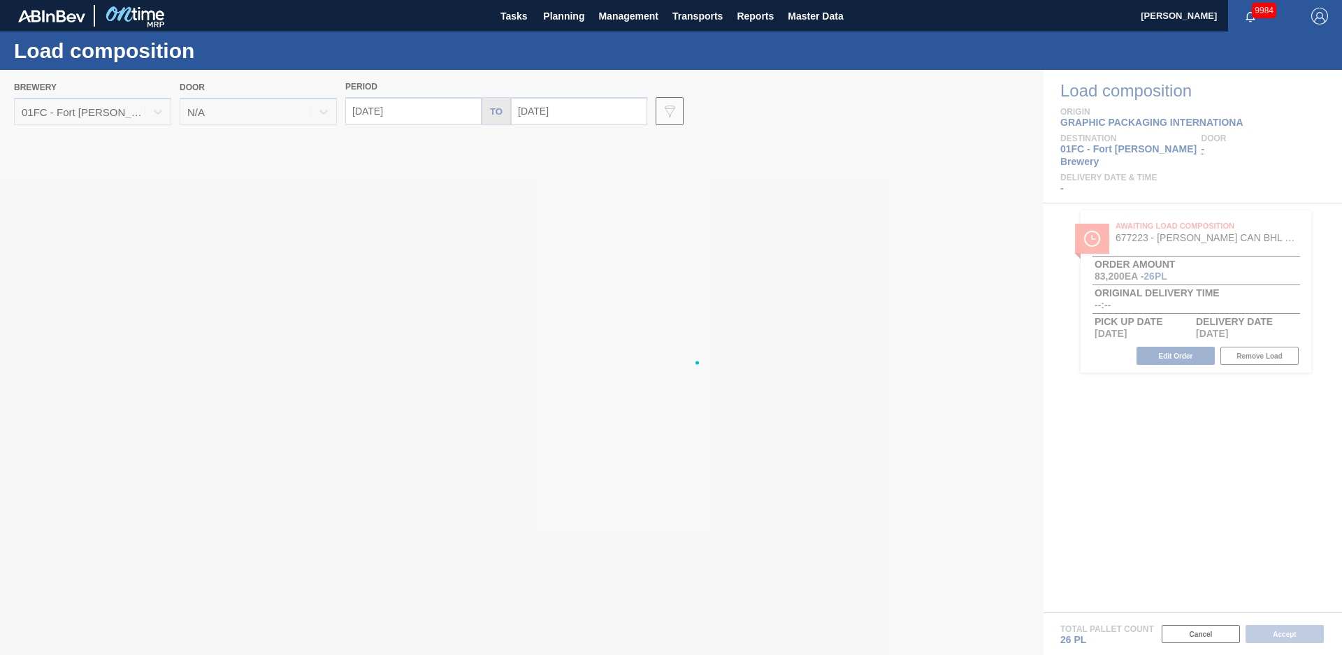
type input "[DATE]"
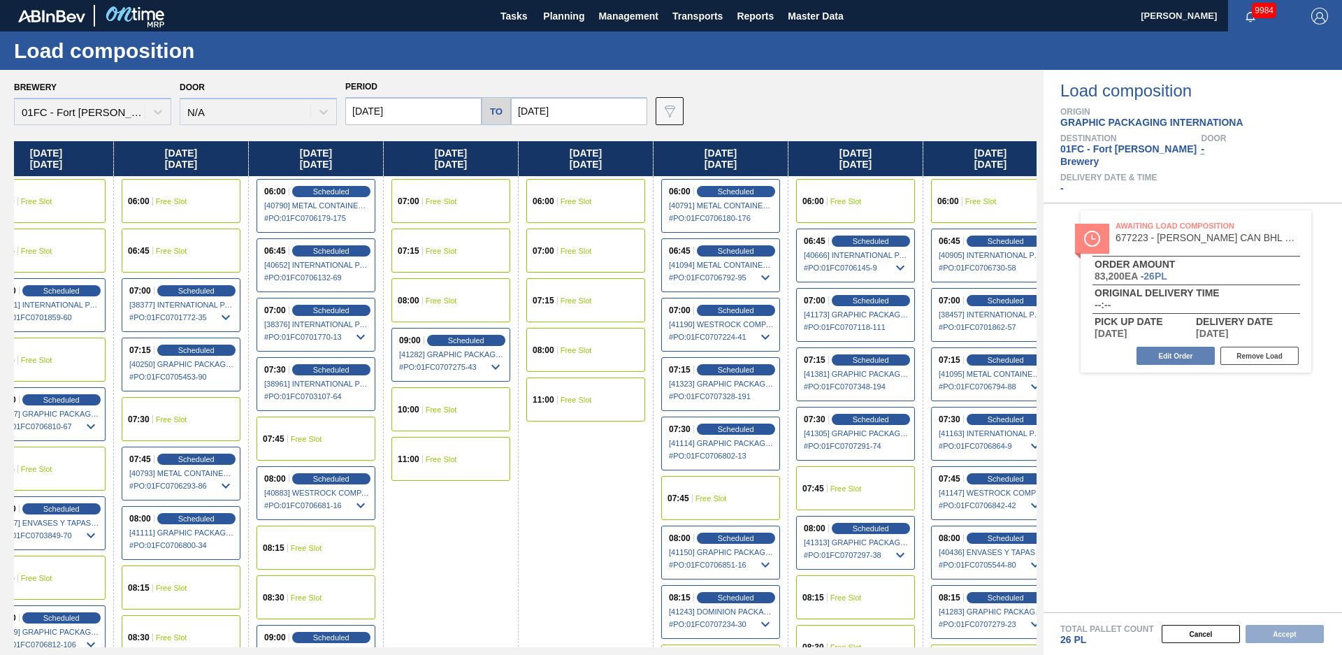
scroll to position [0, 326]
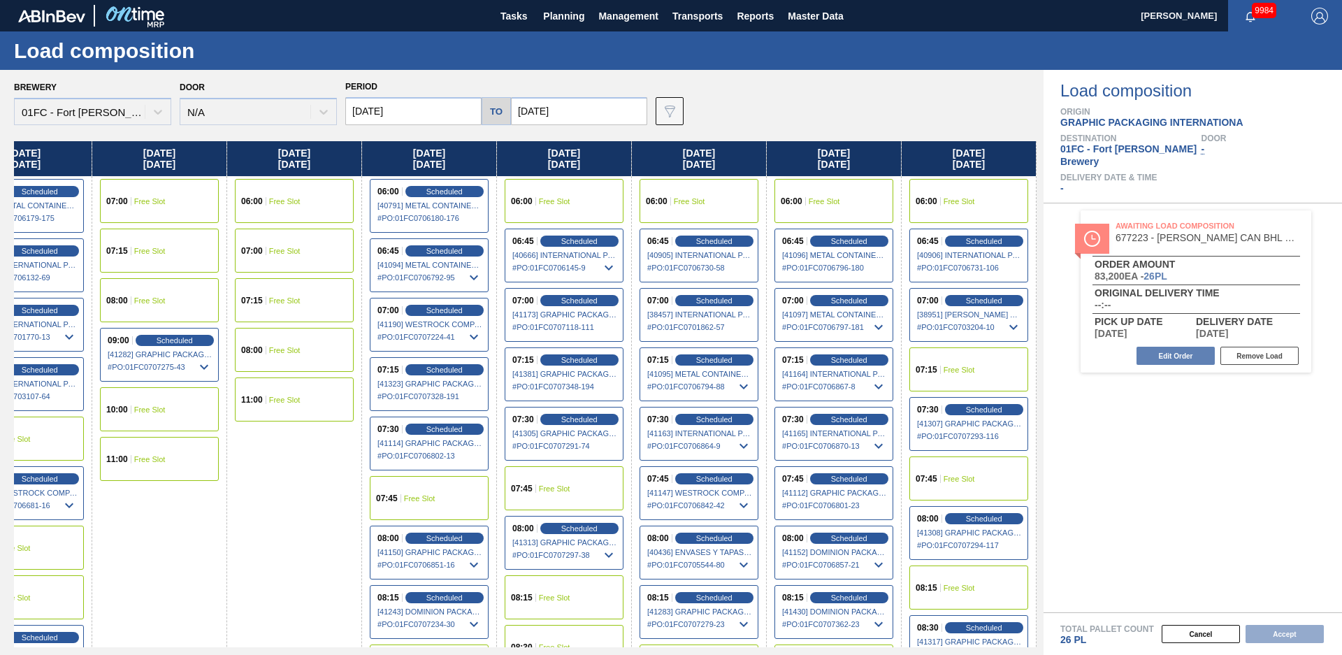
drag, startPoint x: 598, startPoint y: 538, endPoint x: 1055, endPoint y: 449, distance: 464.9
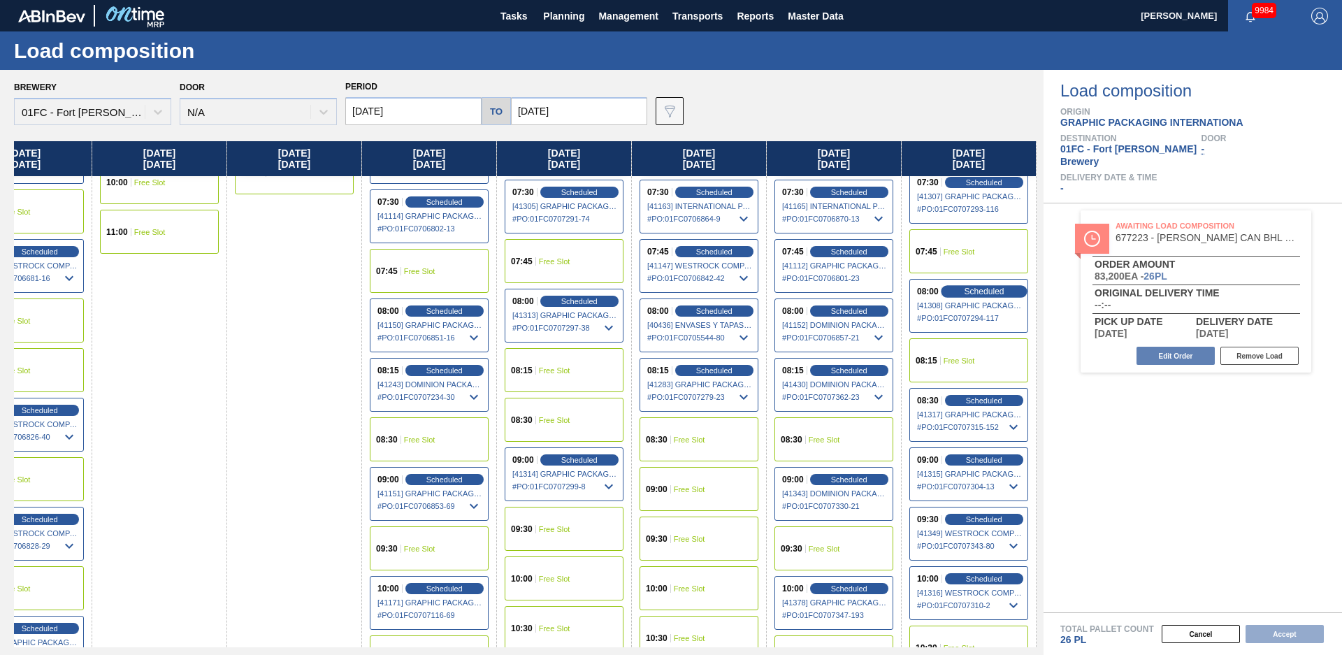
scroll to position [152, 326]
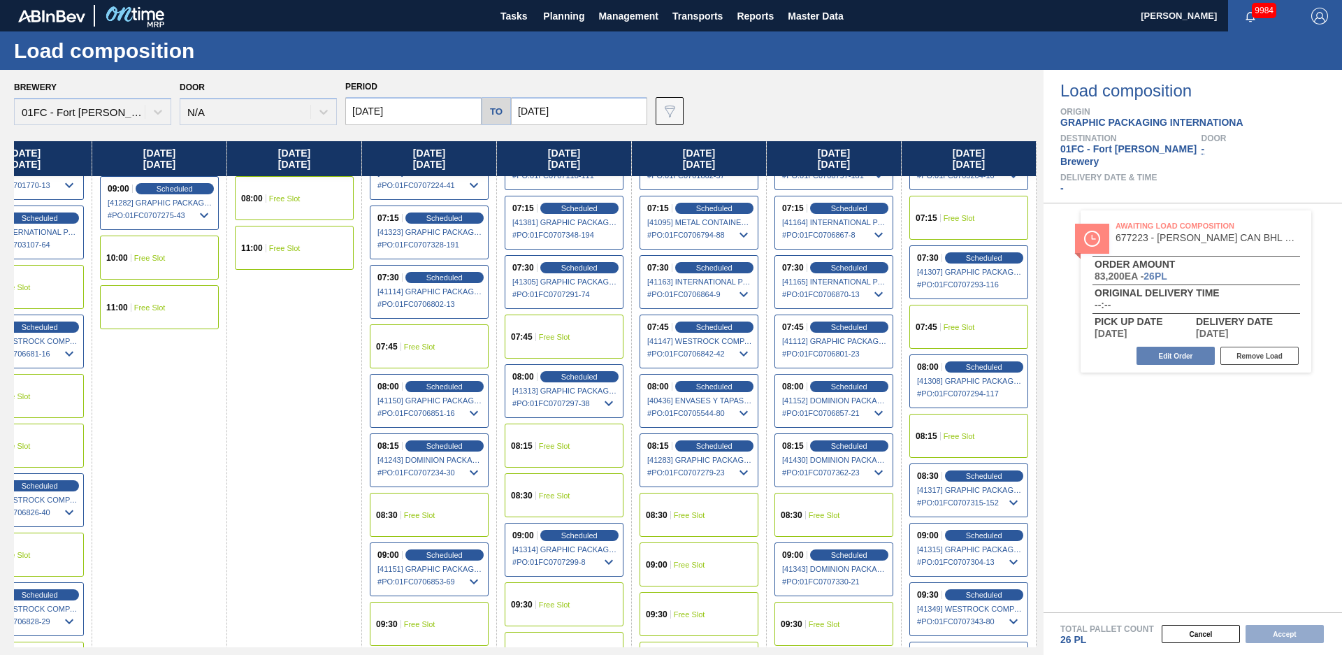
click at [976, 324] on div "07:45 Free Slot" at bounding box center [968, 327] width 119 height 44
click at [1274, 630] on button "Accept" at bounding box center [1285, 634] width 78 height 18
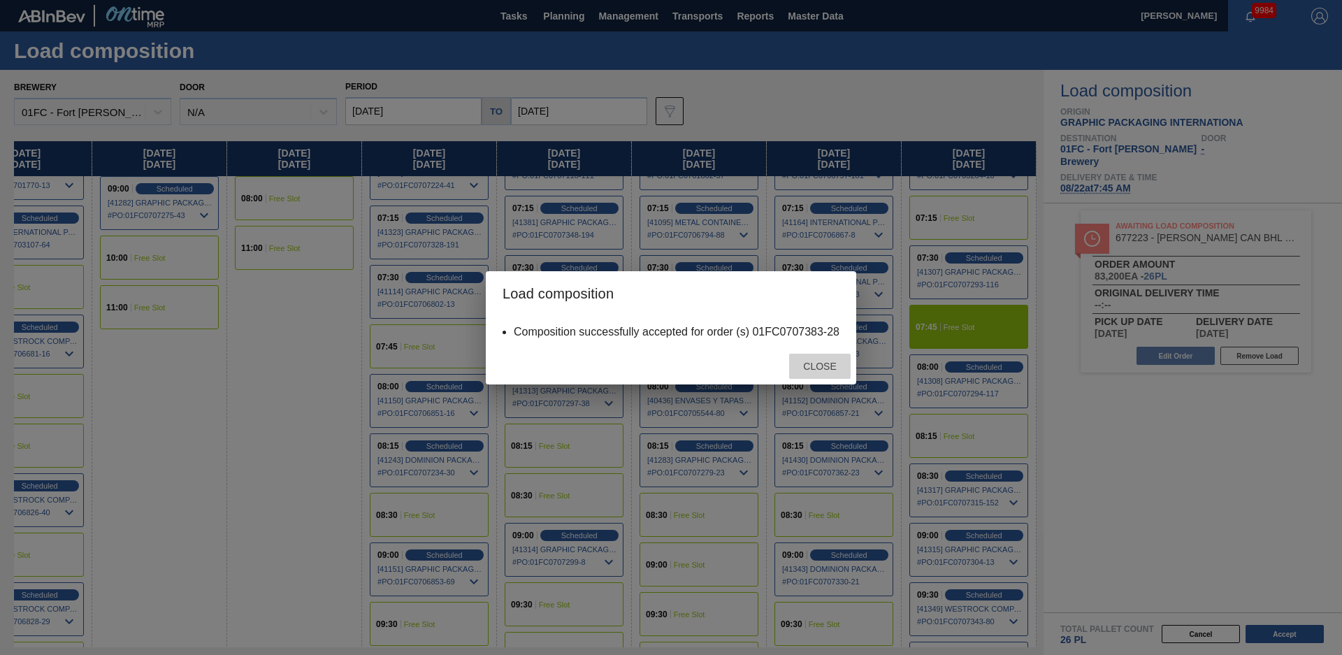
click at [813, 376] on div "Close" at bounding box center [820, 367] width 62 height 26
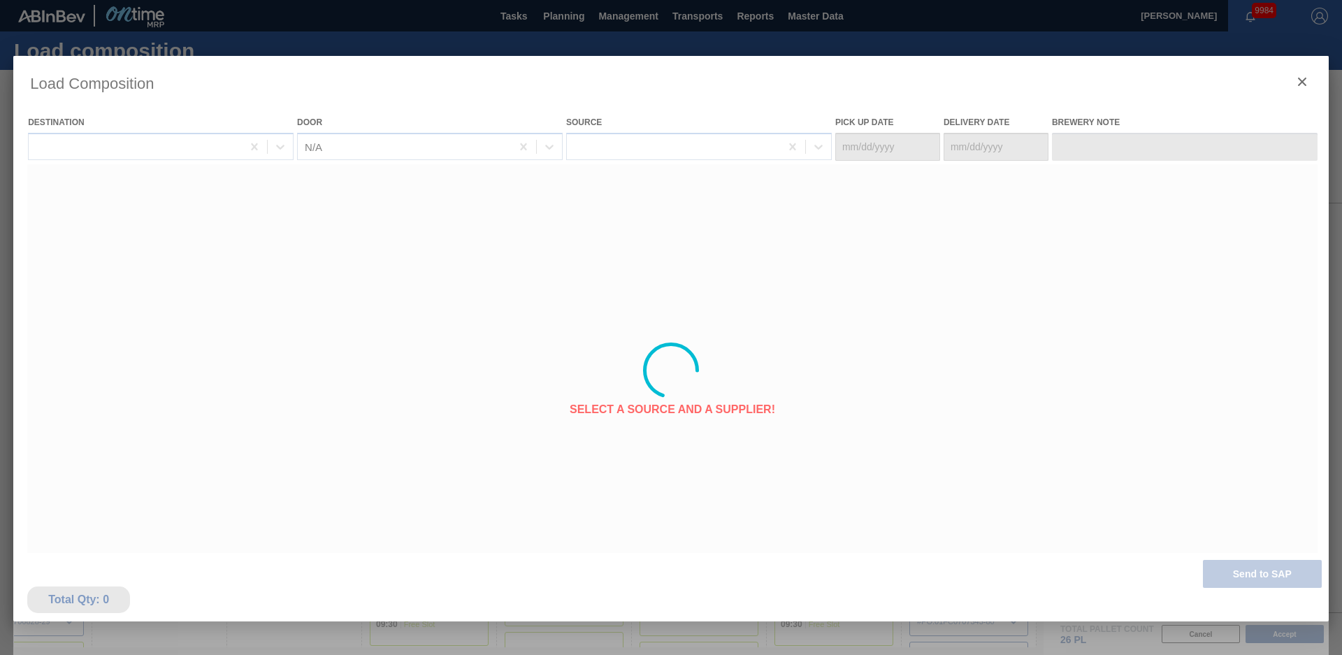
type Date "[DATE]"
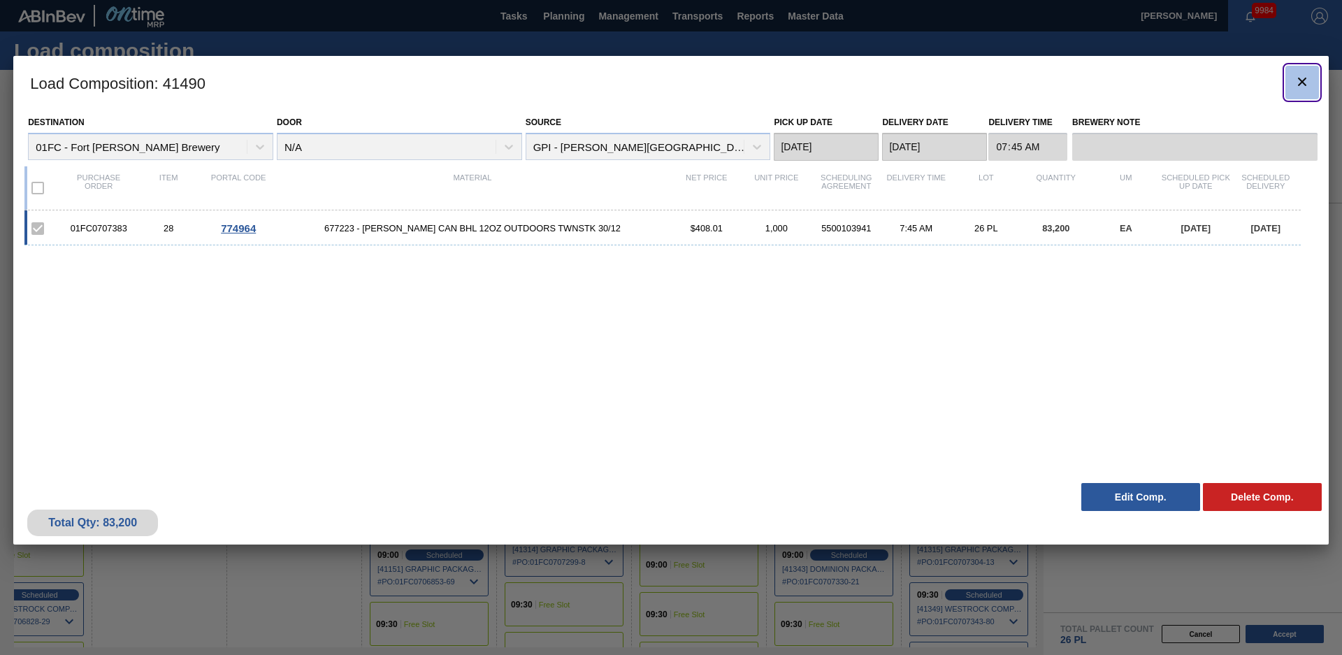
click at [1297, 78] on icon "botão de ícone" at bounding box center [1302, 81] width 17 height 17
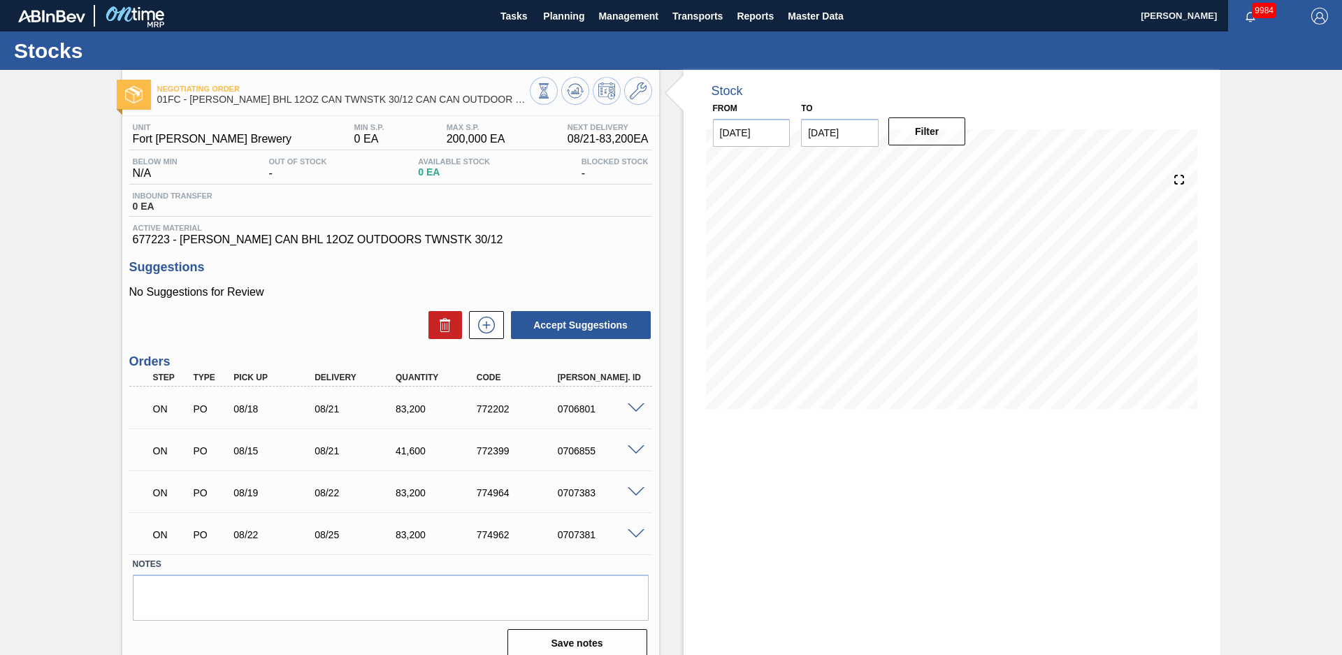
click at [50, 340] on div "Negotiating Order 01FC - [PERSON_NAME] BHL 12OZ CAN TWNSTK 30/12 CAN CAN OUTDOO…" at bounding box center [671, 369] width 1342 height 599
click at [559, 16] on span "Planning" at bounding box center [563, 16] width 41 height 17
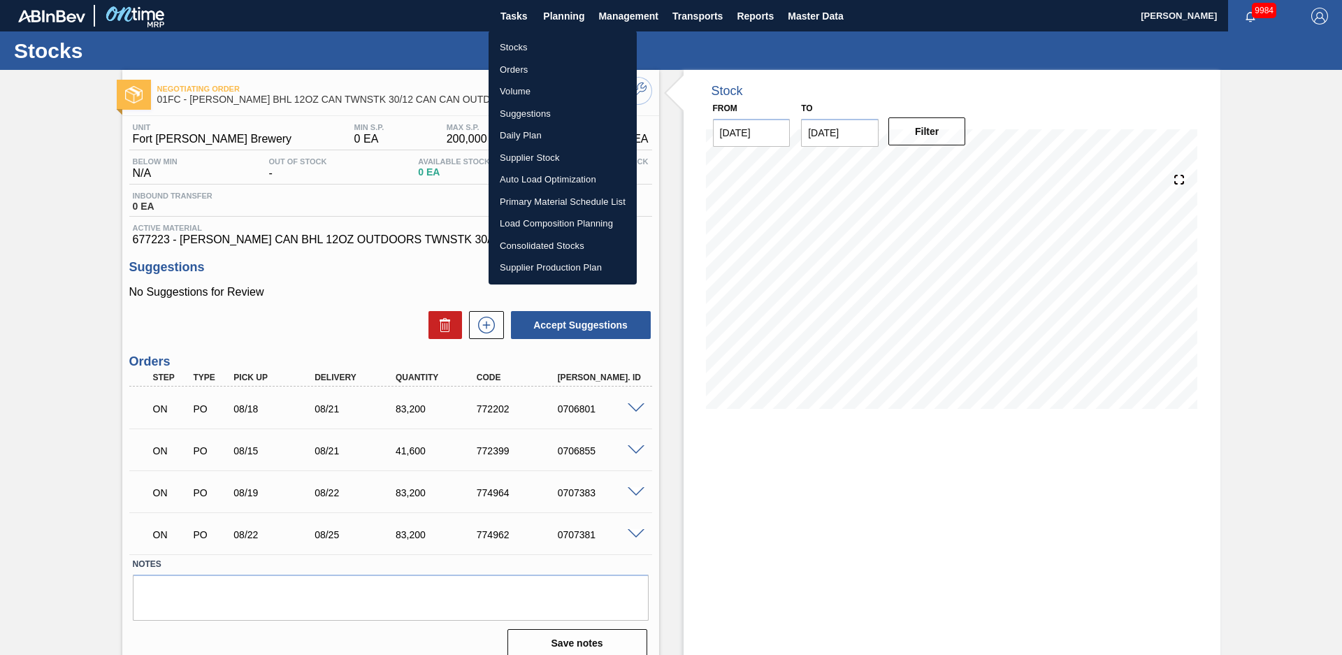
click at [535, 225] on li "Load Composition Planning" at bounding box center [563, 224] width 148 height 22
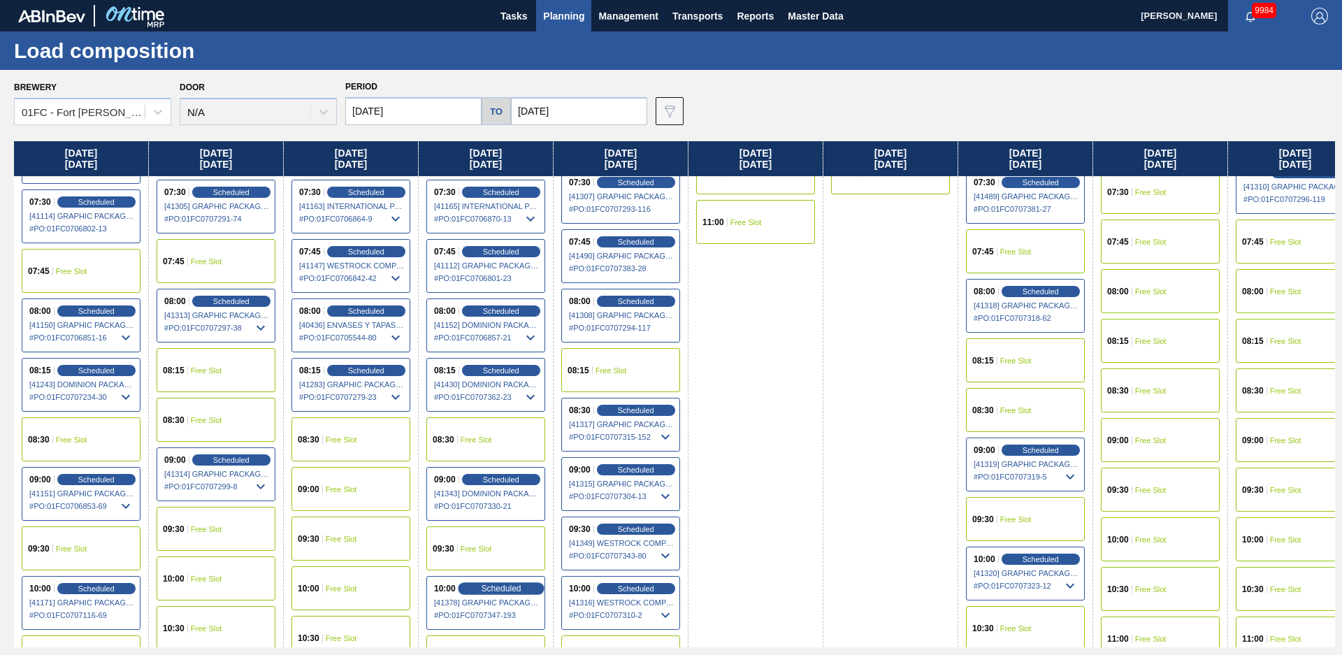
scroll to position [303, 0]
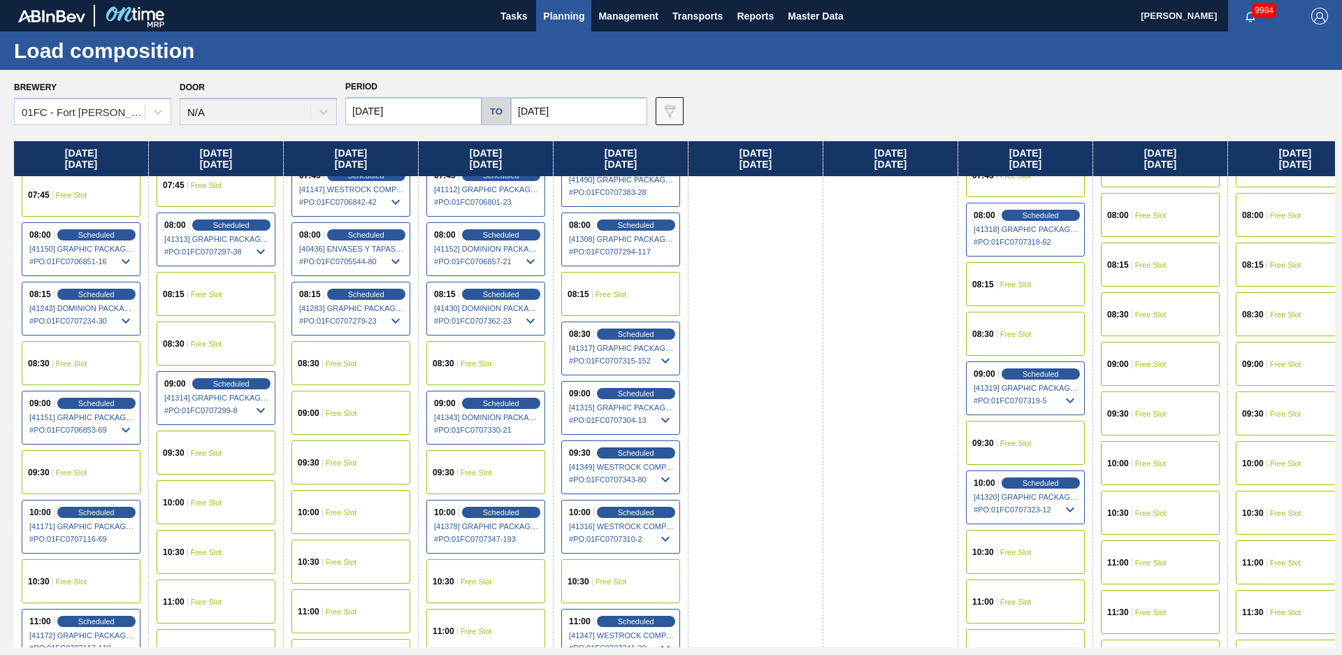
drag, startPoint x: 492, startPoint y: 510, endPoint x: 504, endPoint y: 443, distance: 68.2
click at [492, 510] on span "Scheduled" at bounding box center [501, 512] width 36 height 8
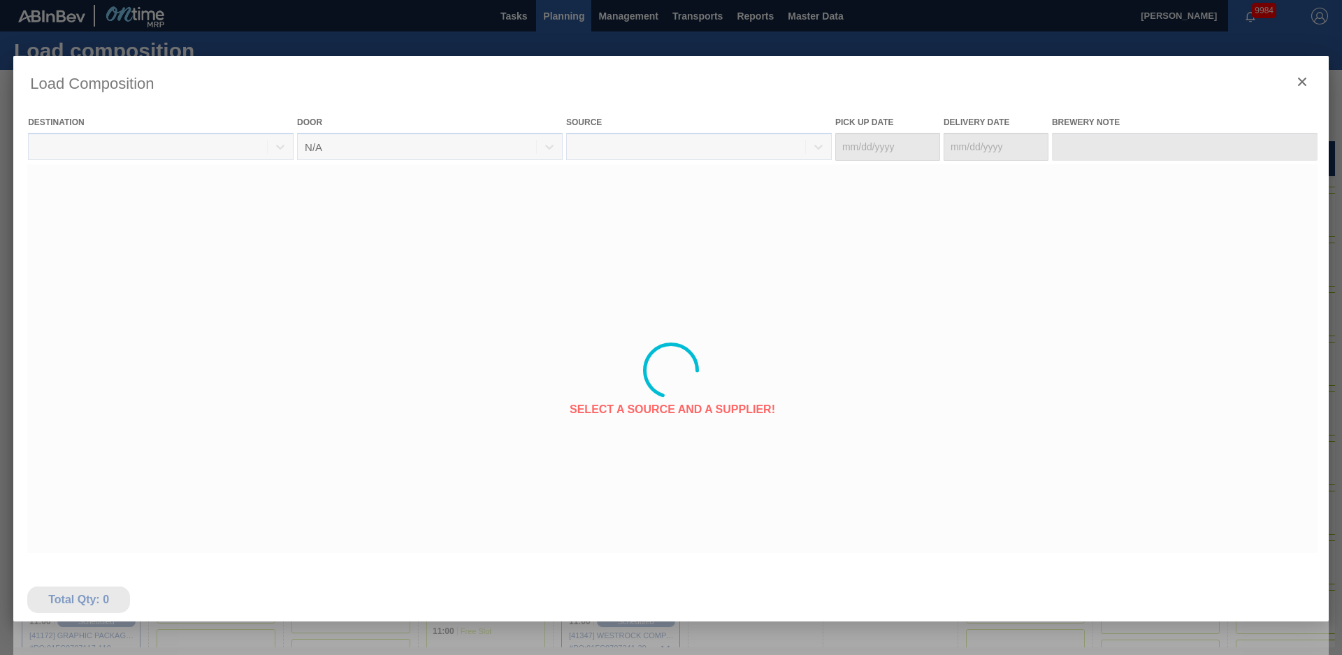
type Date "[DATE]"
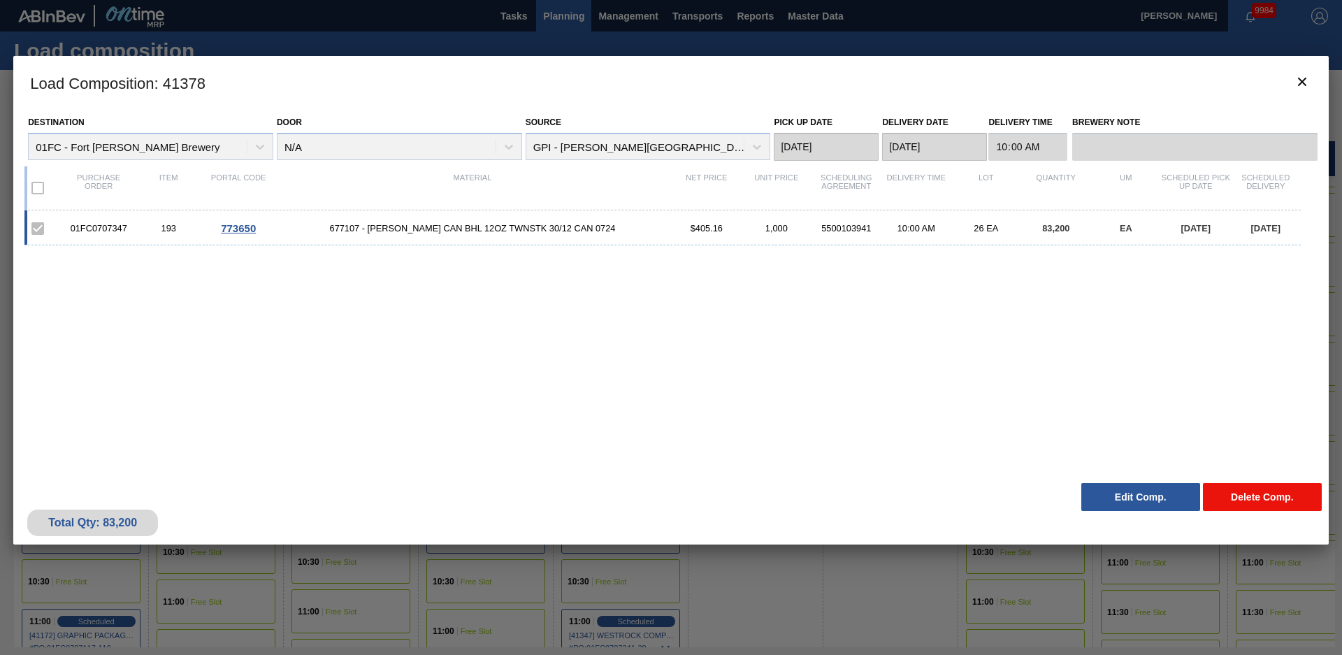
click at [1303, 498] on button "Delete Comp." at bounding box center [1262, 497] width 119 height 28
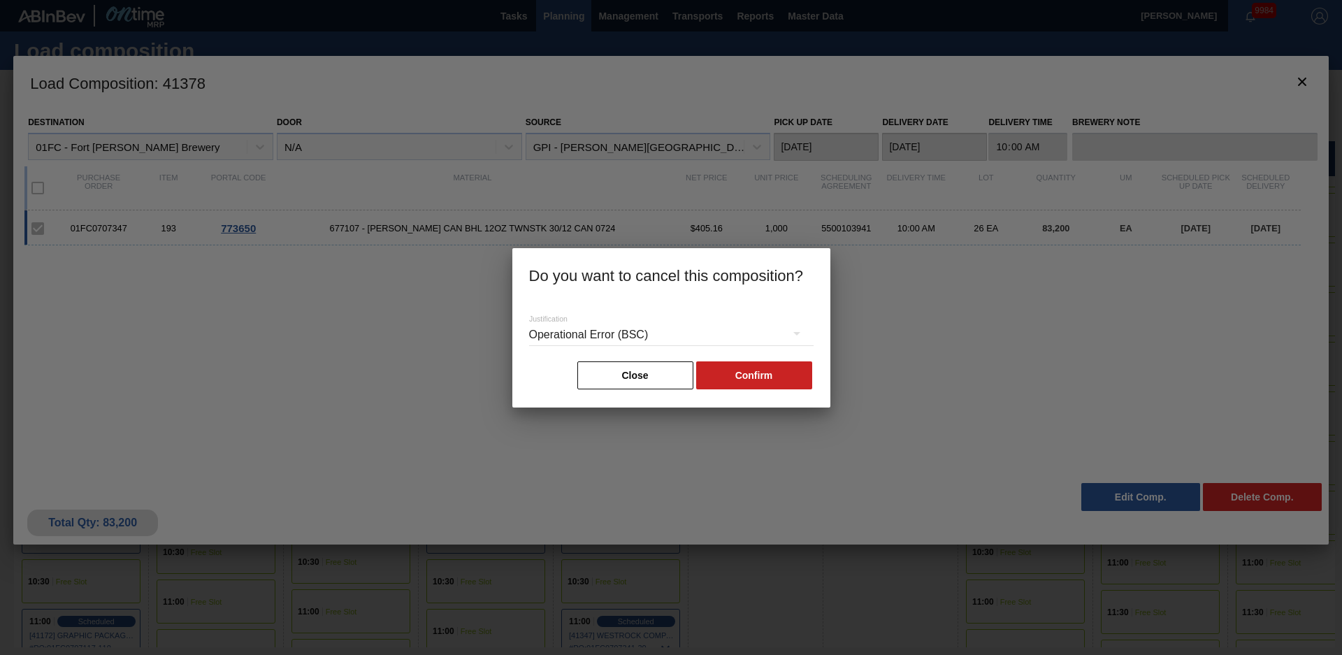
click at [760, 342] on div "Operational Error (BSC)" at bounding box center [671, 334] width 285 height 39
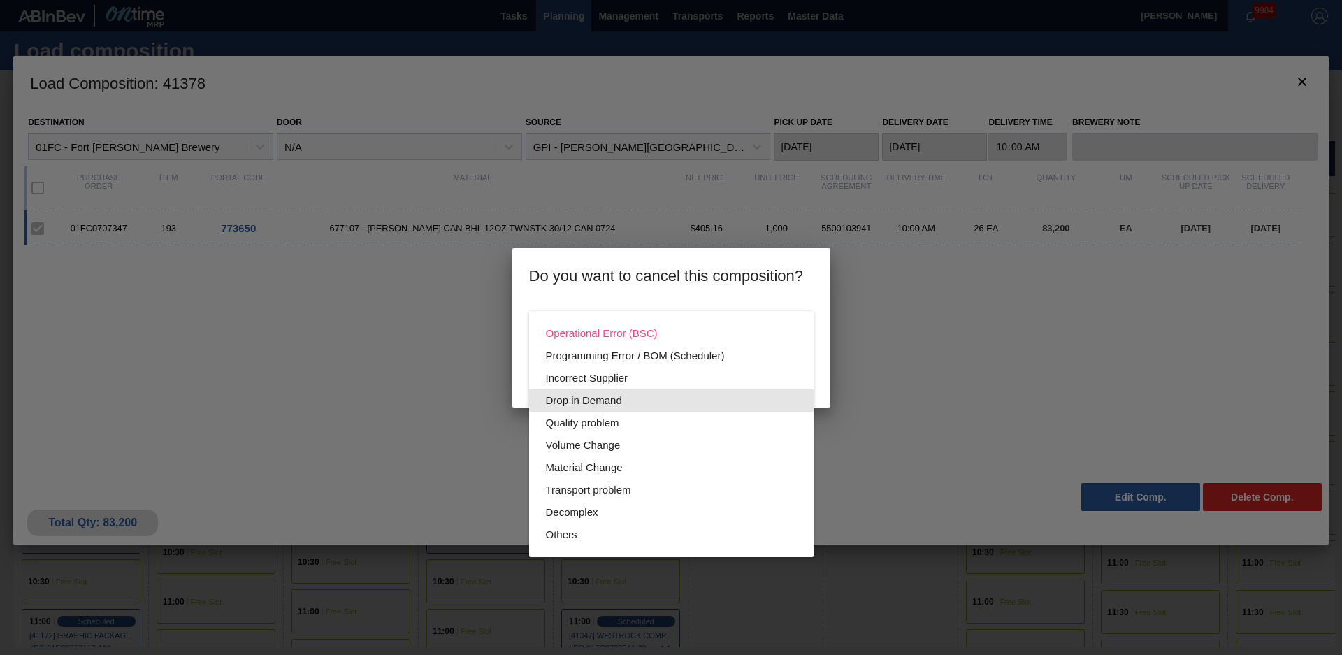
click at [612, 407] on div "Drop in Demand" at bounding box center [671, 400] width 251 height 22
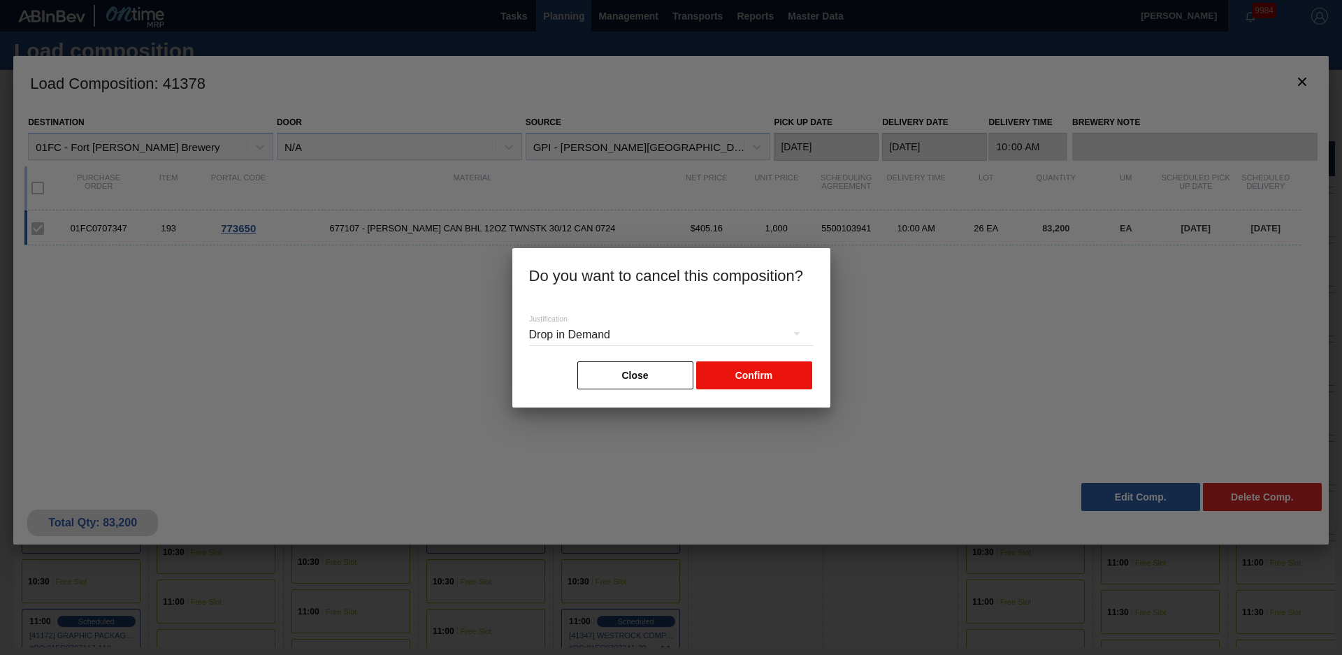
click at [734, 374] on button "Confirm" at bounding box center [754, 375] width 116 height 28
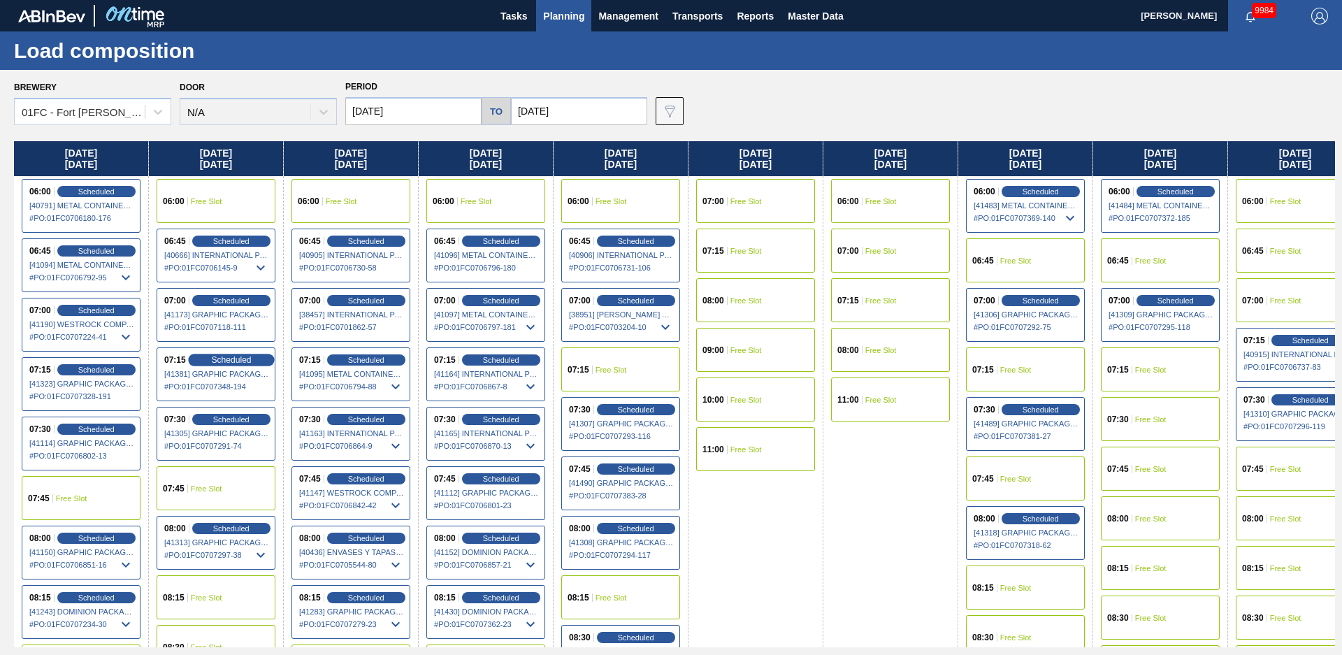
click at [238, 356] on span "Scheduled" at bounding box center [231, 359] width 40 height 9
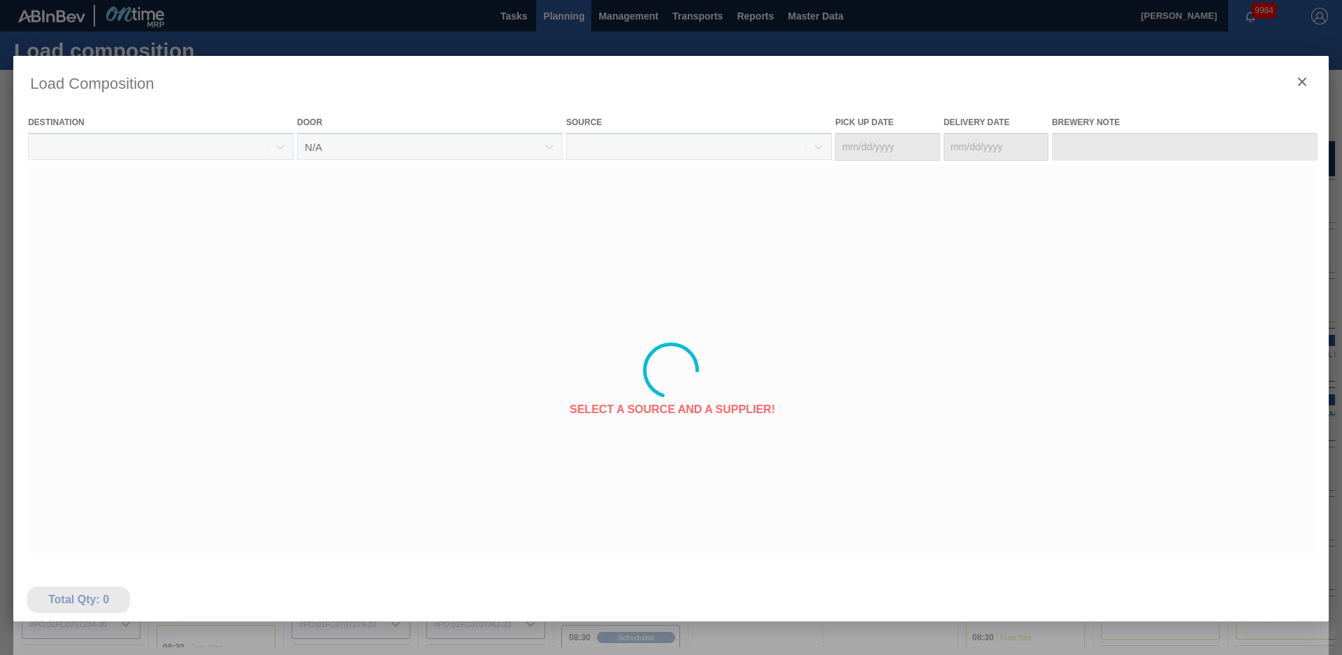
type Date "[DATE]"
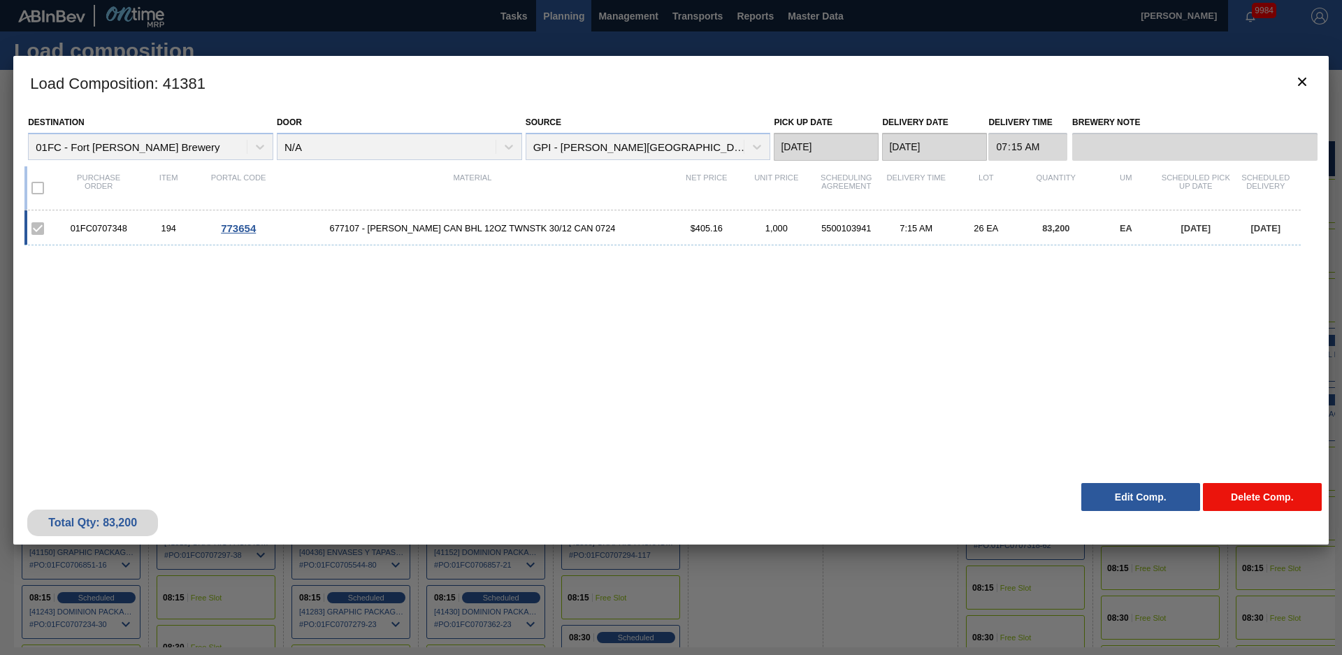
click at [1269, 494] on button "Delete Comp." at bounding box center [1262, 497] width 119 height 28
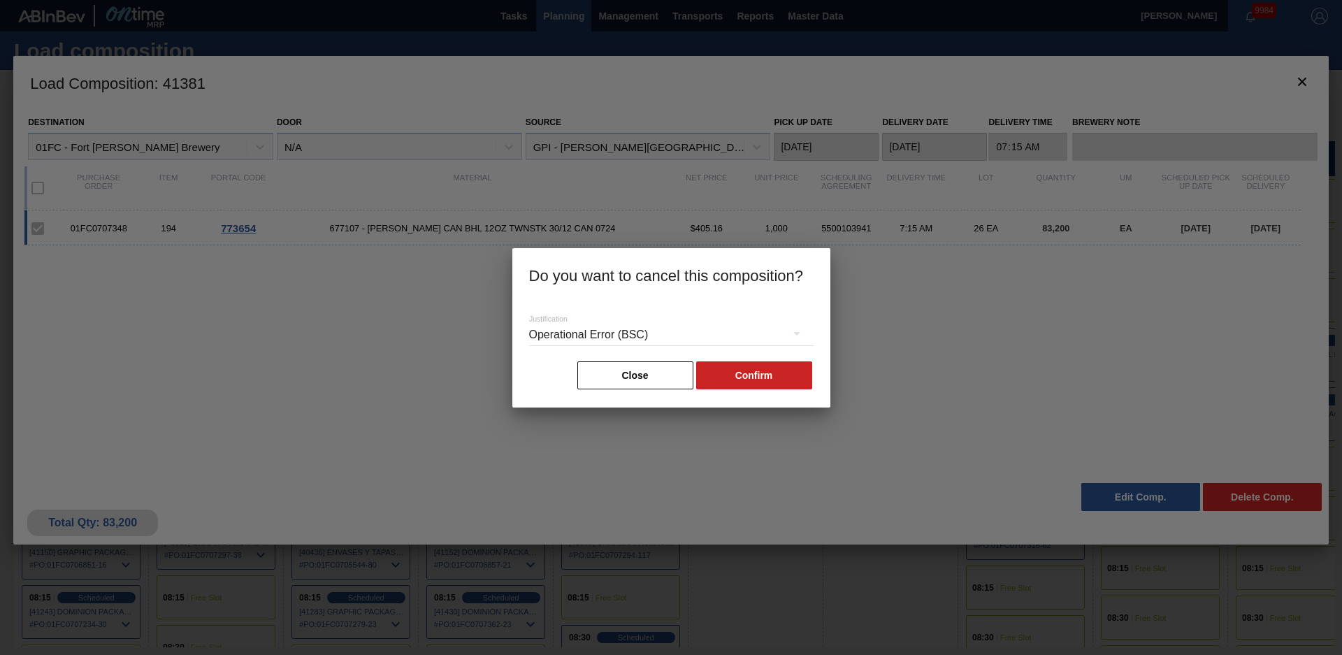
click at [719, 338] on div "Operational Error (BSC)" at bounding box center [671, 334] width 285 height 39
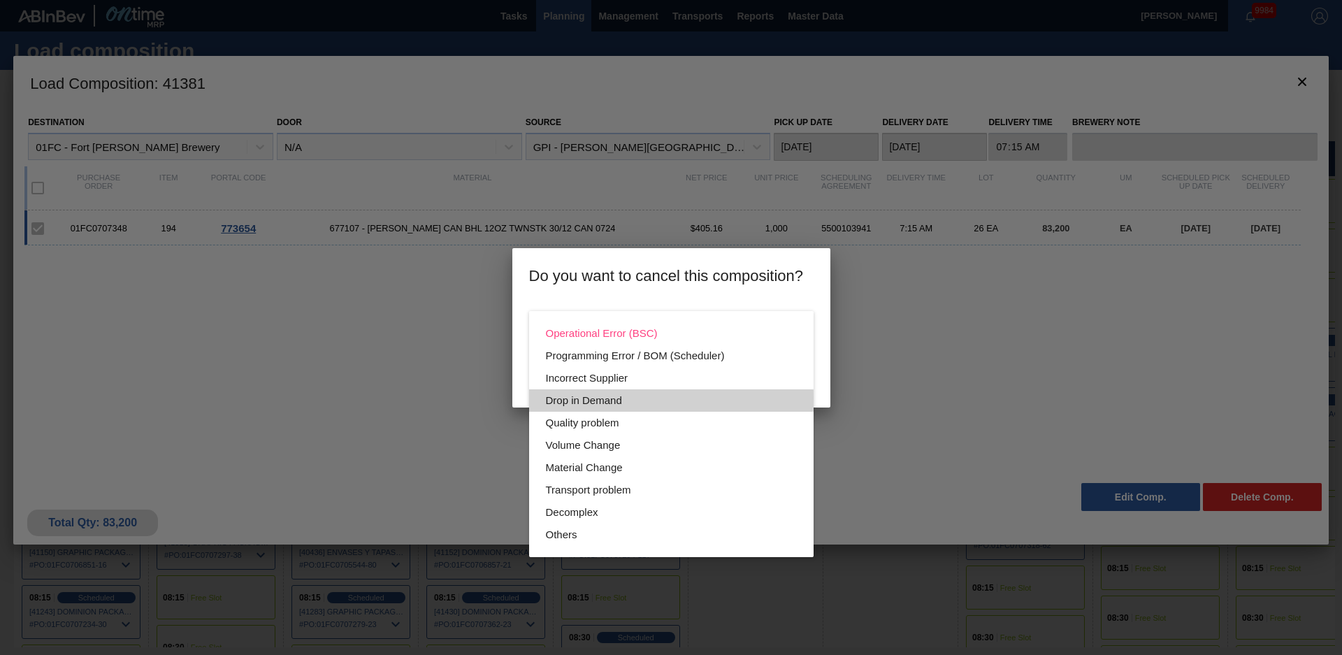
click at [602, 398] on div "Drop in Demand" at bounding box center [671, 400] width 251 height 22
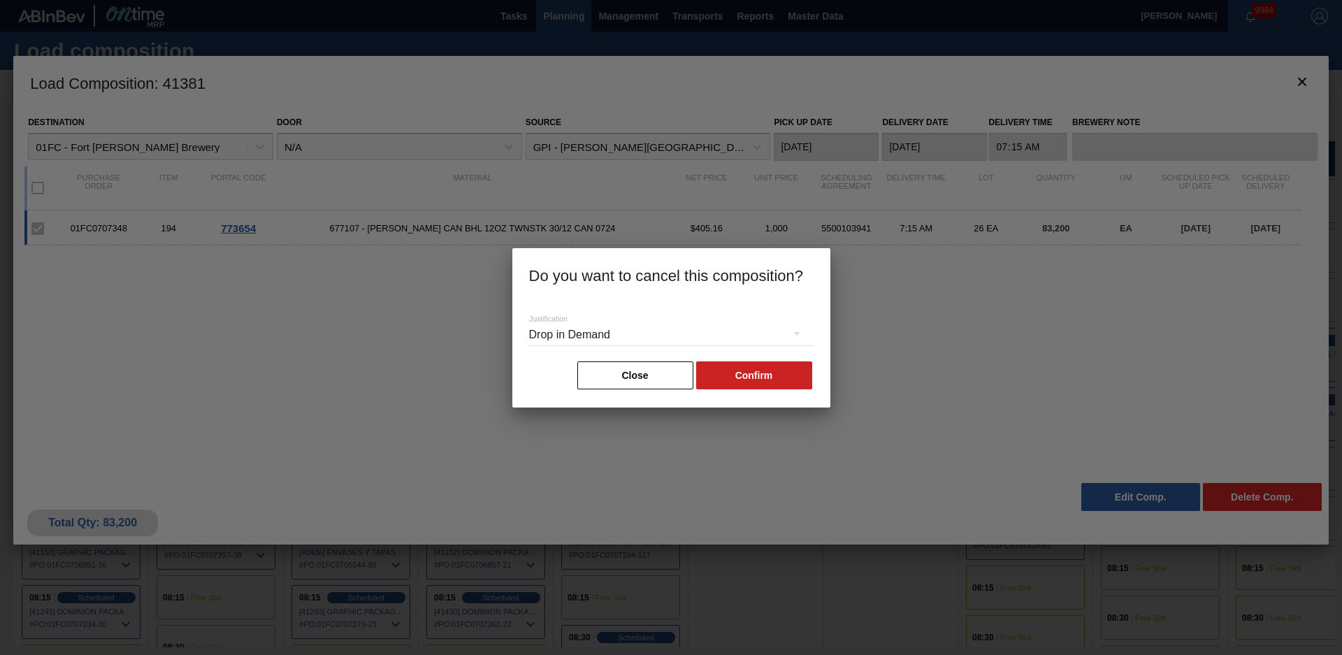
click at [746, 375] on button "Confirm" at bounding box center [754, 375] width 116 height 28
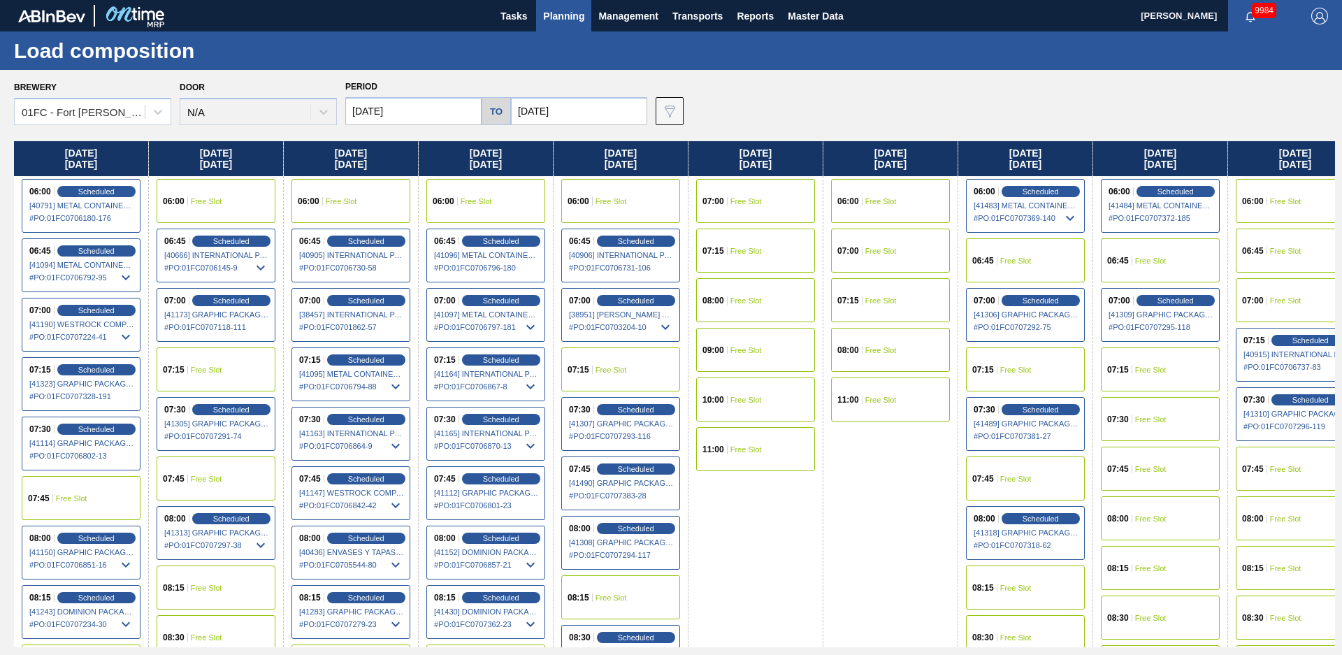
click at [693, 294] on div "08:00 Free Slot" at bounding box center [756, 300] width 134 height 50
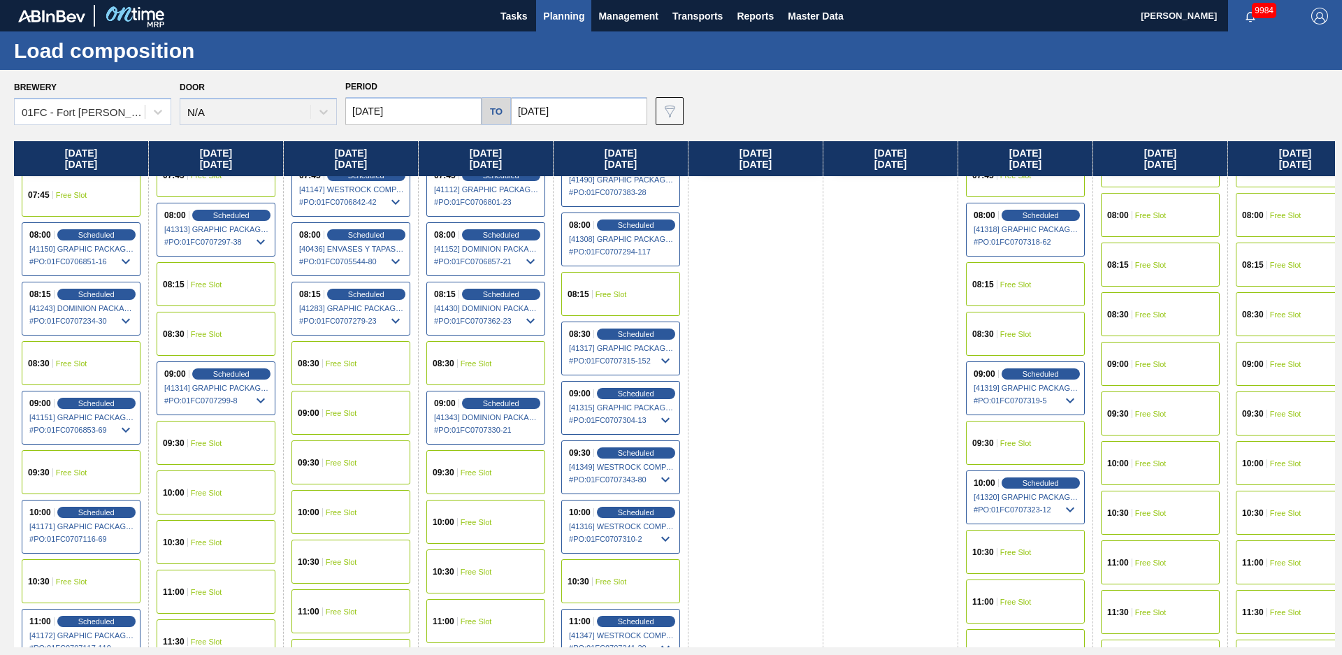
scroll to position [0, 0]
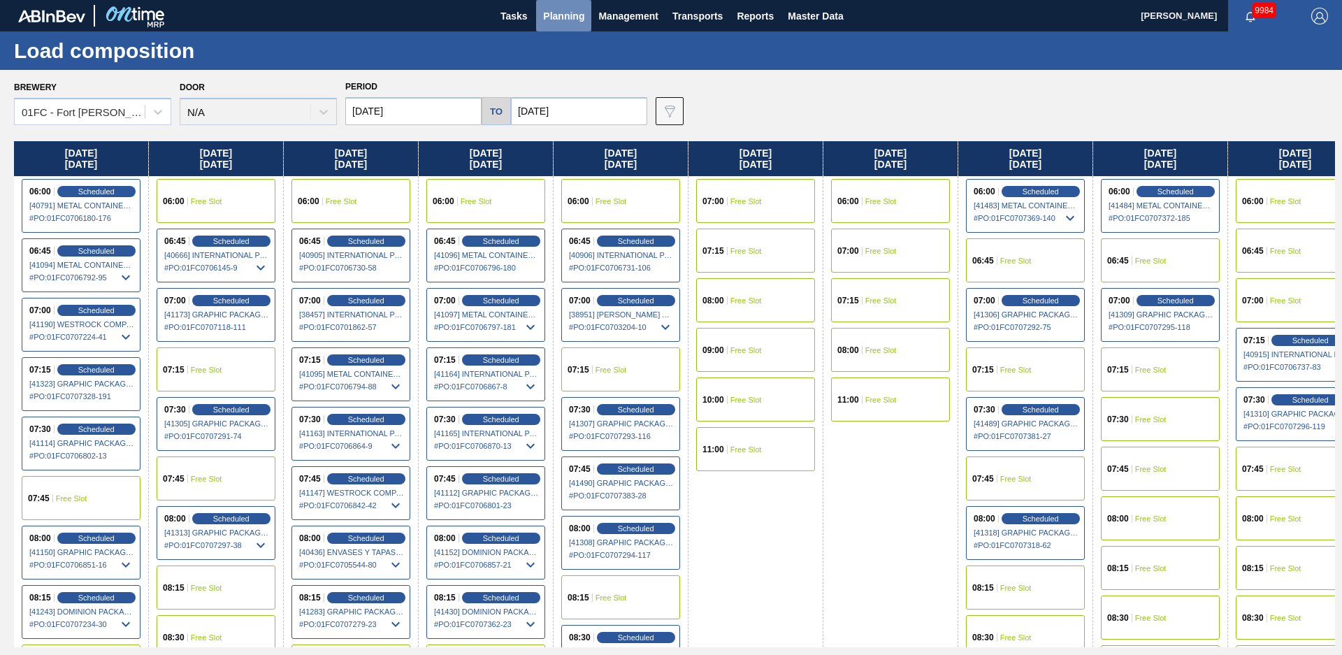
click at [573, 27] on button "Planning" at bounding box center [563, 15] width 55 height 31
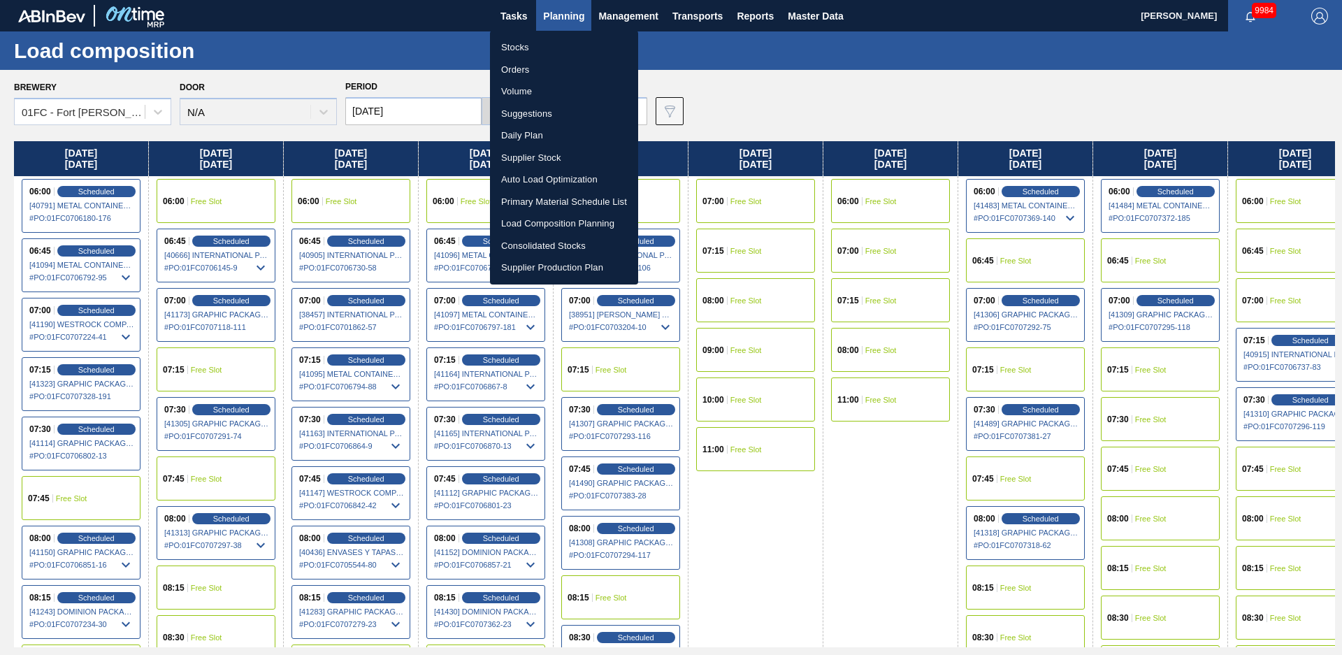
click at [557, 41] on li "Stocks" at bounding box center [564, 47] width 148 height 22
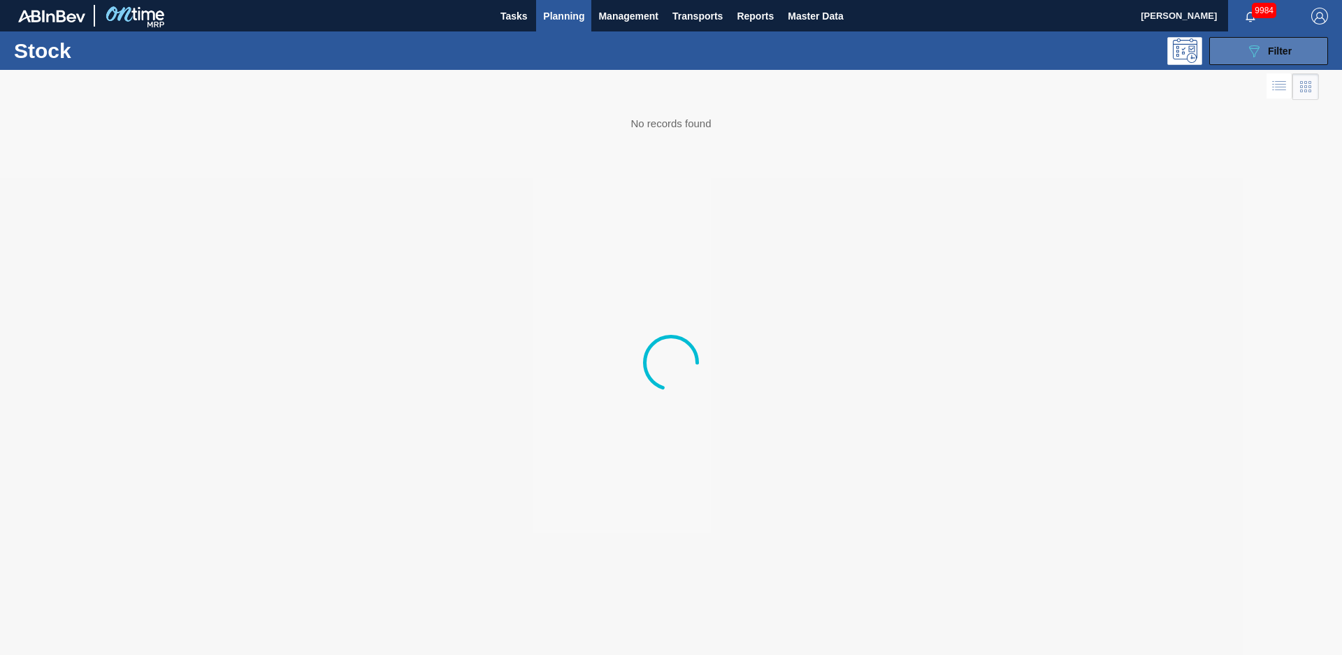
click at [1282, 64] on button "089F7B8B-B2A5-4AFE-B5C0-19BA573D28AC Filter" at bounding box center [1268, 51] width 119 height 28
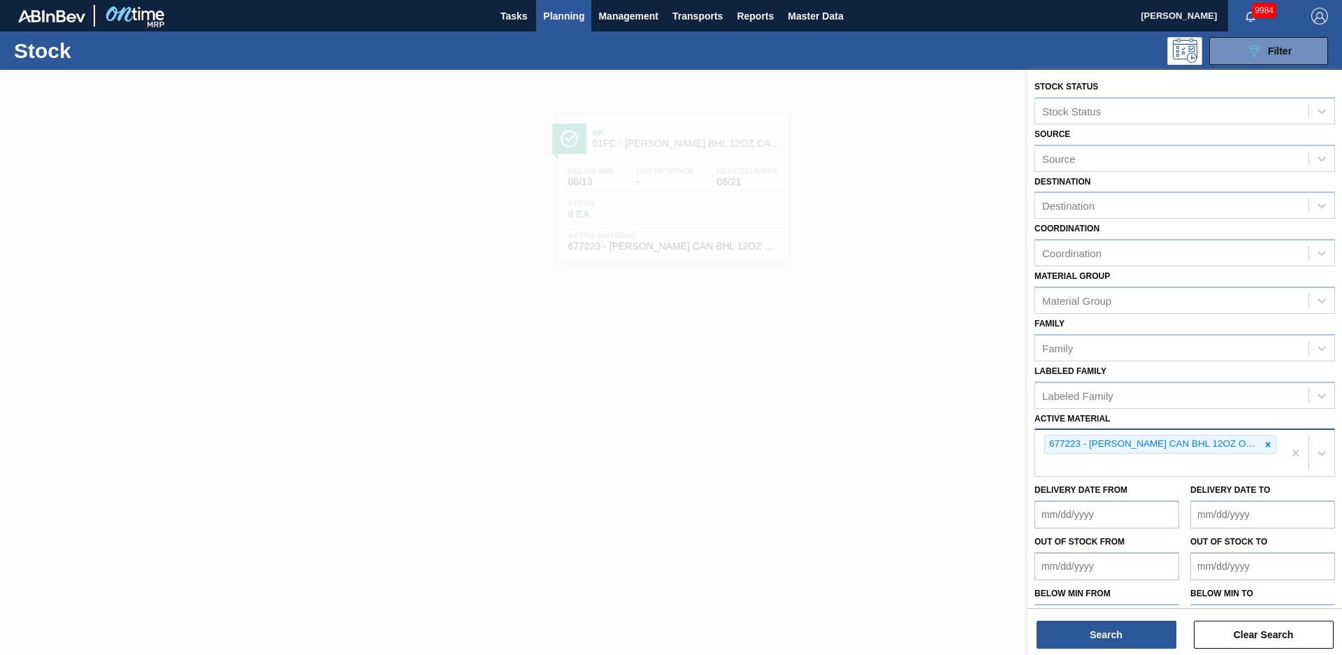
click at [1215, 466] on div "677223 - [PERSON_NAME] CAN BHL 12OZ OUTDOORS TWNSTK 30/12" at bounding box center [1159, 453] width 248 height 46
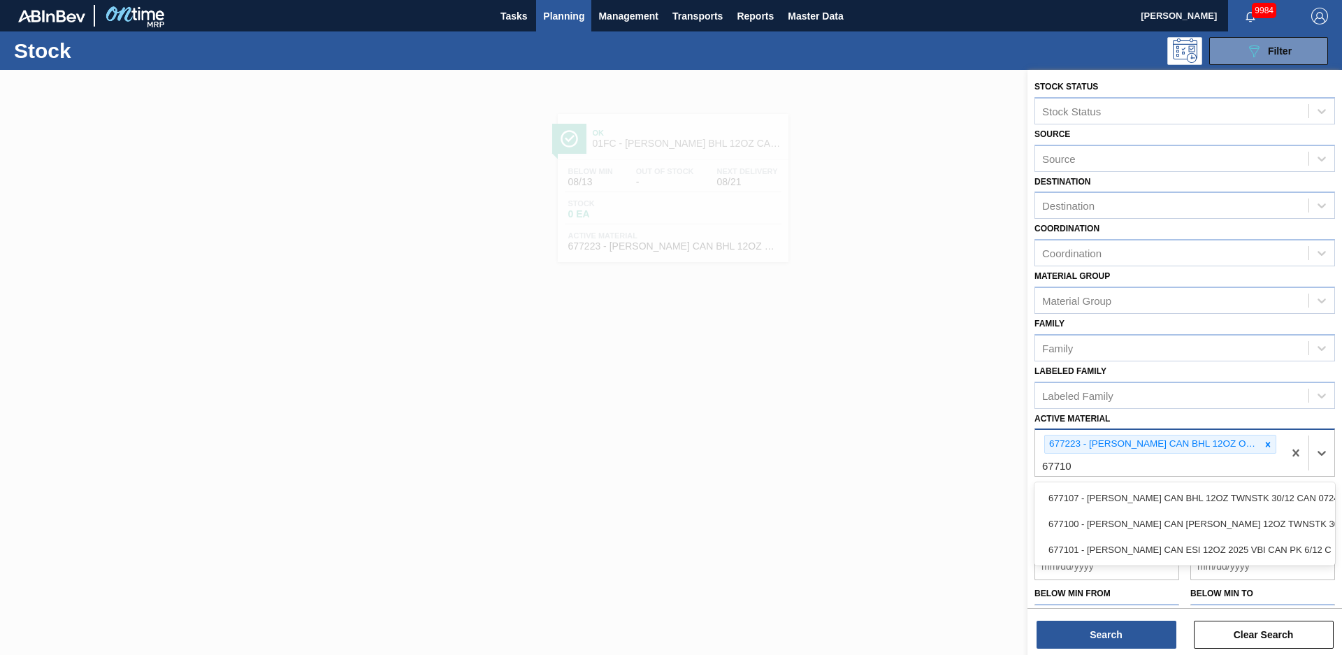
type Material "677107"
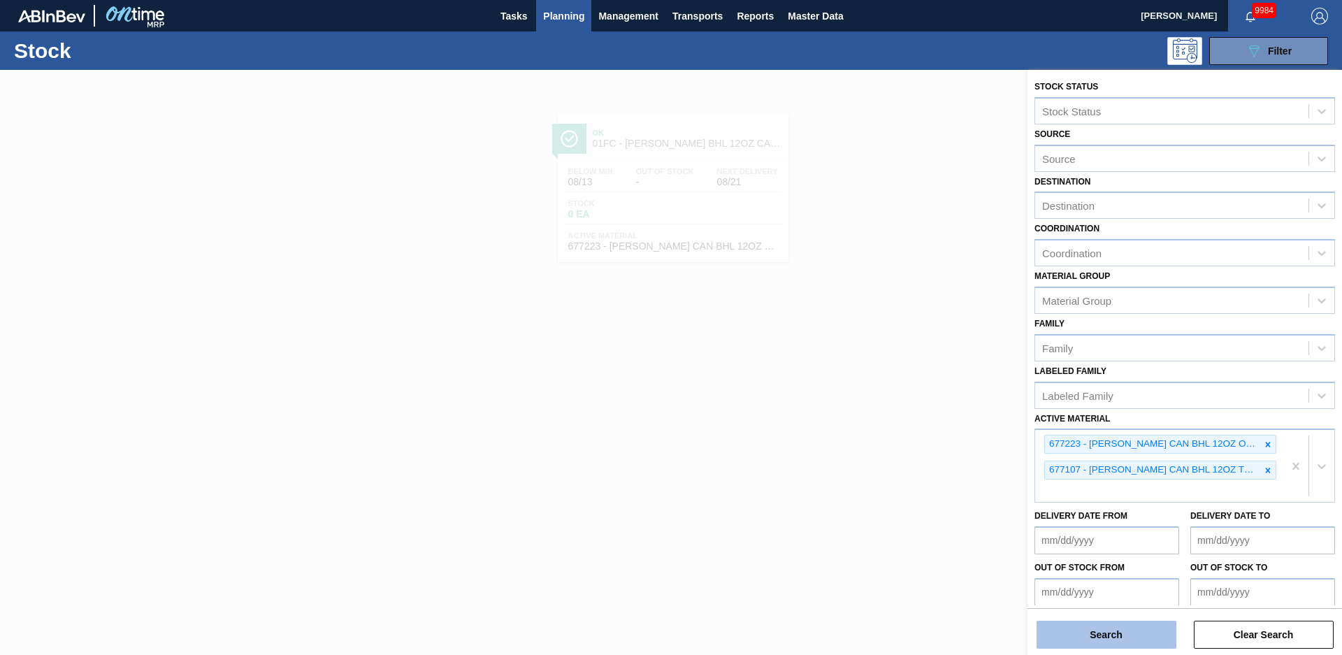
click at [1139, 626] on button "Search" at bounding box center [1107, 635] width 140 height 28
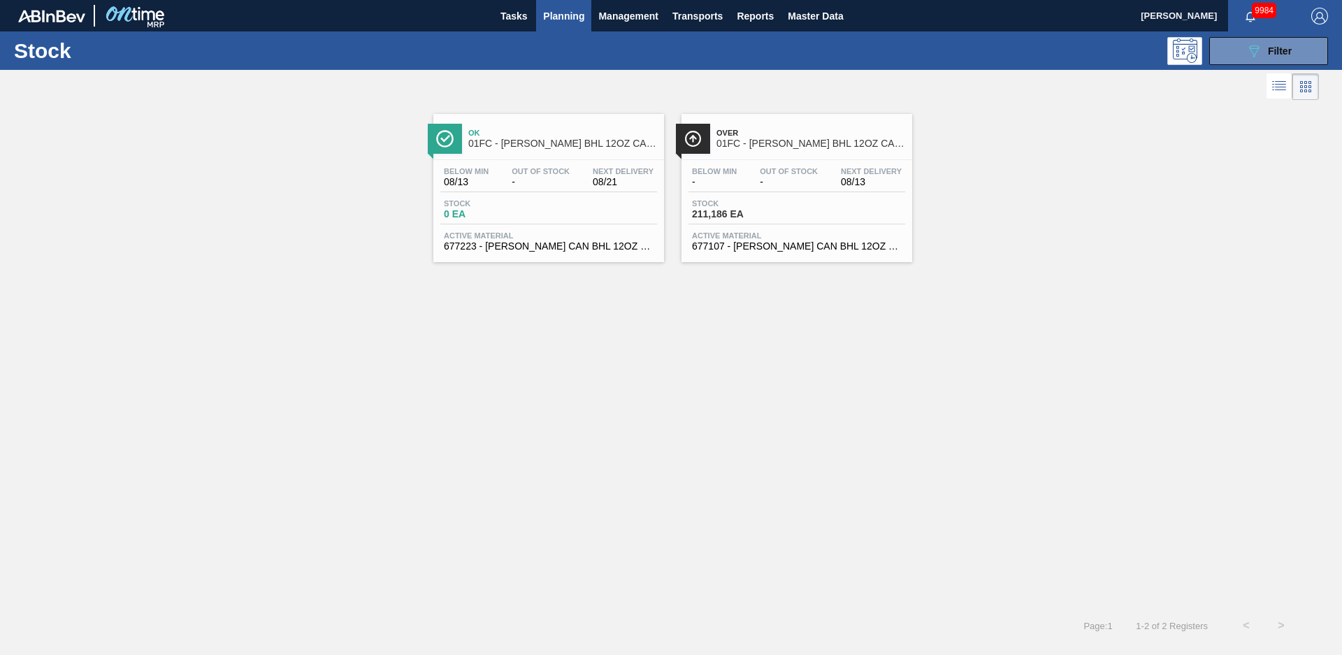
click at [767, 141] on span "01FC - [PERSON_NAME] BHL 12OZ CAN TWNSTK 30/12 CAN AQUEOUS" at bounding box center [811, 143] width 189 height 10
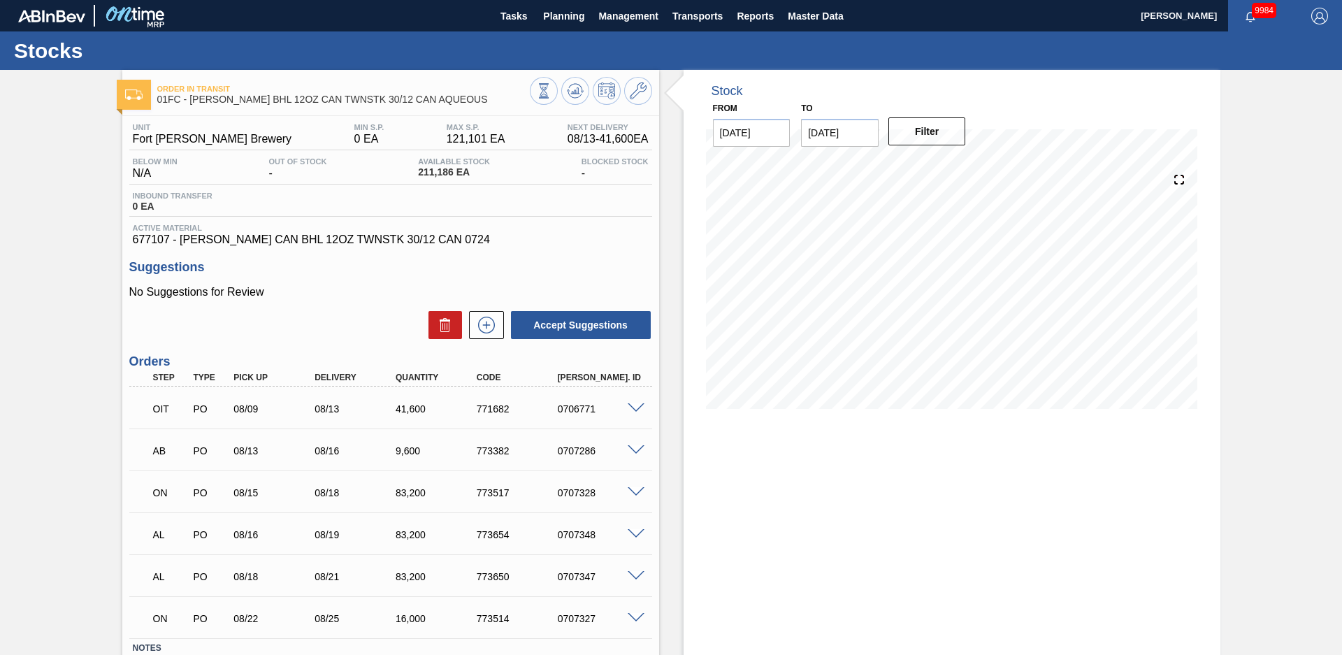
scroll to position [98, 0]
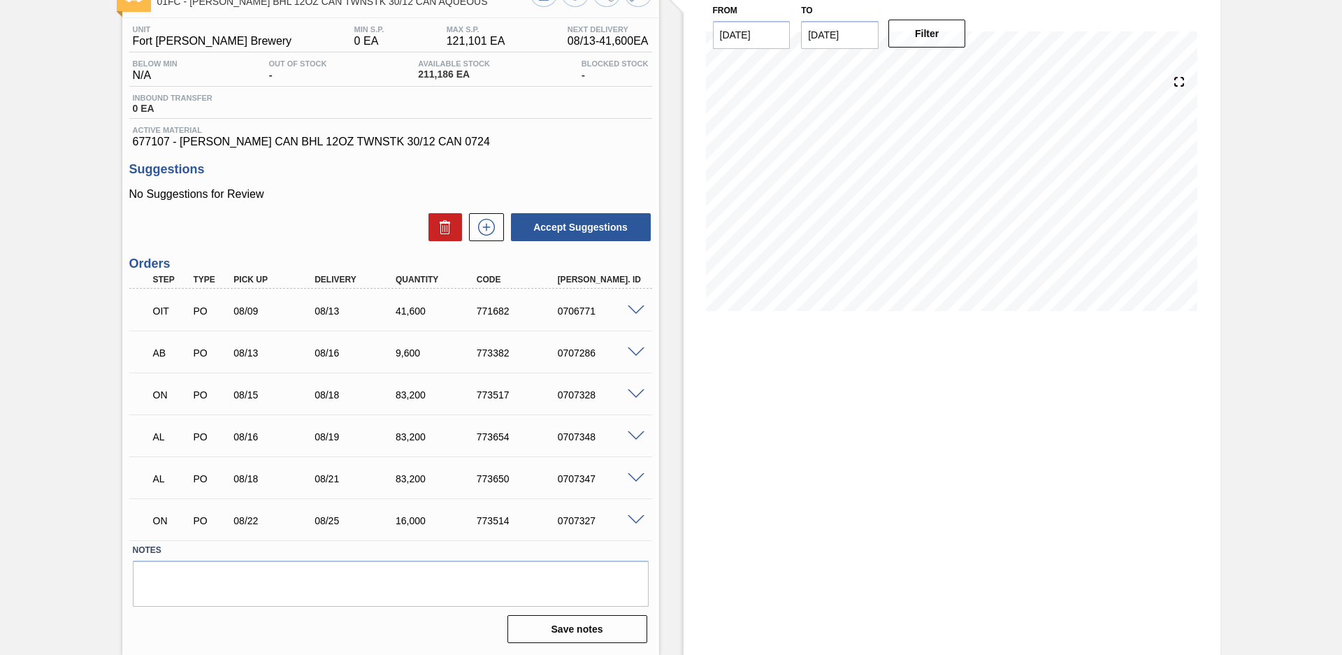
click at [638, 476] on span at bounding box center [636, 478] width 17 height 10
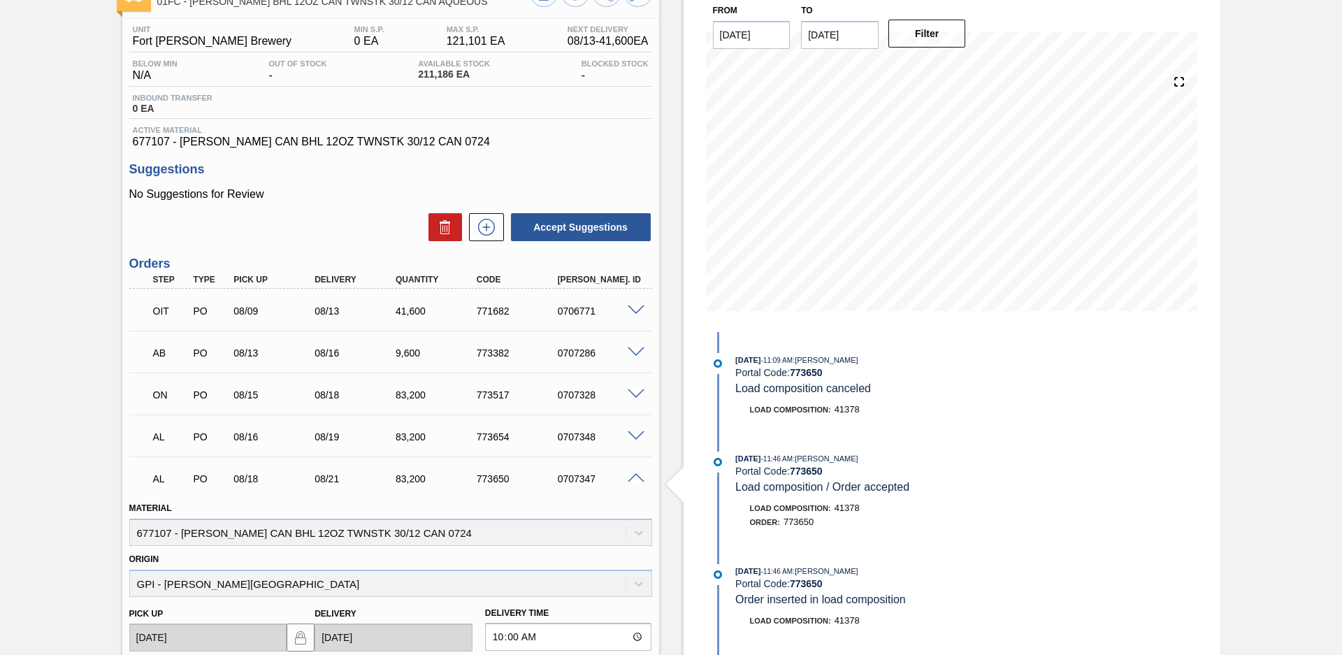
scroll to position [294, 0]
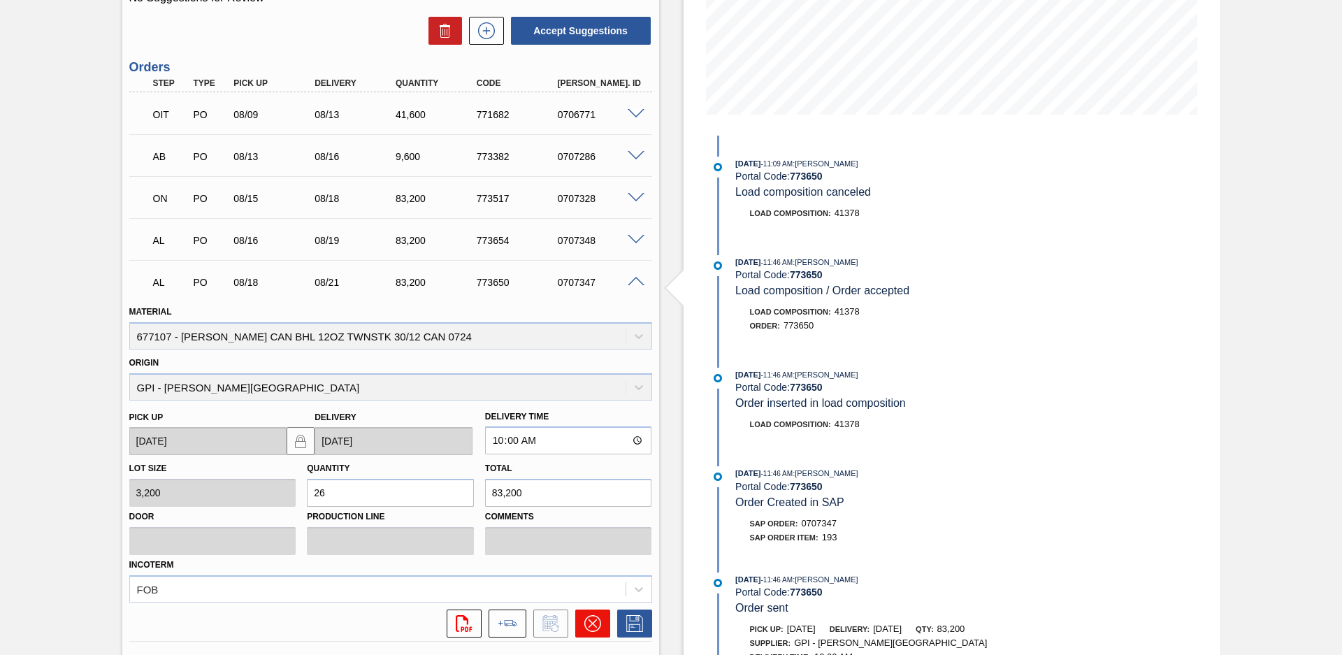
click at [602, 626] on button at bounding box center [592, 624] width 35 height 28
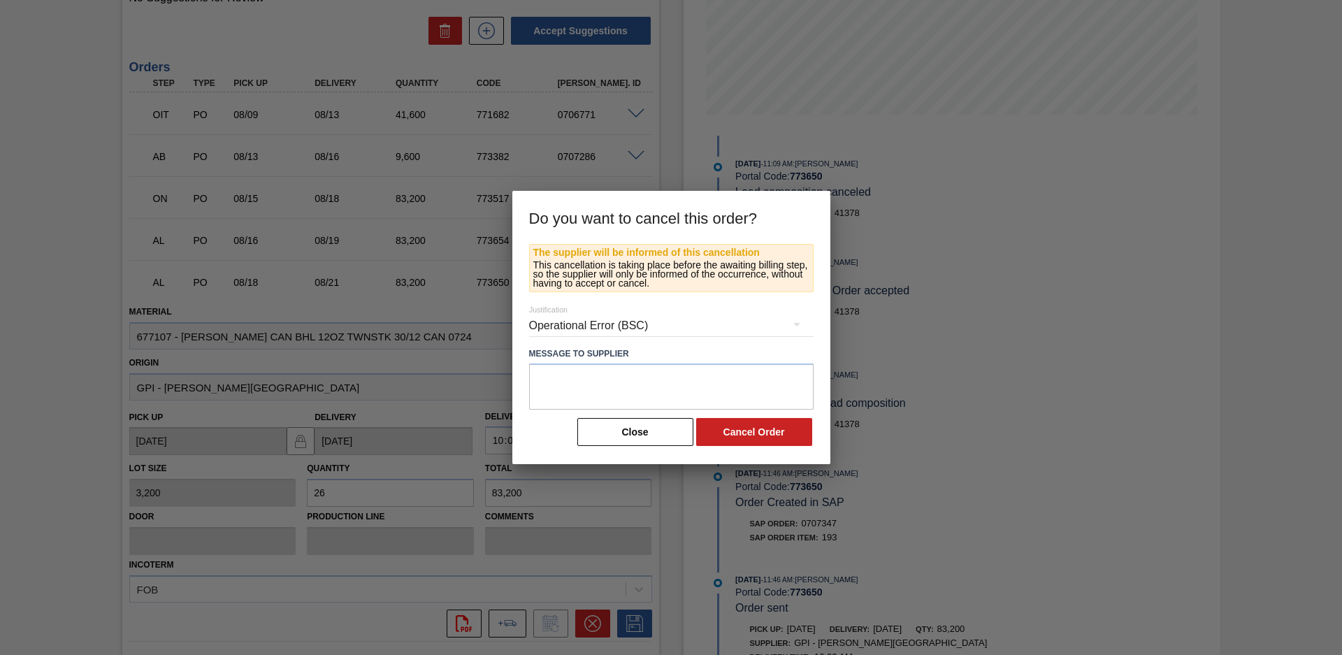
click at [693, 328] on div "Operational Error (BSC)" at bounding box center [671, 325] width 285 height 39
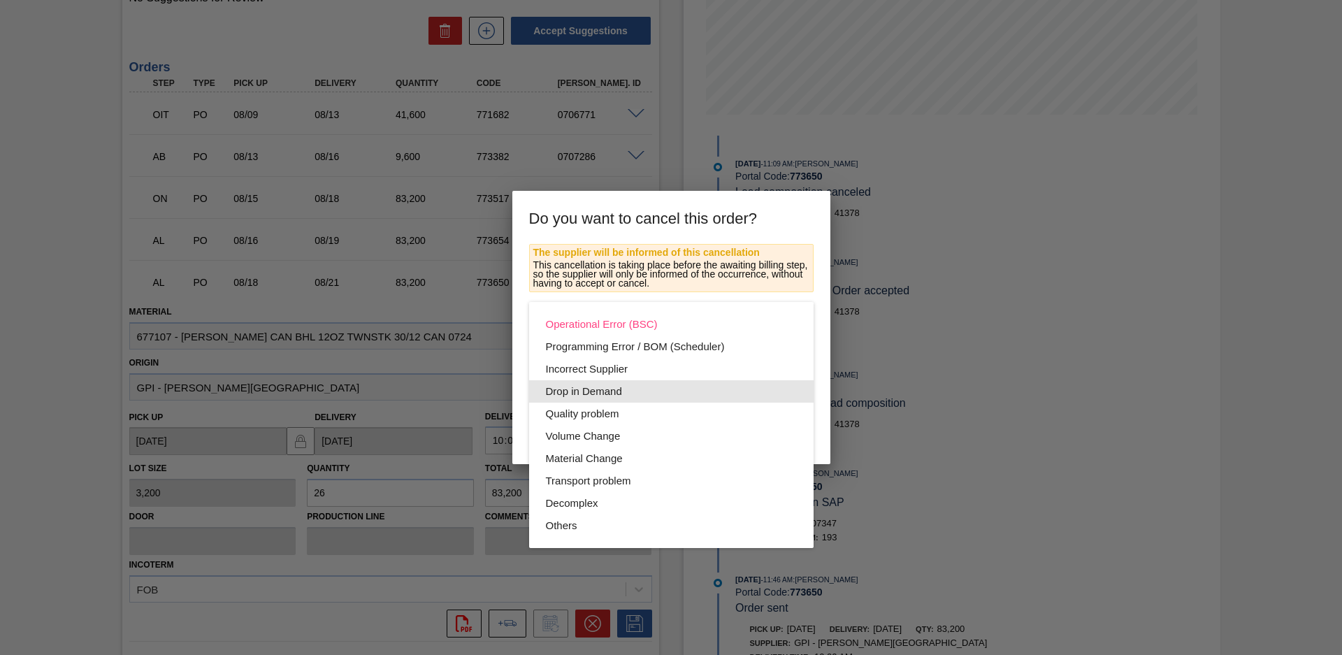
drag, startPoint x: 606, startPoint y: 392, endPoint x: 757, endPoint y: 433, distance: 156.5
click at [606, 393] on div "Drop in Demand" at bounding box center [671, 391] width 251 height 22
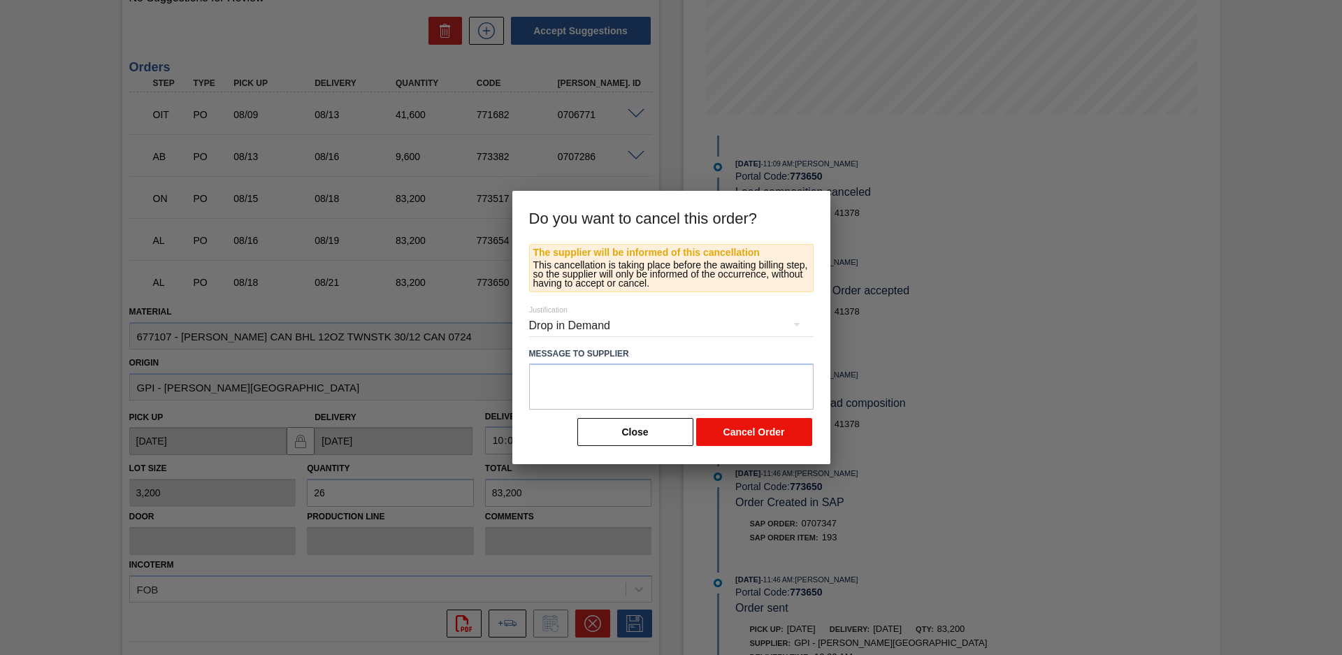
click at [758, 429] on button "Cancel Order" at bounding box center [754, 432] width 116 height 28
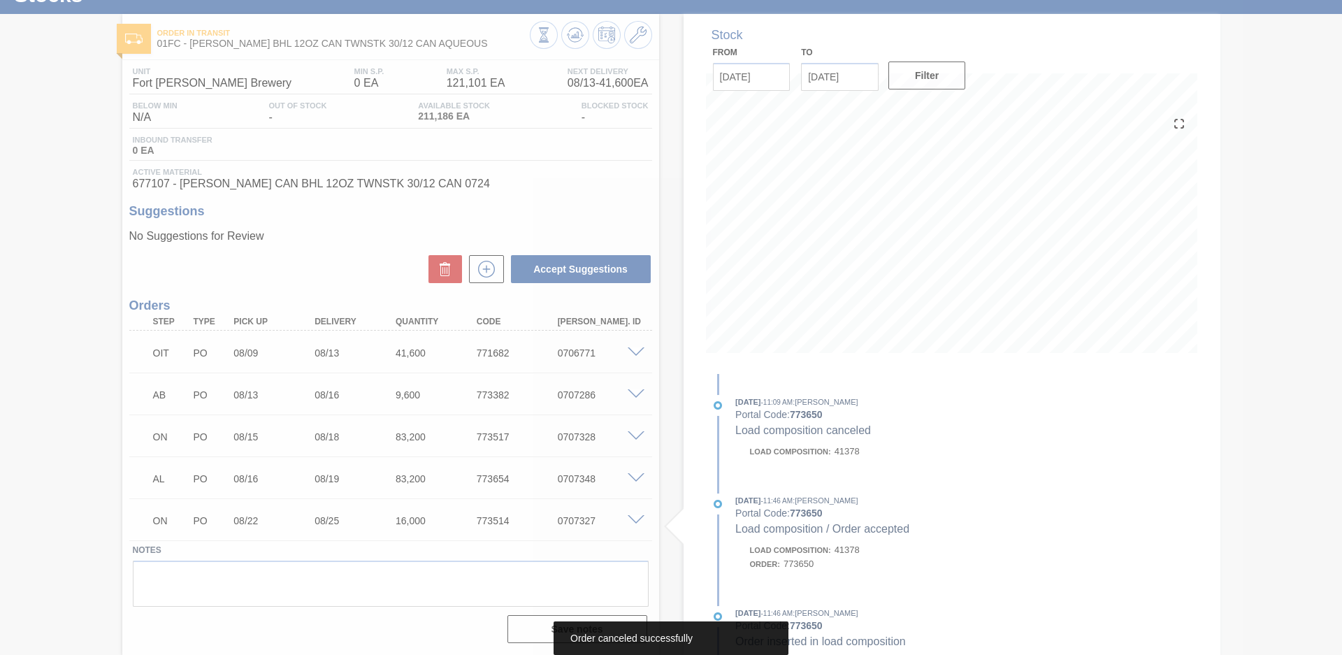
scroll to position [56, 0]
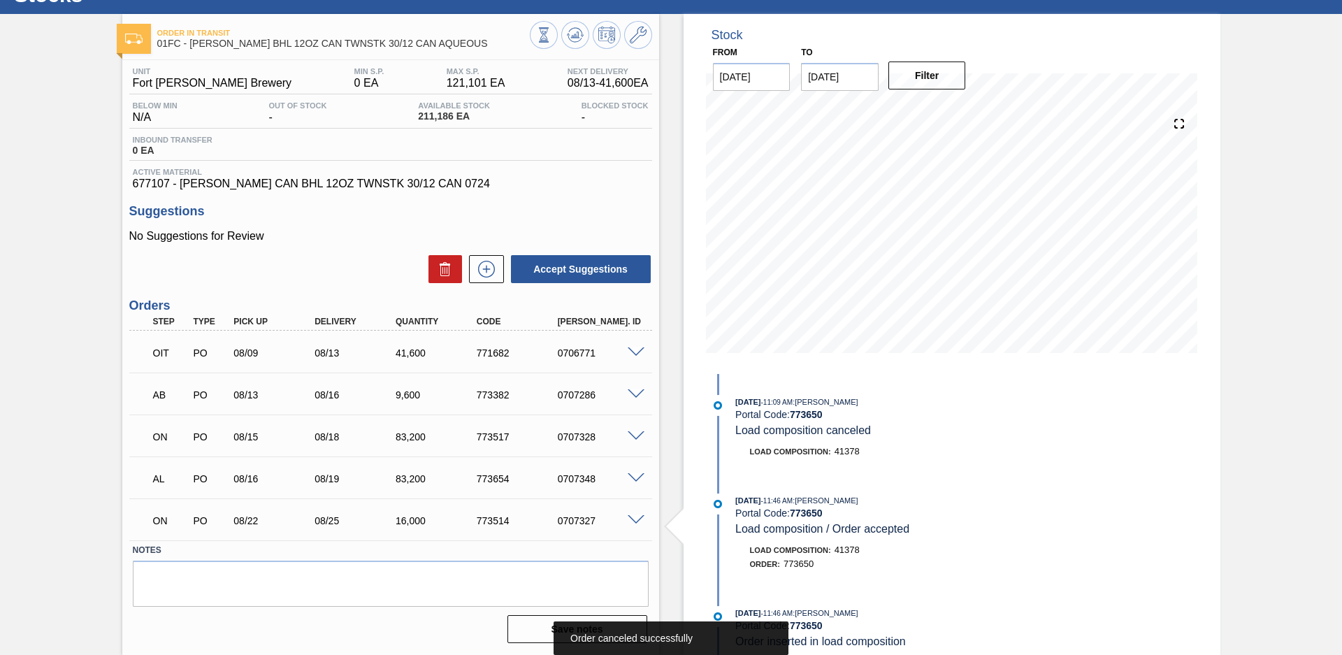
click at [637, 475] on span at bounding box center [636, 478] width 17 height 10
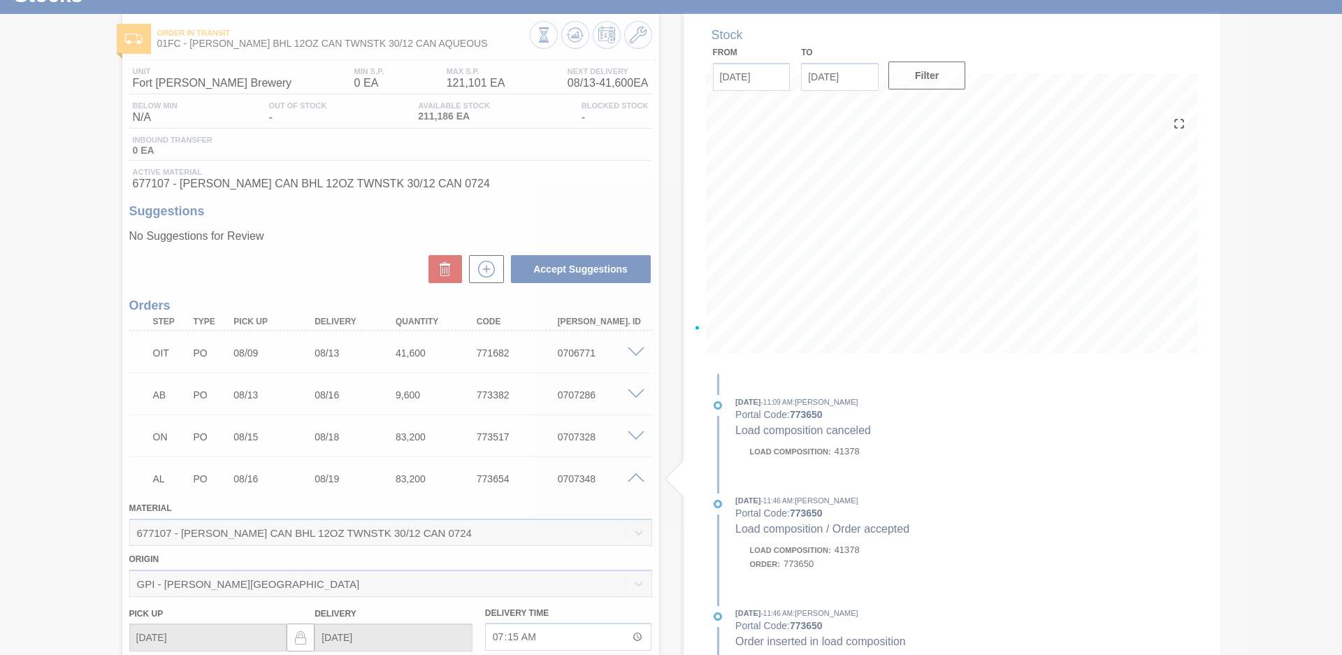
scroll to position [294, 0]
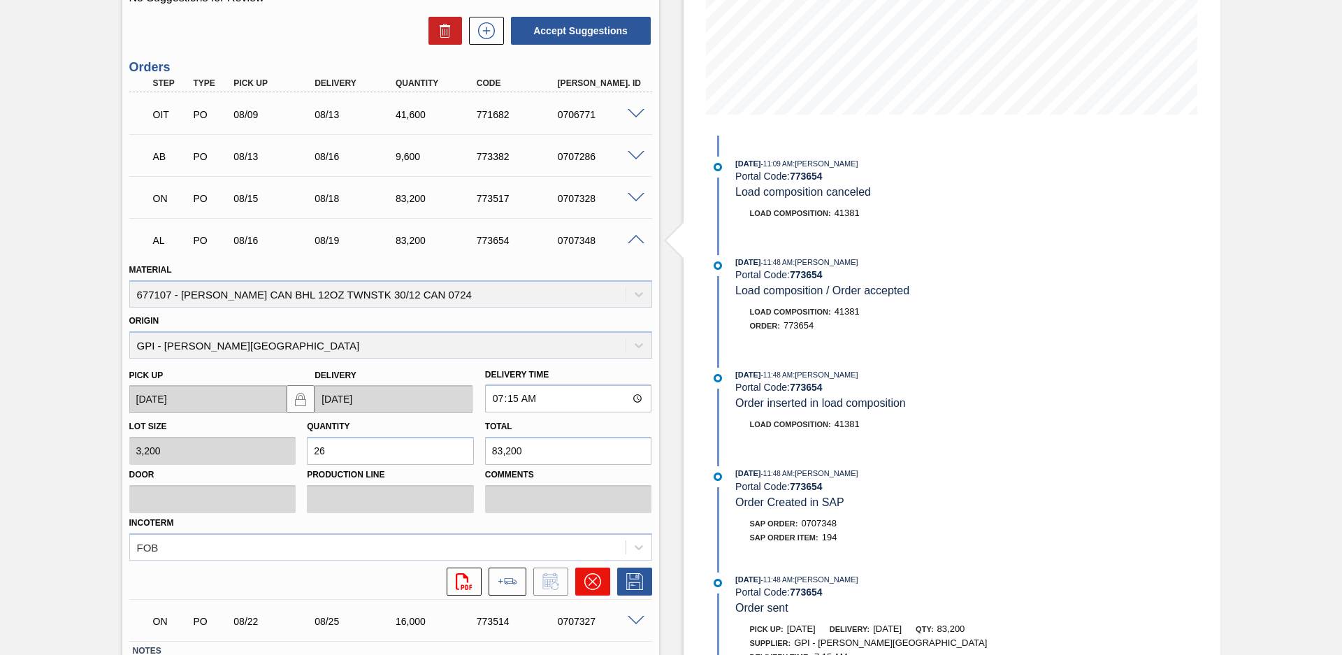
click at [602, 584] on button at bounding box center [592, 582] width 35 height 28
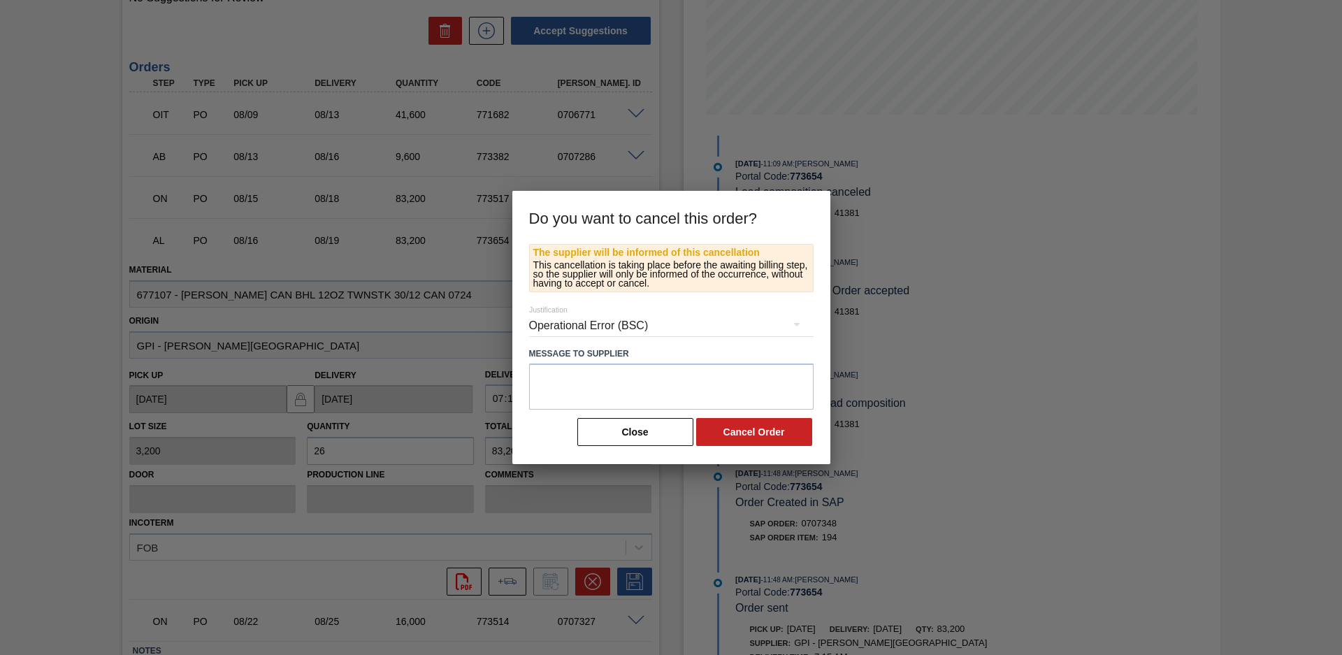
click at [697, 323] on div "Operational Error (BSC)" at bounding box center [671, 325] width 285 height 39
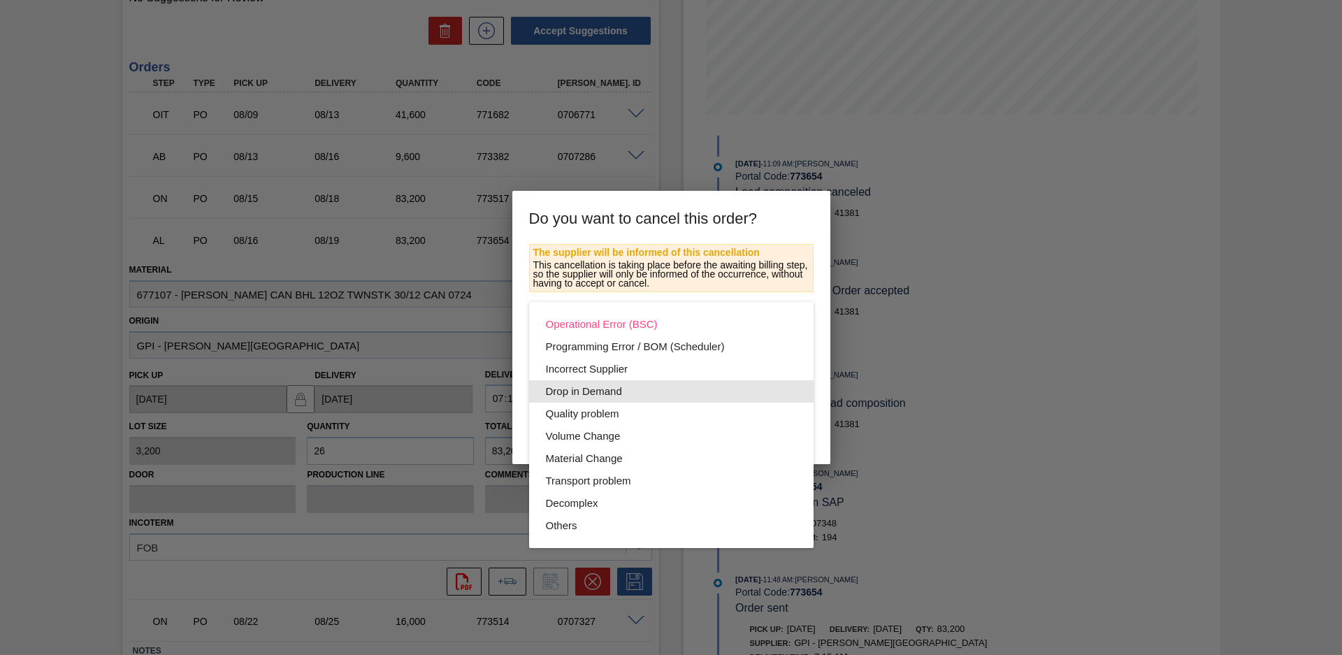
click at [598, 391] on div "Drop in Demand" at bounding box center [671, 391] width 251 height 22
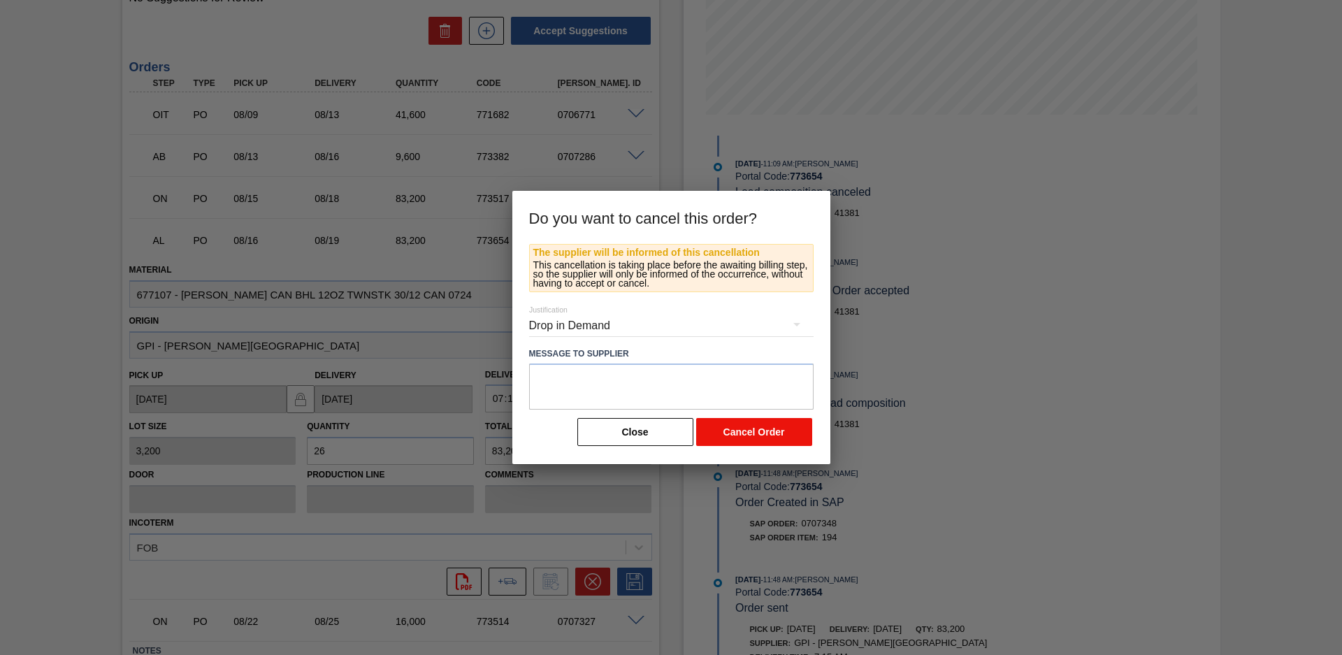
click at [767, 438] on button "Cancel Order" at bounding box center [754, 432] width 116 height 28
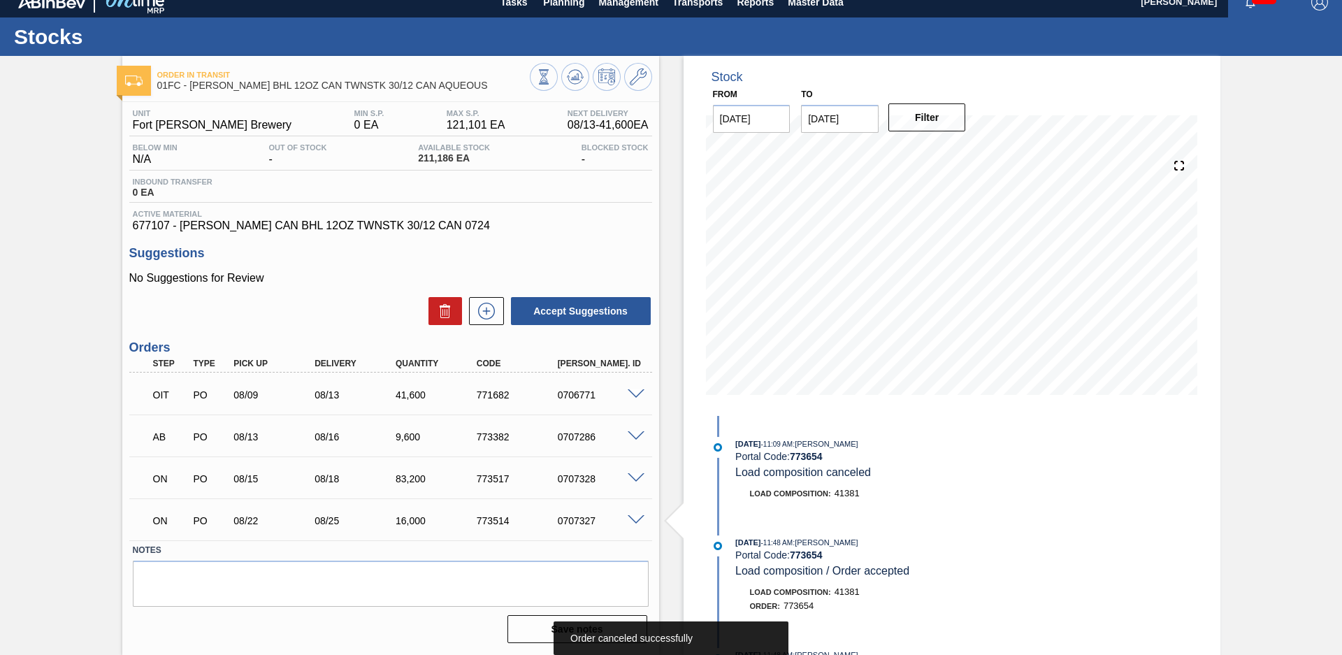
scroll to position [14, 0]
click at [659, 216] on div "Stock From [DATE] to [DATE] Filter [DATE] 11:09 AM : [PERSON_NAME] Portal Code:…" at bounding box center [939, 355] width 561 height 599
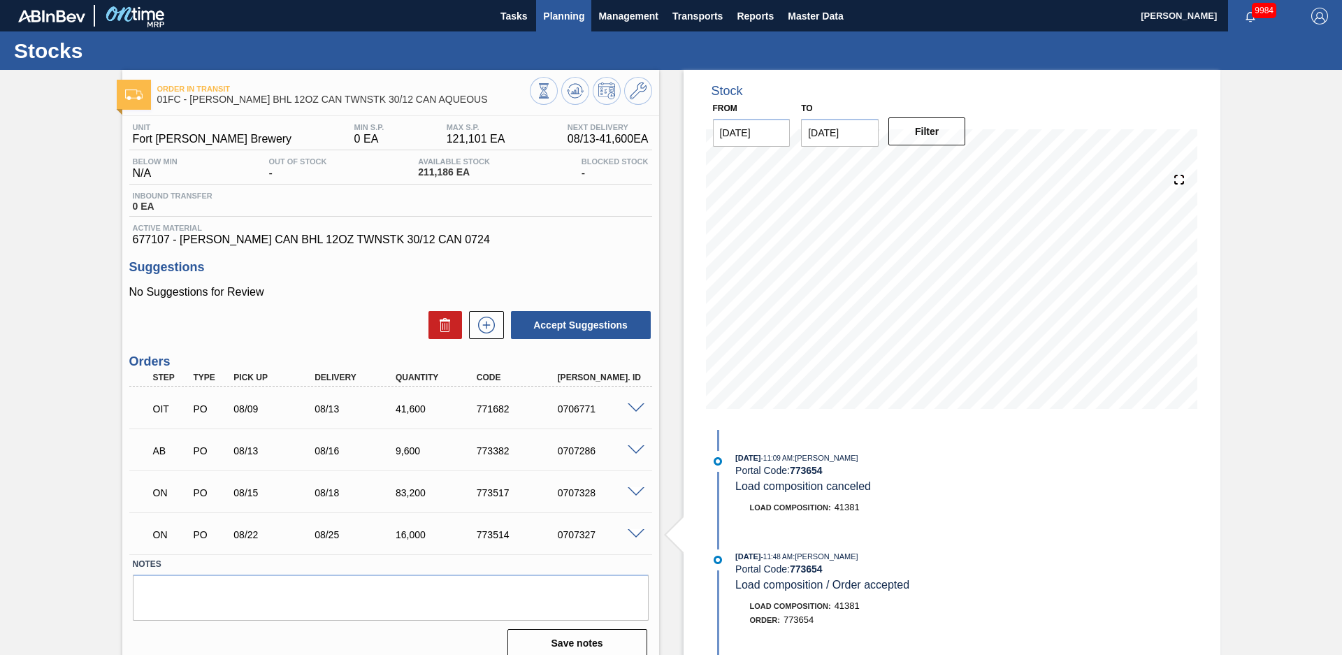
click at [566, 28] on button "Planning" at bounding box center [563, 15] width 55 height 31
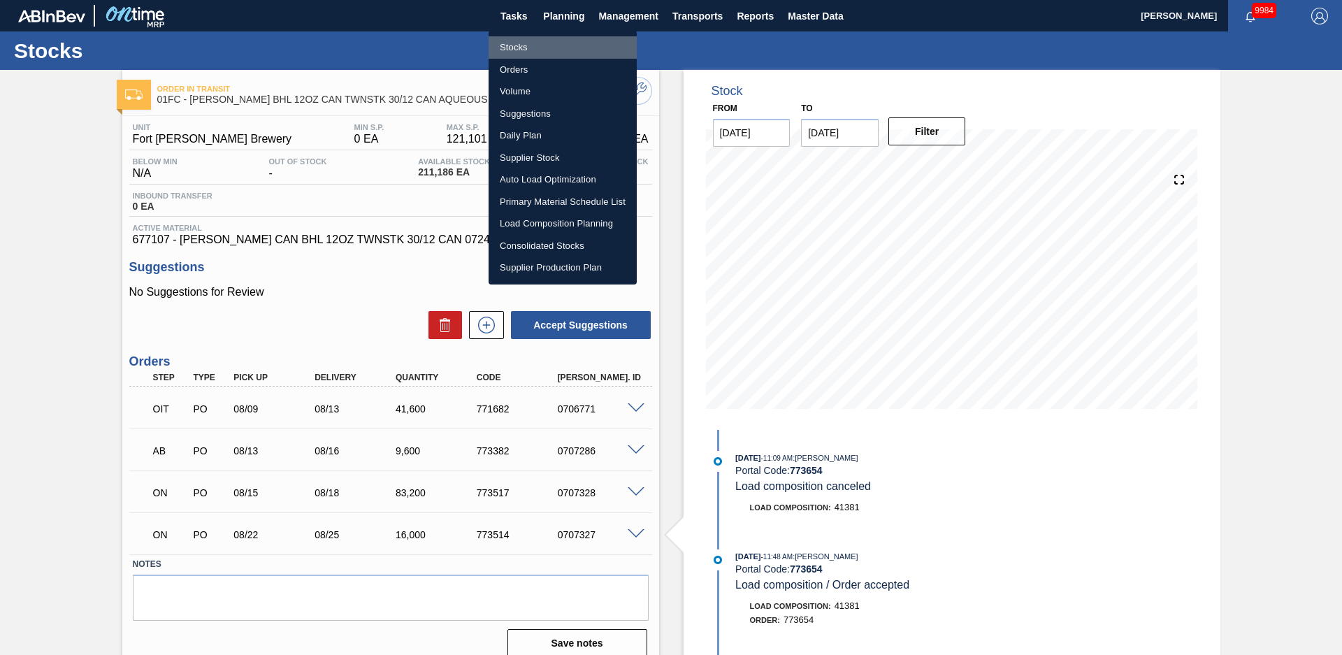
click at [542, 41] on li "Stocks" at bounding box center [563, 47] width 148 height 22
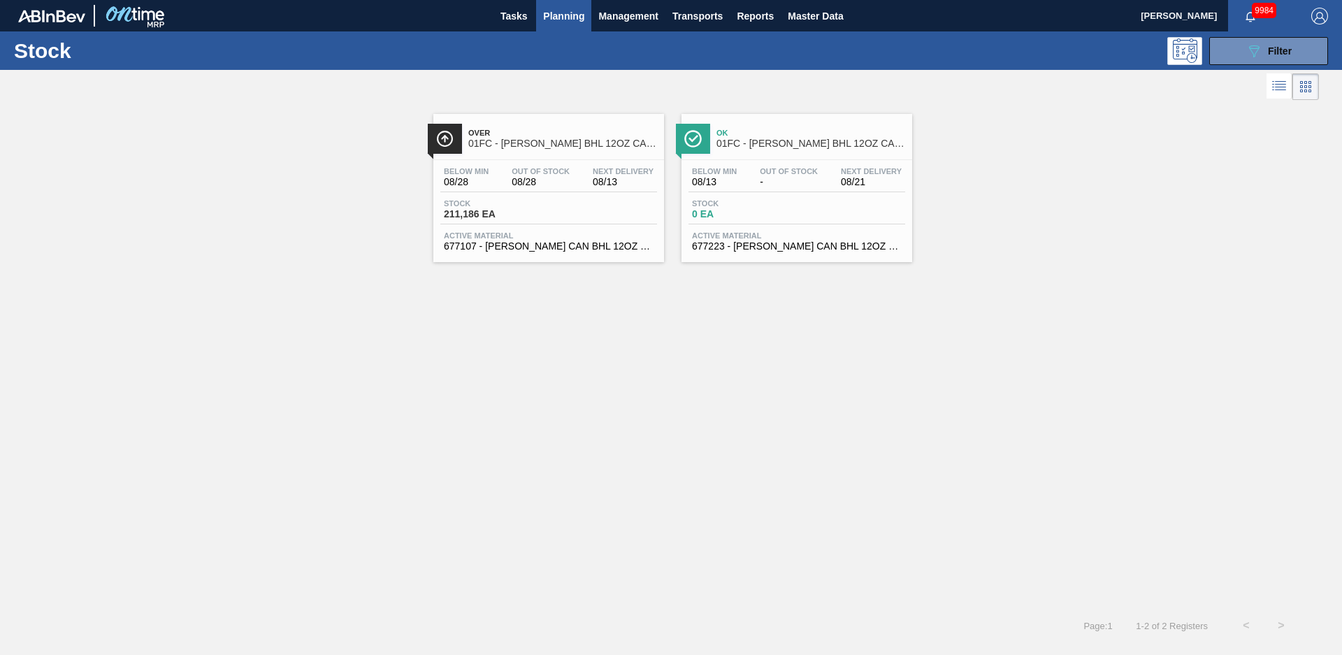
click at [675, 88] on div at bounding box center [659, 87] width 1319 height 34
click at [293, 189] on div "Over 01FC - [PERSON_NAME] BHL 12OZ CAN TWNSTK 30/12 CAN AQUEOUS Below Min 08/28…" at bounding box center [671, 182] width 1342 height 159
click at [176, 259] on div "Over 01FC - [PERSON_NAME] BHL 12OZ CAN TWNSTK 30/12 CAN AQUEOUS Below Min 08/28…" at bounding box center [671, 182] width 1342 height 159
click at [805, 138] on span "01FC - [PERSON_NAME] BHL 12OZ CAN TWNSTK 30/12 CAN CAN OUTDOOR PROMO" at bounding box center [811, 143] width 189 height 10
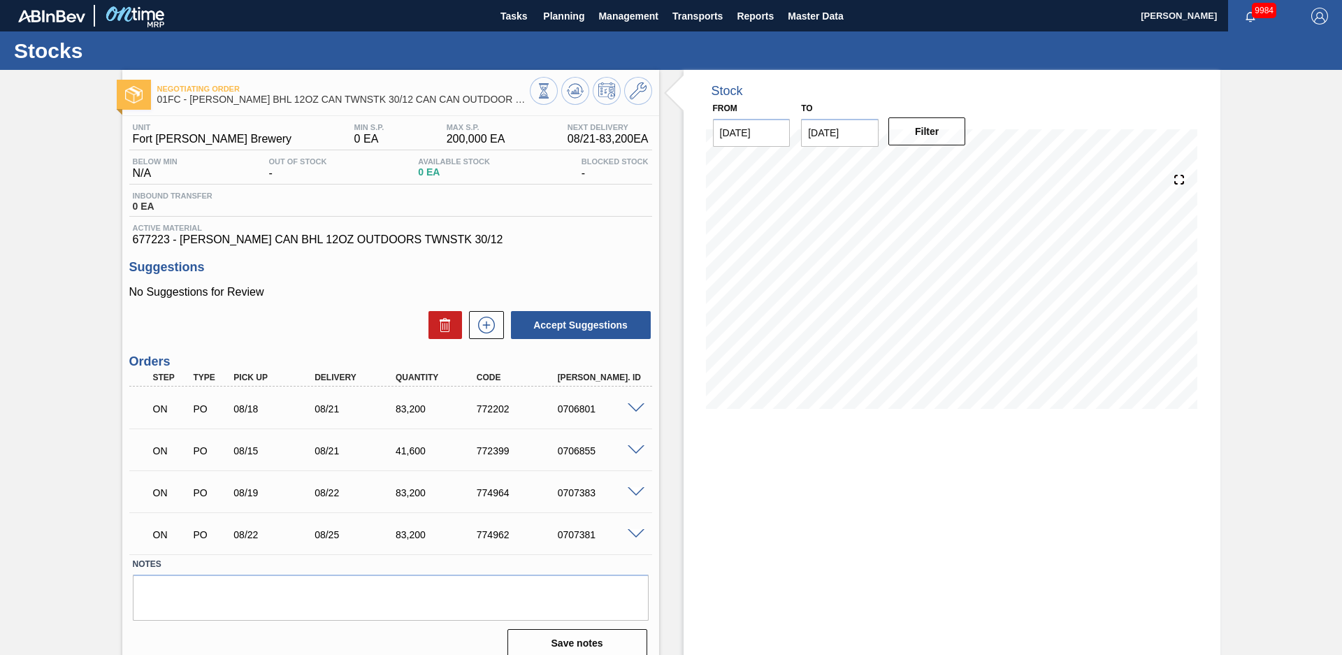
click at [668, 209] on div "Stock From [DATE] to [DATE] Filter" at bounding box center [939, 369] width 561 height 599
click at [72, 152] on div "Negotiating Order 01FC - [PERSON_NAME] BHL 12OZ CAN TWNSTK 30/12 CAN CAN OUTDOO…" at bounding box center [671, 369] width 1342 height 599
click at [549, 19] on span "Planning" at bounding box center [563, 16] width 41 height 17
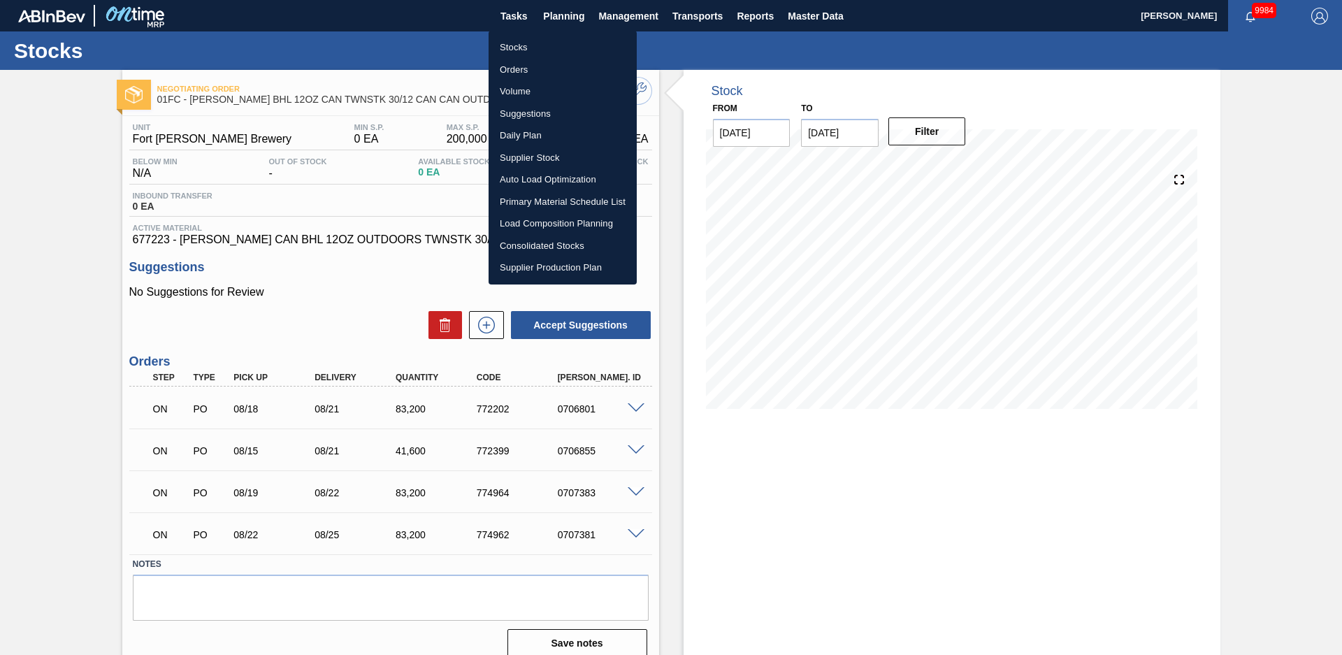
click at [533, 41] on li "Stocks" at bounding box center [563, 47] width 148 height 22
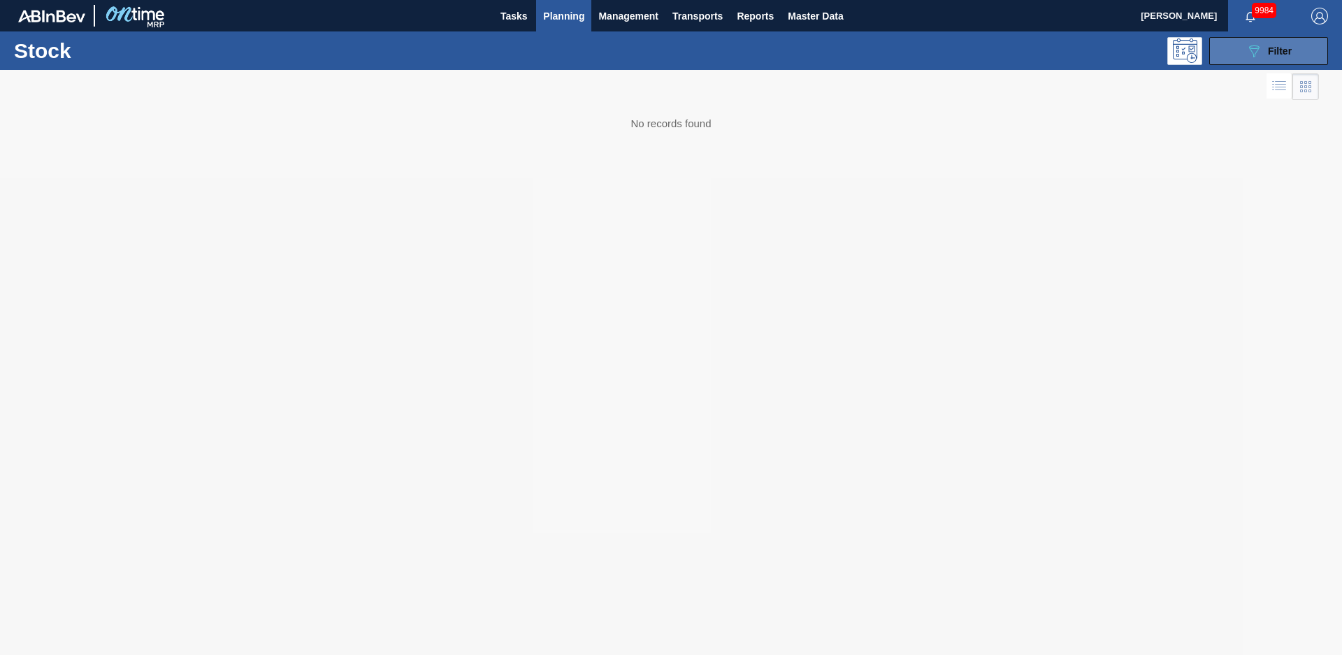
click at [1243, 57] on button "089F7B8B-B2A5-4AFE-B5C0-19BA573D28AC Filter" at bounding box center [1268, 51] width 119 height 28
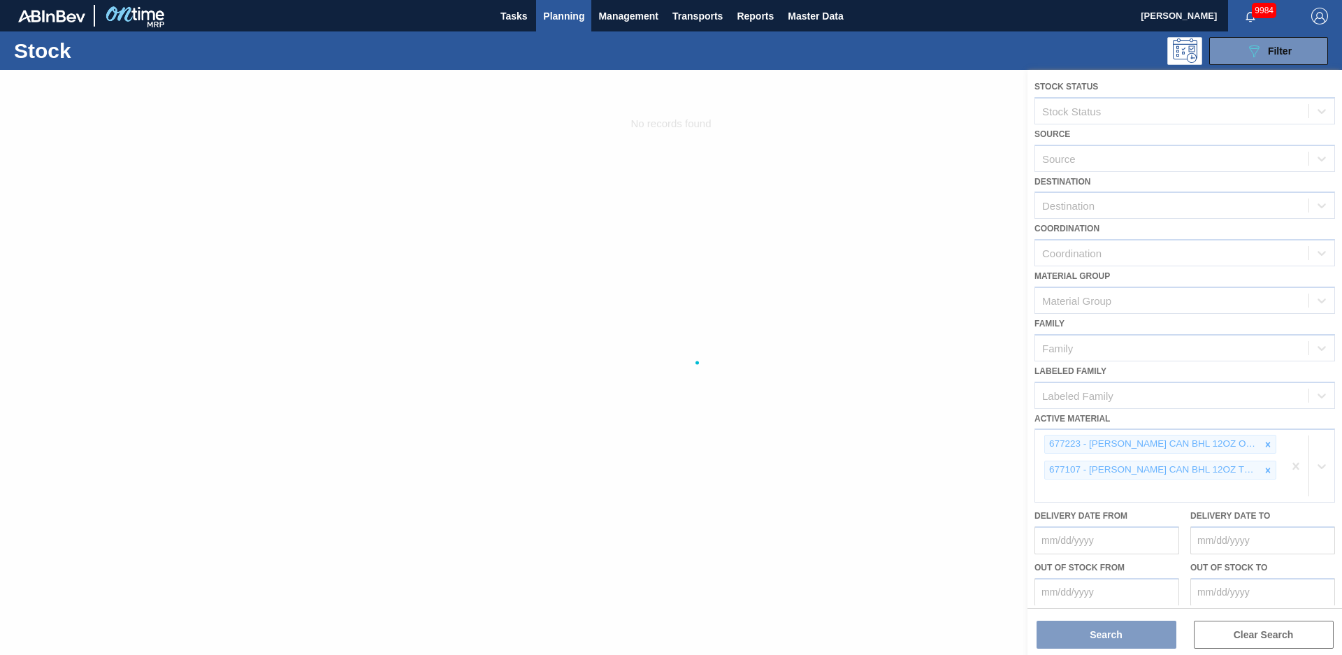
drag, startPoint x: 912, startPoint y: 166, endPoint x: 905, endPoint y: 164, distance: 7.3
click at [905, 164] on div at bounding box center [671, 362] width 1342 height 585
click at [574, 22] on span "Planning" at bounding box center [563, 16] width 41 height 17
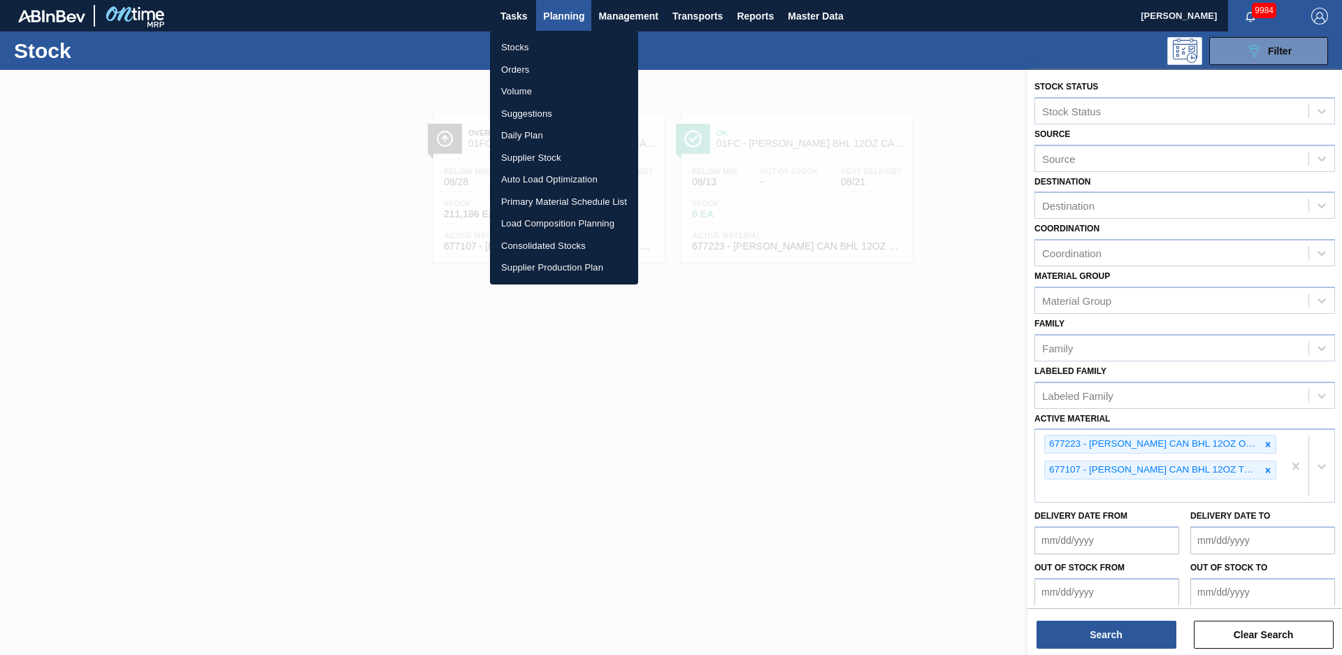
click at [560, 222] on li "Load Composition Planning" at bounding box center [564, 224] width 148 height 22
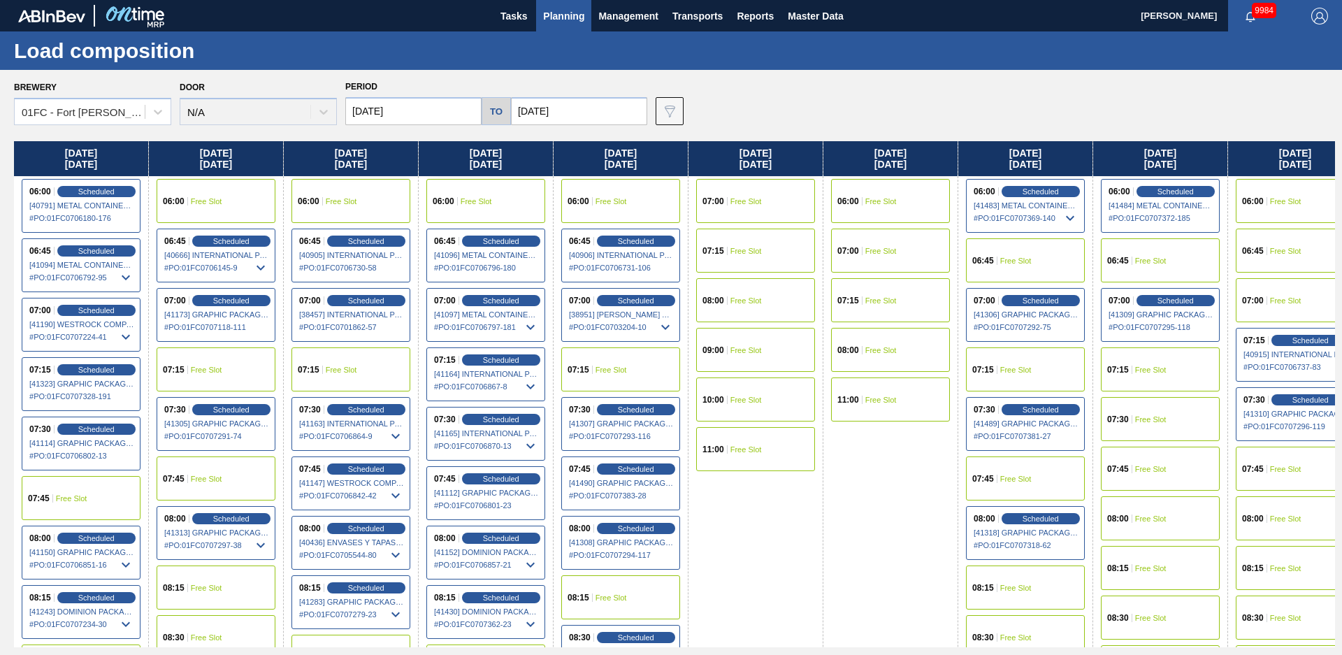
scroll to position [152, 0]
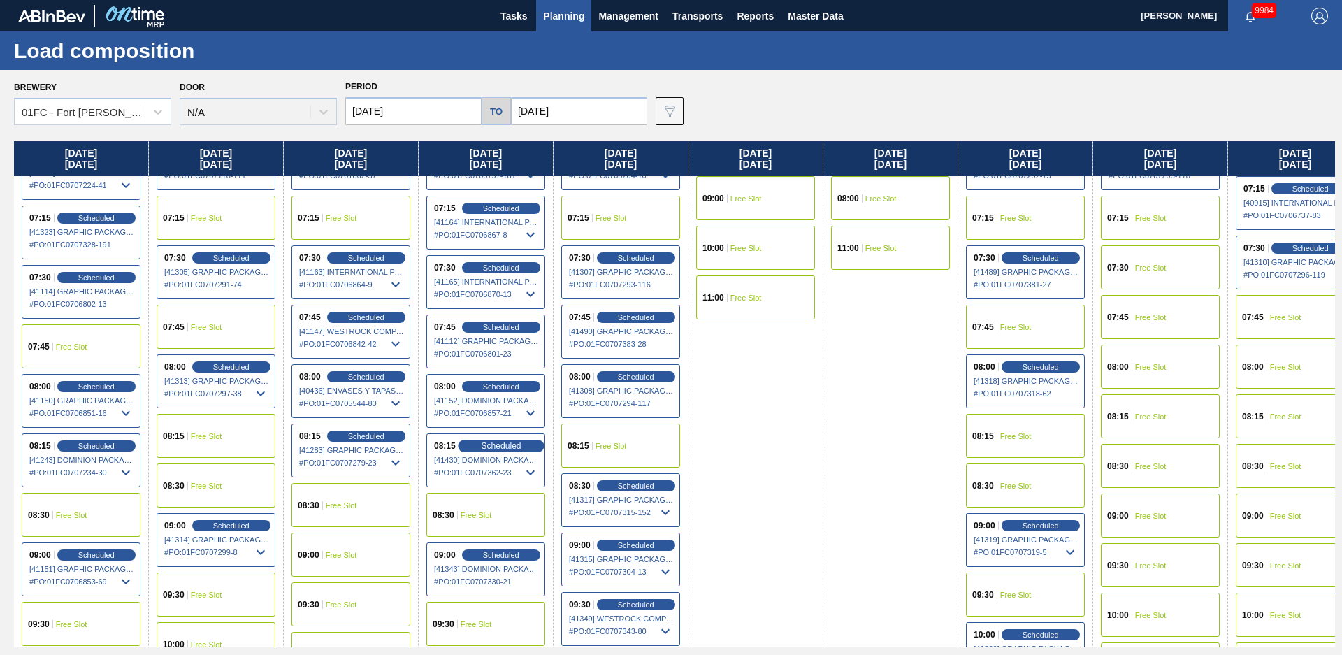
click at [485, 443] on span "Scheduled" at bounding box center [501, 445] width 40 height 9
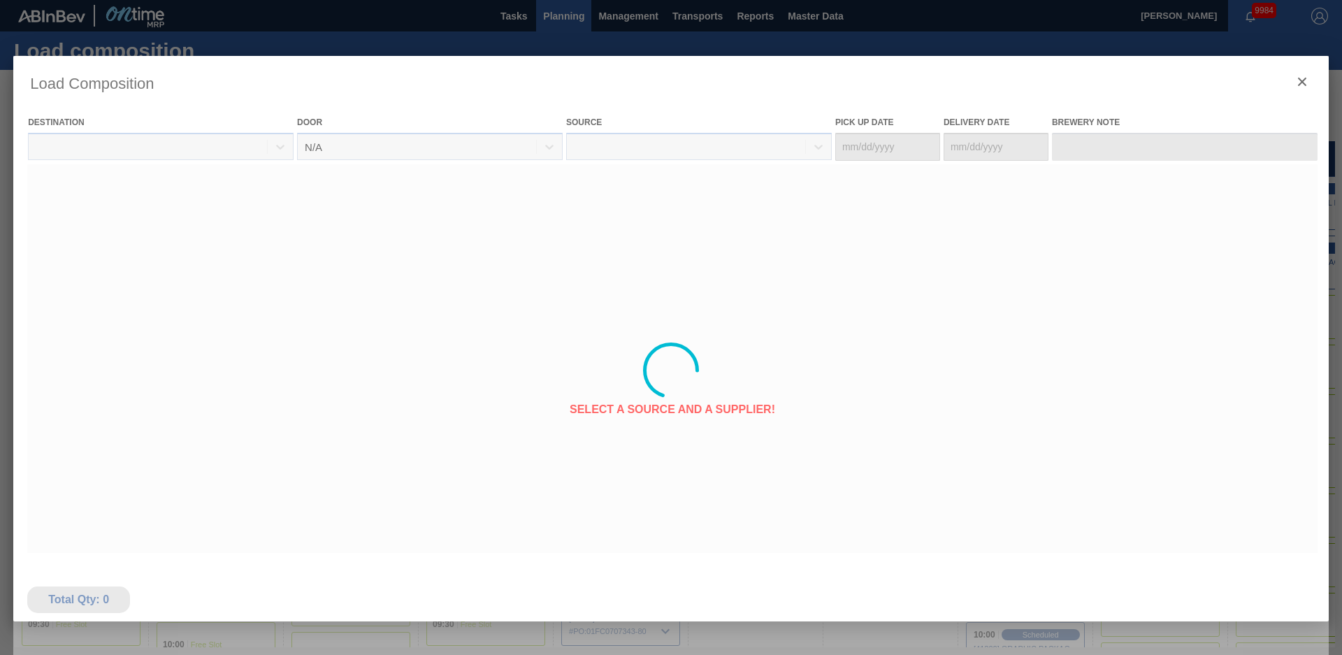
type Date "[DATE]"
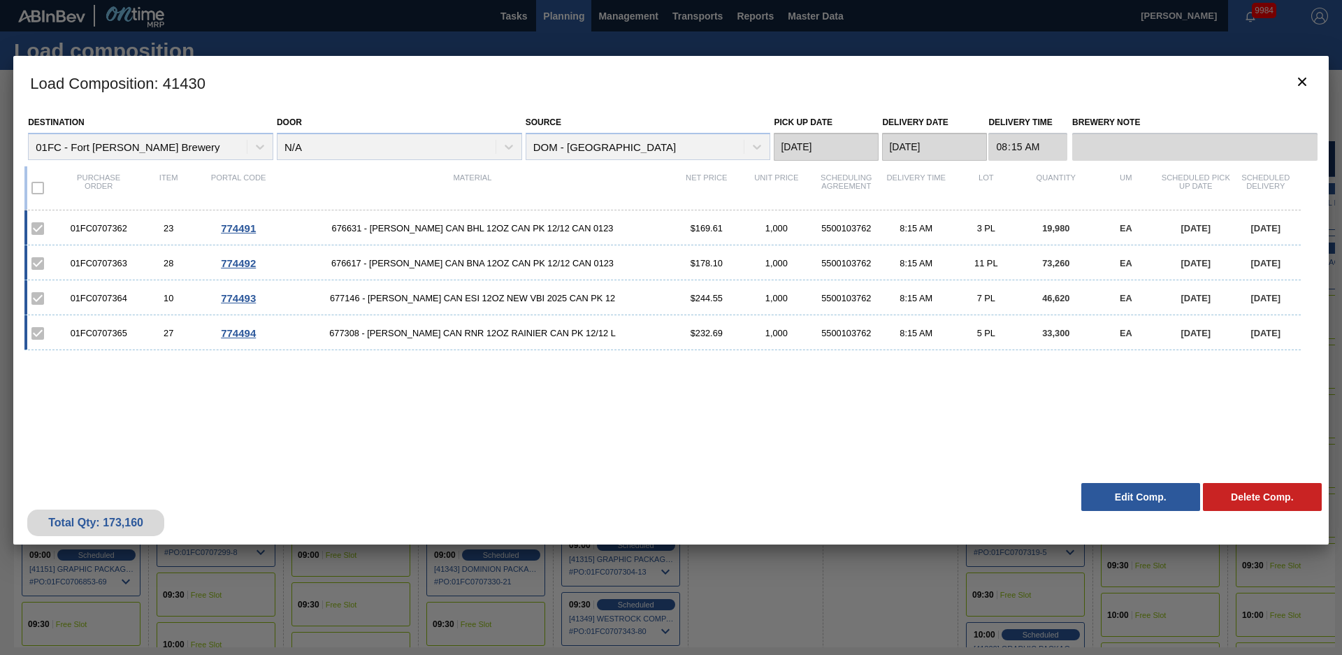
click at [1127, 494] on button "Edit Comp." at bounding box center [1140, 497] width 119 height 28
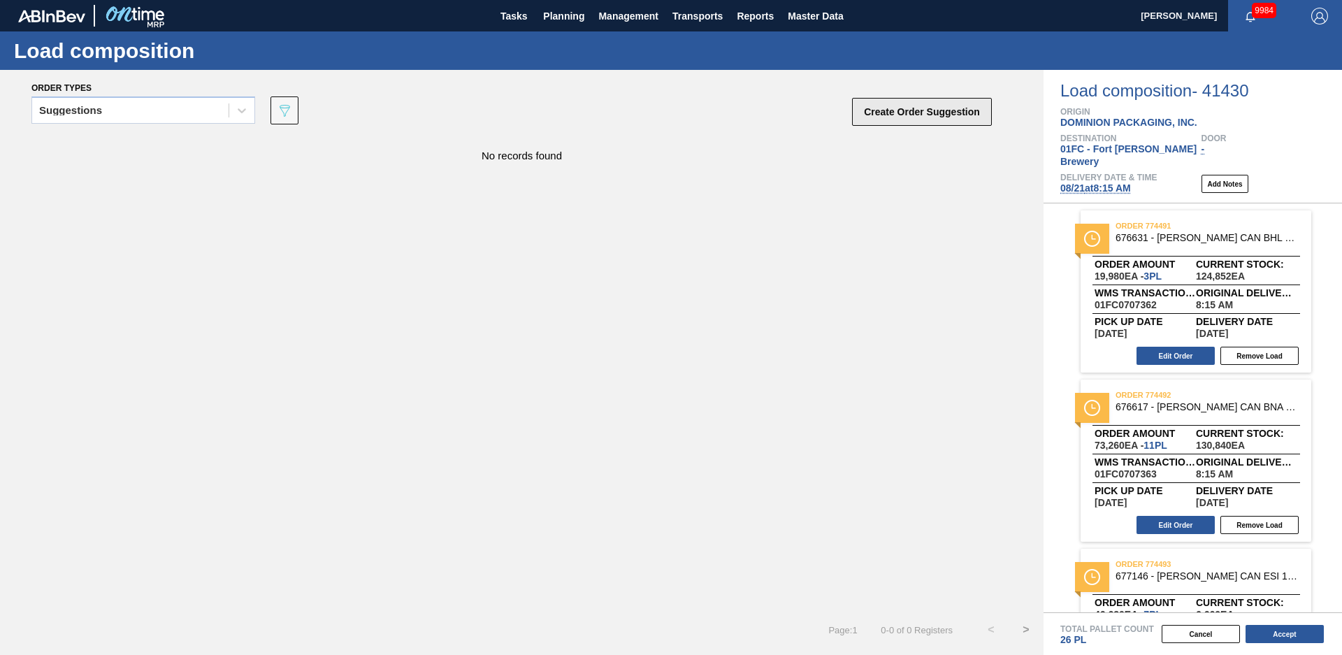
click at [956, 112] on button "Create Order Suggestion" at bounding box center [922, 112] width 140 height 28
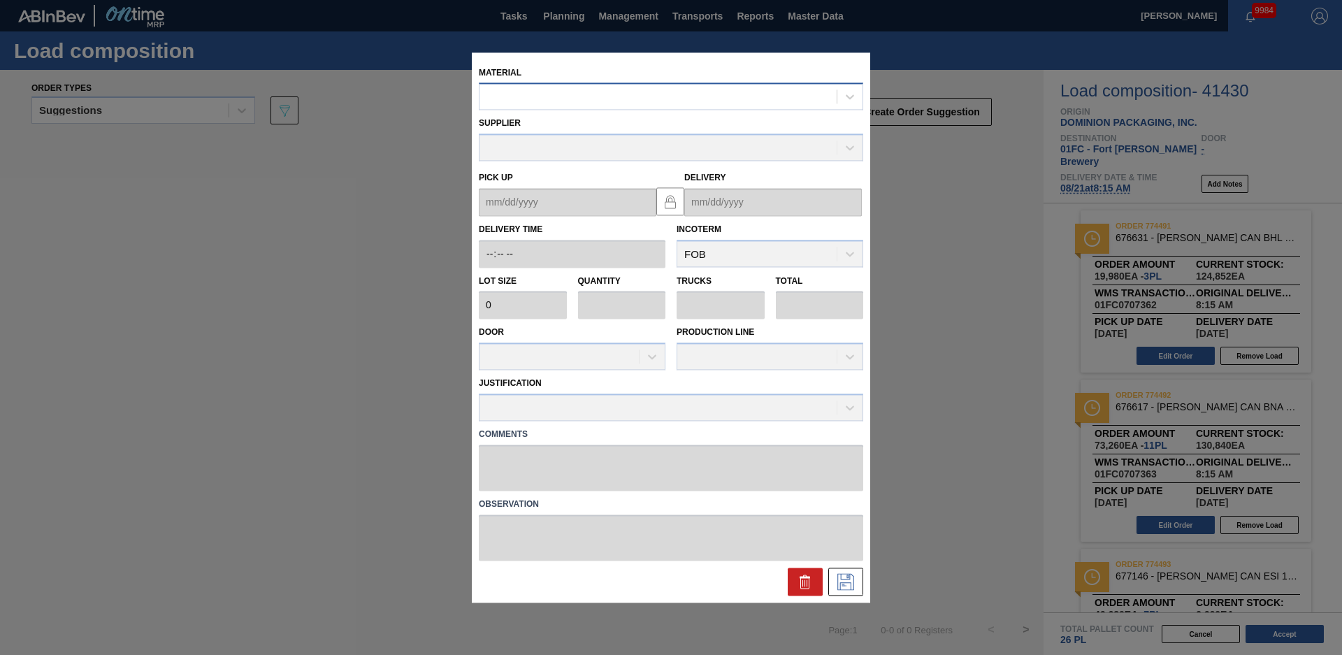
click at [599, 103] on div at bounding box center [658, 97] width 357 height 20
click at [547, 92] on div at bounding box center [658, 97] width 357 height 20
type input "677195"
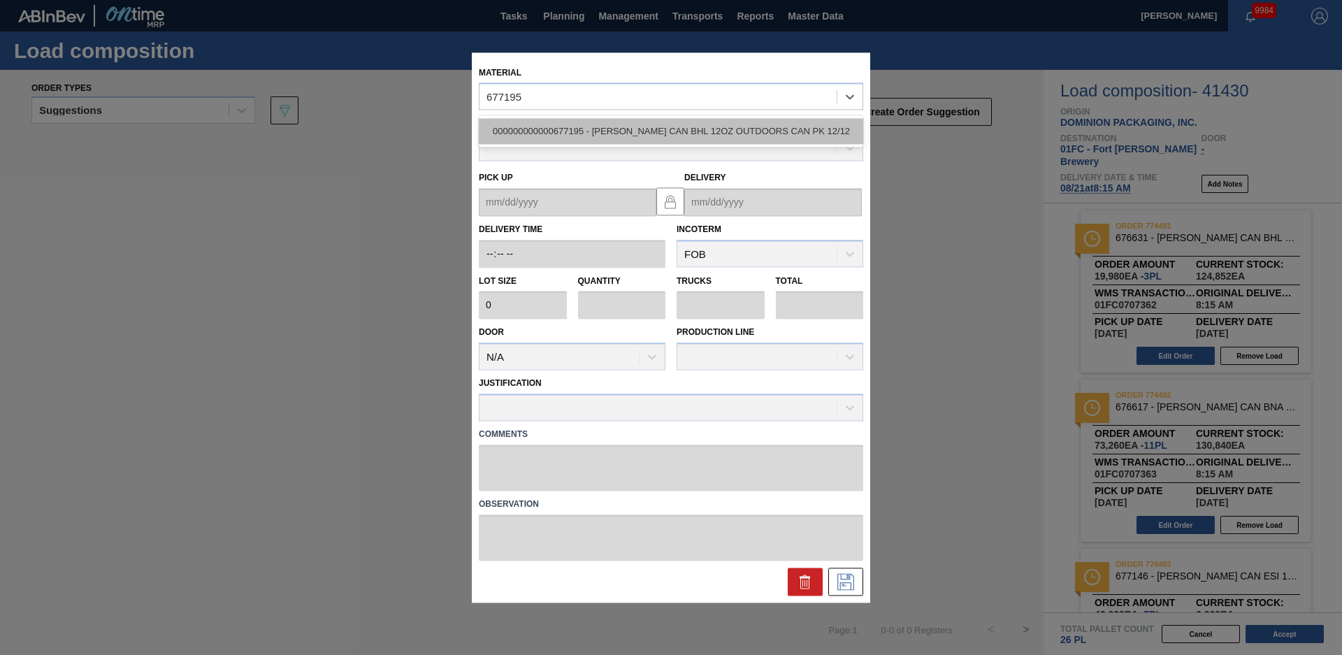
click at [606, 125] on div "000000000000677195 - [PERSON_NAME] CAN BHL 12OZ OUTDOORS CAN PK 12/12" at bounding box center [671, 132] width 384 height 26
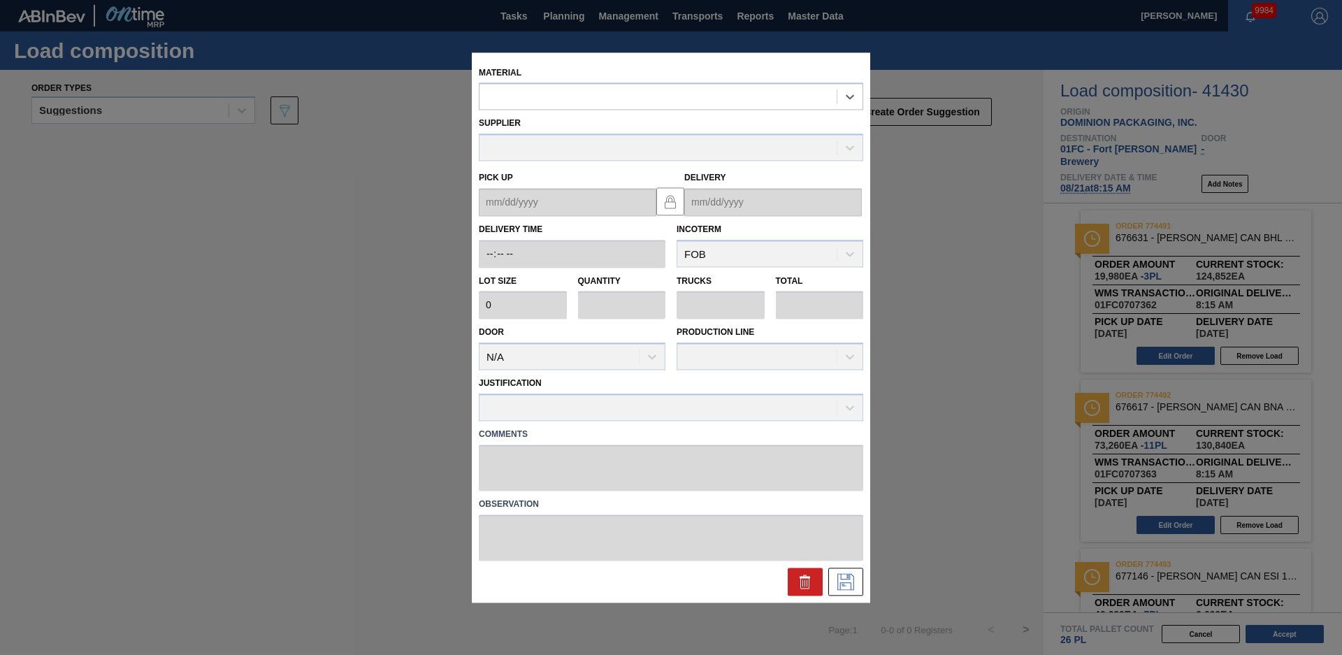
type input "6,660"
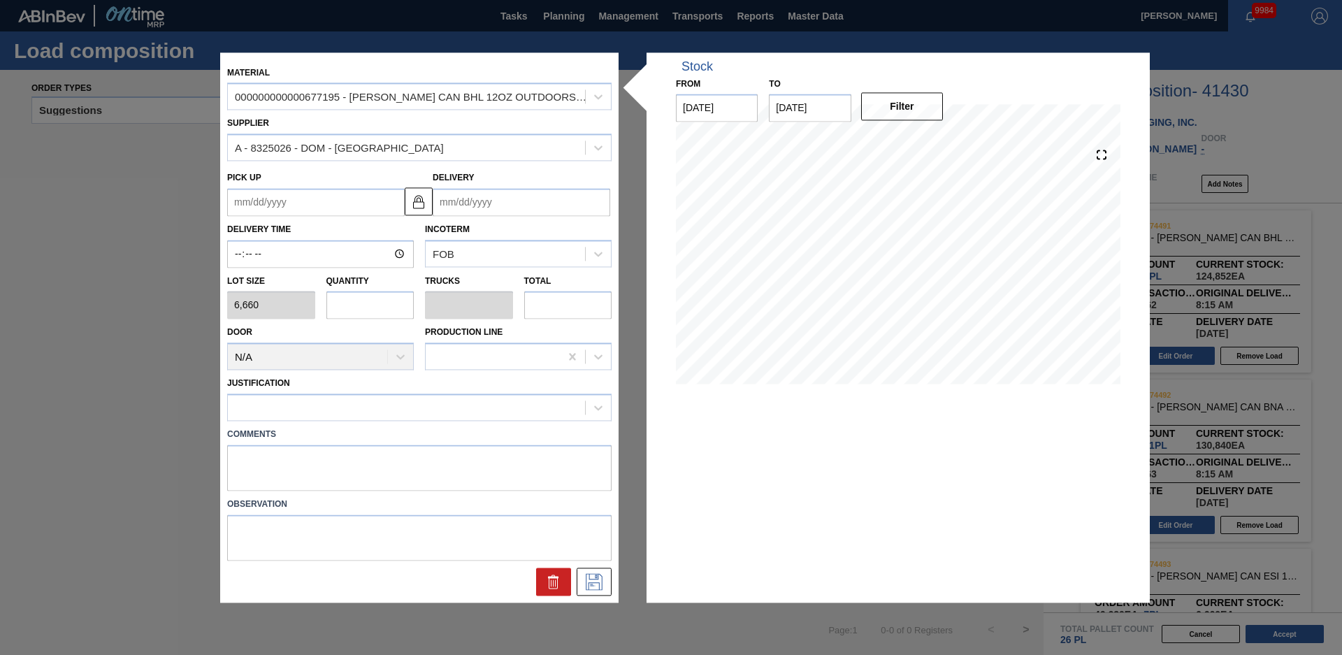
click at [456, 204] on input "Delivery" at bounding box center [522, 202] width 178 height 28
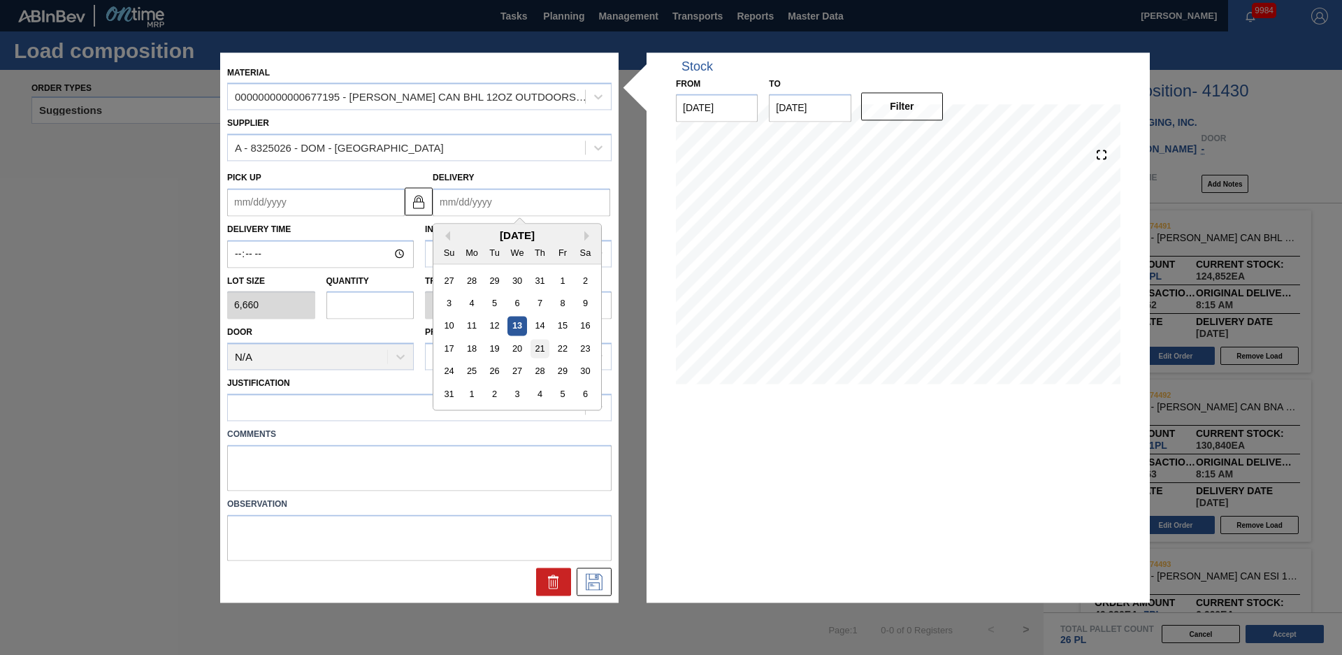
click at [538, 348] on div "21" at bounding box center [540, 348] width 19 height 19
type up "[DATE]"
type input "[DATE]"
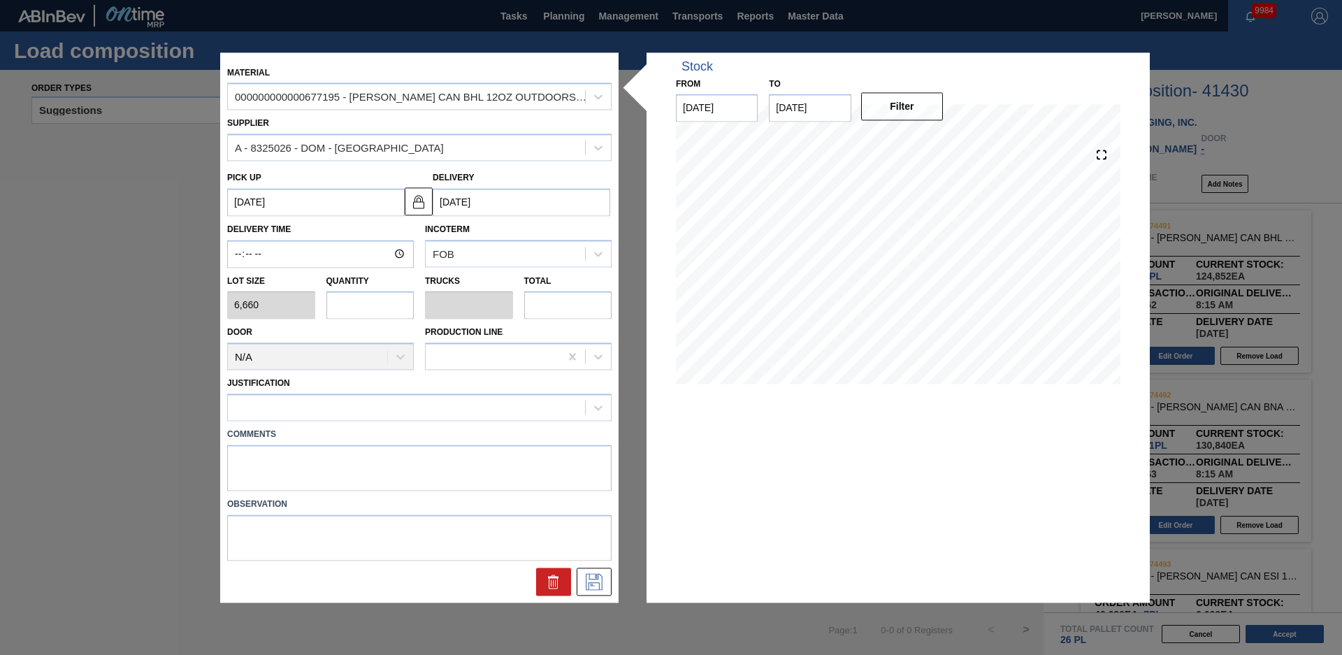
click at [357, 308] on input "text" at bounding box center [370, 306] width 88 height 28
type input "3"
type input "0.115"
type input "19,980"
type input "3"
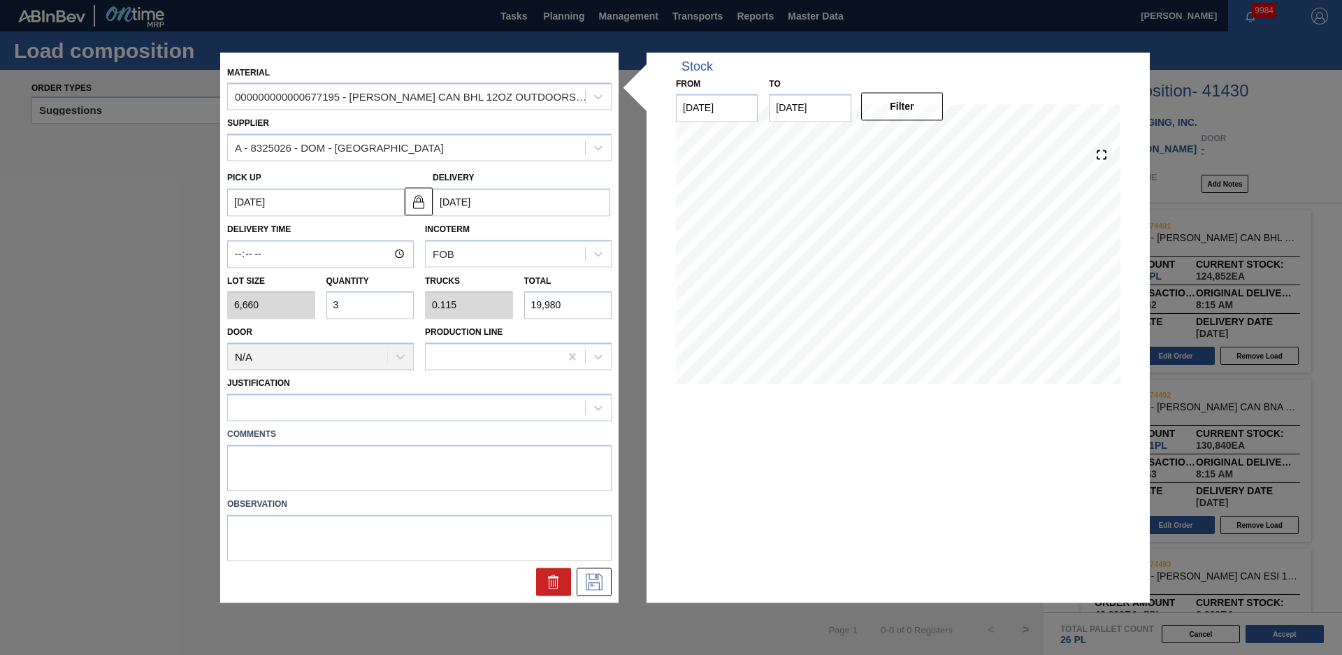
click at [417, 338] on div "Door N/A" at bounding box center [321, 347] width 198 height 48
click at [419, 417] on div at bounding box center [406, 408] width 357 height 20
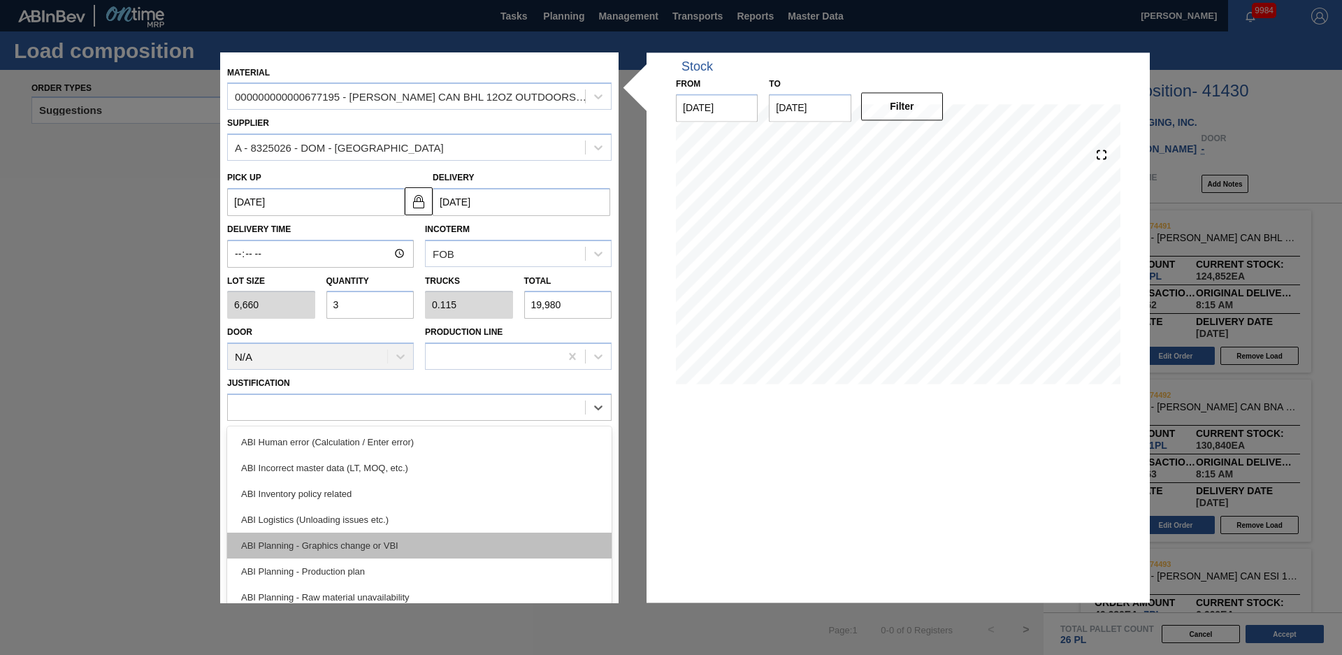
click at [381, 551] on div "ABI Planning - Graphics change or VBI" at bounding box center [419, 546] width 384 height 26
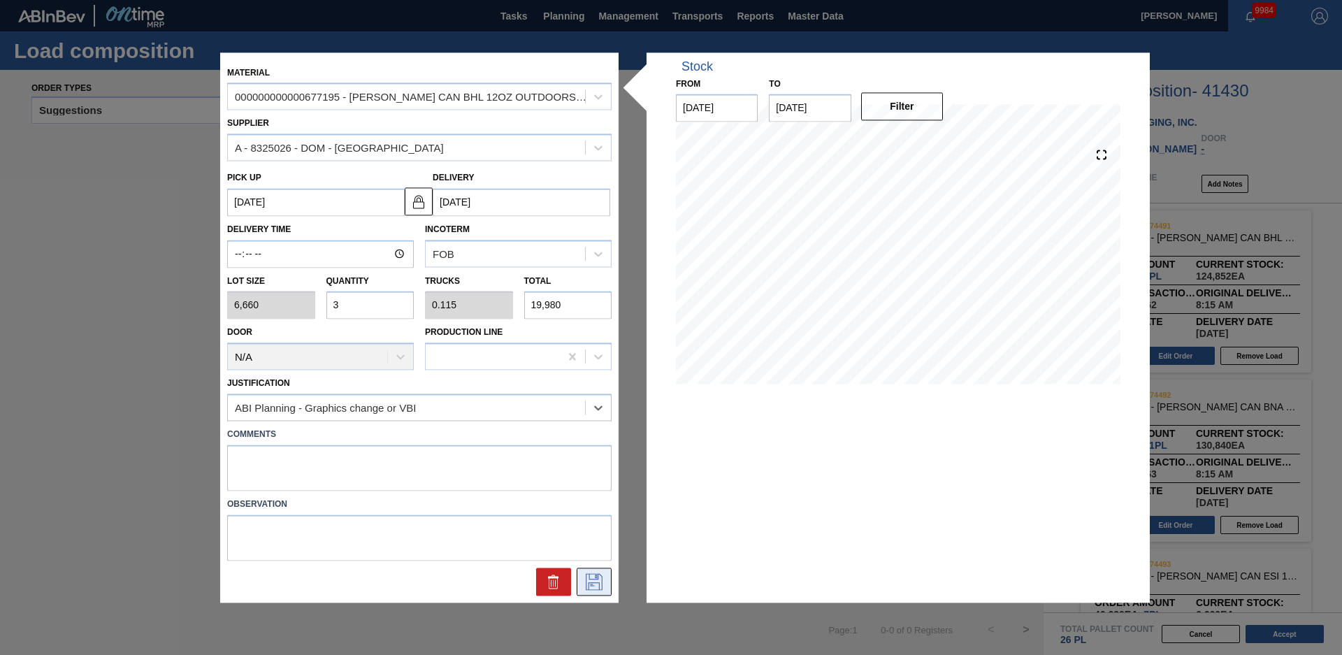
click at [600, 579] on icon at bounding box center [594, 581] width 22 height 17
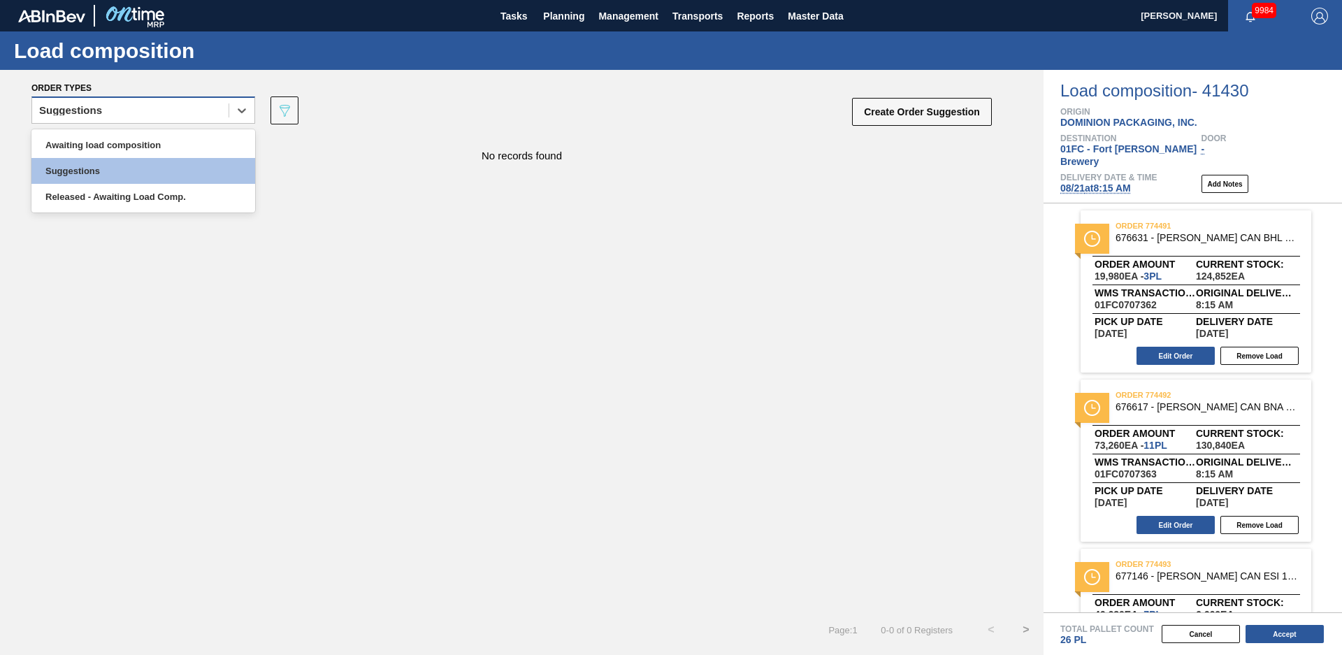
click at [201, 109] on div "Suggestions" at bounding box center [130, 111] width 196 height 20
click at [141, 147] on div "Awaiting load composition" at bounding box center [143, 145] width 224 height 26
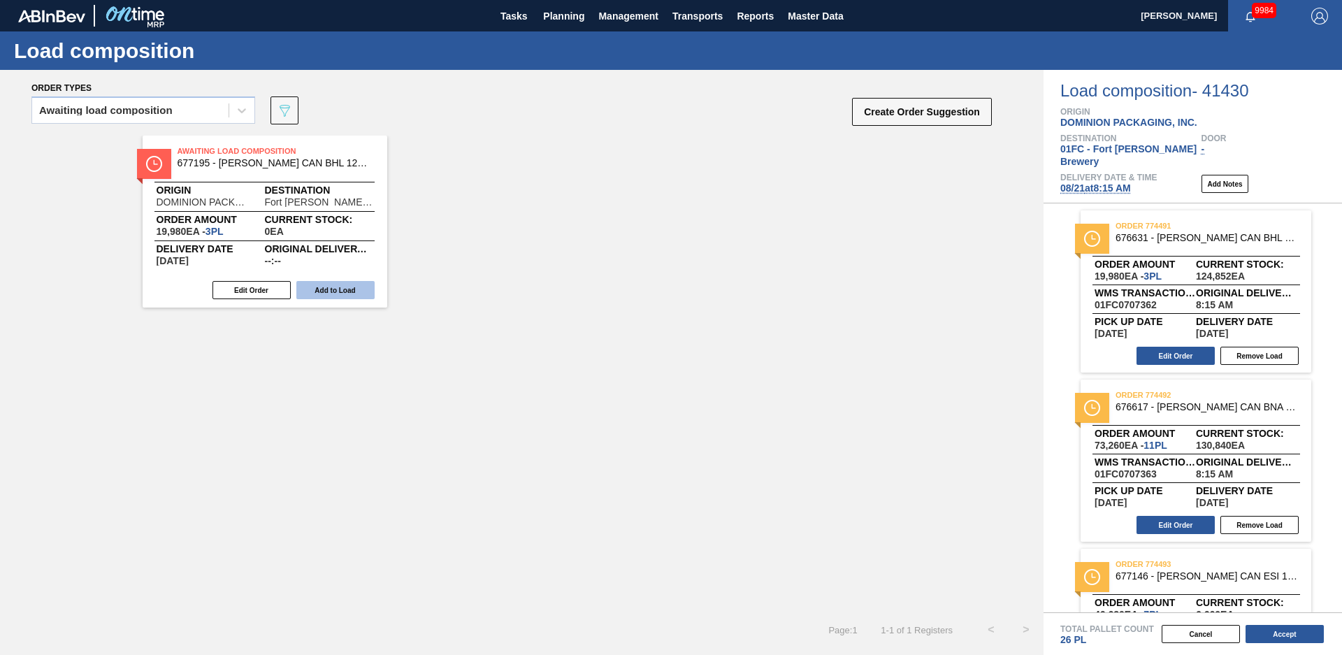
click at [329, 292] on button "Add to Load" at bounding box center [335, 290] width 78 height 18
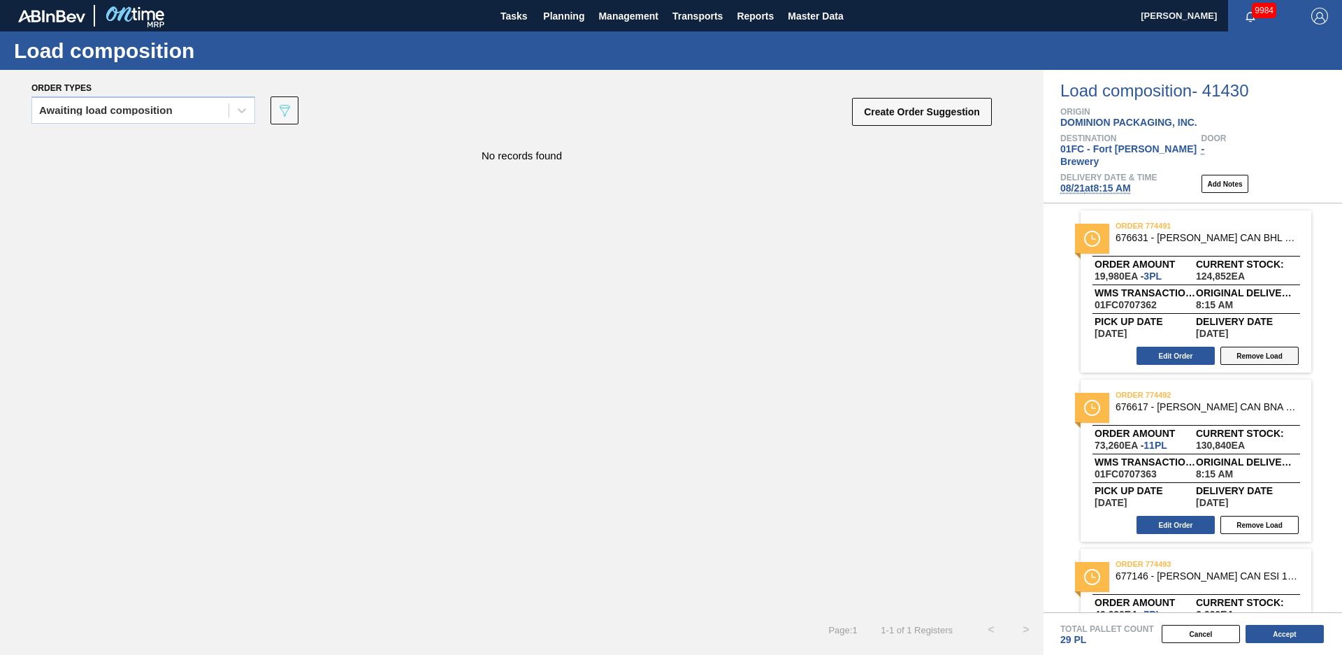
click at [1239, 347] on button "Remove Load" at bounding box center [1260, 356] width 78 height 18
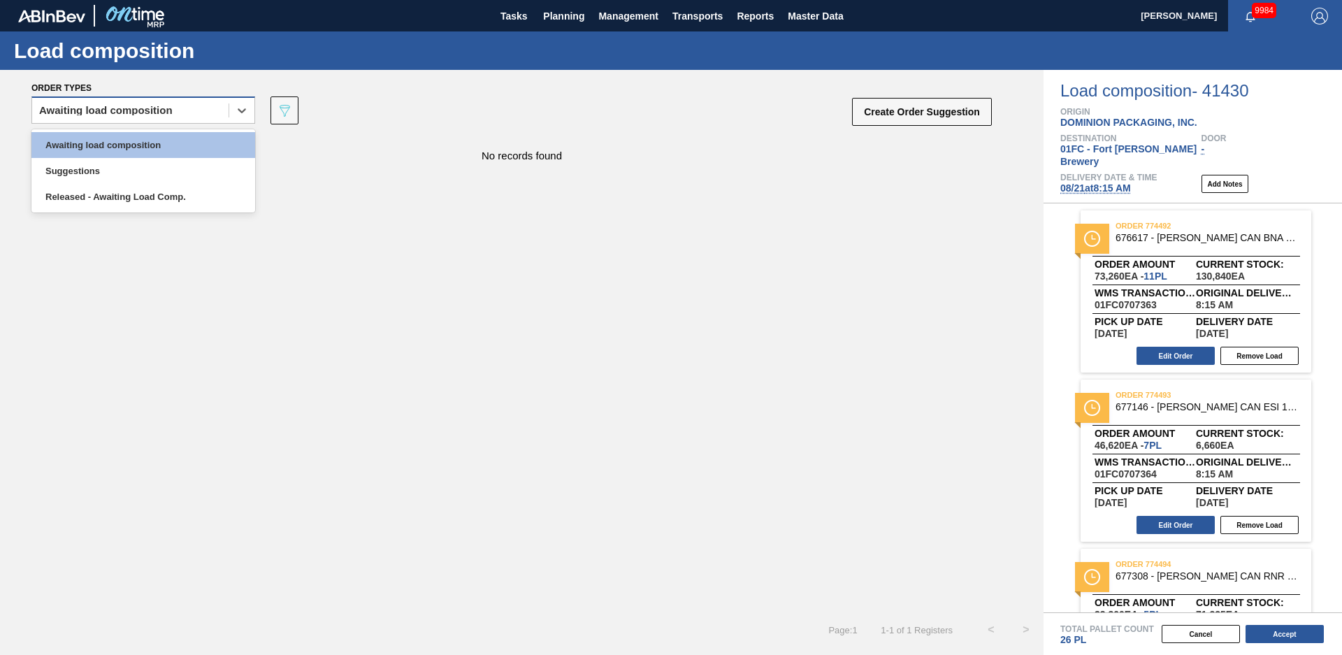
click at [182, 113] on div "Awaiting load composition" at bounding box center [130, 111] width 196 height 20
click at [154, 202] on div "Released - Awaiting Load Comp." at bounding box center [143, 197] width 224 height 26
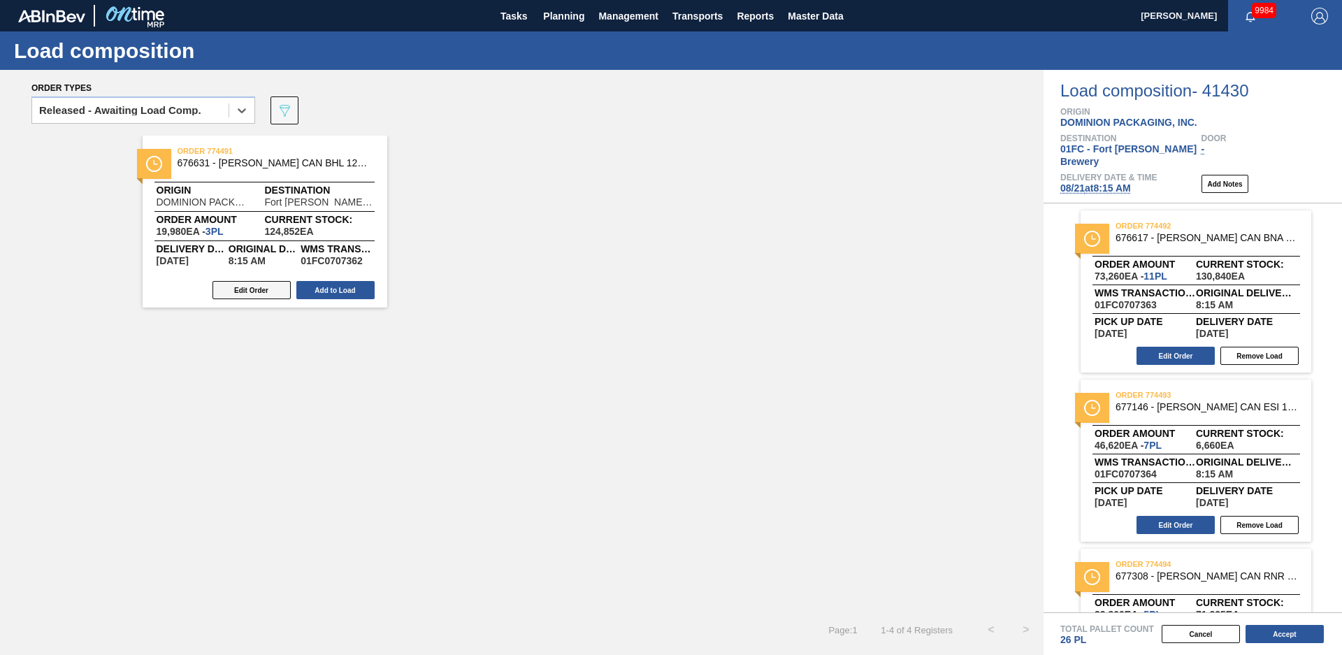
click at [255, 288] on button "Edit Order" at bounding box center [252, 290] width 78 height 18
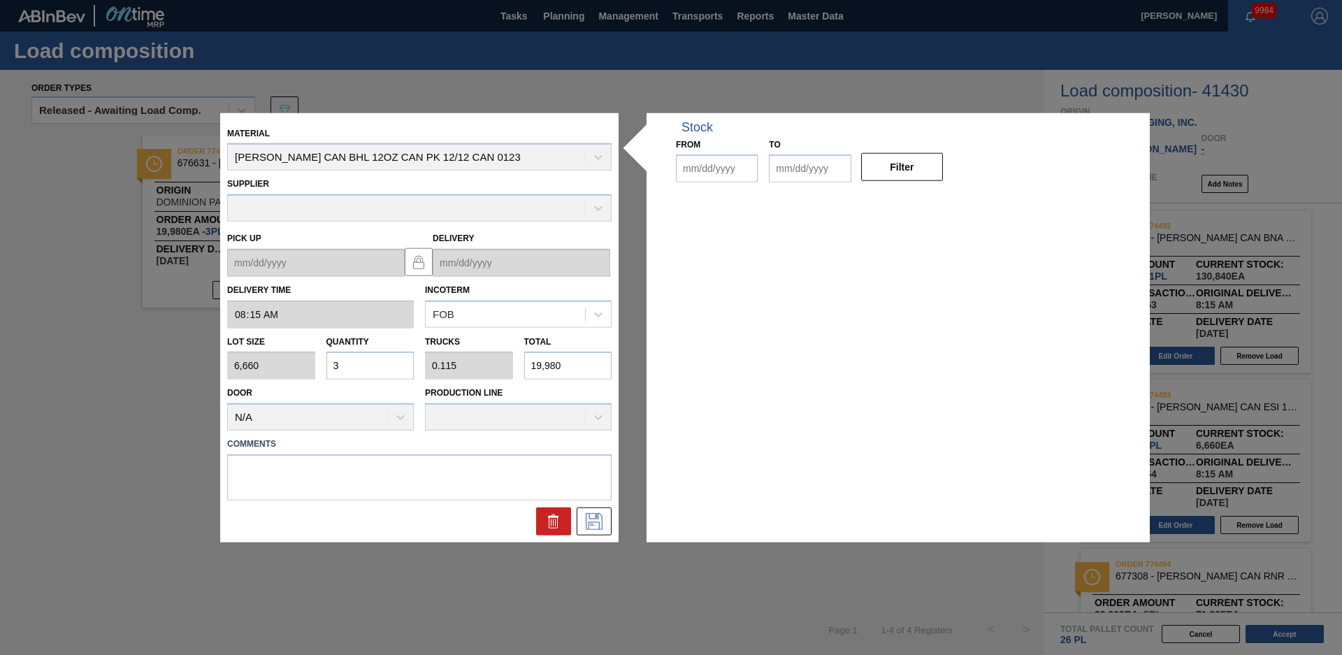
type input "08:15:00"
type input "6,660"
type input "3"
type input "0.115"
type input "19,980"
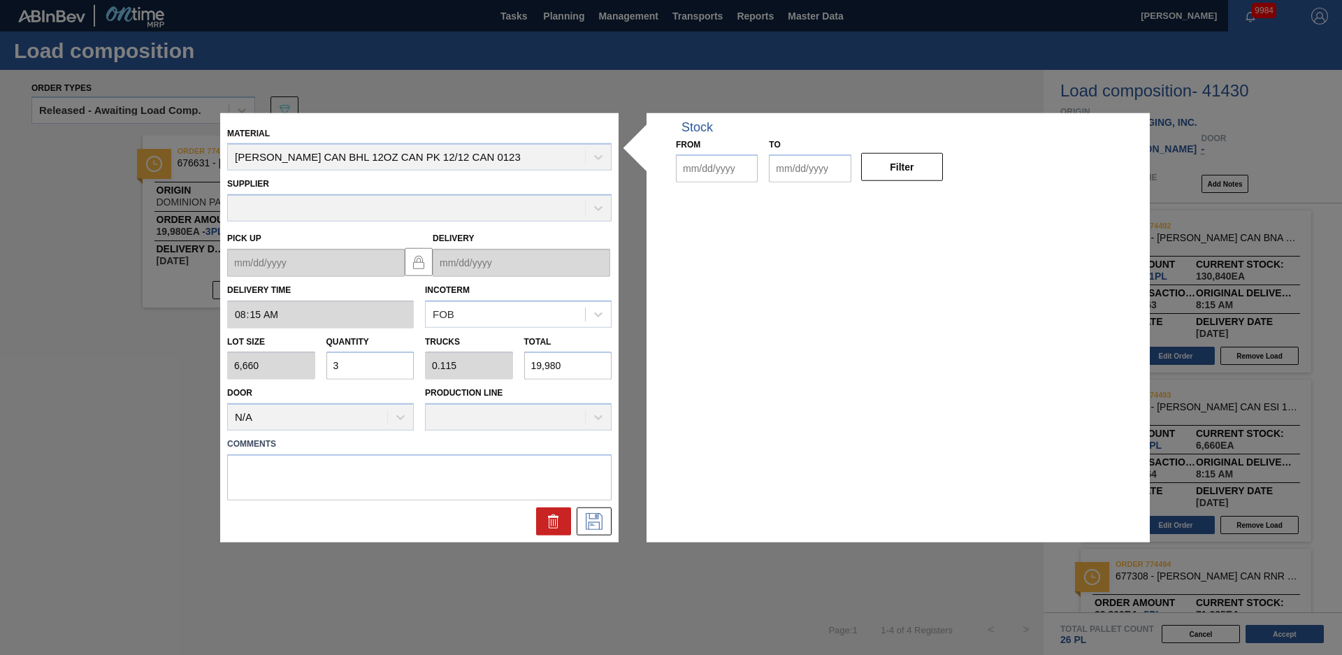
type up "[DATE]"
type input "[DATE]"
click at [539, 533] on button at bounding box center [553, 522] width 35 height 28
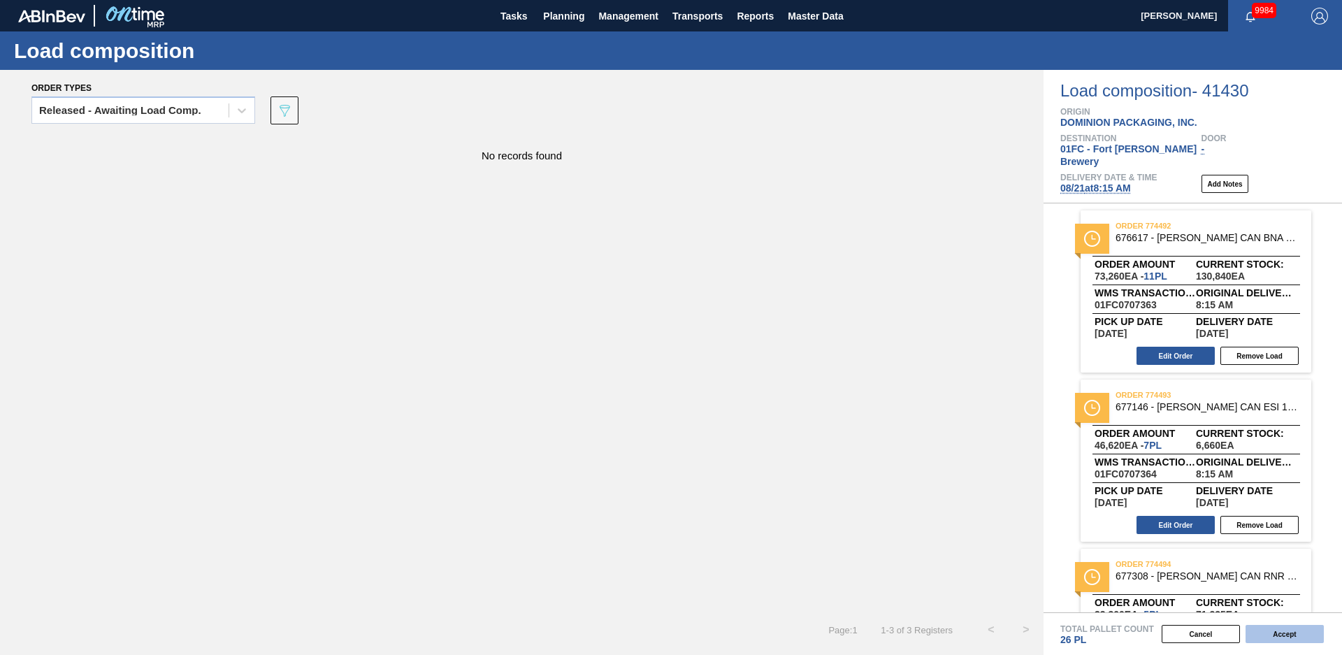
click at [1300, 630] on button "Accept" at bounding box center [1285, 634] width 78 height 18
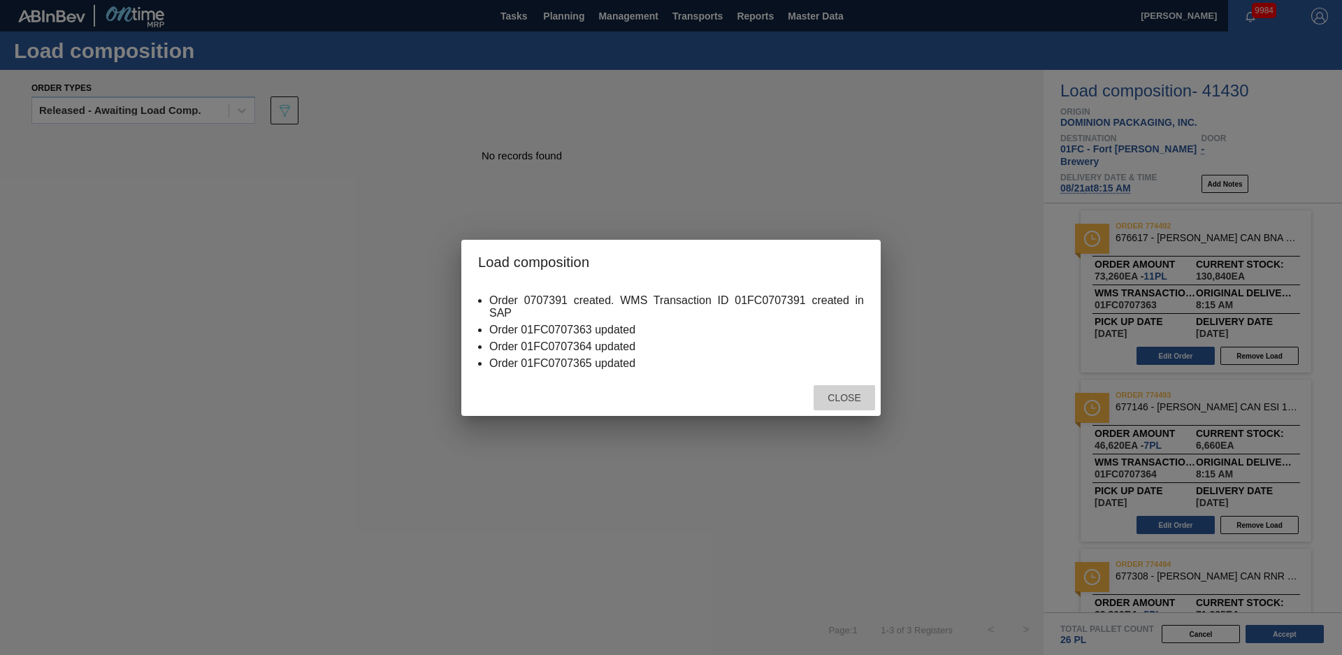
click at [833, 395] on span "Close" at bounding box center [844, 397] width 55 height 11
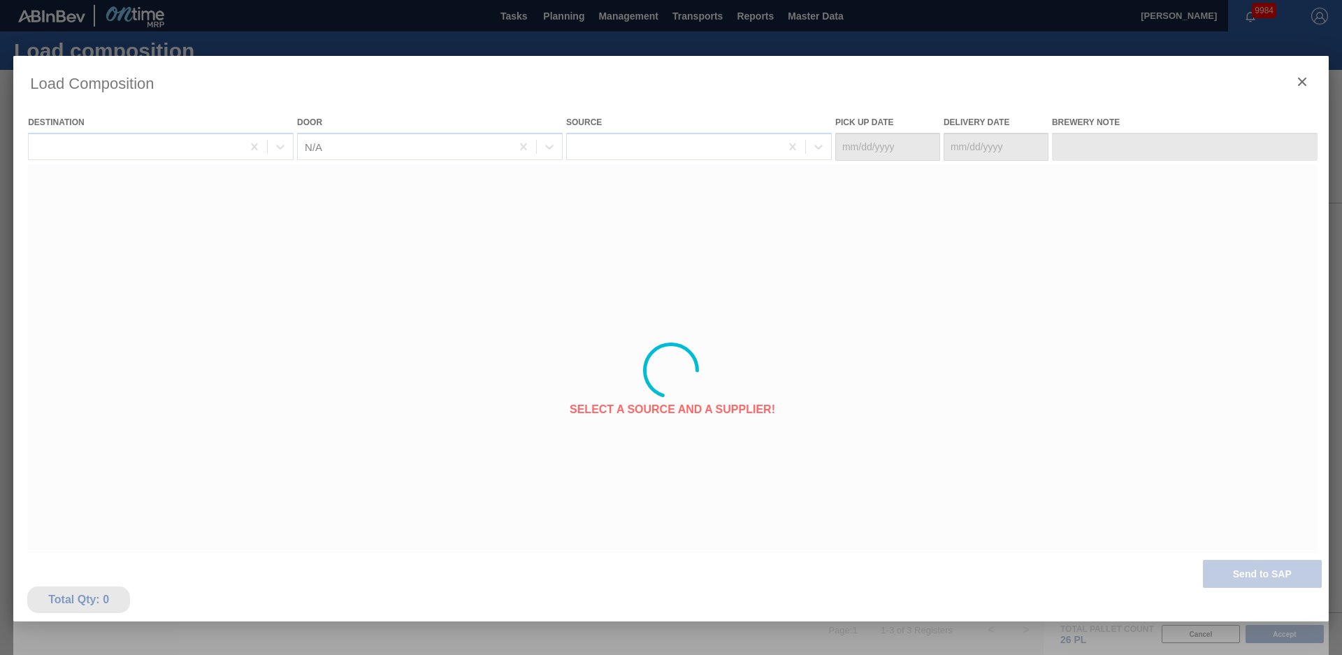
type Date "[DATE]"
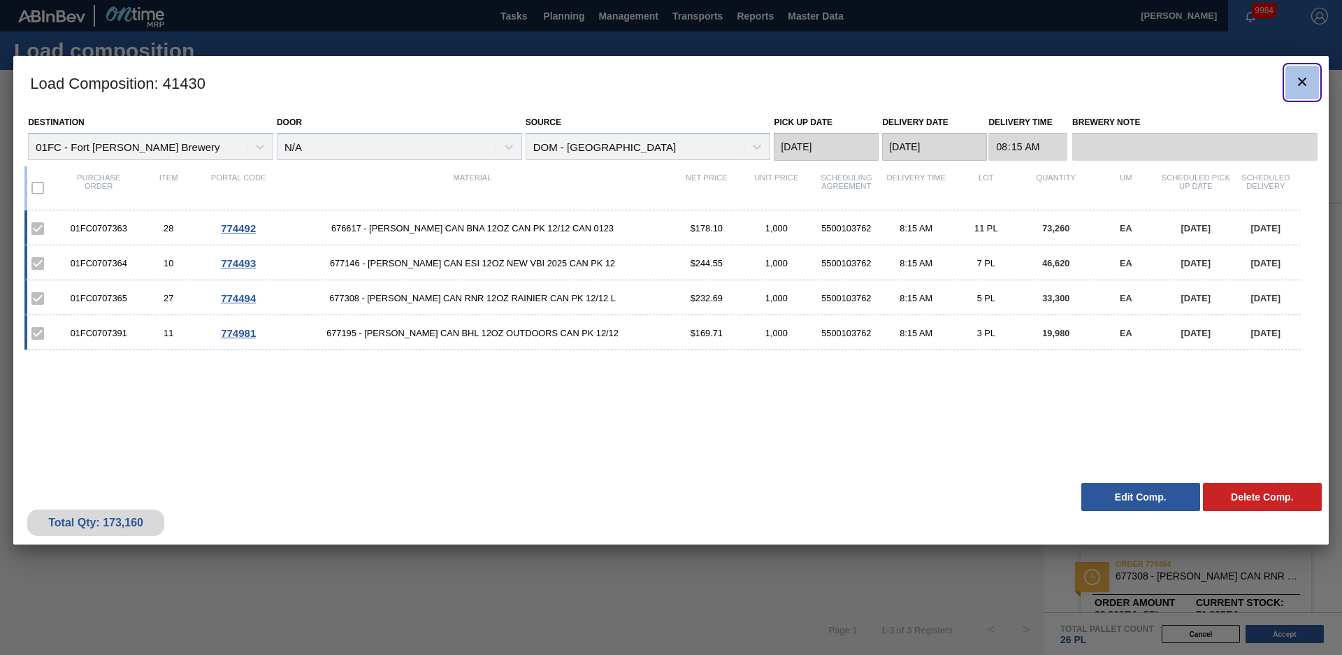
click at [1304, 75] on icon "botão de ícone" at bounding box center [1302, 81] width 17 height 17
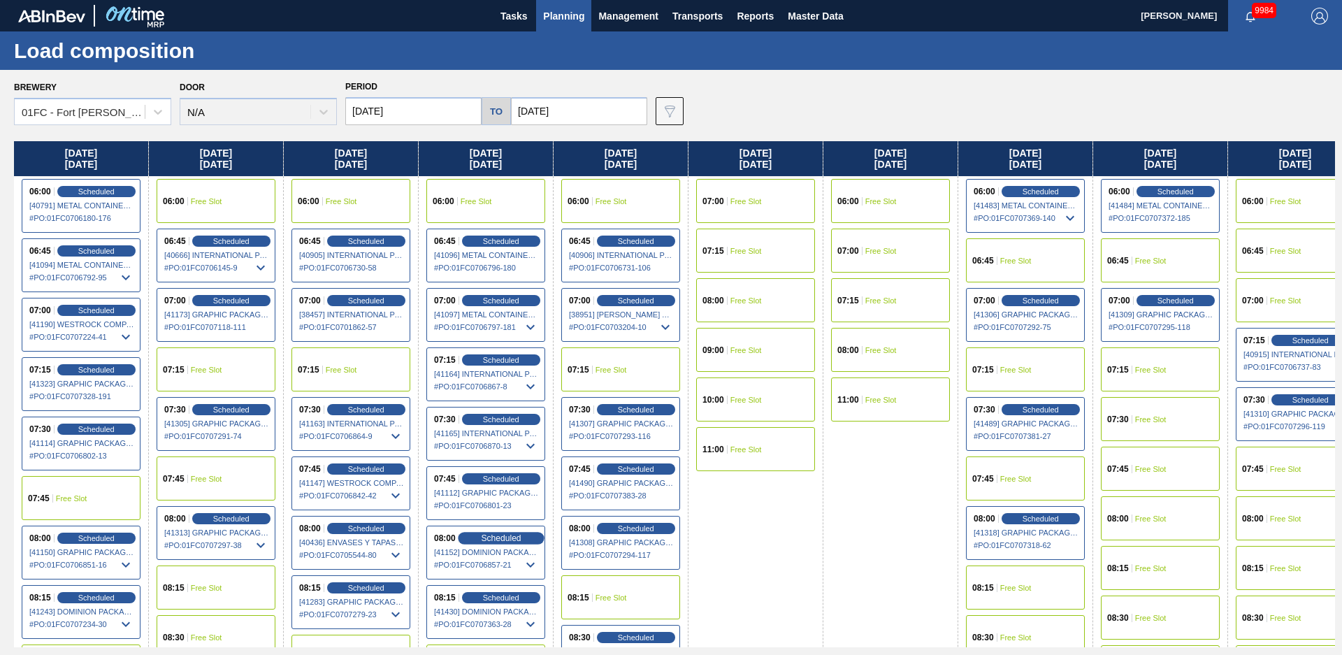
click at [498, 534] on span "Scheduled" at bounding box center [501, 537] width 40 height 9
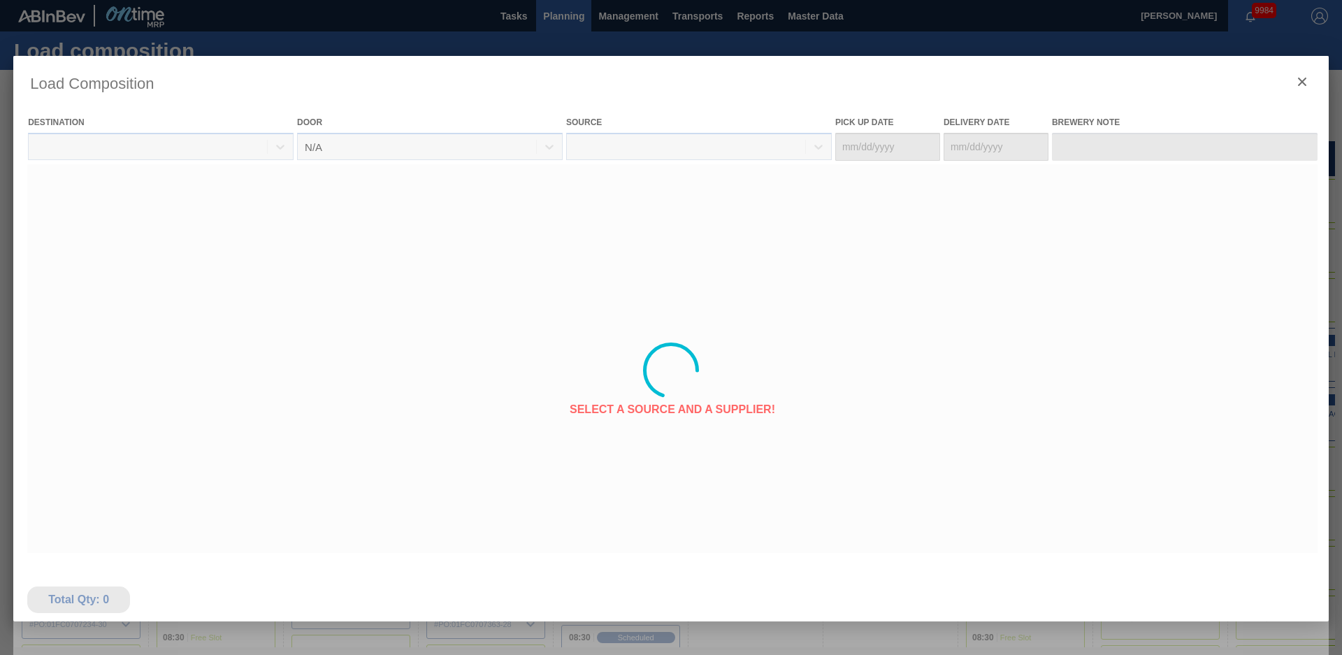
type Date "[DATE]"
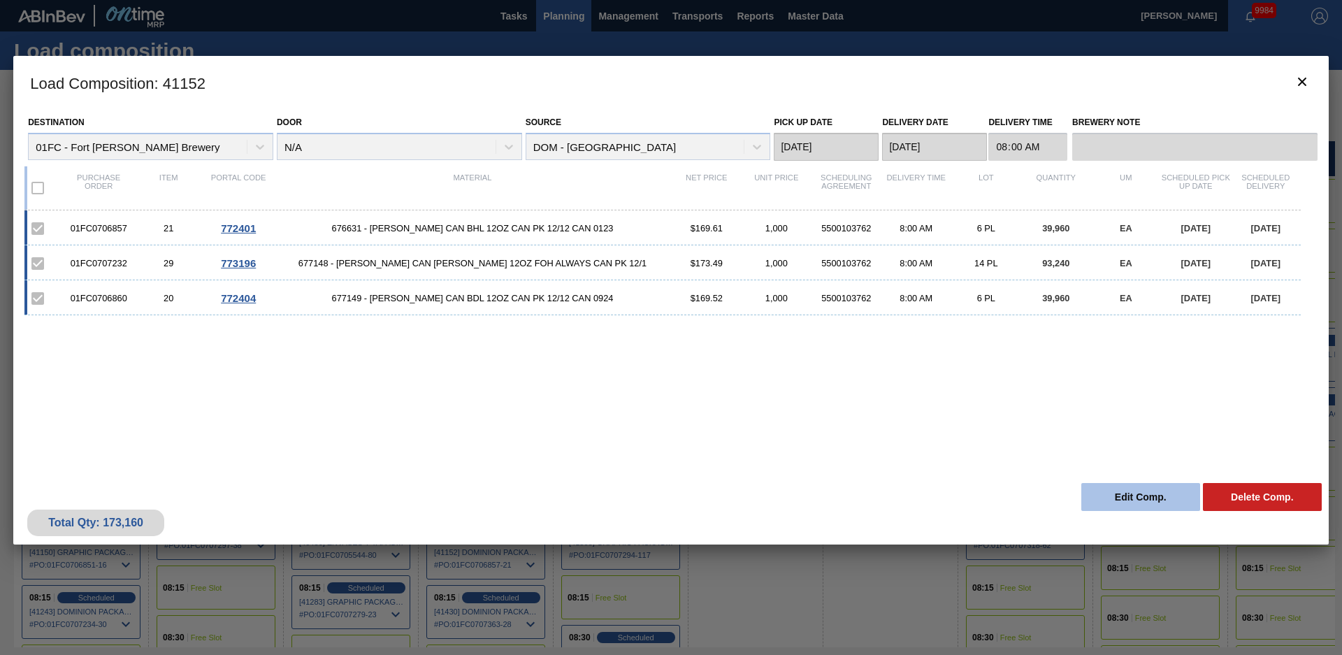
click at [1176, 491] on button "Edit Comp." at bounding box center [1140, 497] width 119 height 28
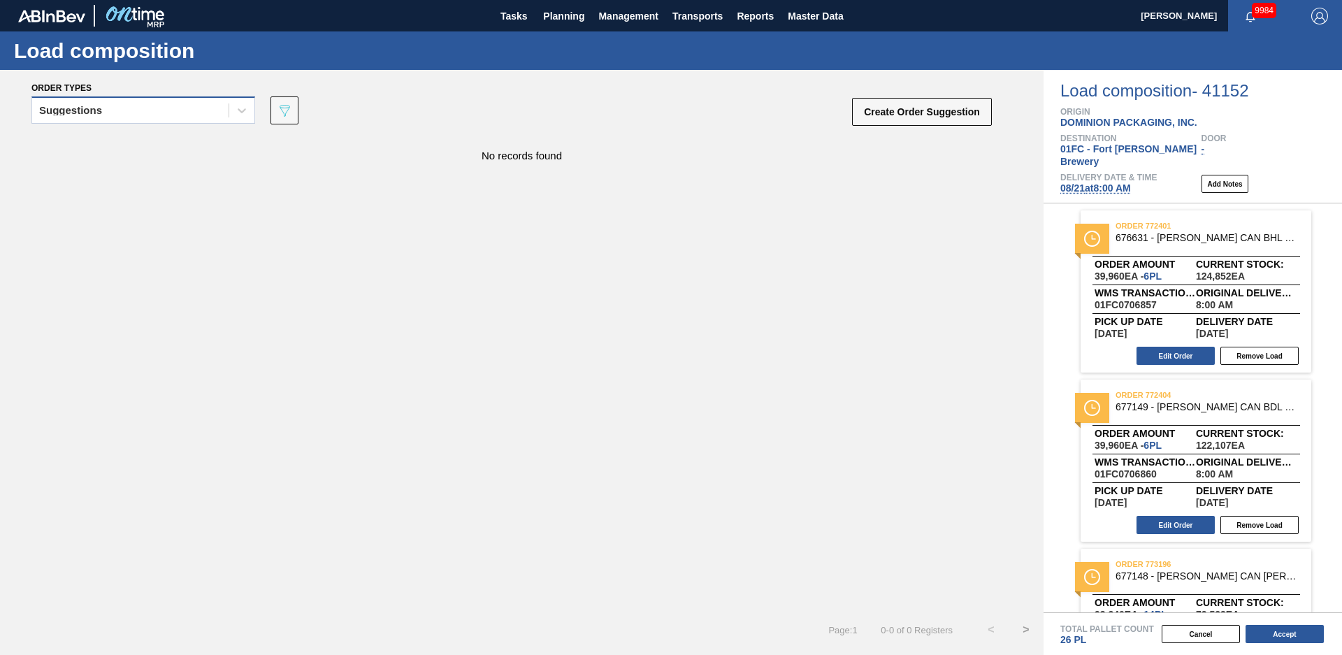
click at [208, 101] on div "Suggestions" at bounding box center [130, 111] width 196 height 20
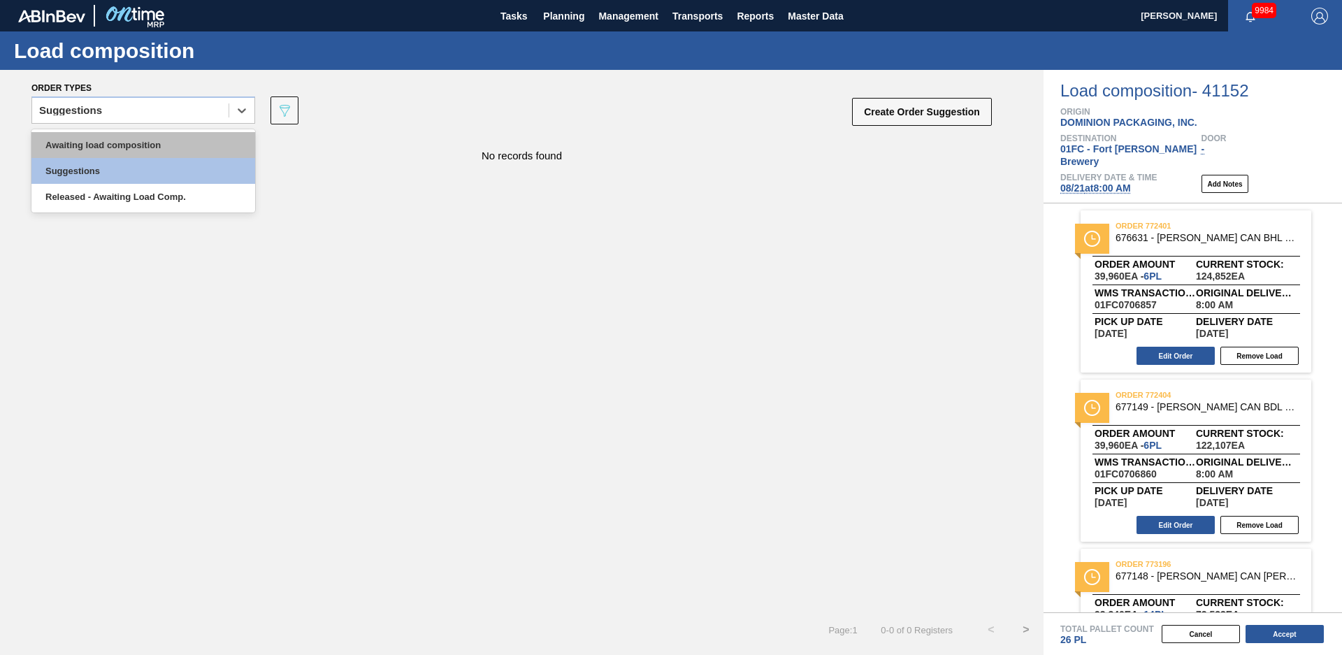
click at [134, 140] on div "Awaiting load composition" at bounding box center [143, 145] width 224 height 26
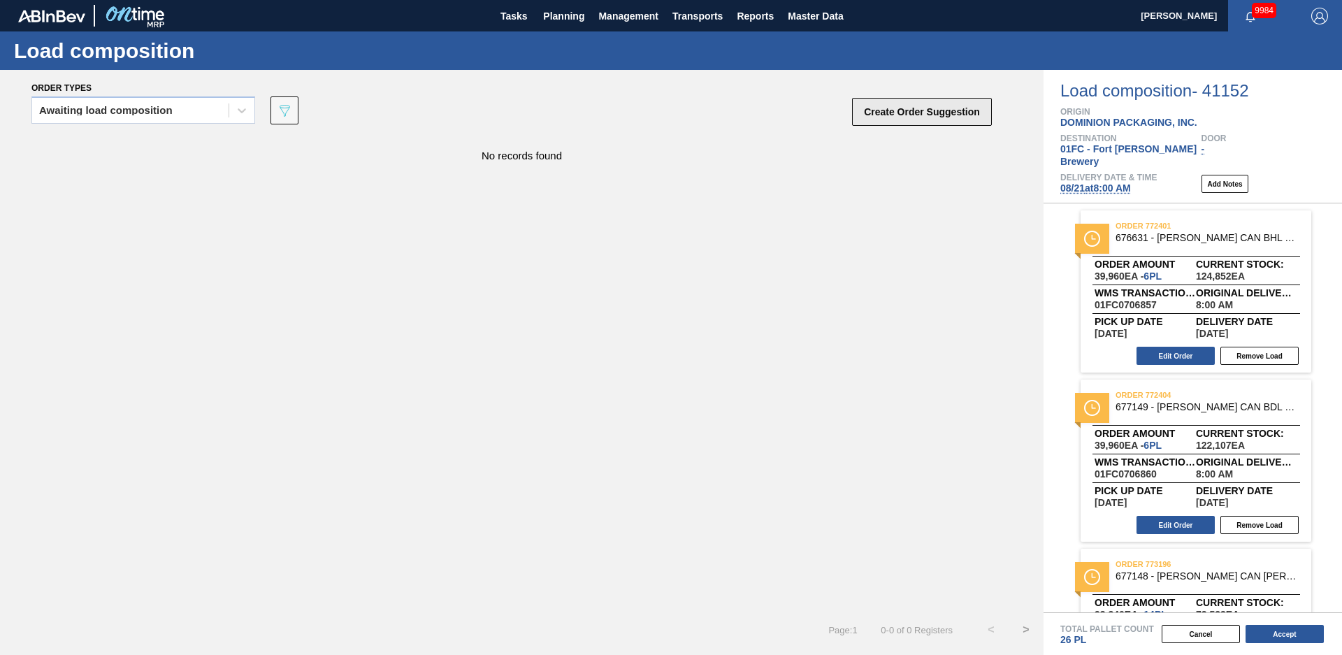
click at [930, 111] on button "Create Order Suggestion" at bounding box center [922, 112] width 140 height 28
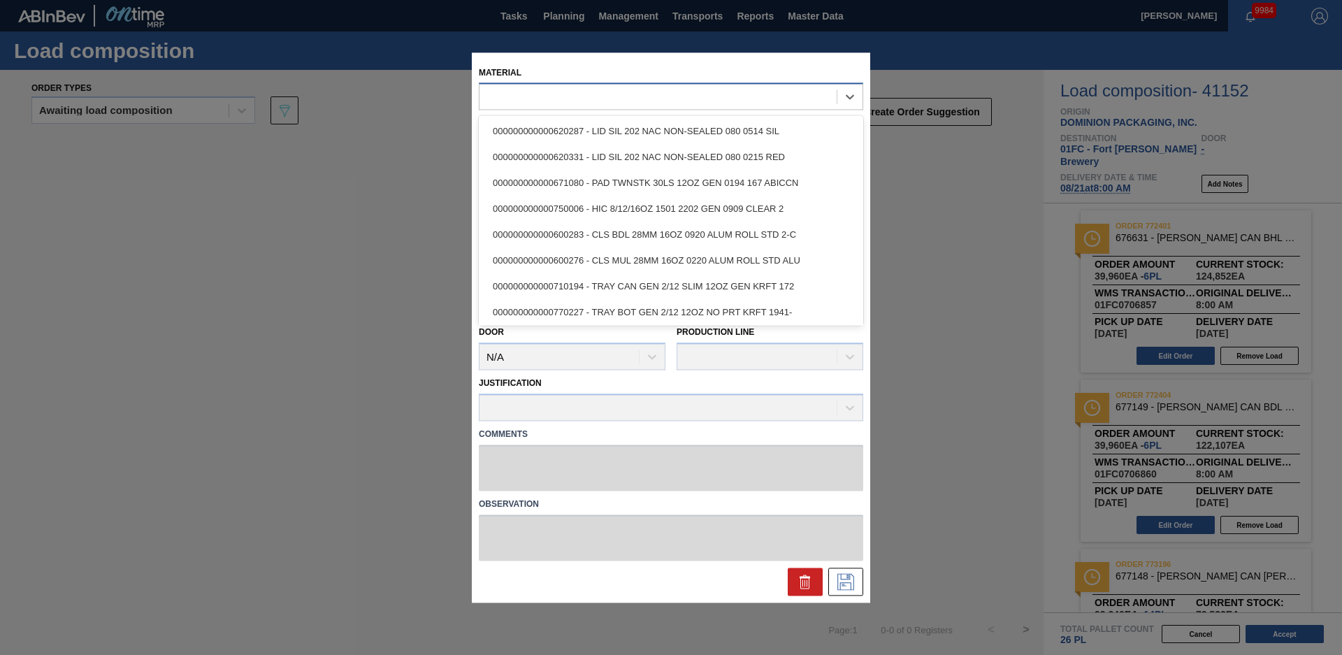
click at [572, 95] on div at bounding box center [658, 97] width 357 height 20
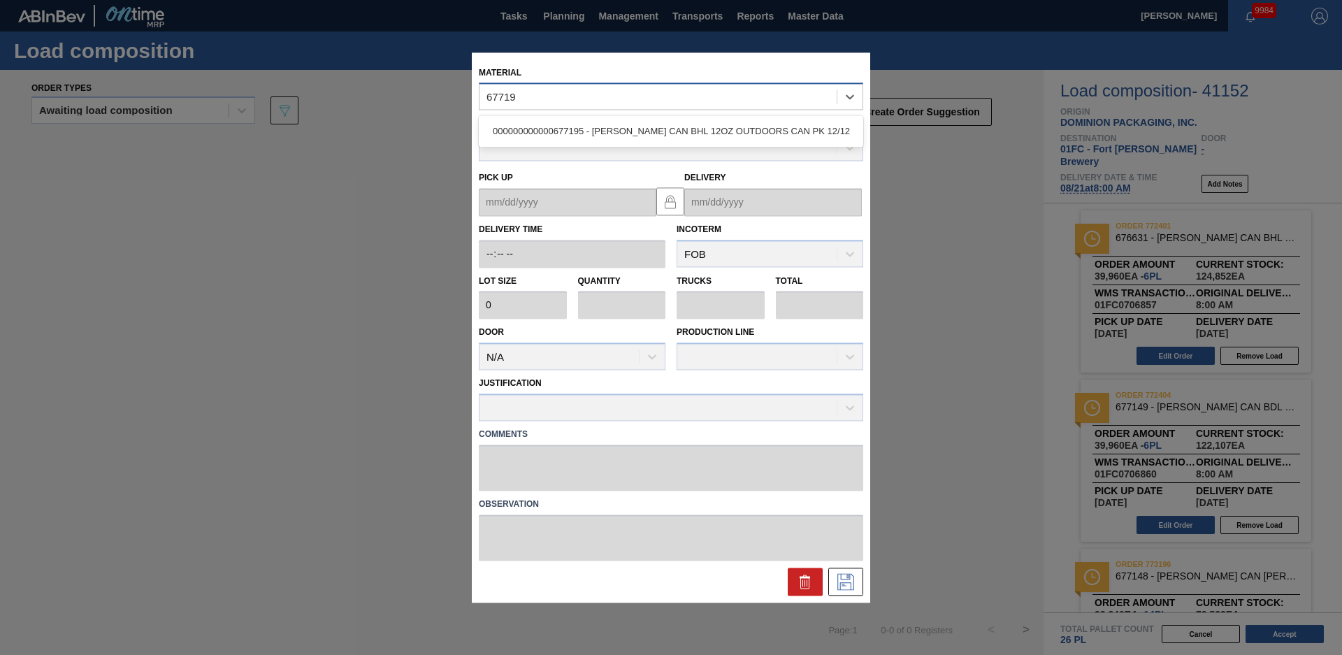
type input "677195"
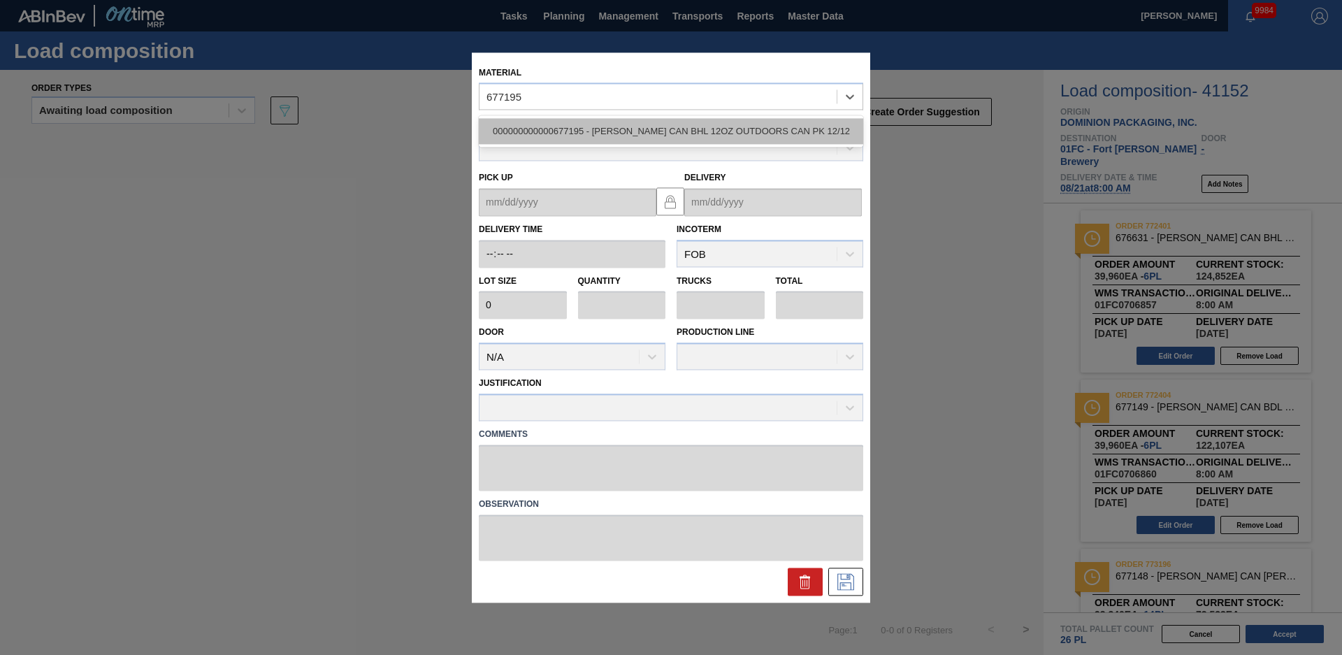
click at [585, 134] on div "000000000000677195 - [PERSON_NAME] CAN BHL 12OZ OUTDOORS CAN PK 12/12" at bounding box center [671, 132] width 384 height 26
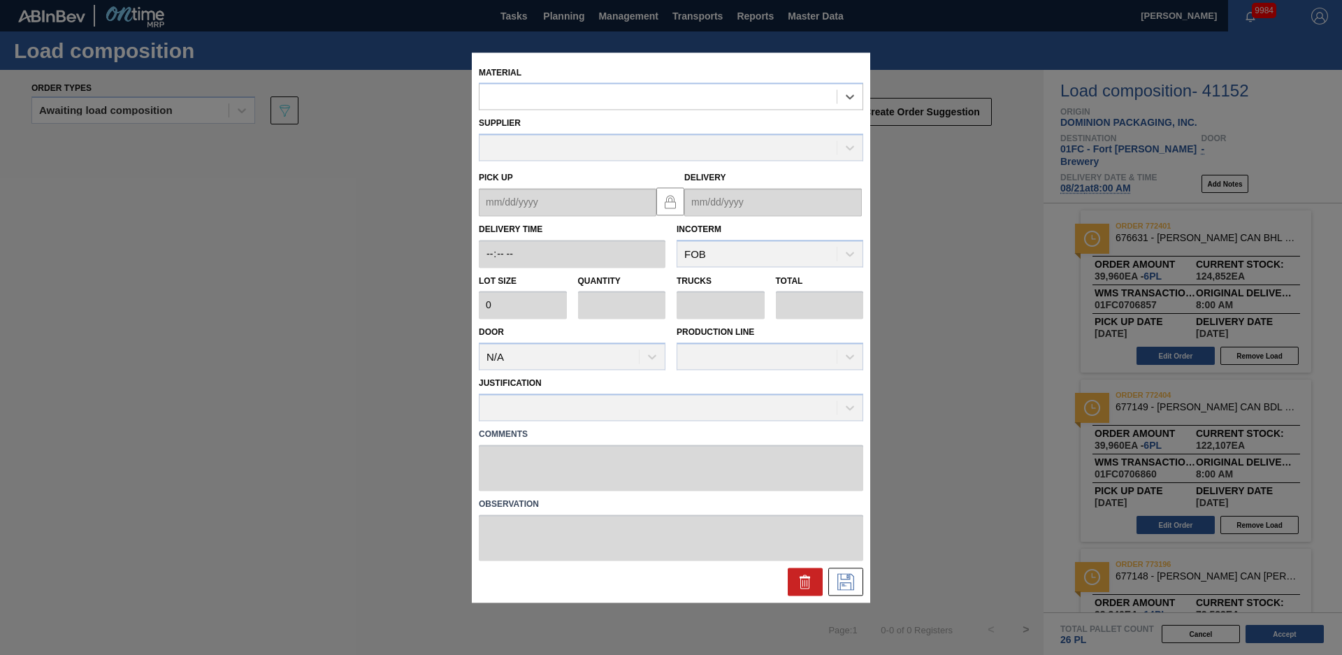
type input "6,660"
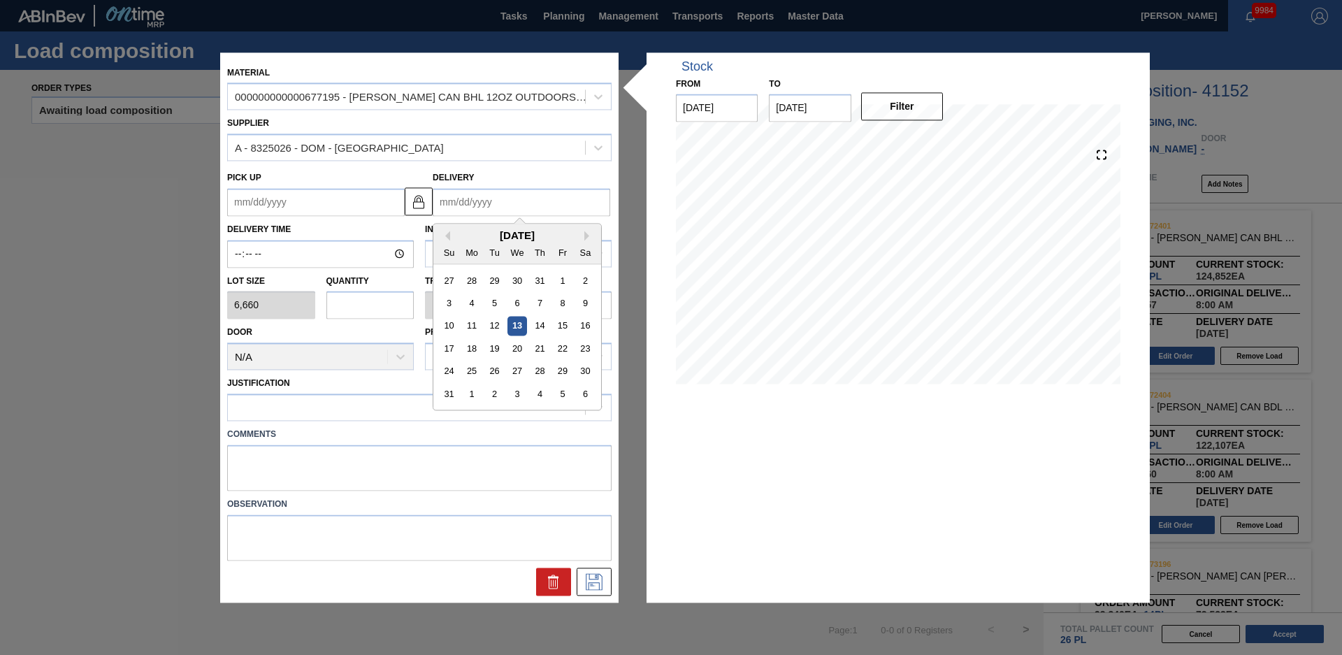
click at [451, 210] on input "Delivery" at bounding box center [522, 202] width 178 height 28
click at [541, 343] on div "21" at bounding box center [540, 348] width 19 height 19
type up "[DATE]"
type input "[DATE]"
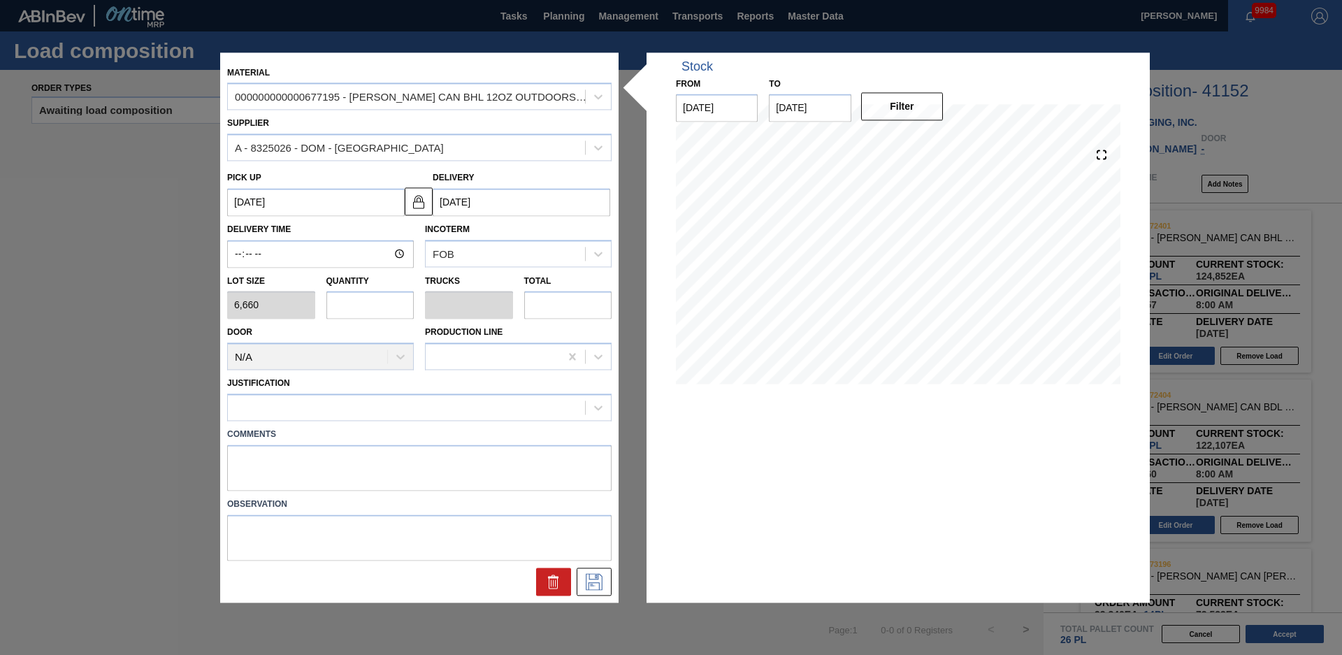
click at [379, 304] on input "text" at bounding box center [370, 306] width 88 height 28
type input "6"
type input "0.231"
type input "39,960"
type input "6"
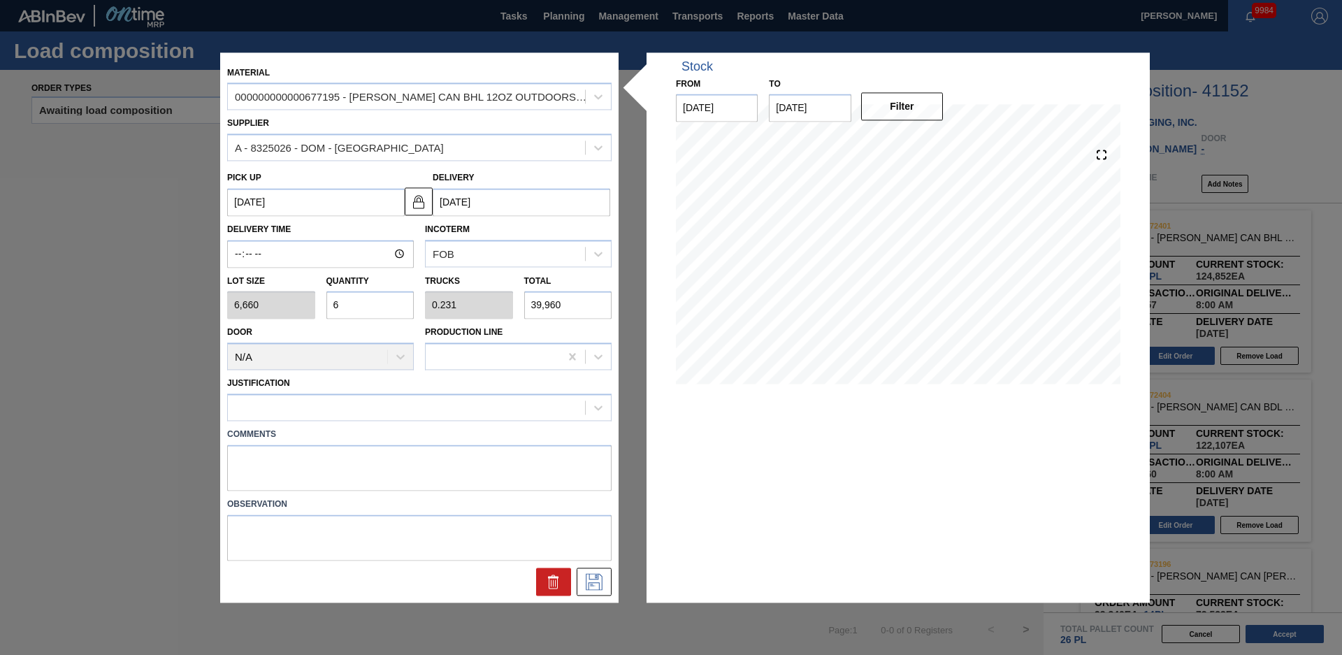
click at [410, 327] on div "Door N/A" at bounding box center [320, 347] width 187 height 48
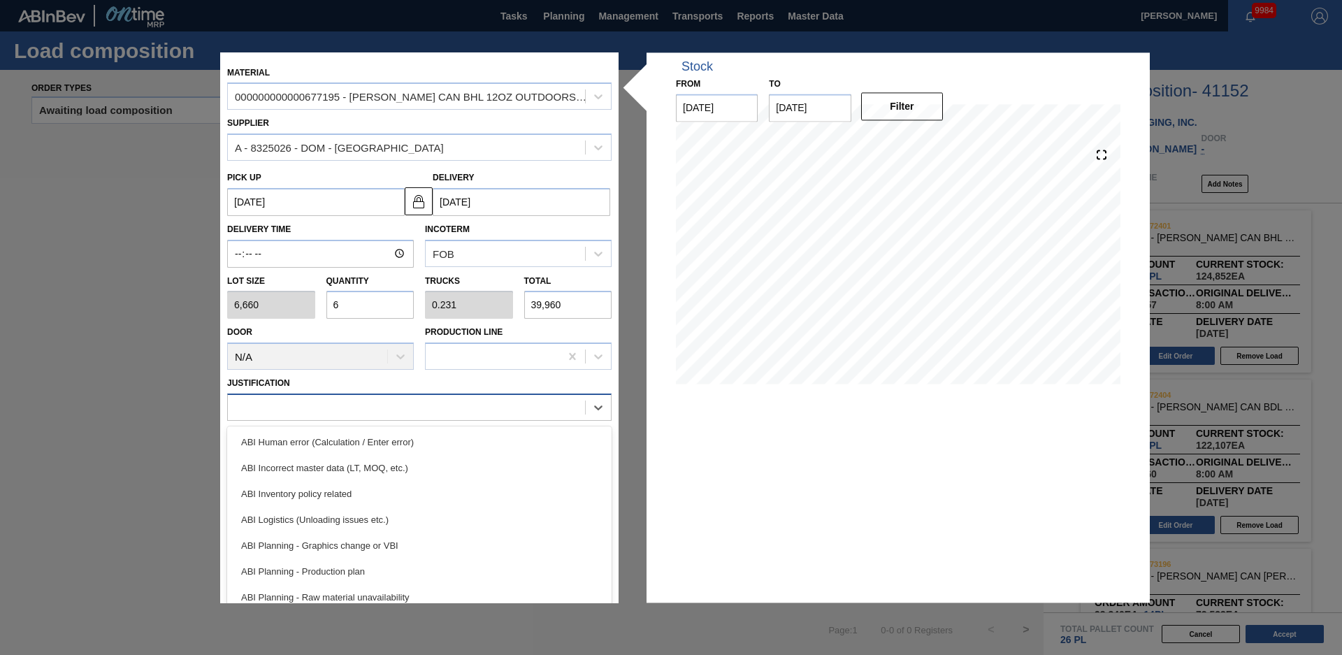
click at [327, 405] on div at bounding box center [406, 408] width 357 height 20
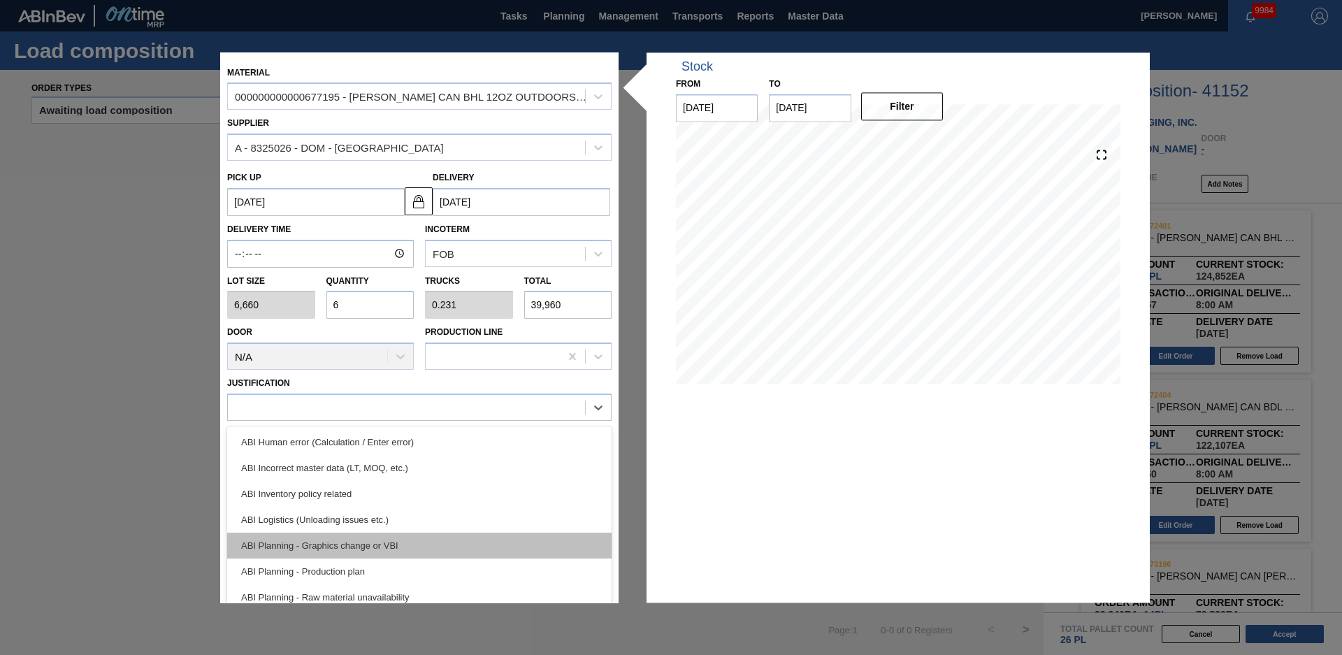
click at [321, 548] on div "ABI Planning - Graphics change or VBI" at bounding box center [419, 546] width 384 height 26
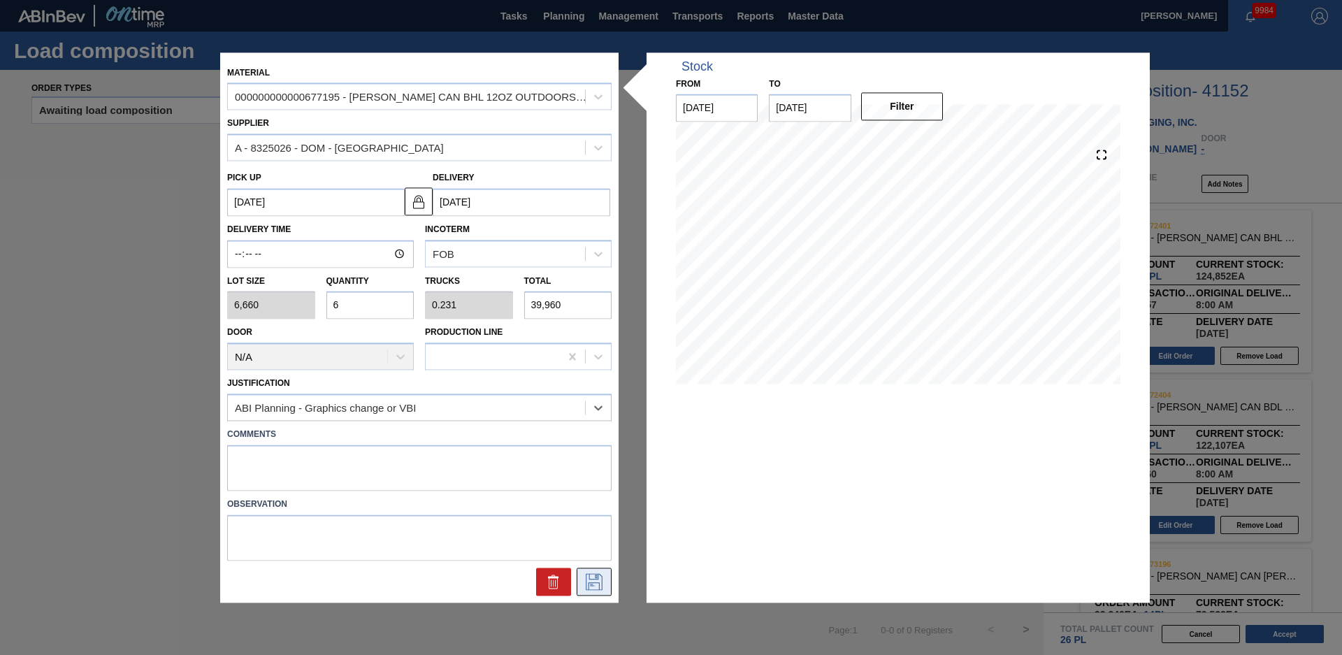
click at [577, 575] on div at bounding box center [420, 582] width 396 height 28
click at [585, 583] on icon at bounding box center [594, 581] width 22 height 17
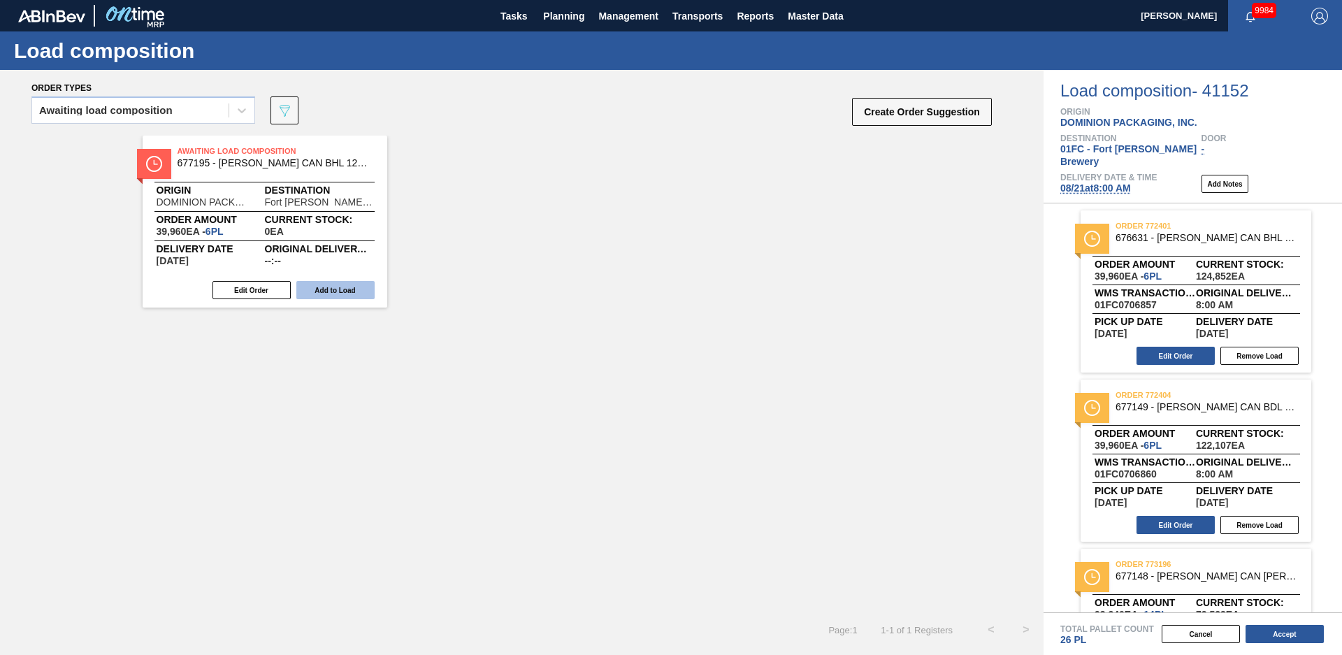
click at [325, 288] on button "Add to Load" at bounding box center [335, 290] width 78 height 18
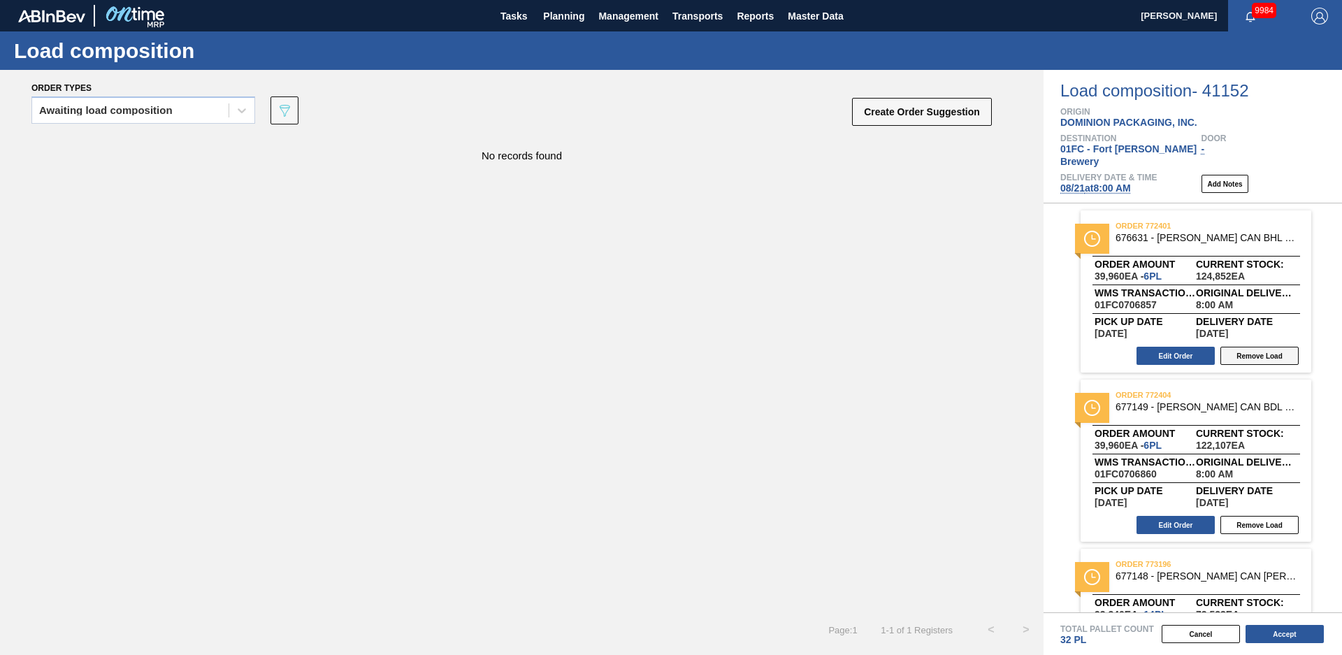
click at [1248, 347] on button "Remove Load" at bounding box center [1260, 356] width 78 height 18
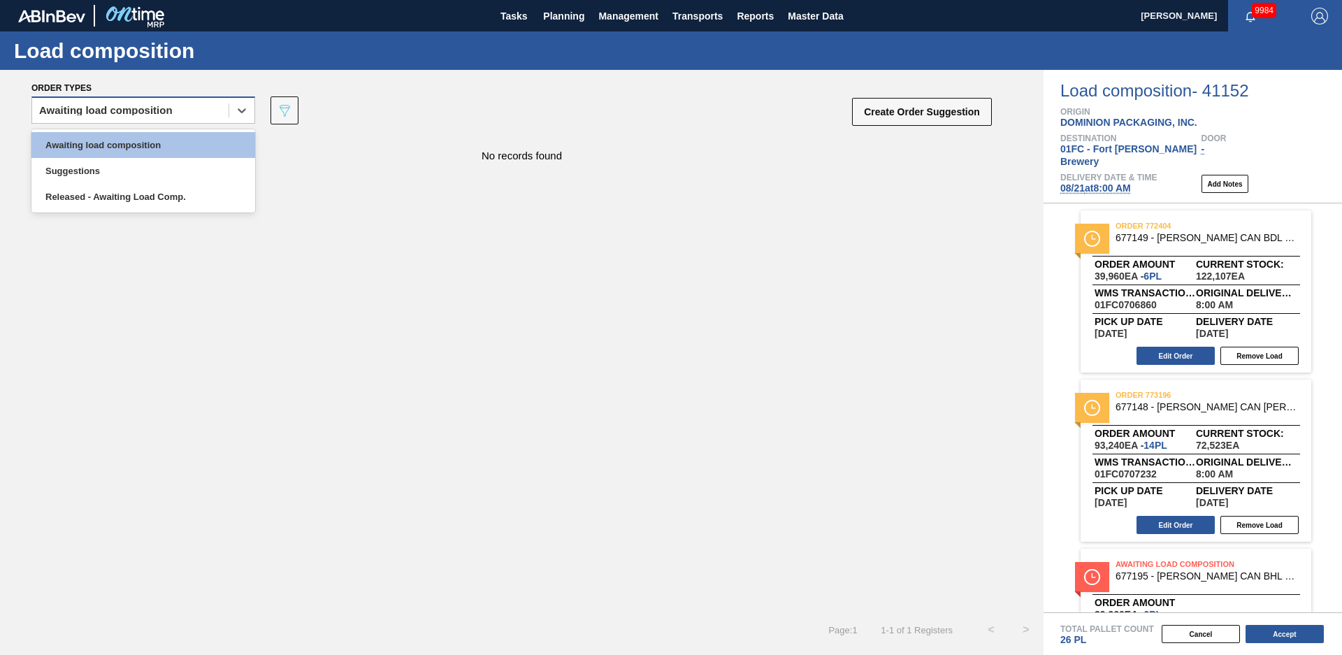
click at [162, 108] on div "Awaiting load composition" at bounding box center [106, 111] width 134 height 10
click at [120, 190] on div "Released - Awaiting Load Comp." at bounding box center [143, 197] width 224 height 26
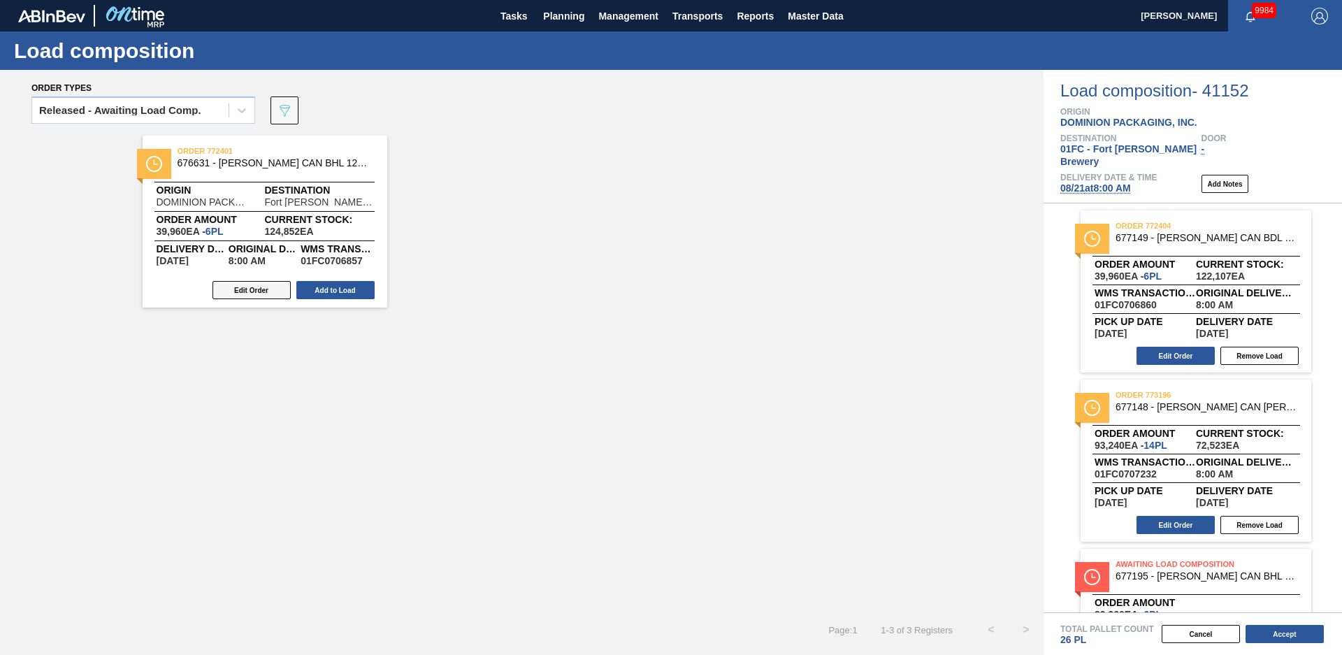
click at [270, 292] on button "Edit Order" at bounding box center [252, 290] width 78 height 18
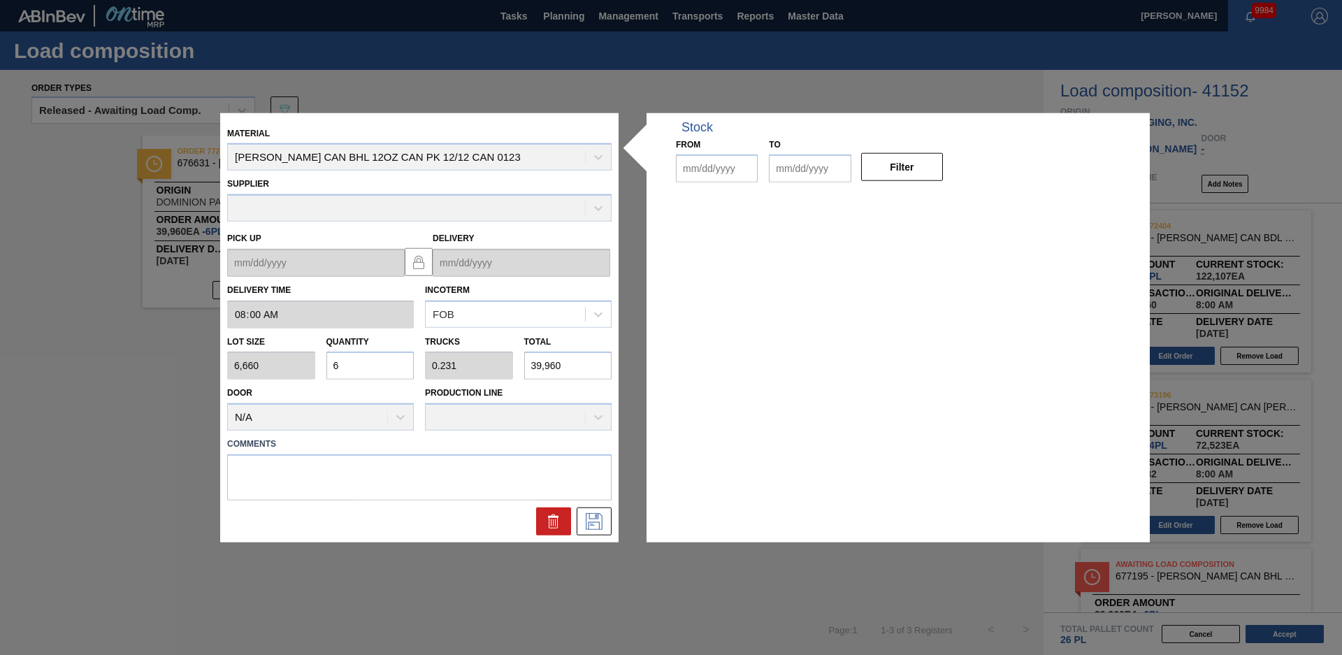
type input "08:00:00"
type input "6,660"
type input "6"
type input "0.231"
type input "39,960"
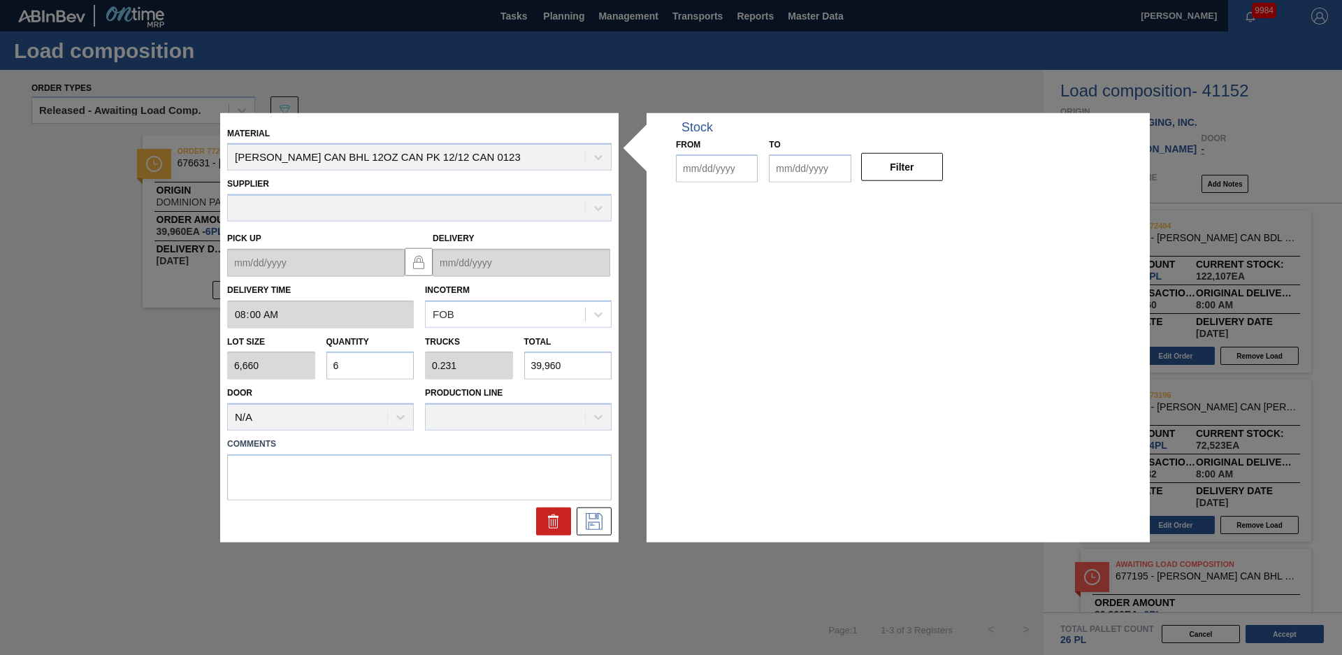
type up "[DATE]"
type input "[DATE]"
click at [547, 524] on icon at bounding box center [553, 521] width 17 height 17
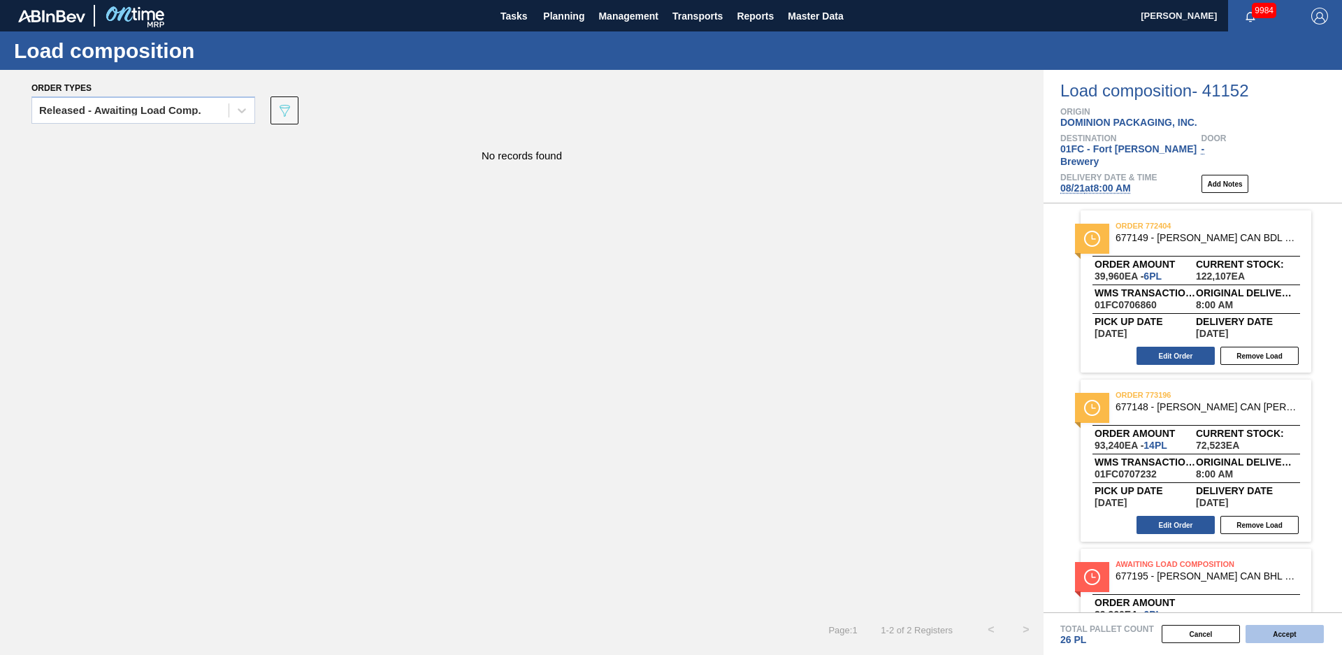
click at [1290, 631] on button "Accept" at bounding box center [1285, 634] width 78 height 18
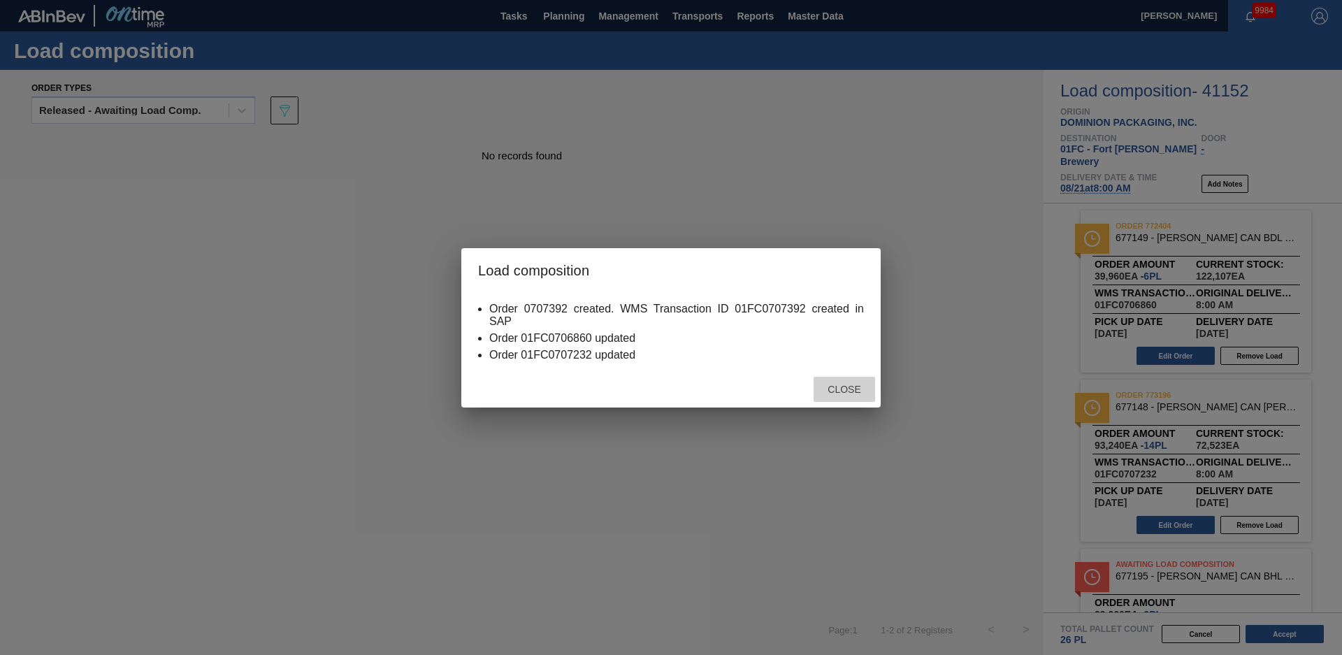
click at [858, 384] on span "Close" at bounding box center [844, 389] width 55 height 11
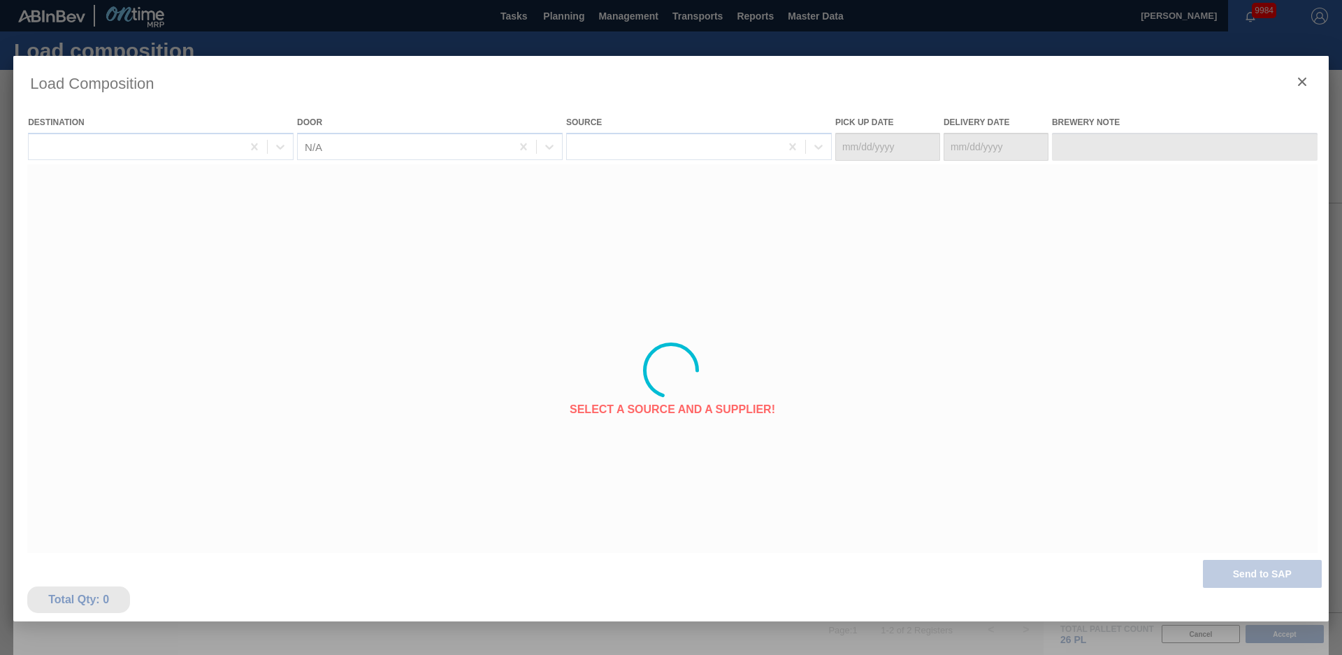
type Date "[DATE]"
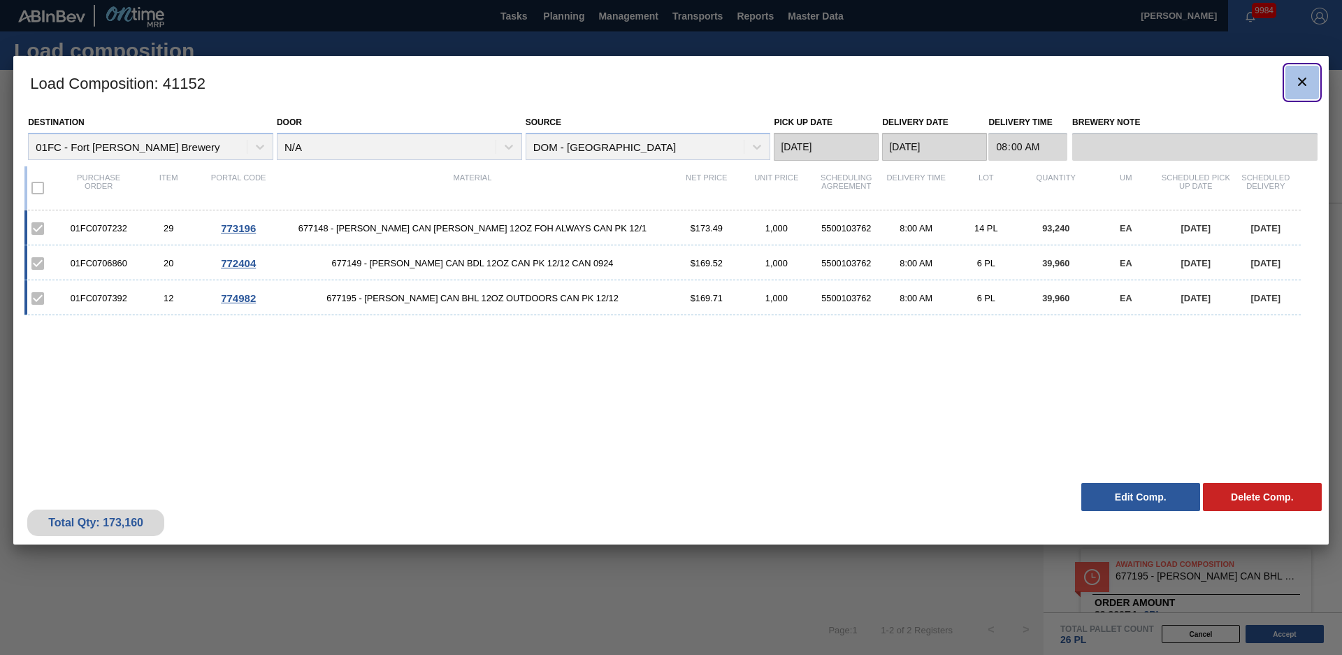
click at [1309, 83] on icon "botão de ícone" at bounding box center [1302, 81] width 17 height 17
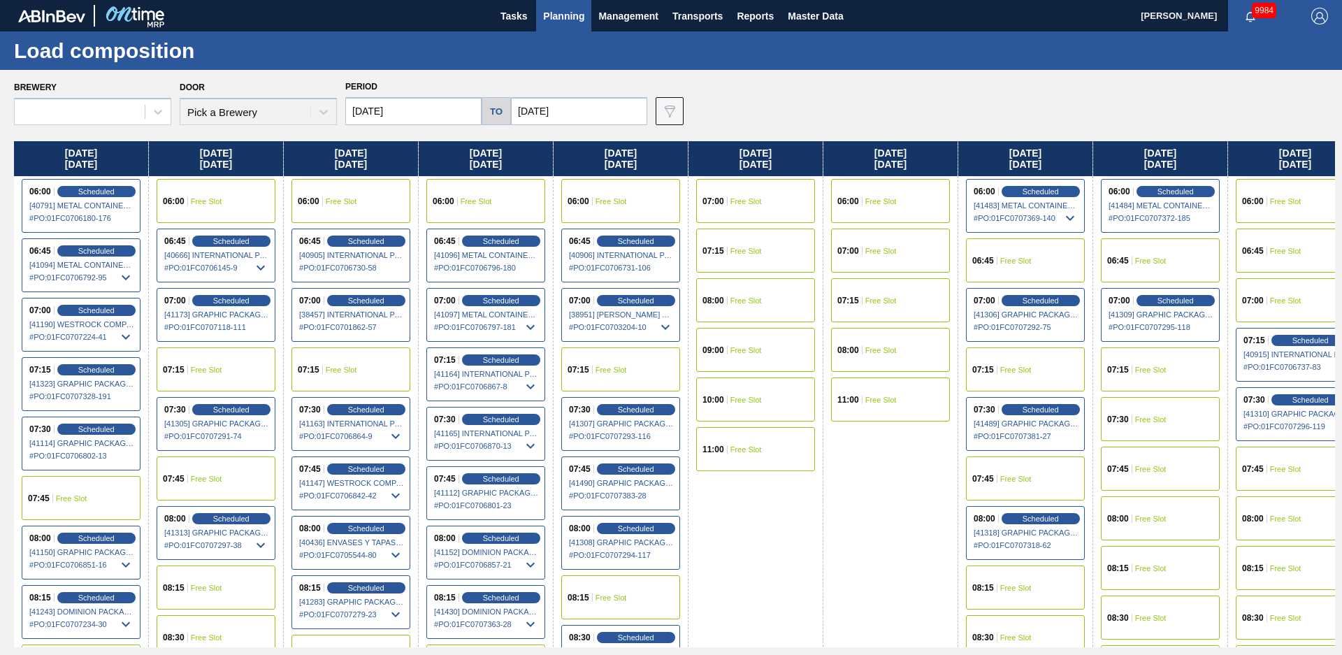
click at [559, 16] on span "Planning" at bounding box center [563, 16] width 41 height 17
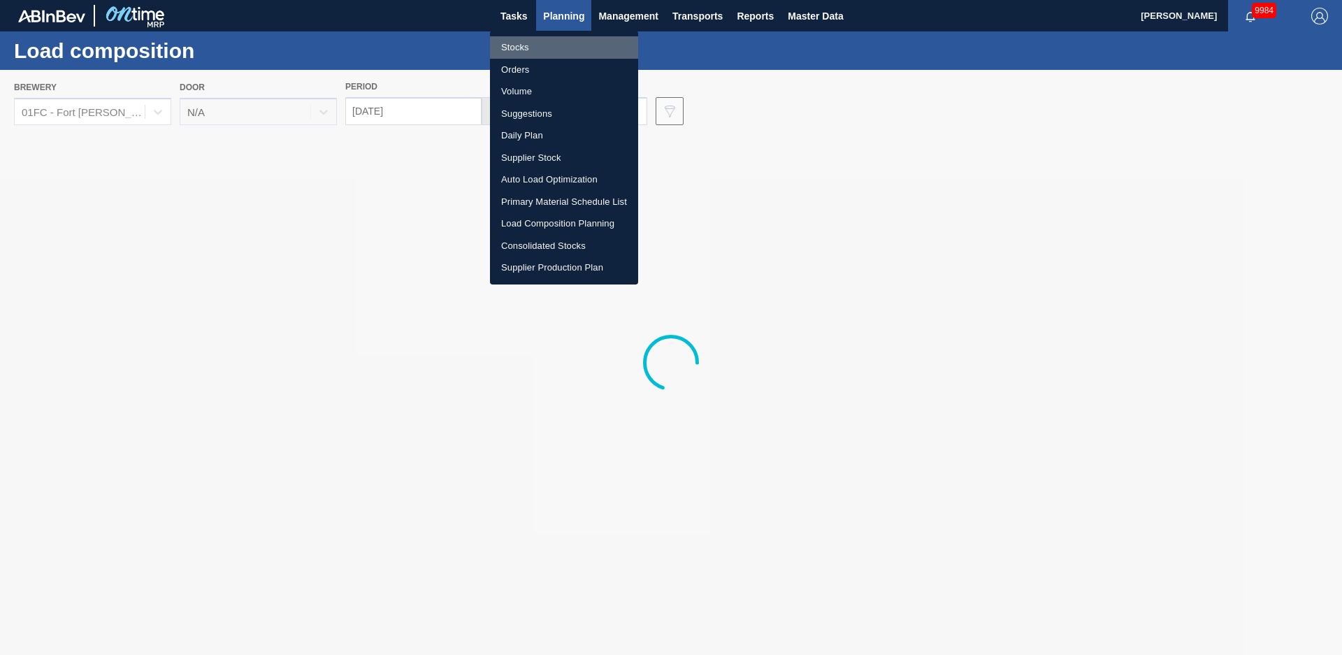
click at [529, 48] on li "Stocks" at bounding box center [564, 47] width 148 height 22
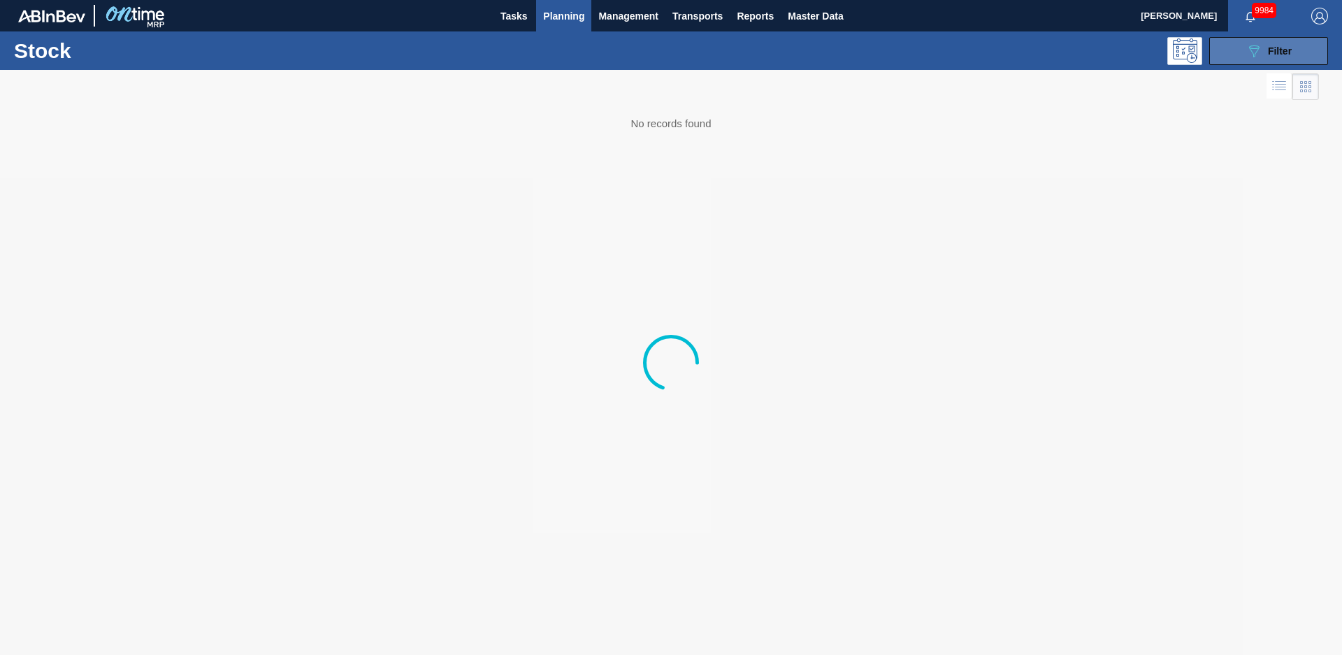
click at [1288, 51] on span "Filter" at bounding box center [1280, 50] width 24 height 11
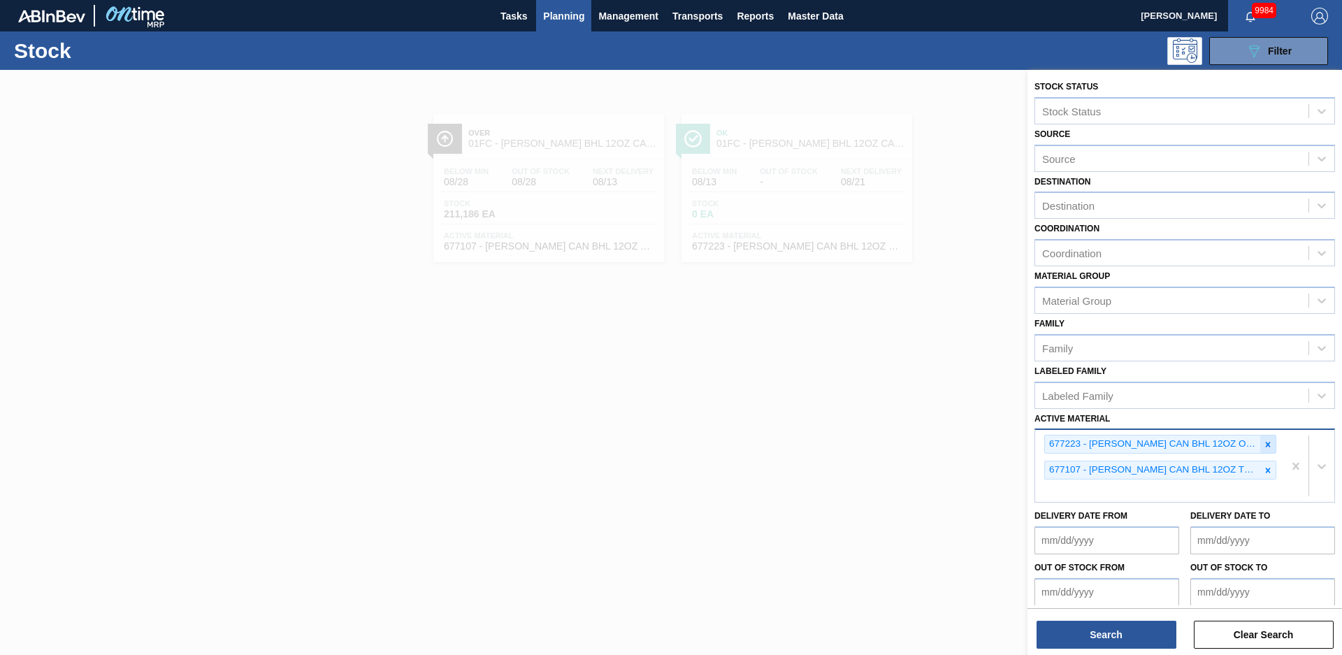
click at [1267, 440] on icon at bounding box center [1268, 445] width 10 height 10
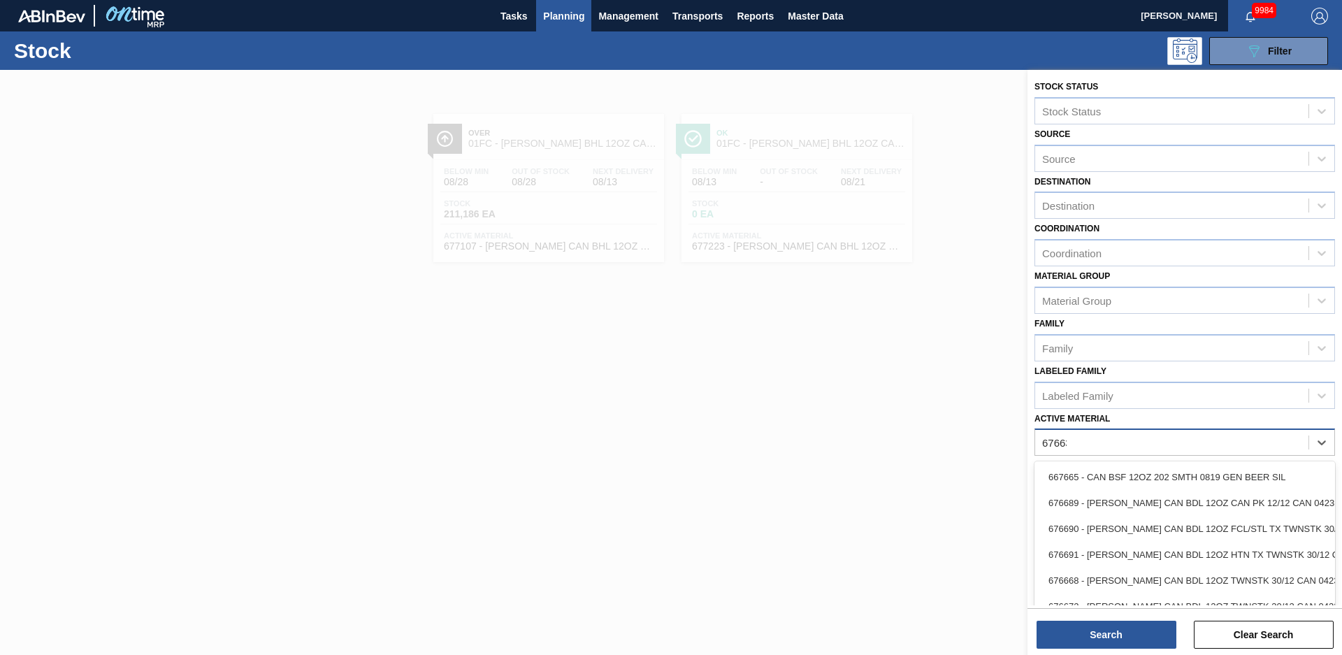
type Material "676631"
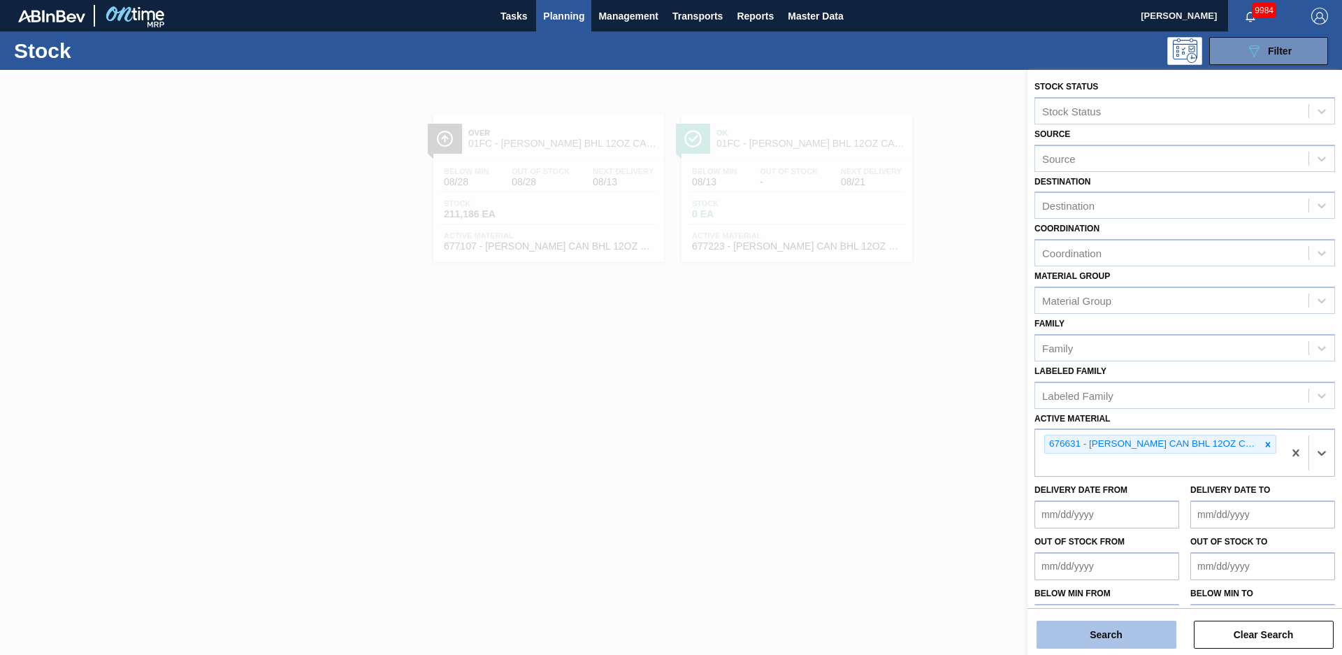
click at [1165, 628] on button "Search" at bounding box center [1107, 635] width 140 height 28
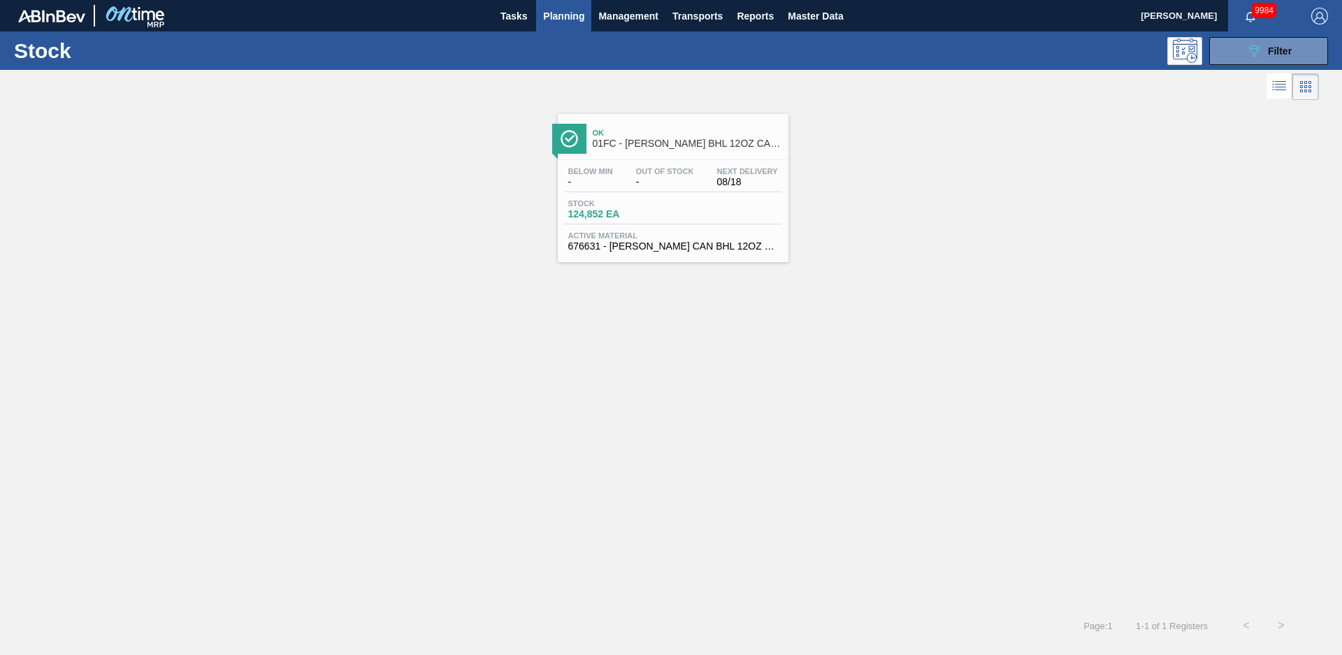
click at [620, 129] on span "Ok" at bounding box center [687, 133] width 189 height 8
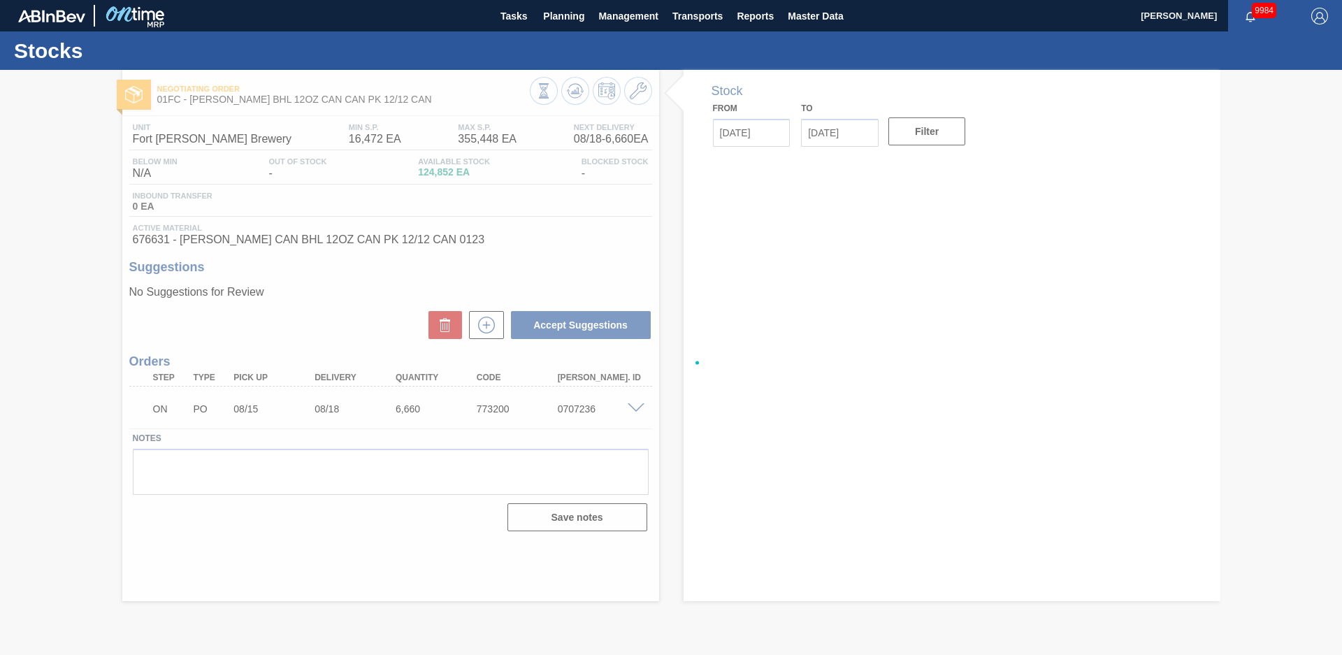
type input "[DATE]"
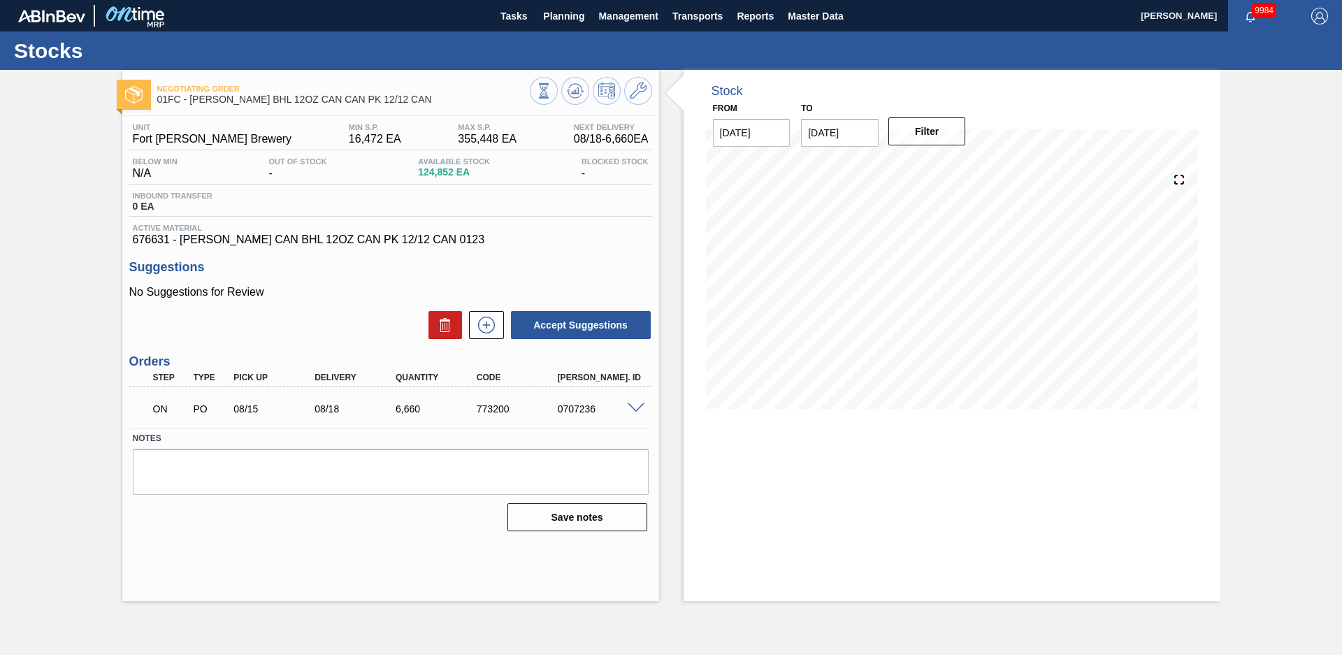
click at [675, 394] on div "Stock From [DATE] to [DATE] Filter" at bounding box center [939, 335] width 561 height 531
click at [552, 95] on icon at bounding box center [543, 90] width 15 height 15
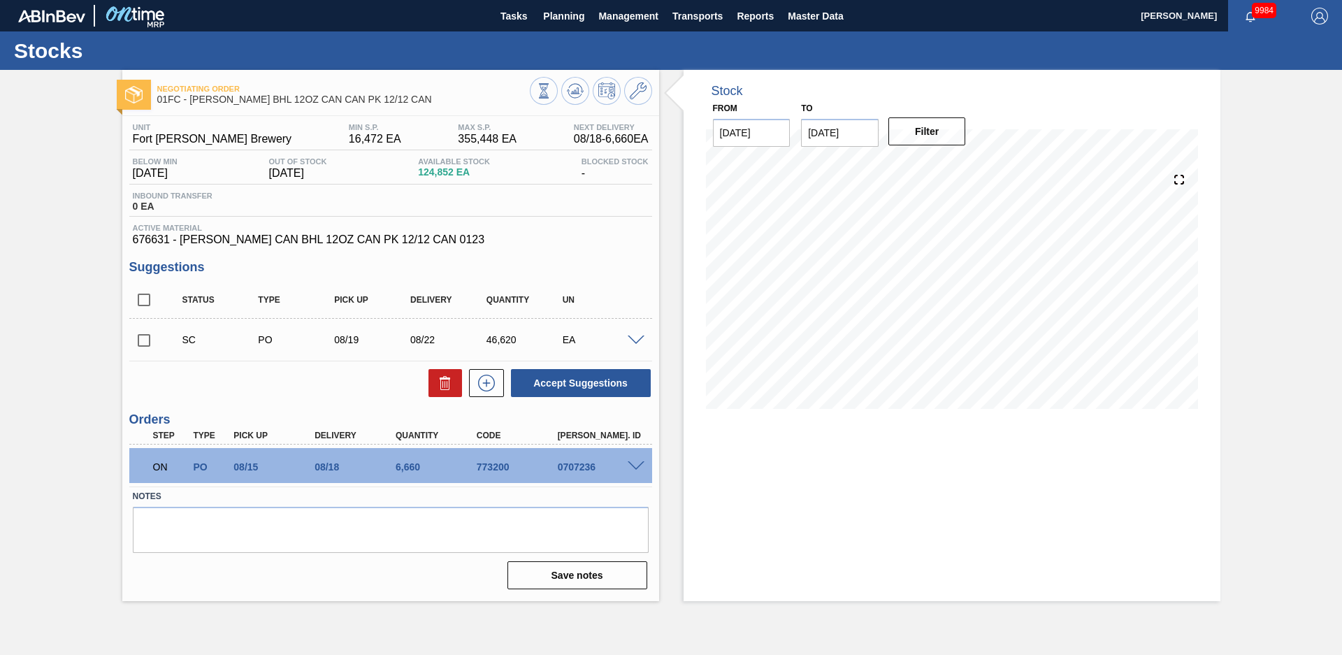
click at [507, 242] on span "676631 - [PERSON_NAME] CAN BHL 12OZ CAN PK 12/12 CAN 0123" at bounding box center [391, 239] width 516 height 13
click at [106, 246] on div "Negotiating Order 01FC - [PERSON_NAME] BHL 12OZ CAN CAN PK 12/12 CAN Unit Fort …" at bounding box center [671, 335] width 1342 height 531
click at [99, 187] on div "Negotiating Order 01FC - [PERSON_NAME] BHL 12OZ CAN CAN PK 12/12 CAN Unit Fort …" at bounding box center [671, 335] width 1342 height 531
click at [567, 24] on button "Planning" at bounding box center [563, 15] width 55 height 31
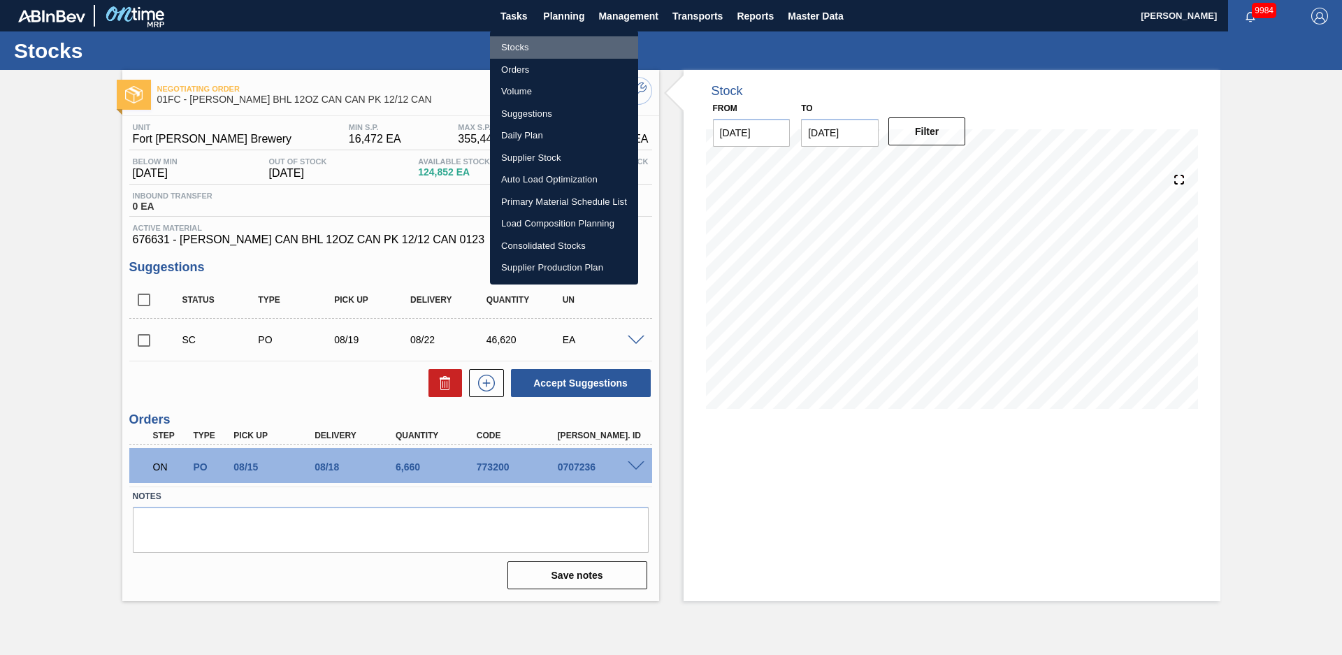
click at [525, 45] on li "Stocks" at bounding box center [564, 47] width 148 height 22
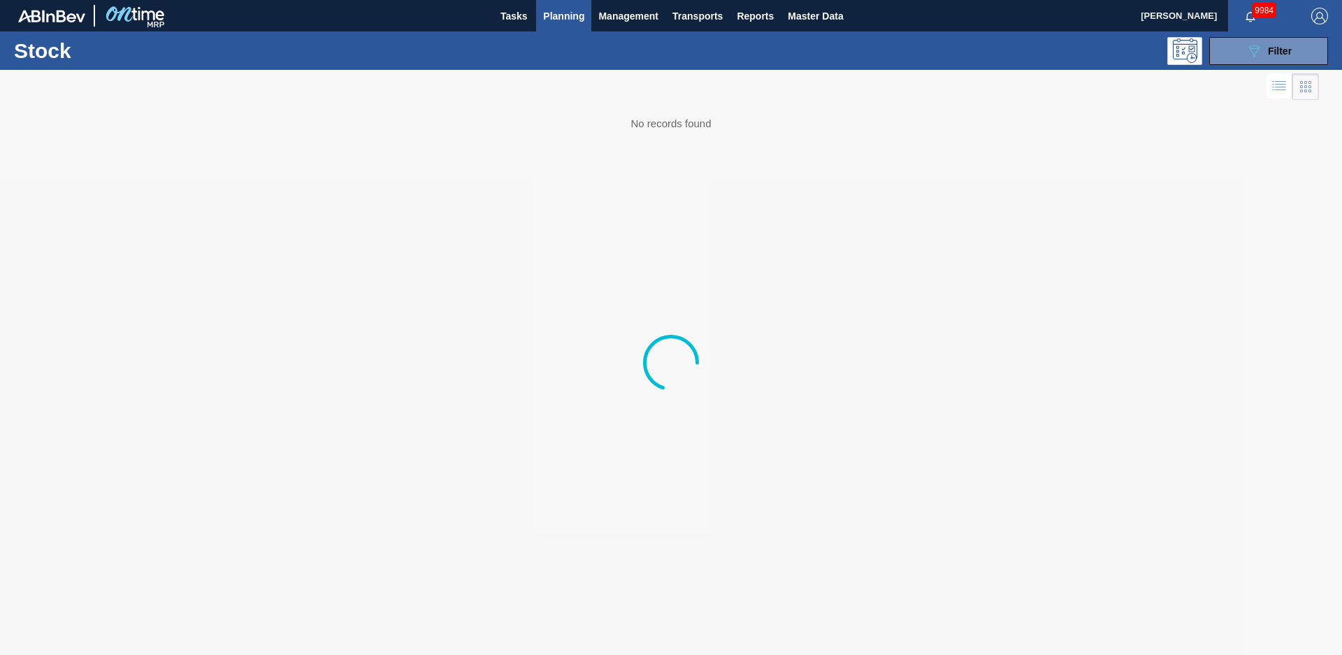
drag, startPoint x: 1297, startPoint y: 50, endPoint x: 1258, endPoint y: 103, distance: 66.0
click at [1297, 50] on button "089F7B8B-B2A5-4AFE-B5C0-19BA573D28AC Filter" at bounding box center [1268, 51] width 119 height 28
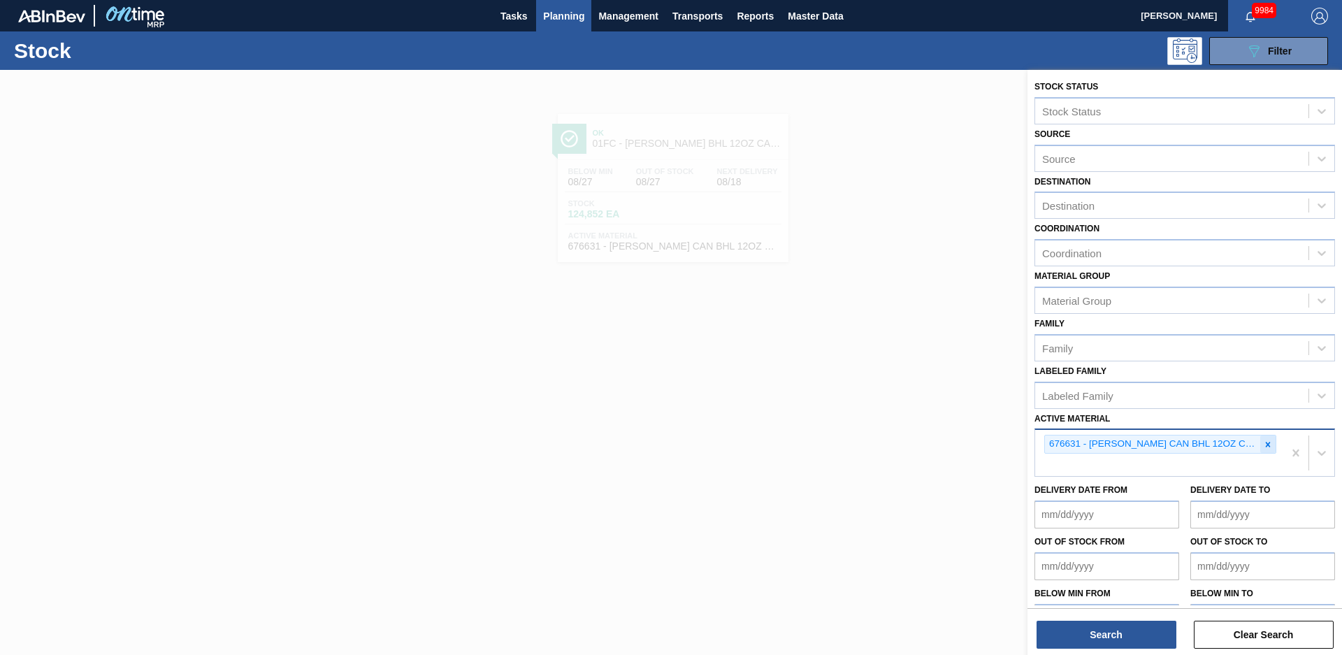
click at [1263, 447] on icon at bounding box center [1268, 445] width 10 height 10
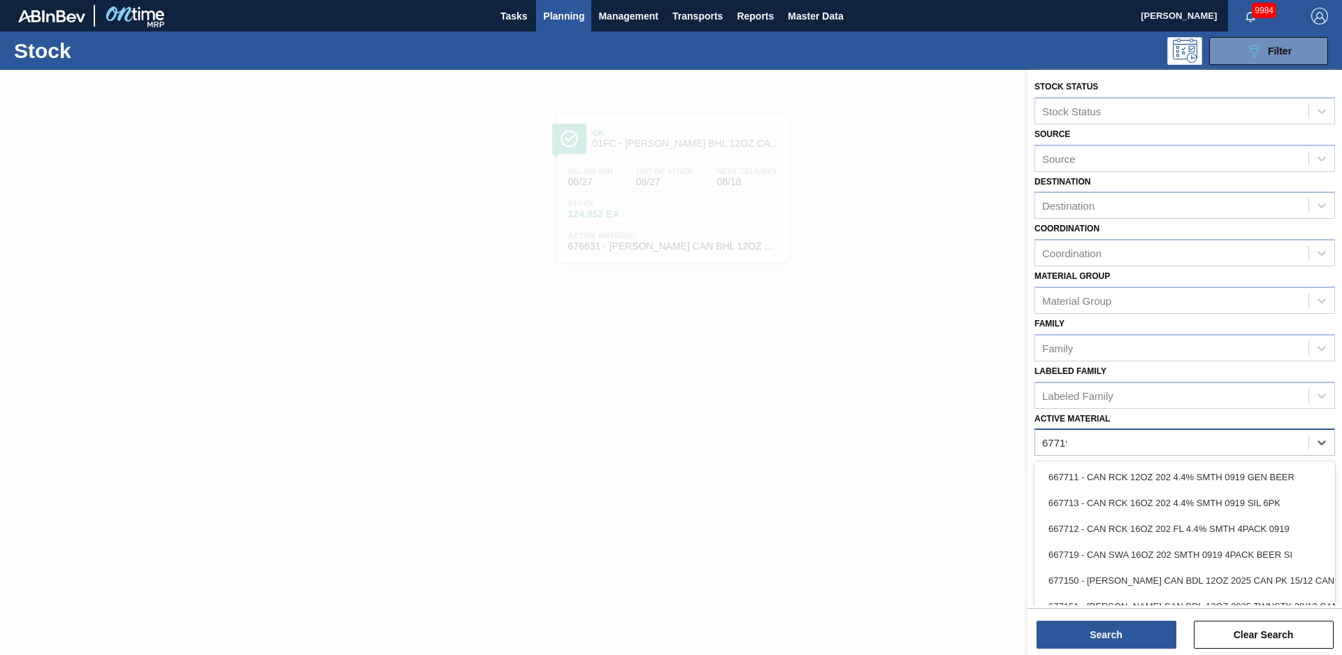
type Material "677195"
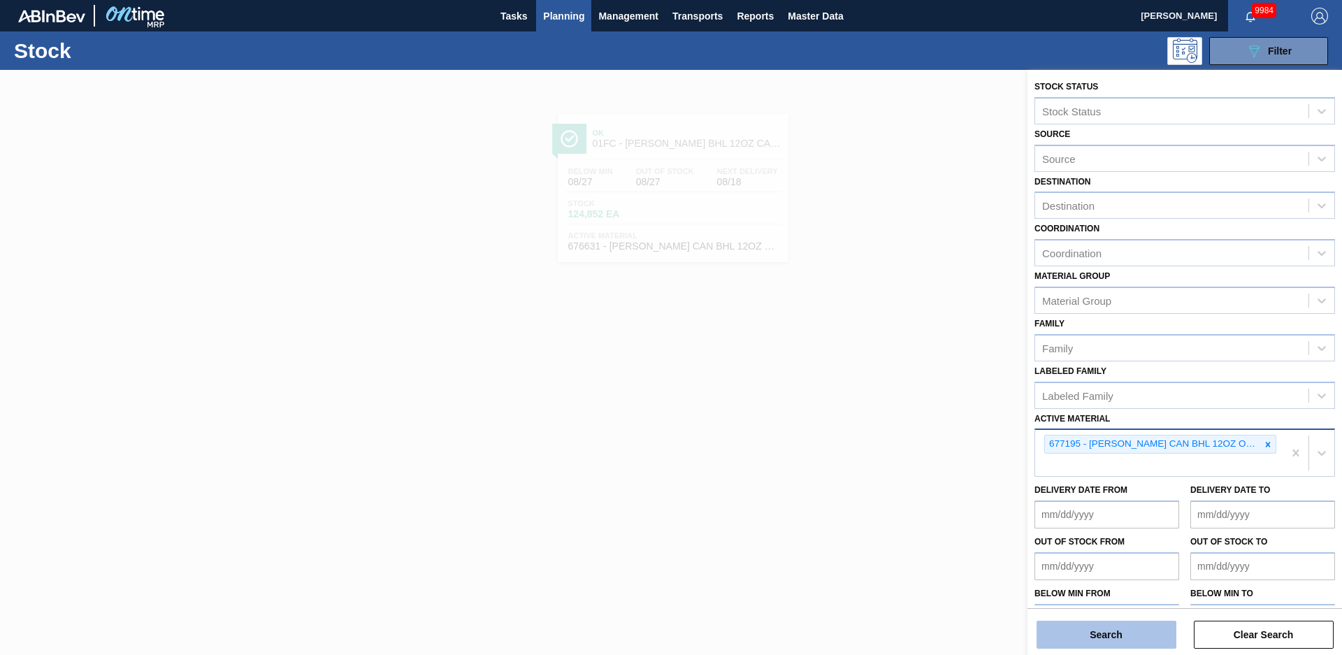
click at [1144, 645] on button "Search" at bounding box center [1107, 635] width 140 height 28
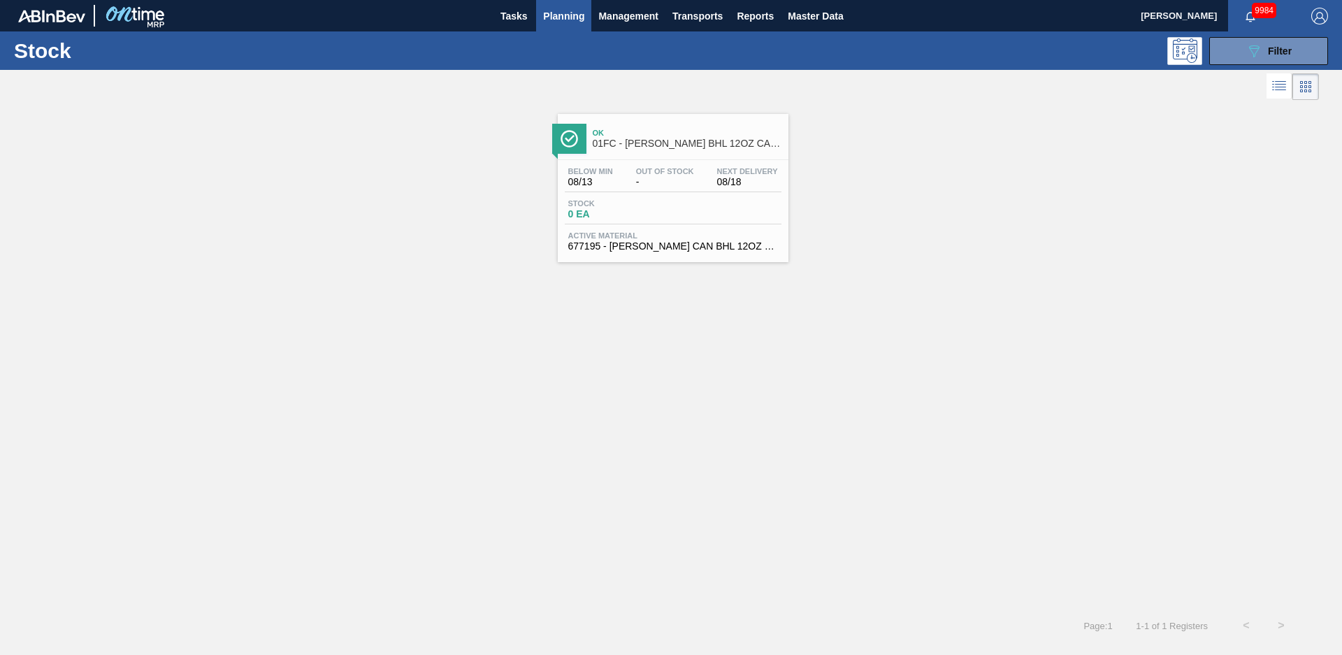
click at [701, 127] on div "Ok 01FC - [PERSON_NAME] BHL 12OZ CAN CAN PK 12/12 CAN OUTDOOR" at bounding box center [687, 138] width 189 height 31
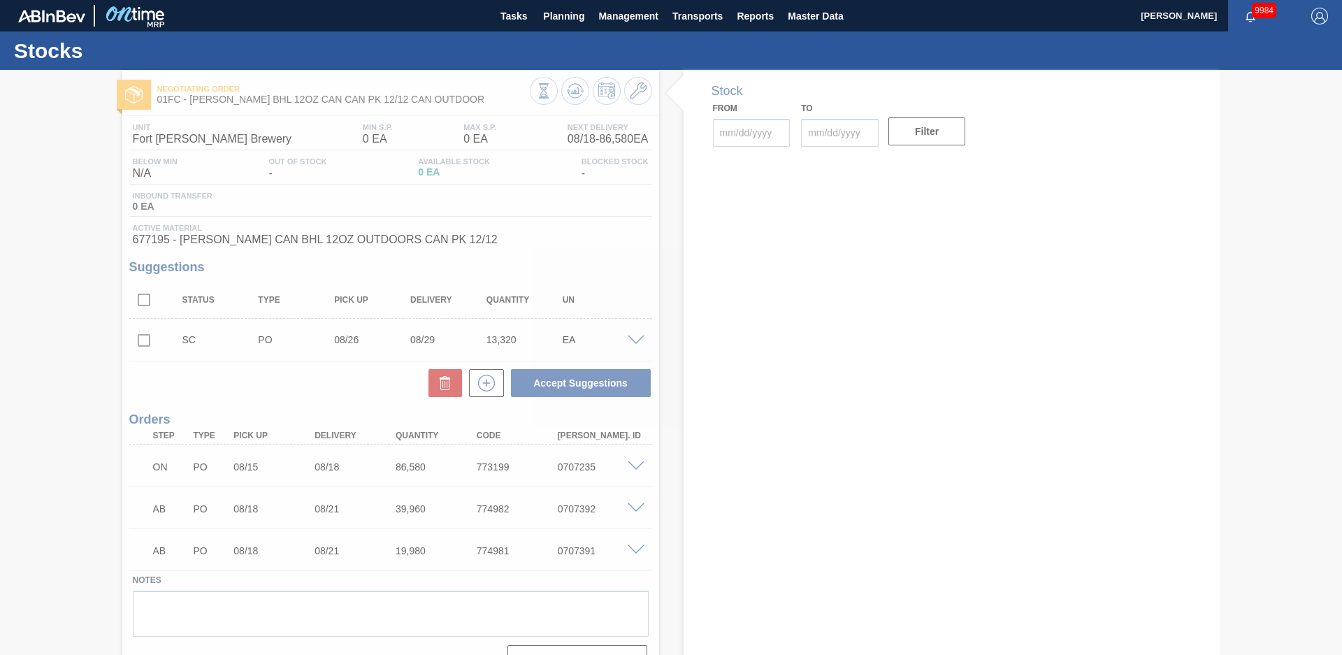
type input "[DATE]"
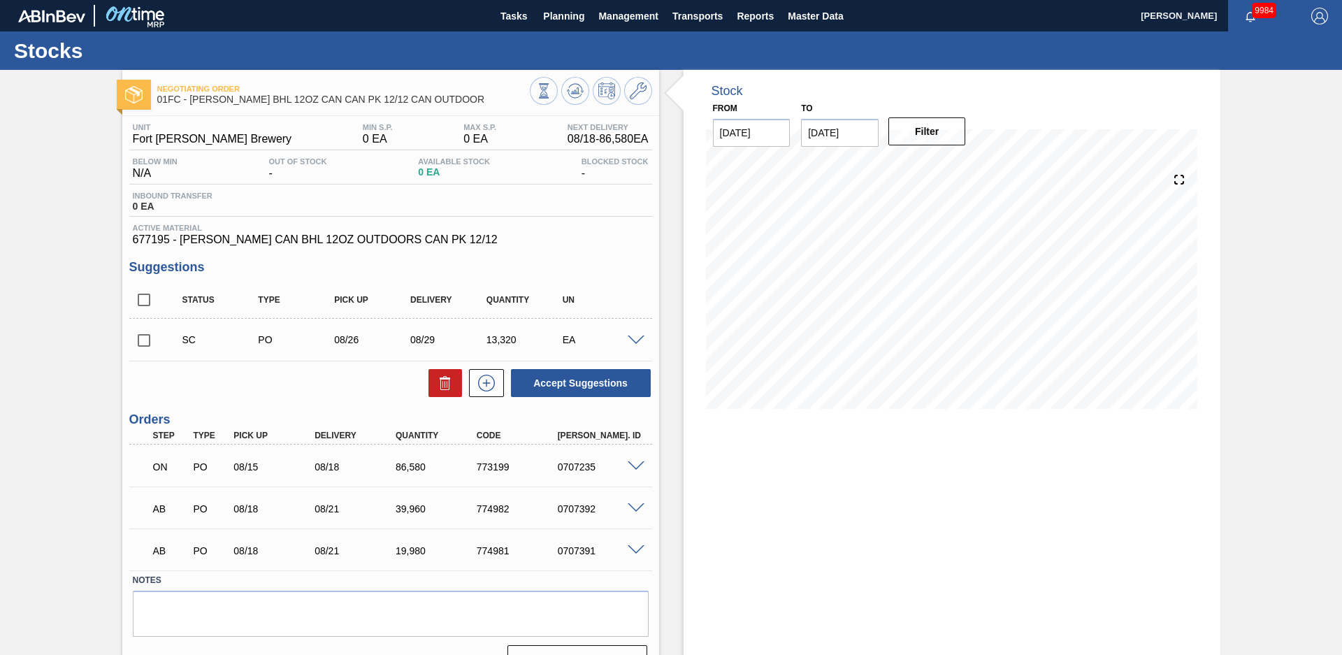
click at [31, 377] on div "Negotiating Order 01FC - [PERSON_NAME] BHL 12OZ CAN CAN PK 12/12 CAN OUTDOOR Un…" at bounding box center [671, 377] width 1342 height 615
click at [633, 338] on span at bounding box center [636, 341] width 17 height 10
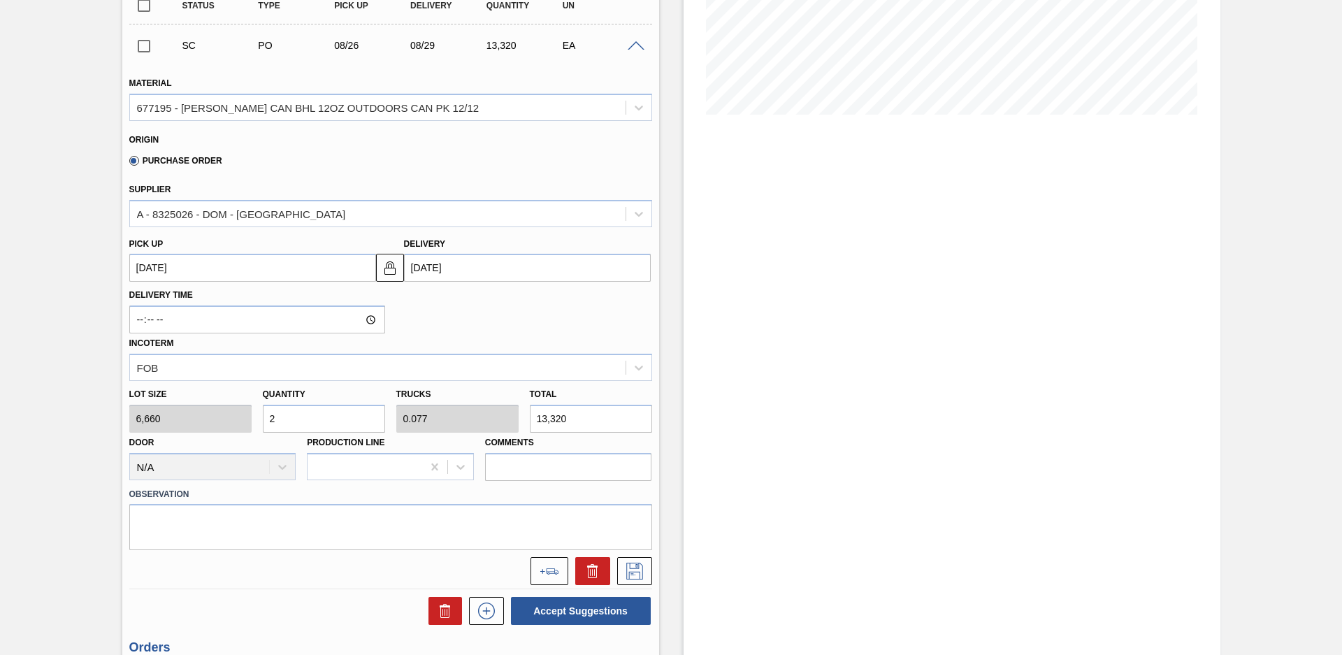
scroll to position [295, 0]
drag, startPoint x: 312, startPoint y: 422, endPoint x: 203, endPoint y: 417, distance: 109.2
click at [203, 417] on div "Lot size 6,660 Quantity 2 Trucks 0.077 Total 13,320 Door N/A Production Line Co…" at bounding box center [391, 430] width 534 height 100
type input "1"
type input "0.038"
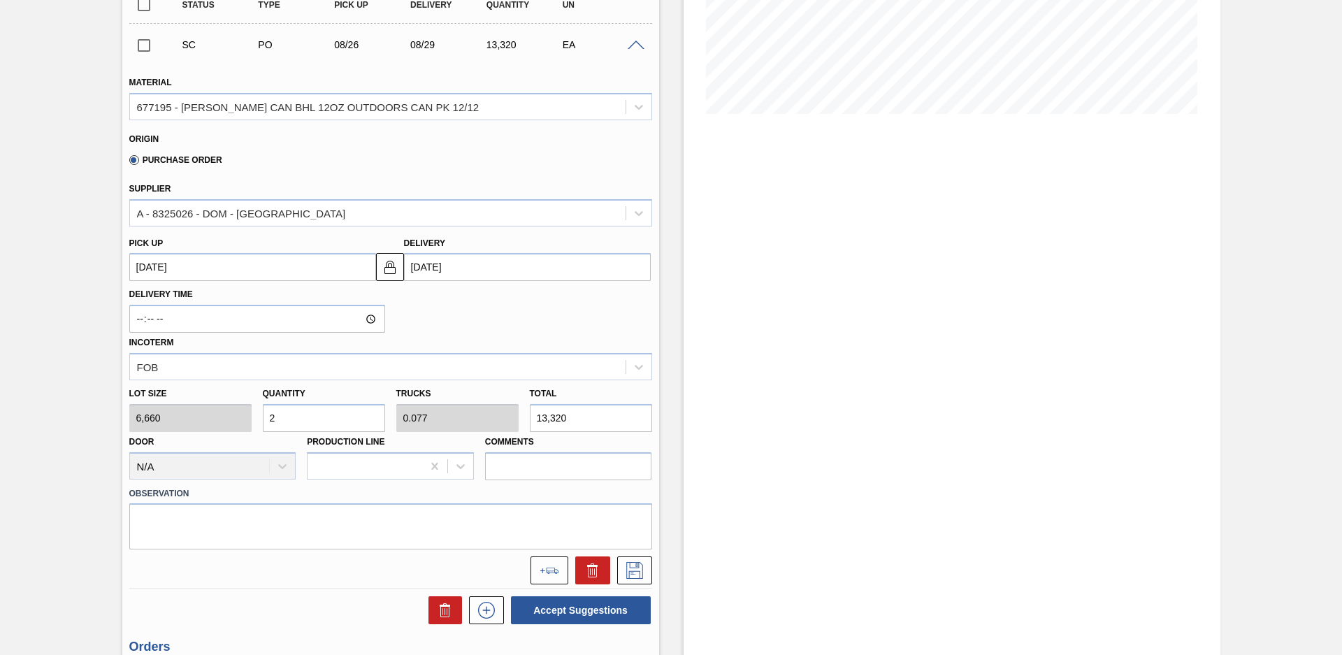
type input "6,660"
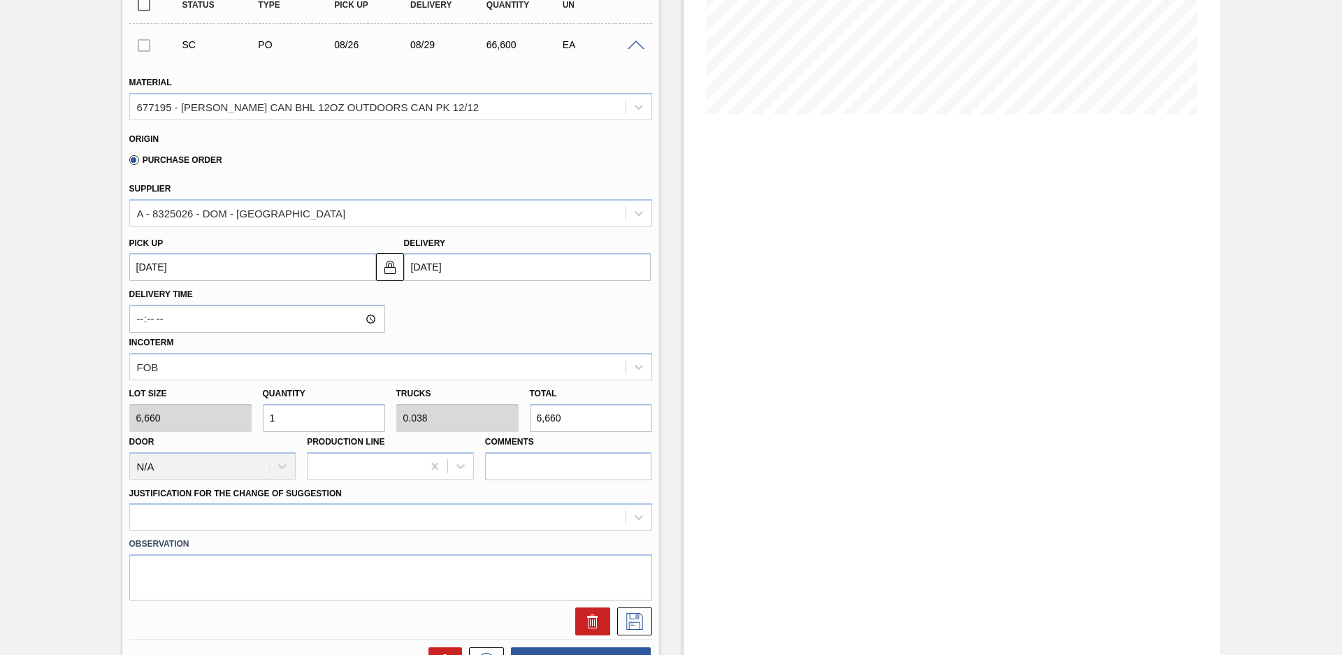
type input "10"
type input "0.385"
type input "66,600"
type input "1"
type input "0.038"
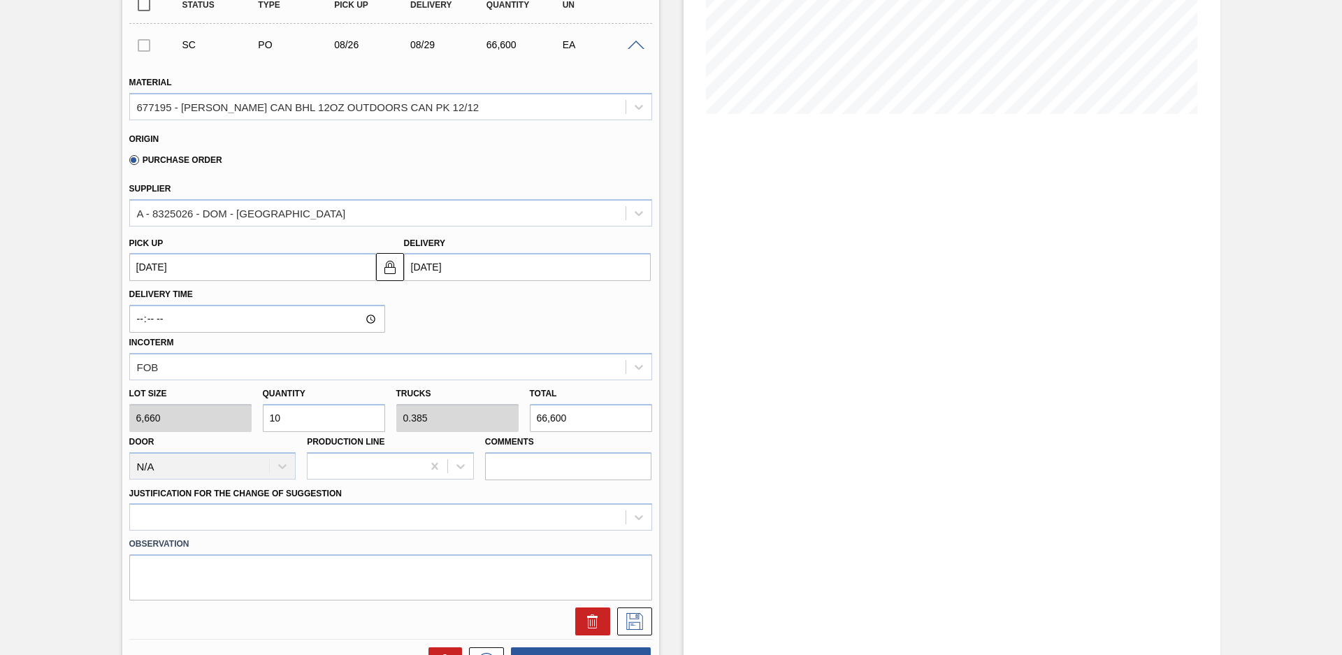
type input "6,660"
type input "0"
type input "8"
type input "0.308"
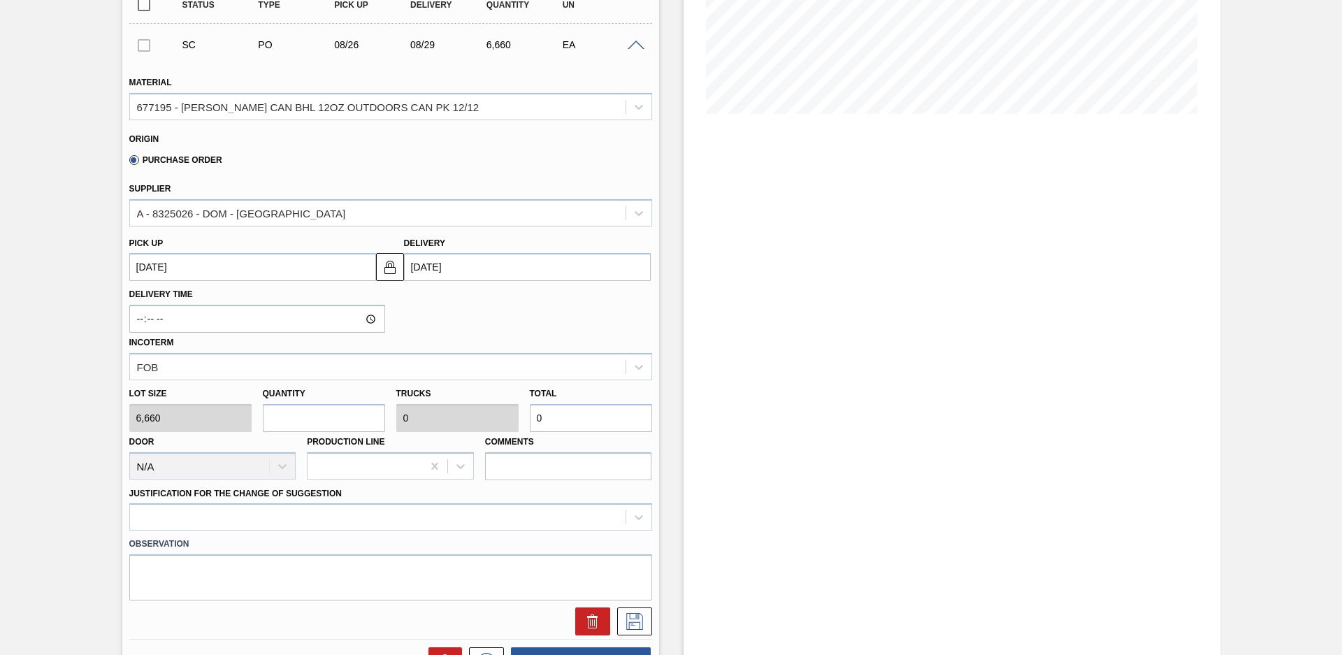
type input "53,280"
type input "8"
click at [547, 318] on div "Delivery Time Incoterm FOB" at bounding box center [391, 330] width 534 height 99
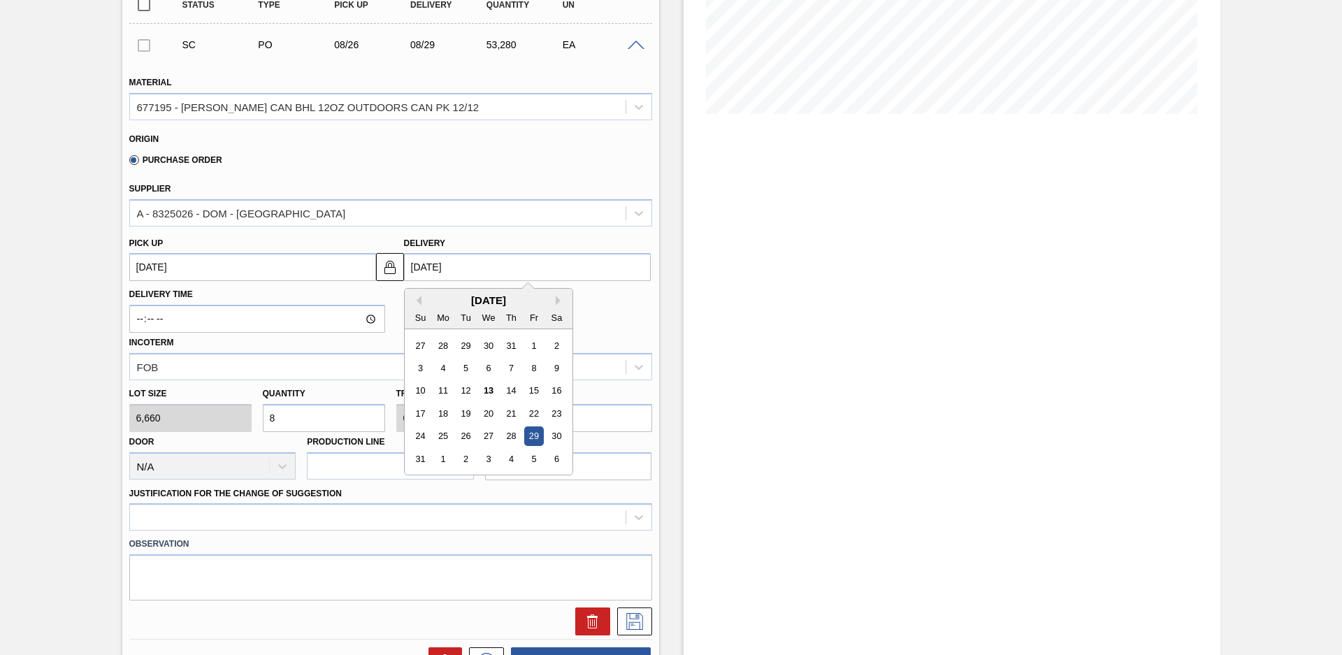
click at [469, 254] on input "[DATE]" at bounding box center [527, 267] width 247 height 28
click at [439, 436] on div "25" at bounding box center [442, 436] width 19 height 19
type up "[DATE]"
type input "[DATE]"
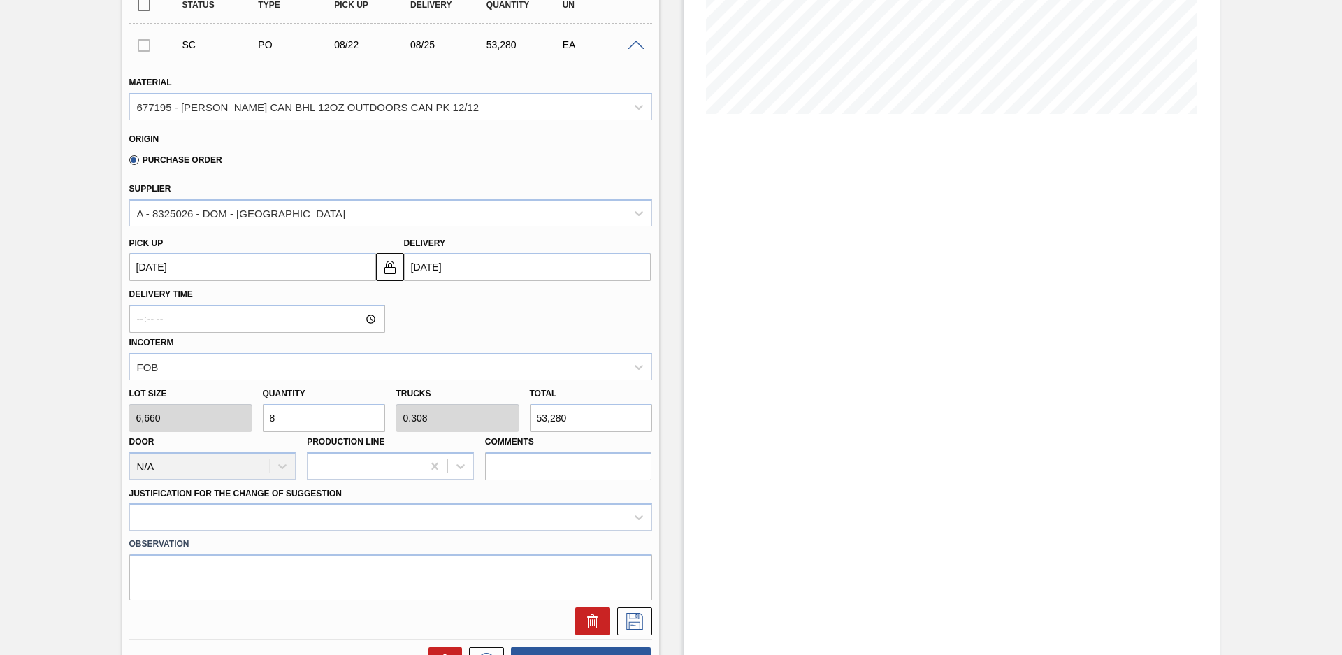
click at [469, 322] on div "Delivery Time Incoterm FOB" at bounding box center [391, 330] width 534 height 99
click at [552, 511] on div at bounding box center [390, 516] width 523 height 27
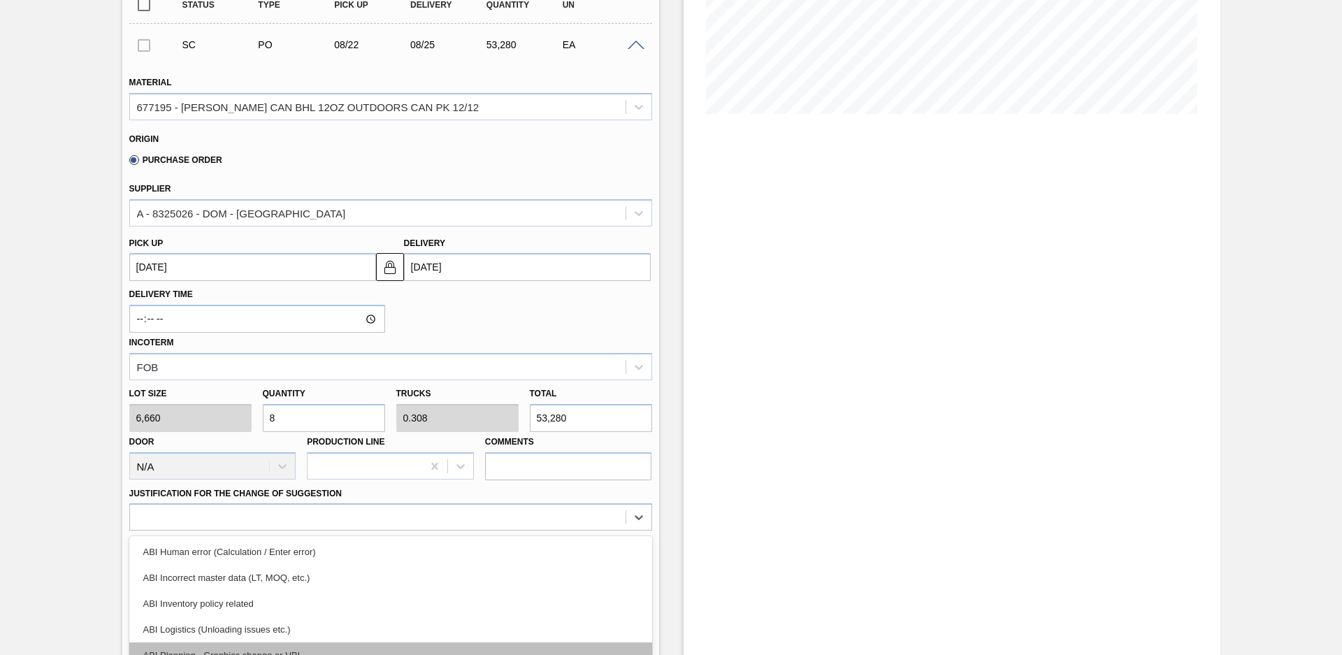
scroll to position [391, 0]
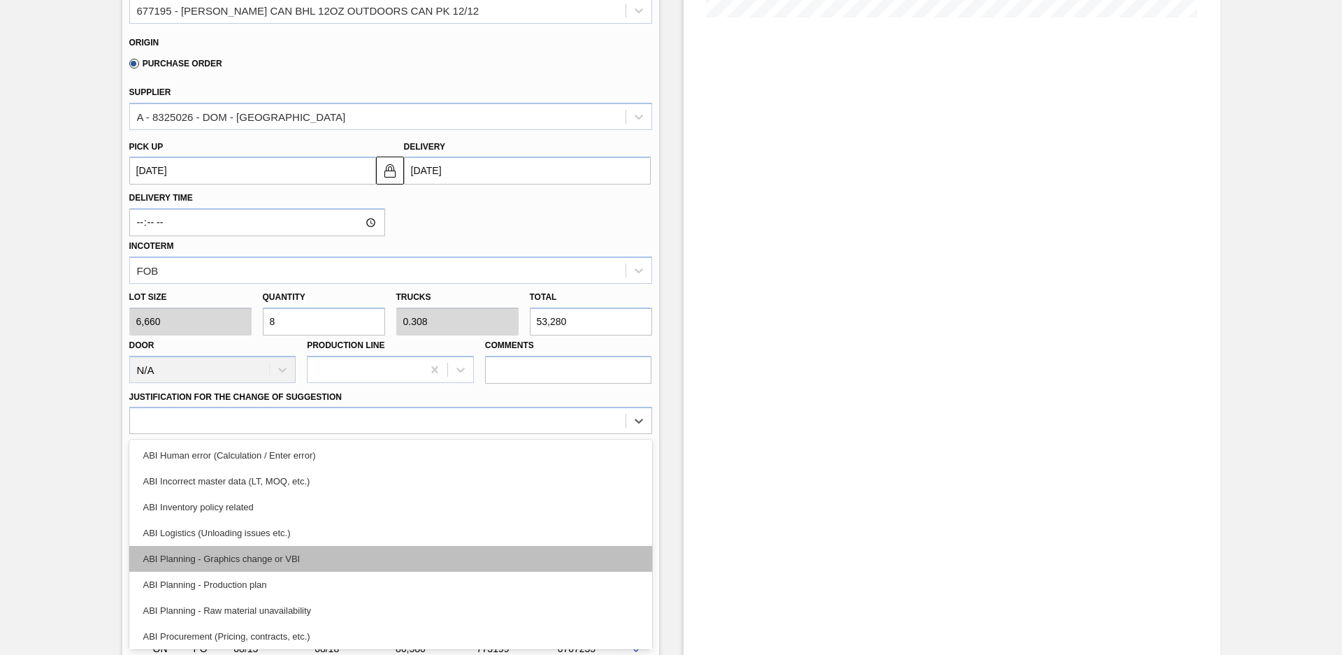
click at [303, 563] on div "ABI Planning - Graphics change or VBI" at bounding box center [390, 559] width 523 height 26
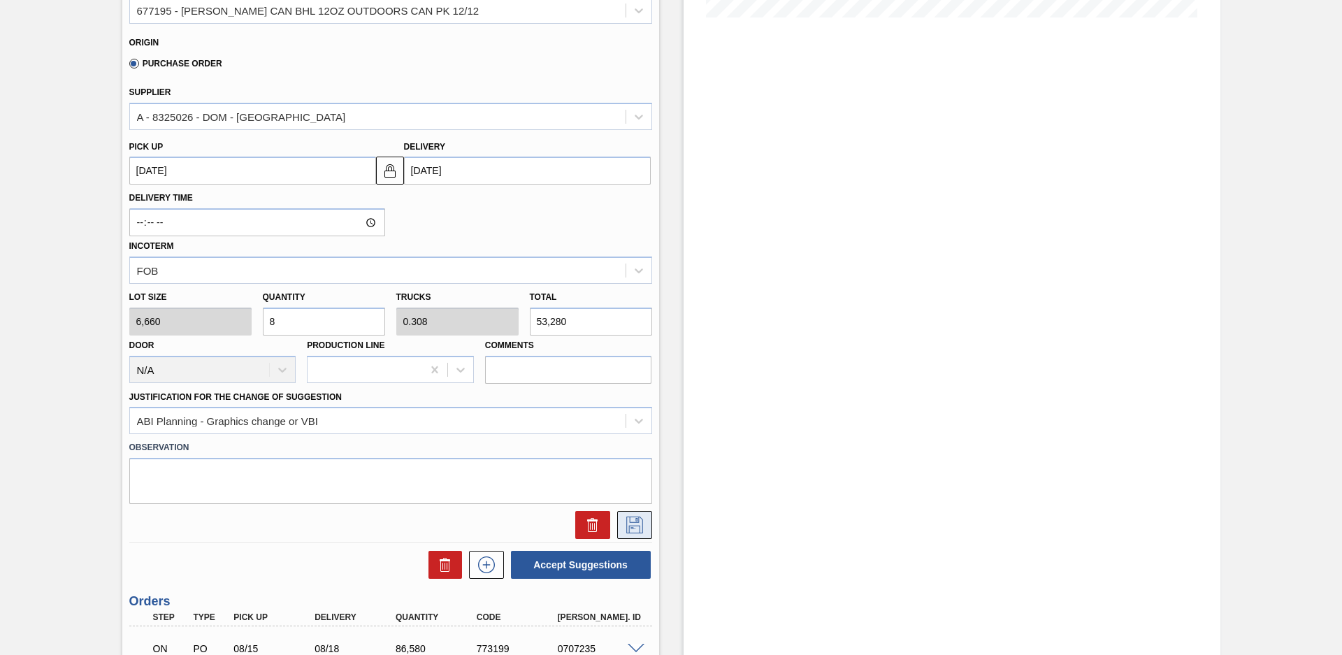
click at [628, 521] on icon at bounding box center [635, 525] width 22 height 17
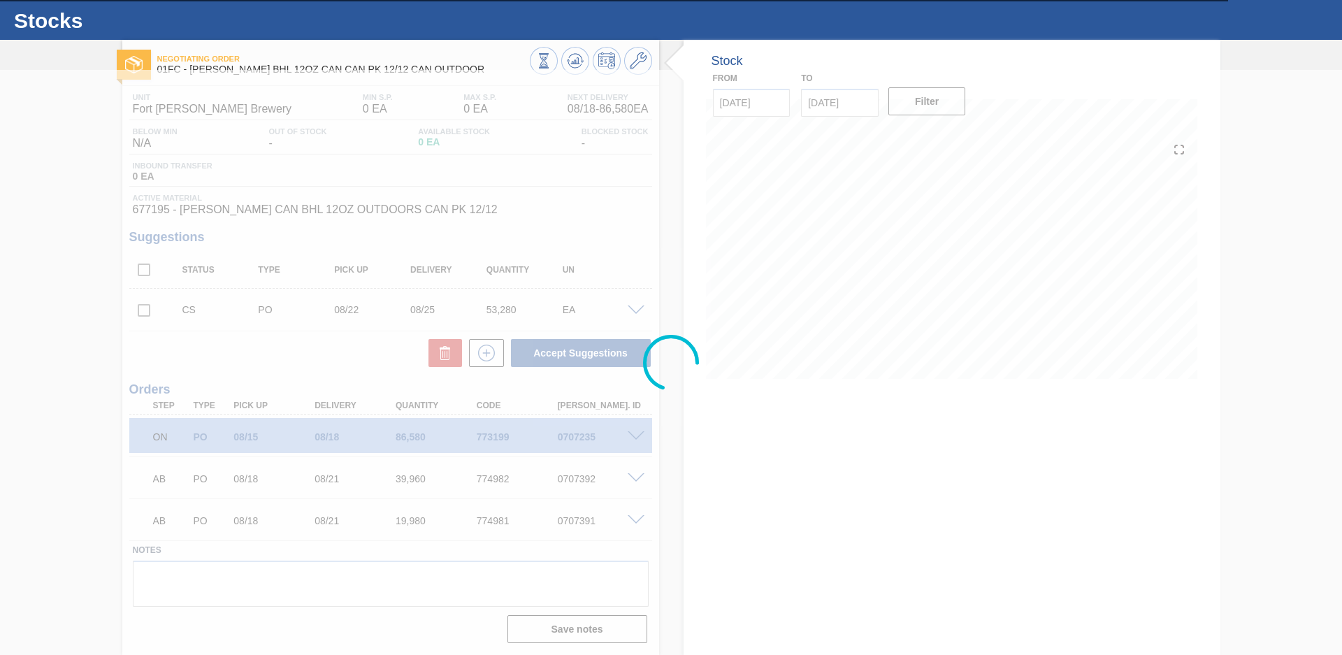
scroll to position [30, 0]
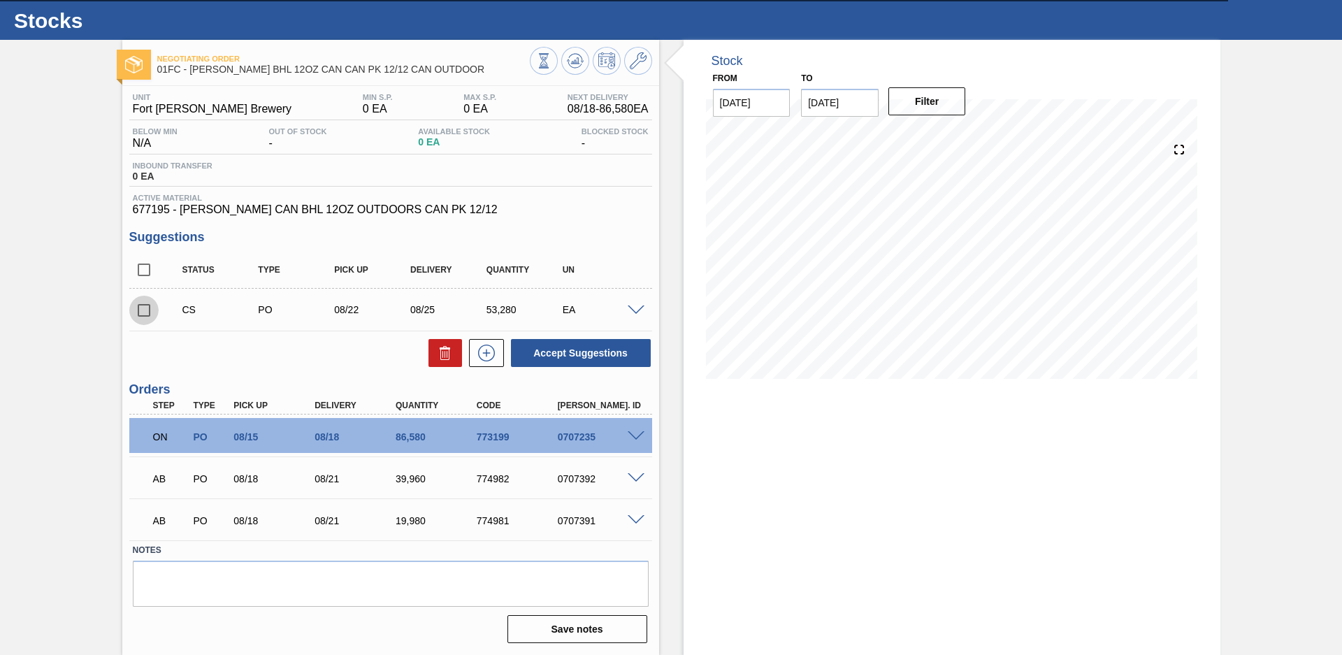
click at [145, 310] on input "checkbox" at bounding box center [143, 310] width 29 height 29
click at [570, 346] on button "Accept Suggestions" at bounding box center [581, 353] width 140 height 28
checkbox input "false"
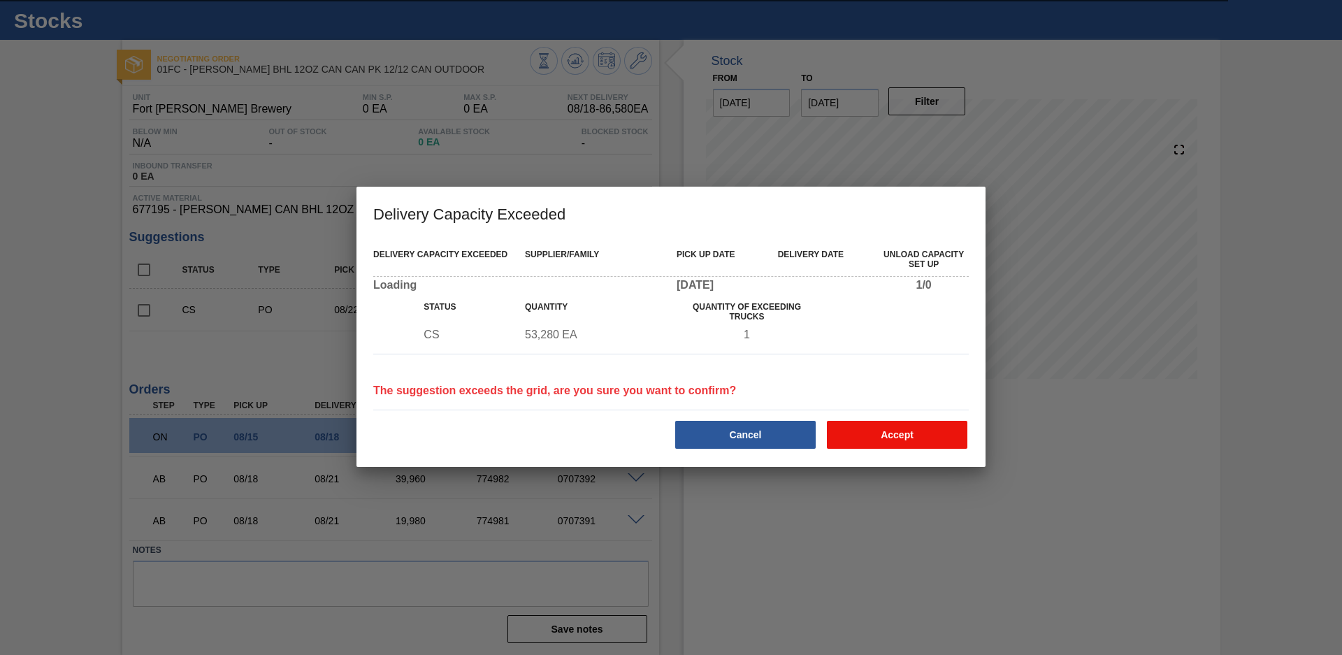
click at [854, 436] on button "Accept" at bounding box center [897, 435] width 141 height 28
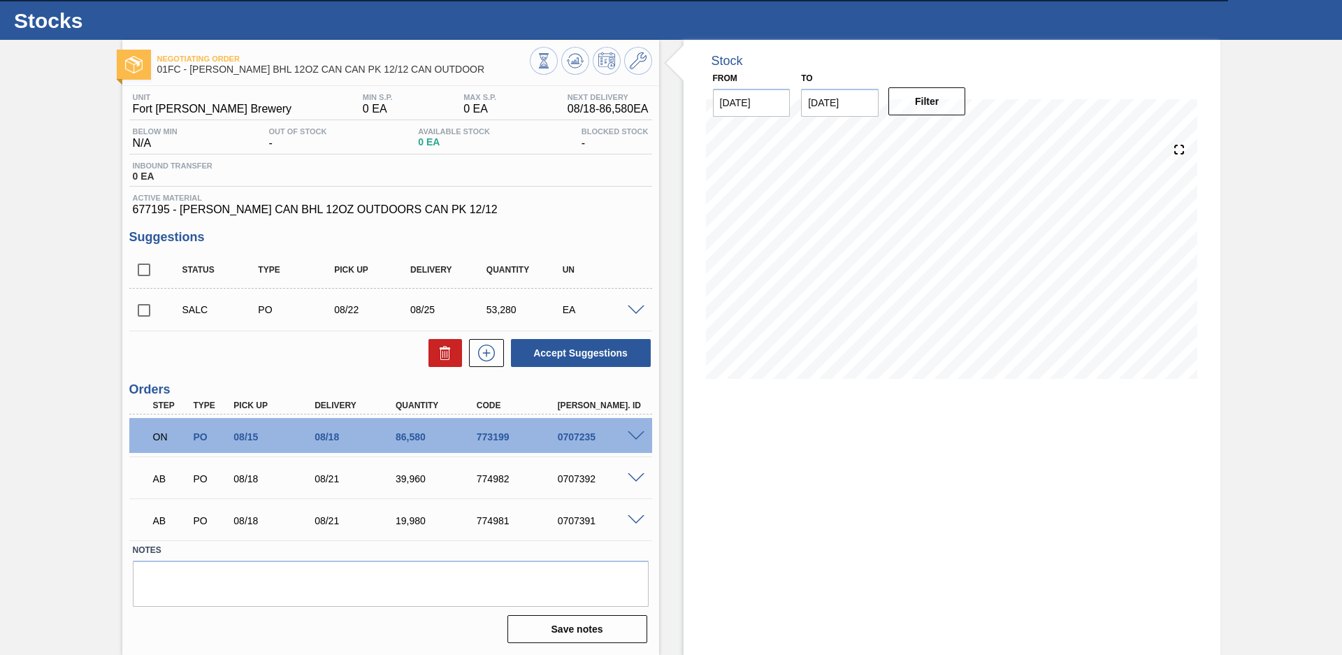
click at [634, 310] on span at bounding box center [636, 310] width 17 height 10
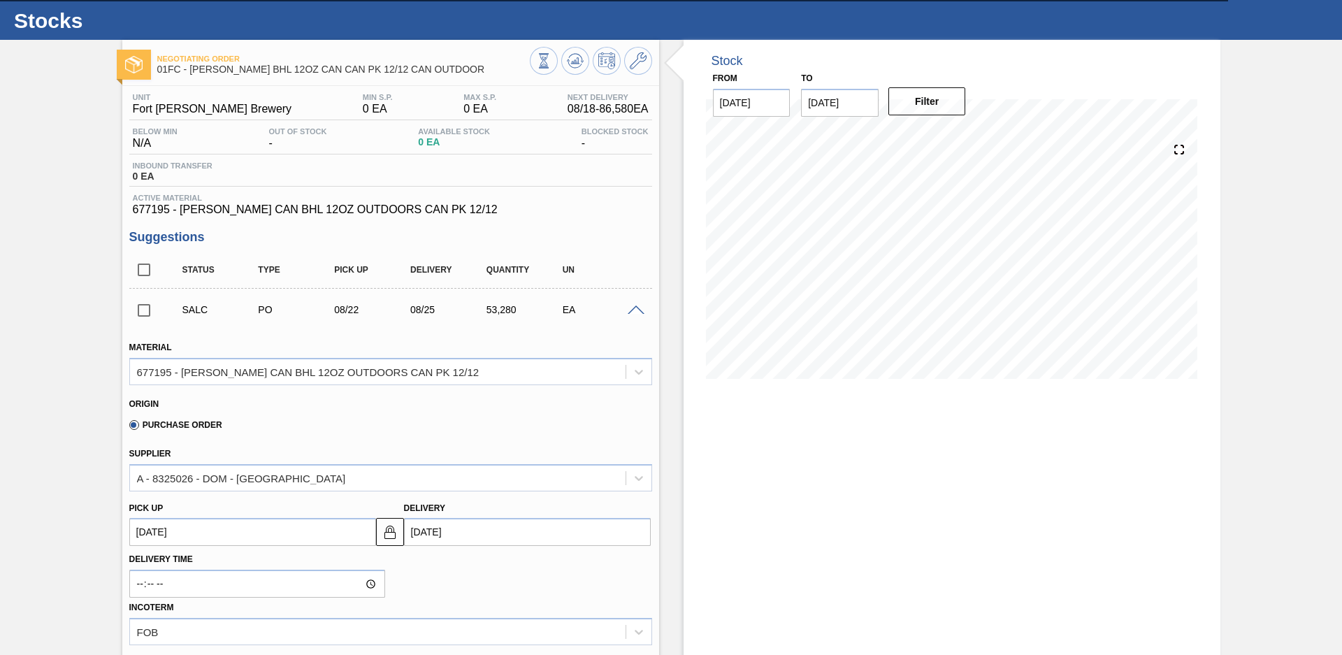
scroll to position [128, 0]
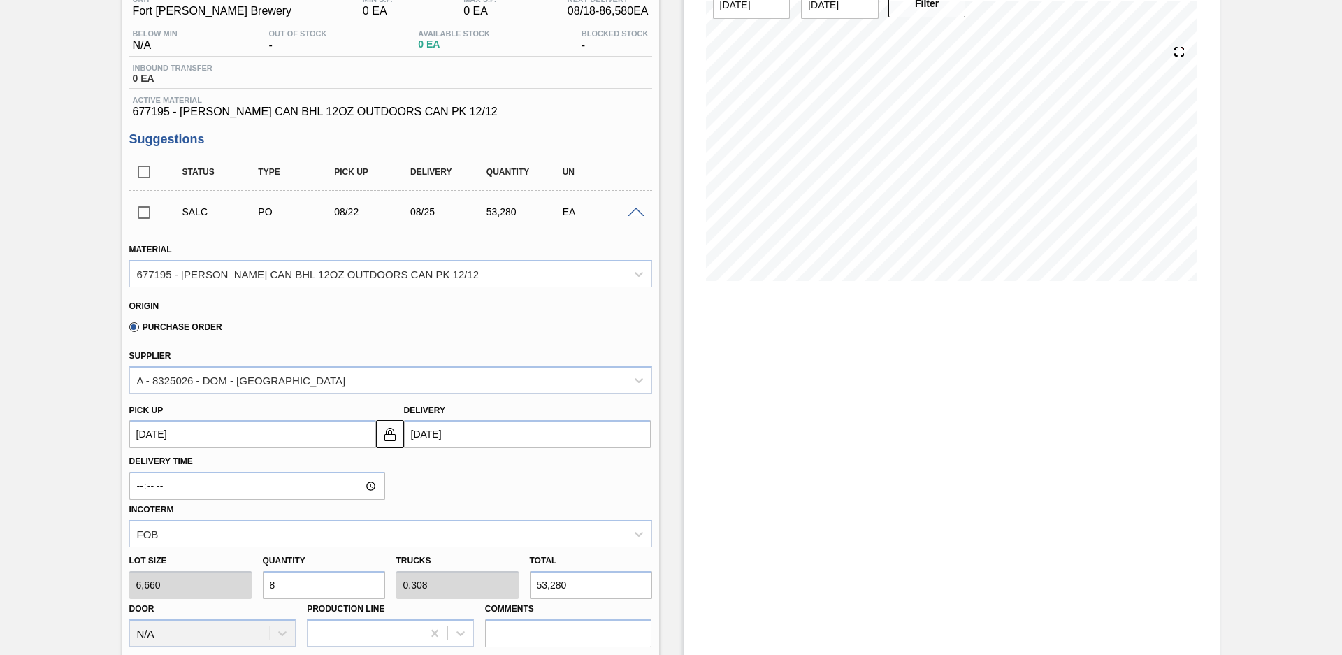
click at [633, 216] on span at bounding box center [636, 213] width 17 height 10
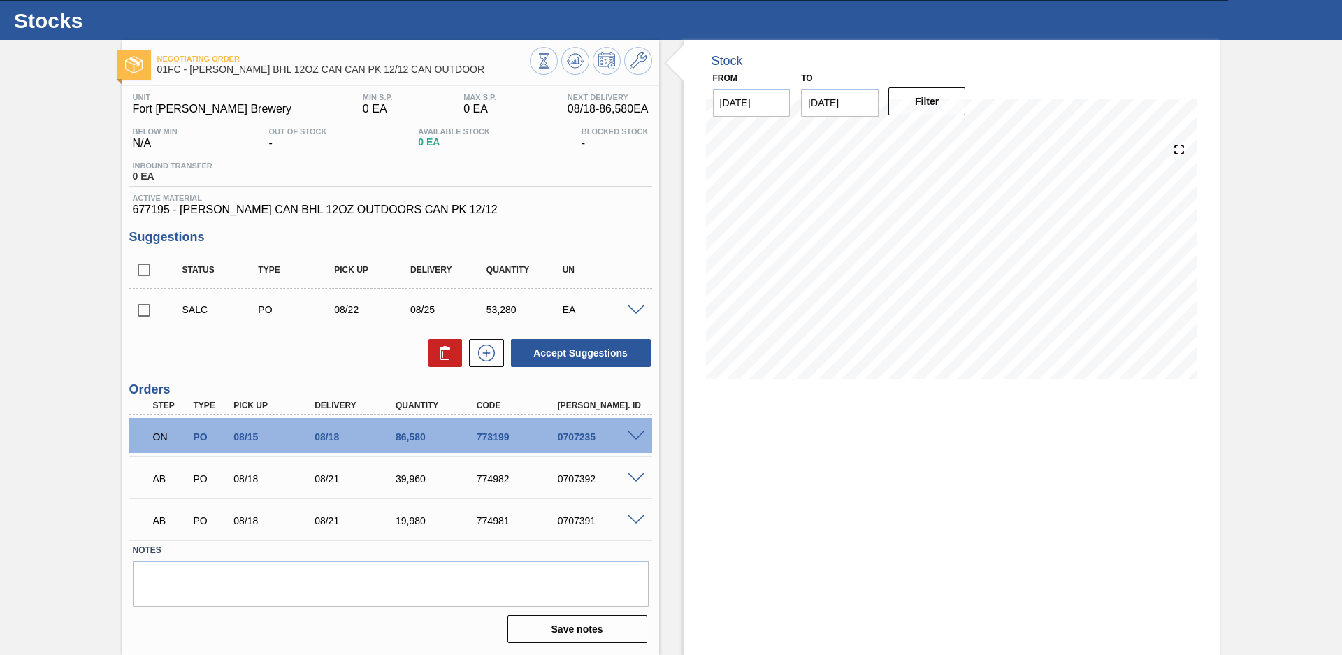
scroll to position [0, 0]
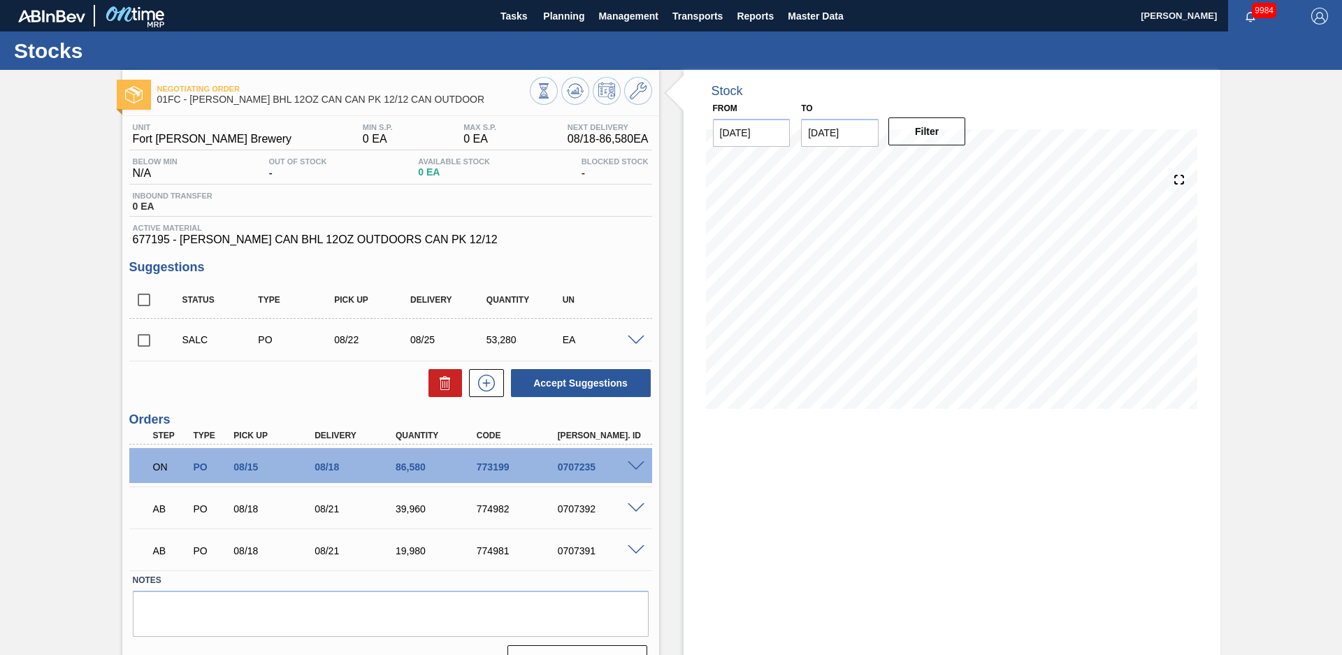
click at [669, 197] on div "Stock From [DATE] to [DATE] Filter" at bounding box center [939, 377] width 561 height 615
click at [562, 26] on button "Planning" at bounding box center [563, 15] width 55 height 31
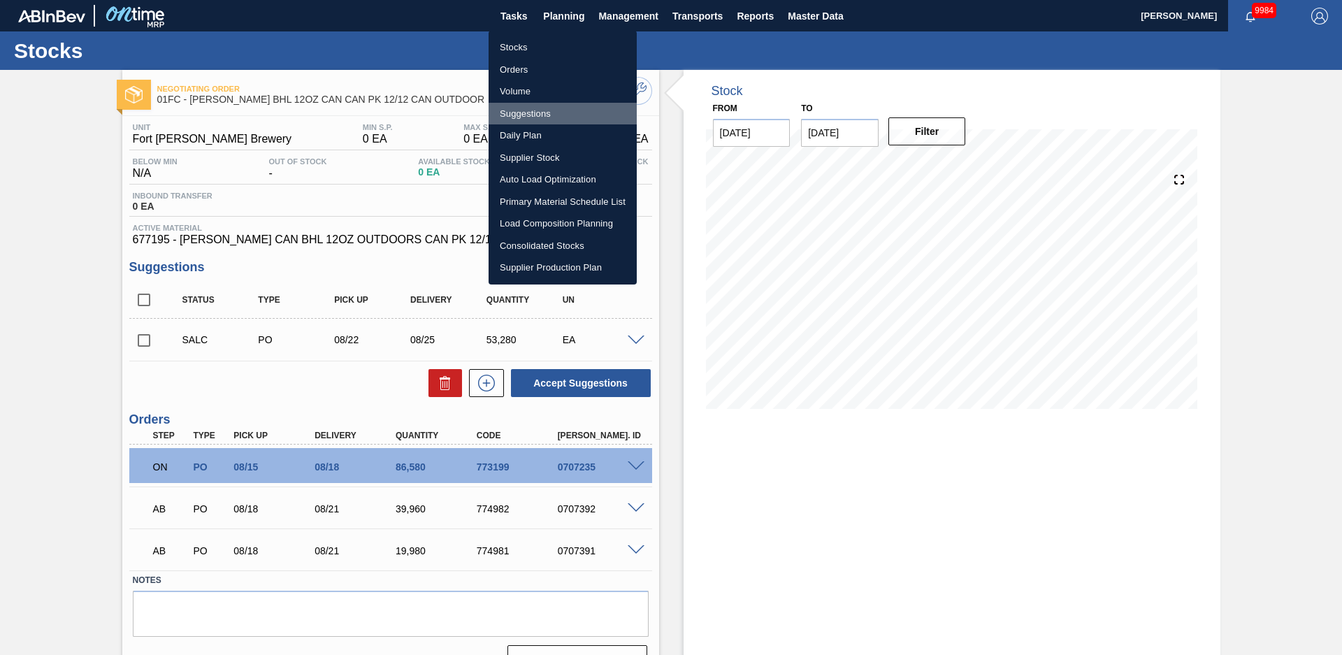
click at [522, 104] on li "Suggestions" at bounding box center [563, 114] width 148 height 22
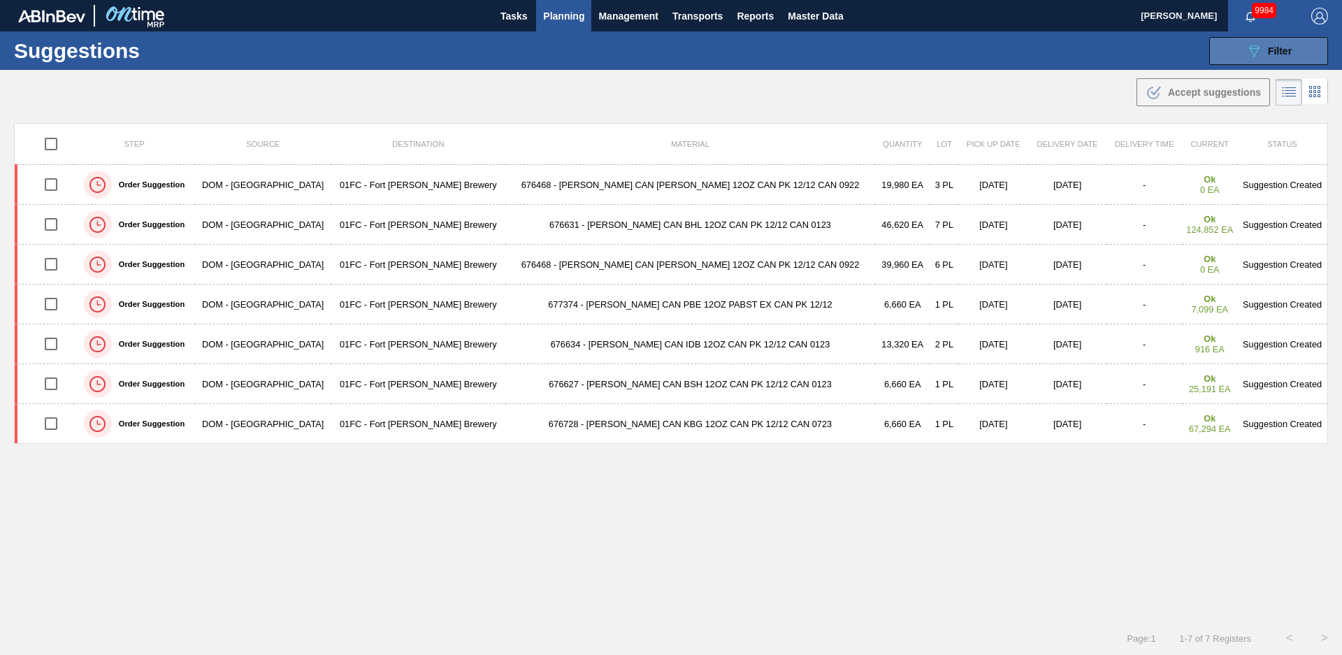
click at [1253, 43] on icon "089F7B8B-B2A5-4AFE-B5C0-19BA573D28AC" at bounding box center [1254, 51] width 17 height 17
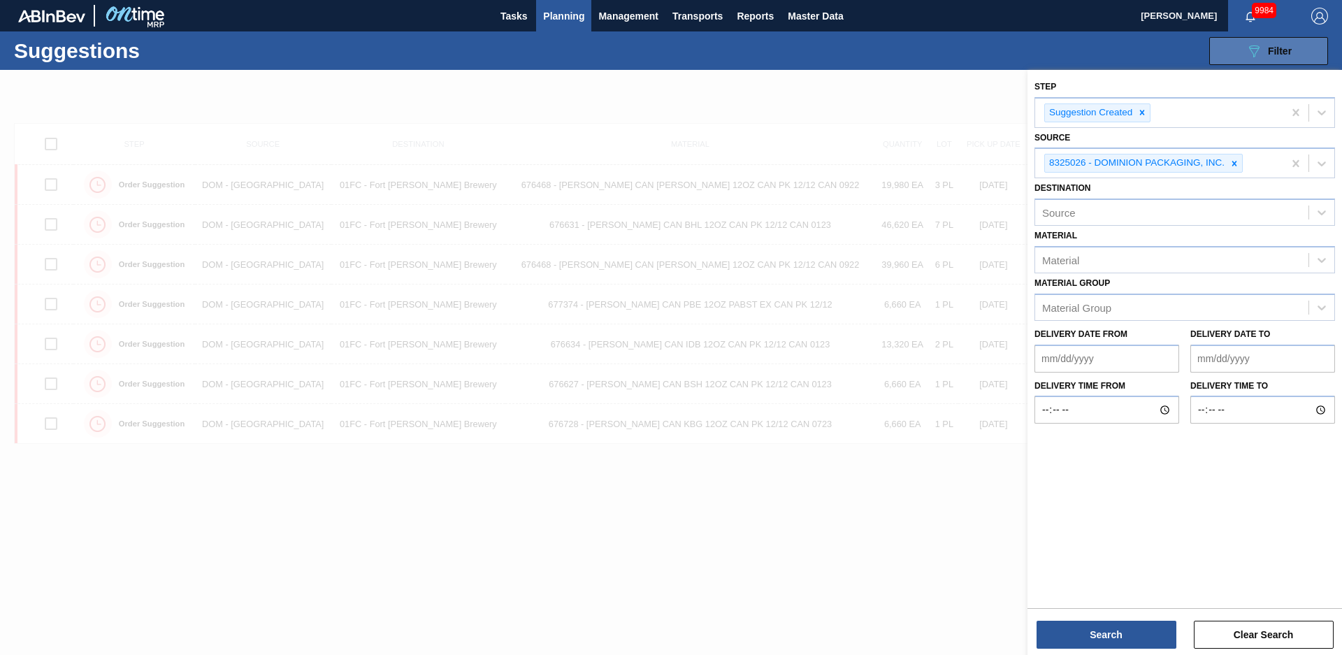
click at [1250, 52] on icon "089F7B8B-B2A5-4AFE-B5C0-19BA573D28AC" at bounding box center [1254, 51] width 17 height 17
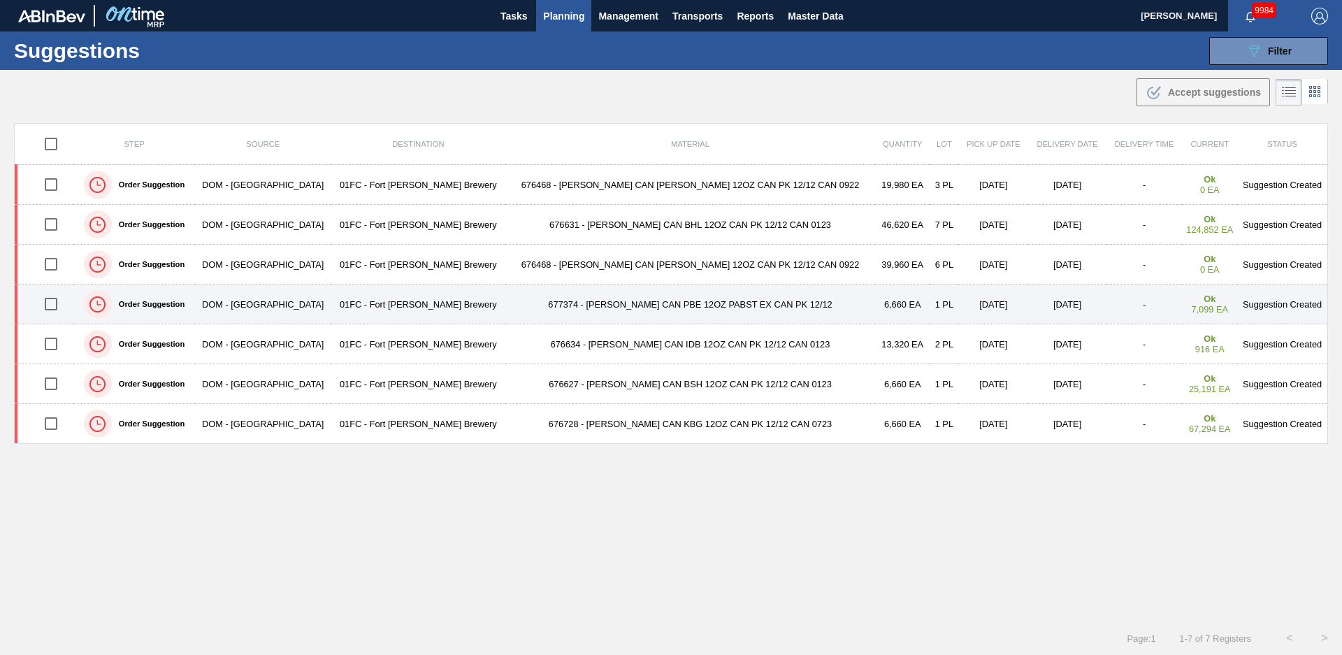
click at [505, 305] on td "677374 - [PERSON_NAME] CAN PBE 12OZ PABST EX CAN PK 12/12" at bounding box center [690, 305] width 370 height 40
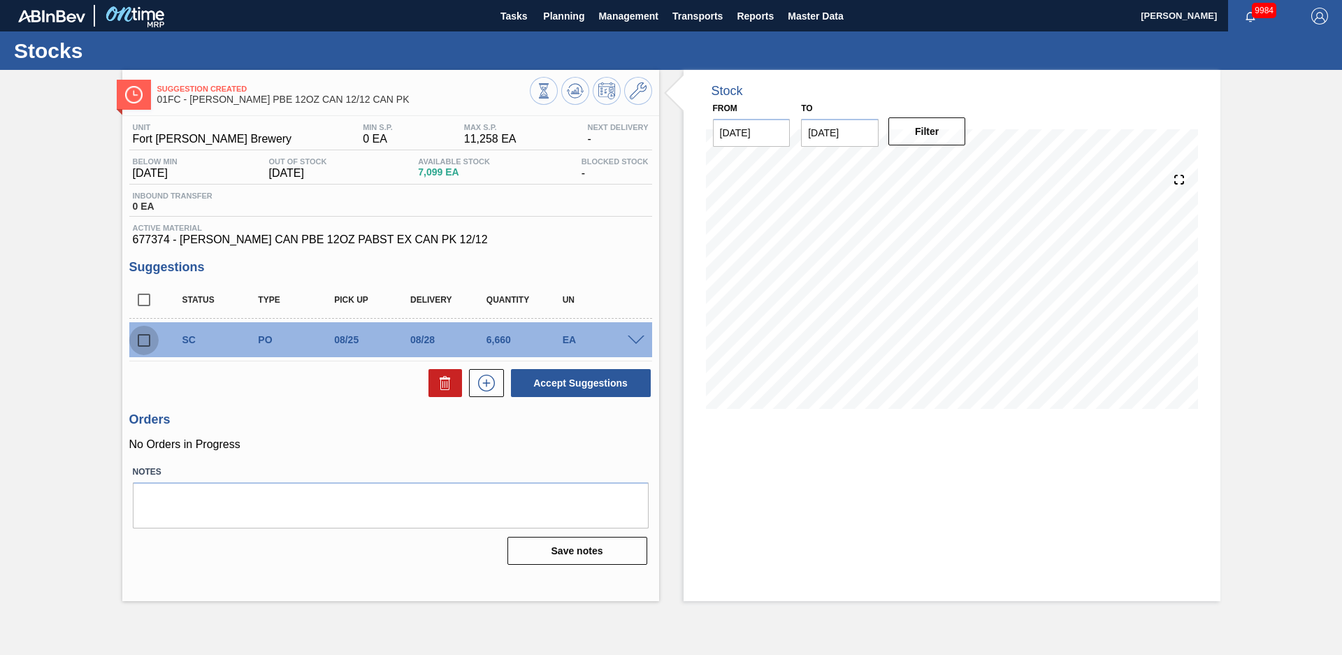
click at [143, 337] on input "checkbox" at bounding box center [143, 340] width 29 height 29
click at [547, 374] on button "Accept Suggestions" at bounding box center [581, 383] width 140 height 28
checkbox input "false"
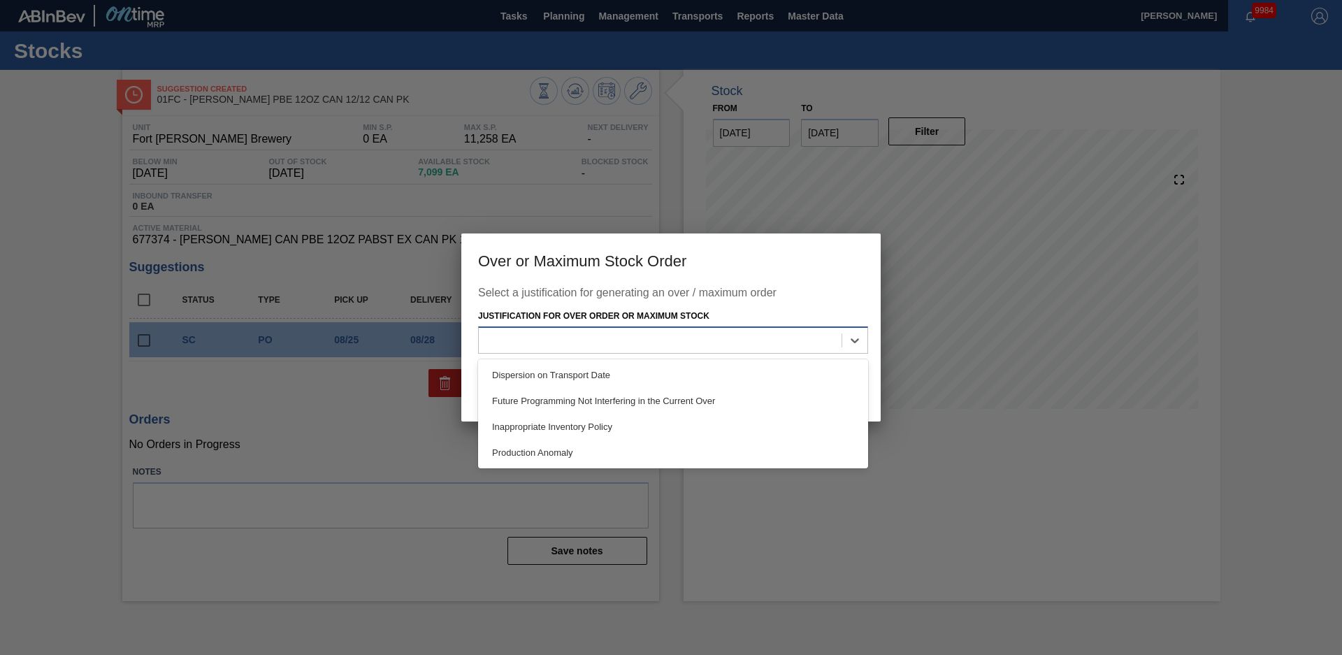
click at [714, 339] on div at bounding box center [660, 340] width 363 height 20
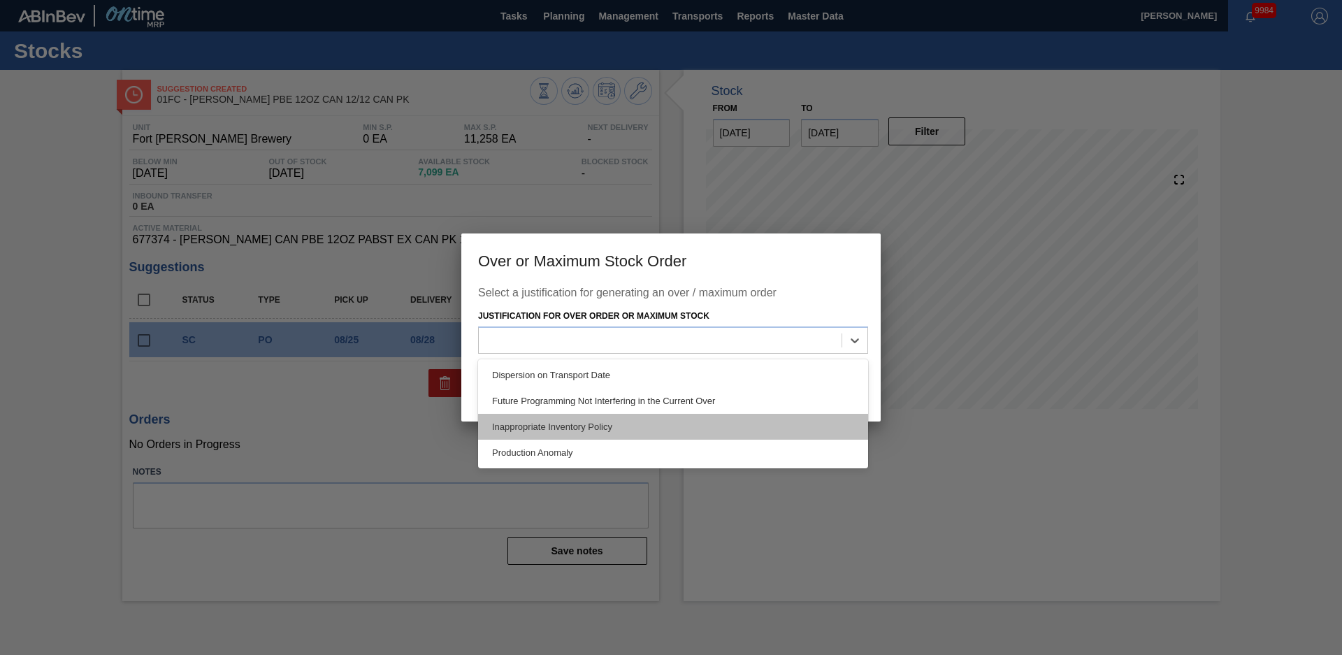
click at [591, 431] on div "Inappropriate Inventory Policy" at bounding box center [673, 427] width 390 height 26
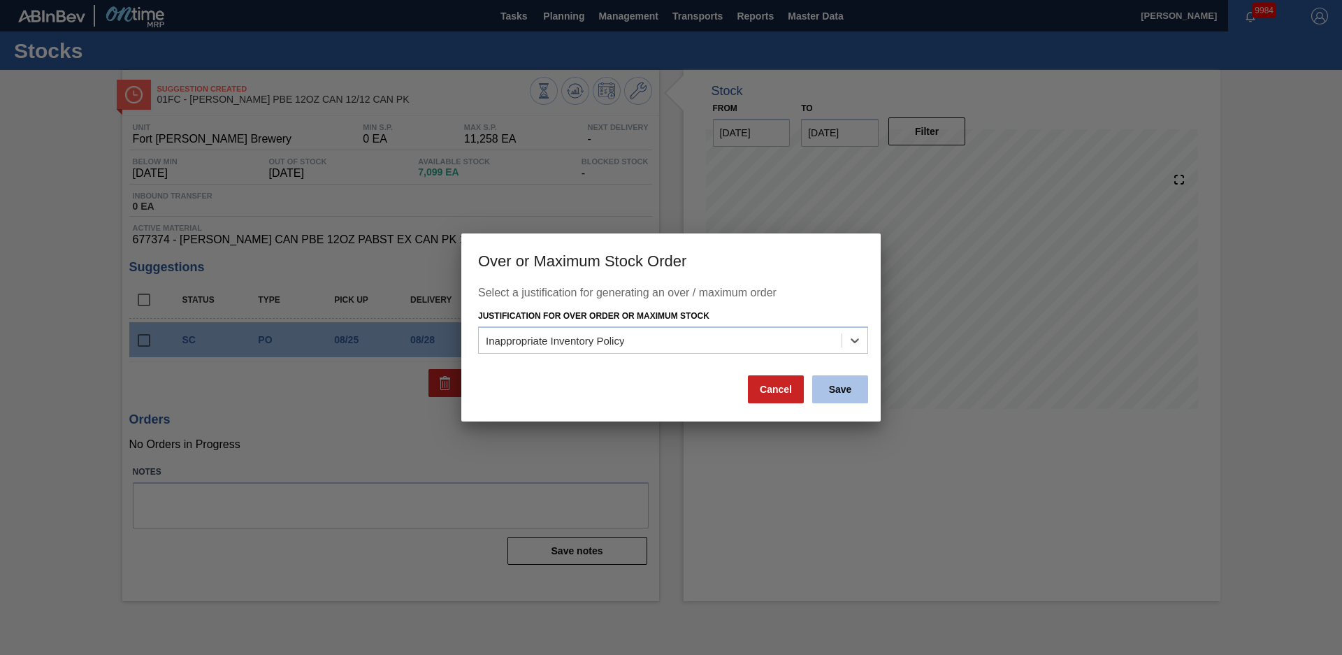
click at [840, 394] on button "Save" at bounding box center [840, 389] width 56 height 28
